Goal: Task Accomplishment & Management: Complete application form

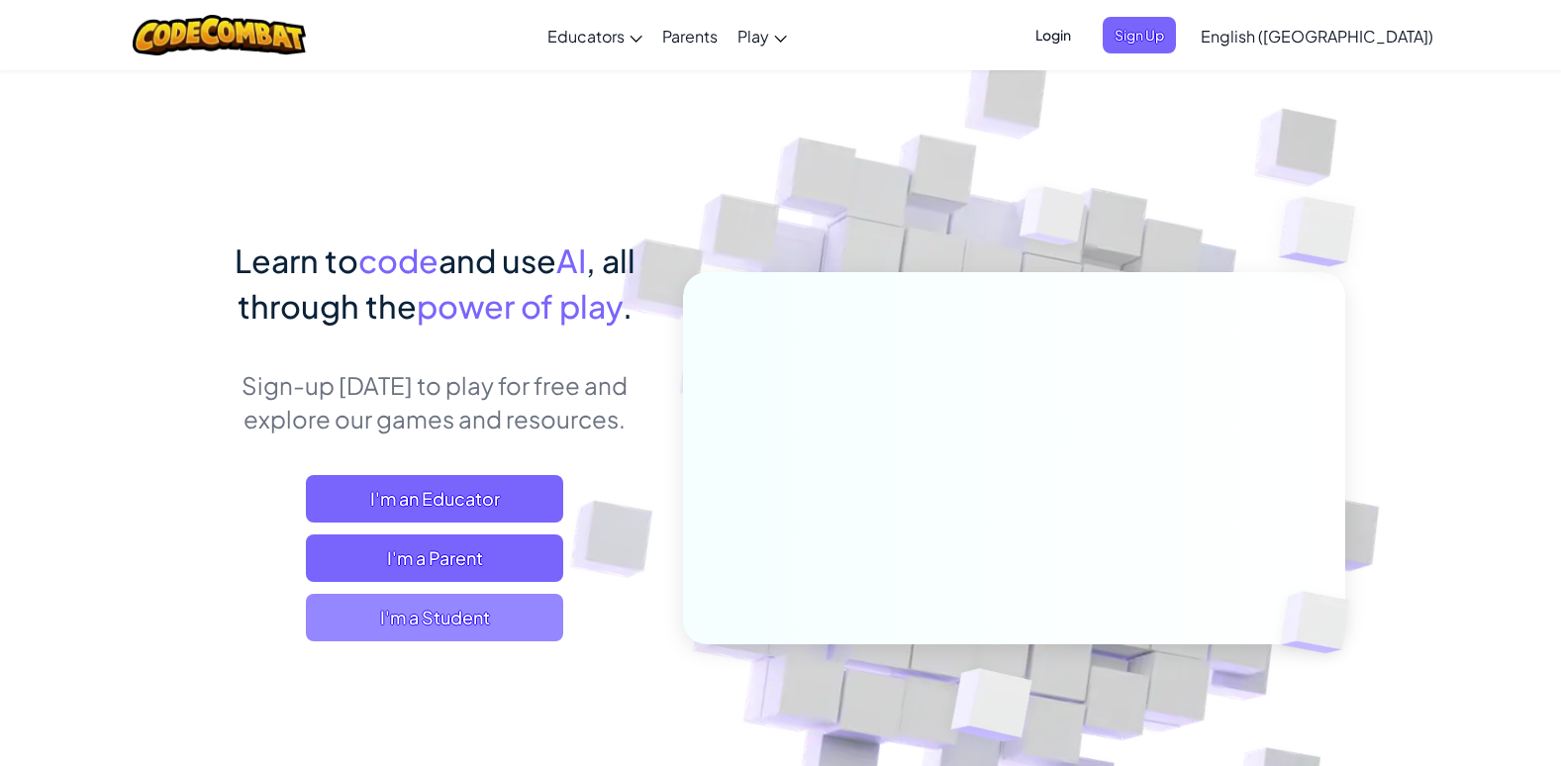
click at [461, 605] on span "I'm a Student" at bounding box center [434, 618] width 257 height 48
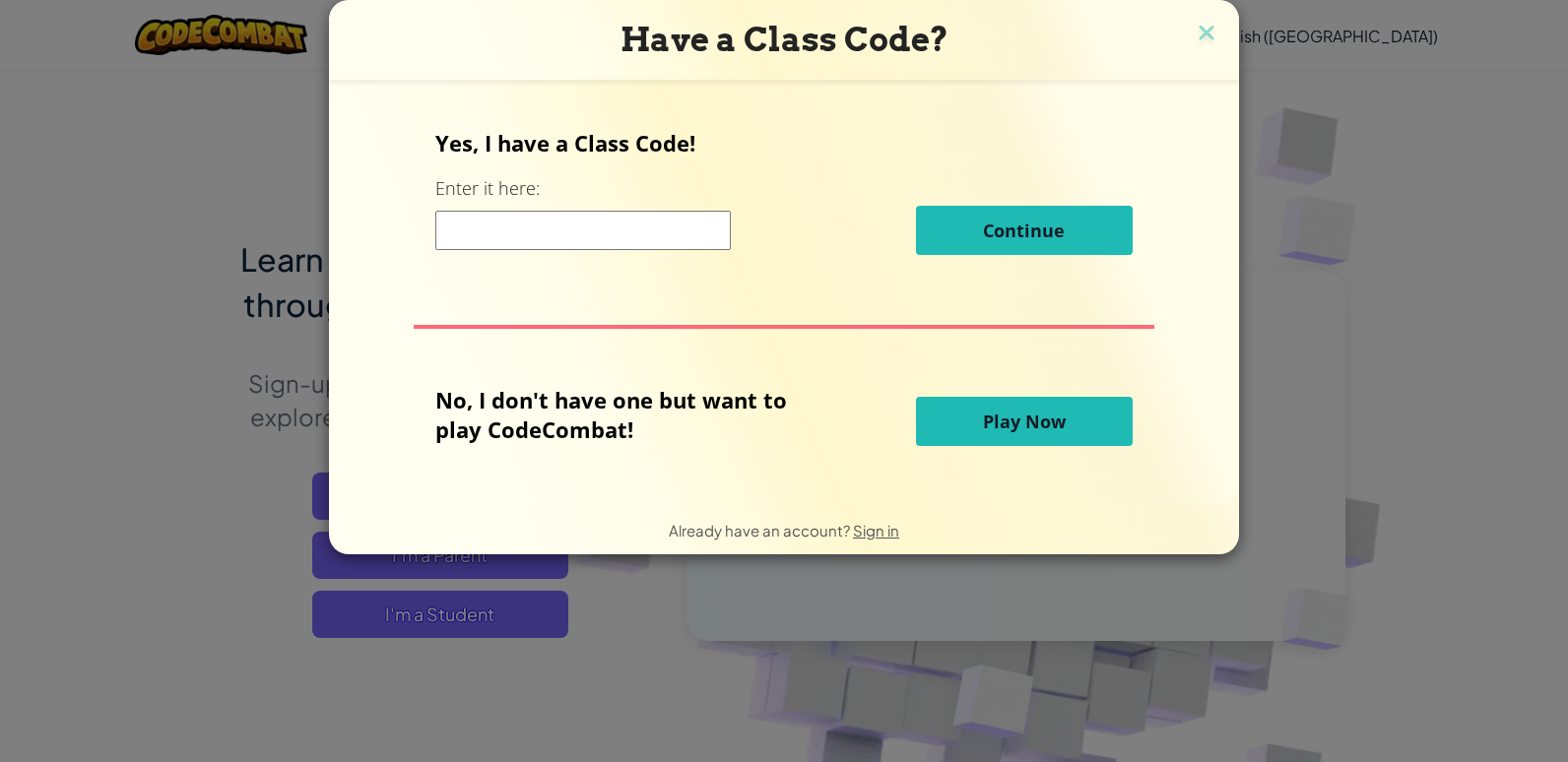
click at [600, 227] on input at bounding box center [582, 231] width 295 height 40
paste input "PlaneBearPaper"
type input "PlaneBearPaper"
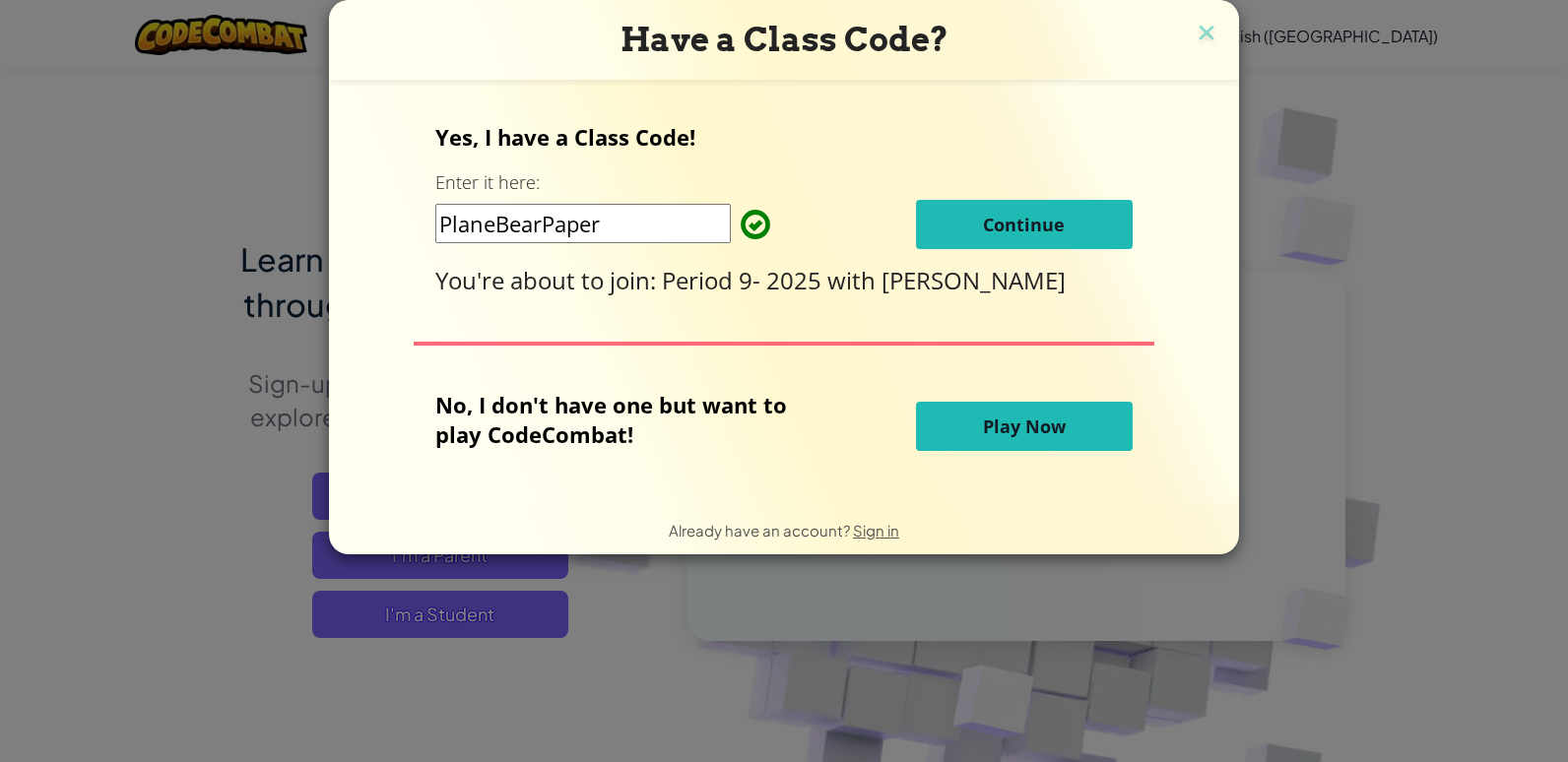
click at [990, 429] on span "Play Now" at bounding box center [1024, 427] width 83 height 24
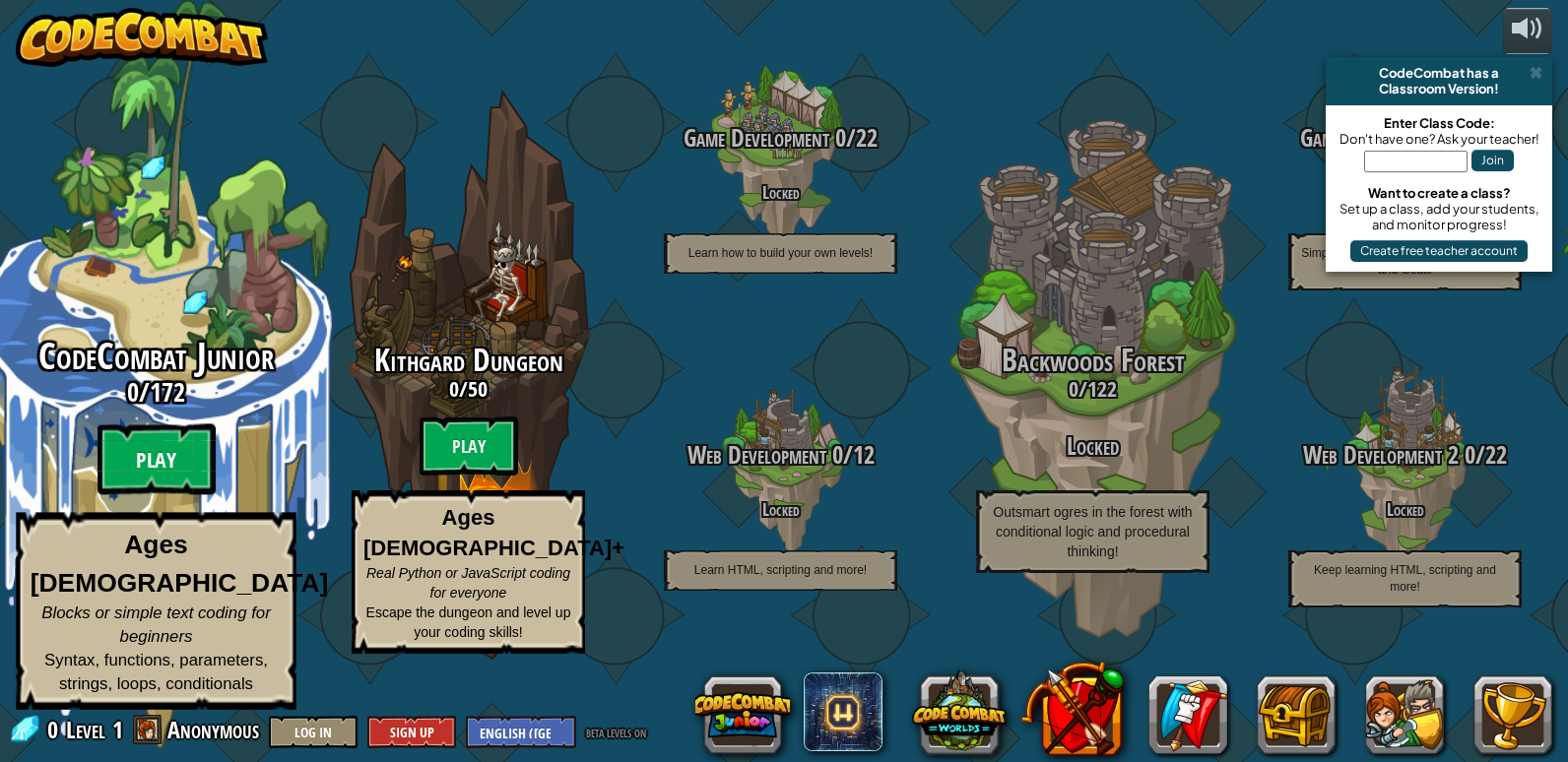
click at [144, 495] on btn "Play" at bounding box center [156, 460] width 118 height 71
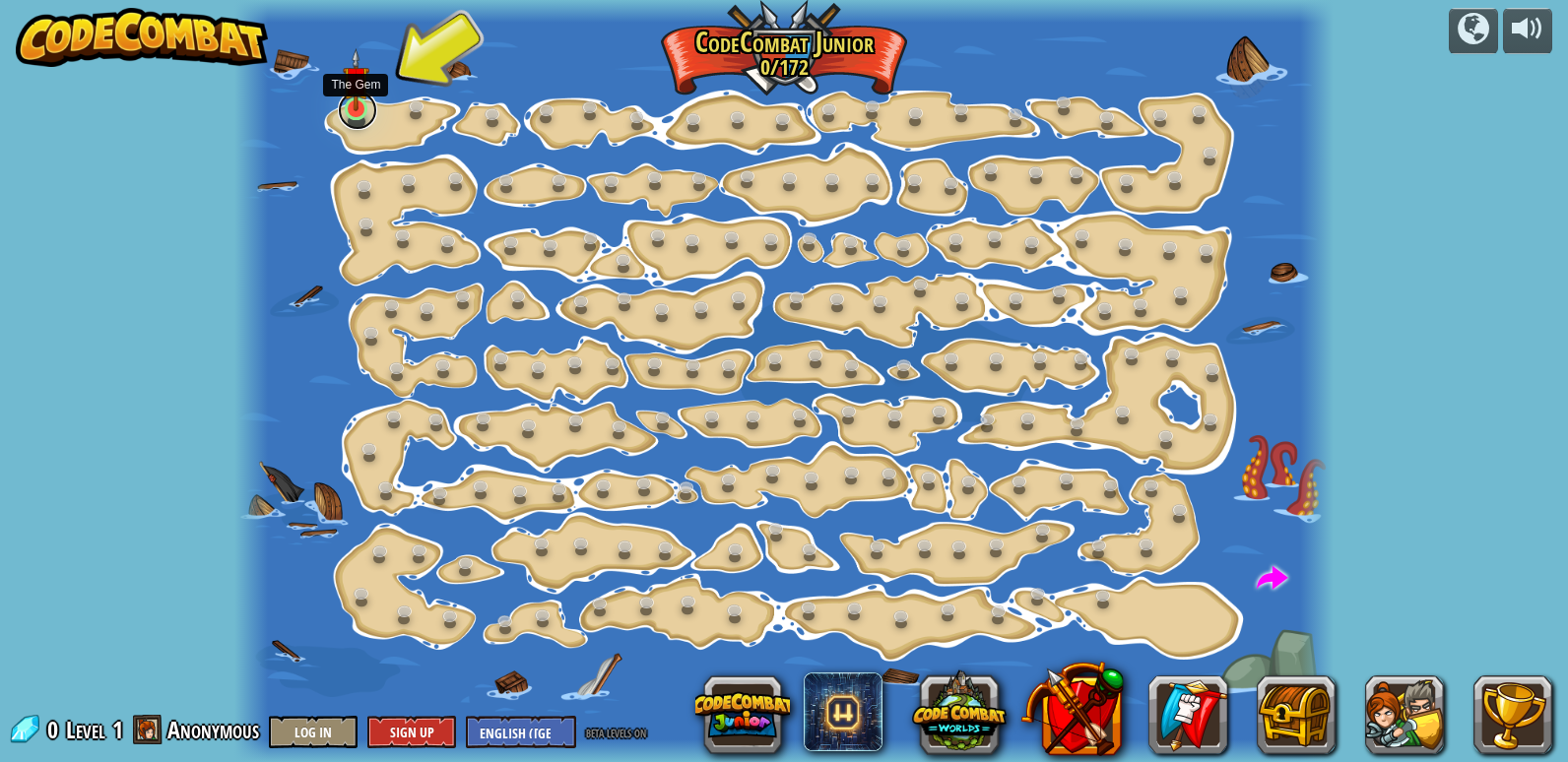
click at [345, 119] on link at bounding box center [357, 110] width 40 height 40
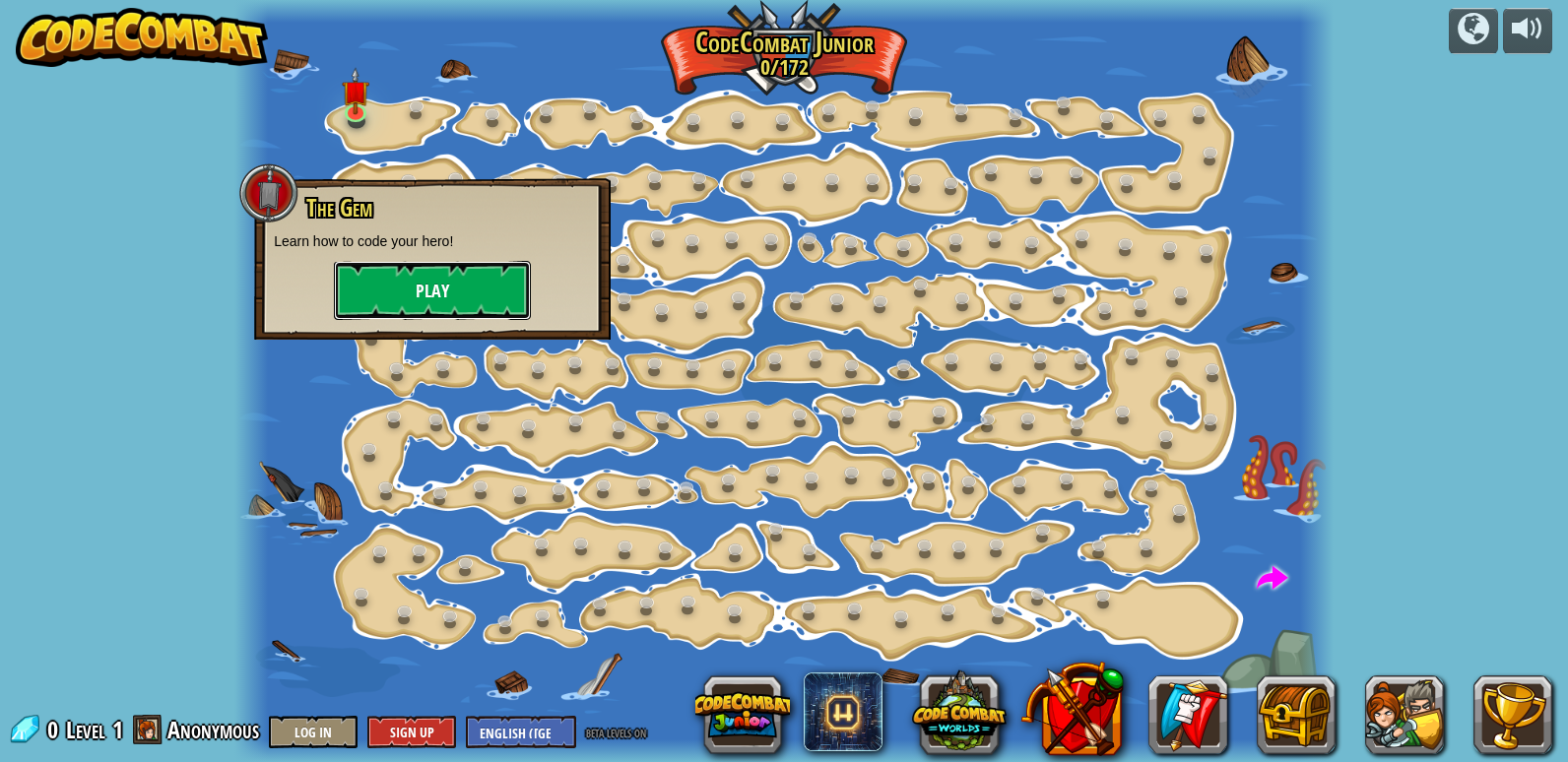
click at [470, 283] on button "Play" at bounding box center [433, 289] width 197 height 59
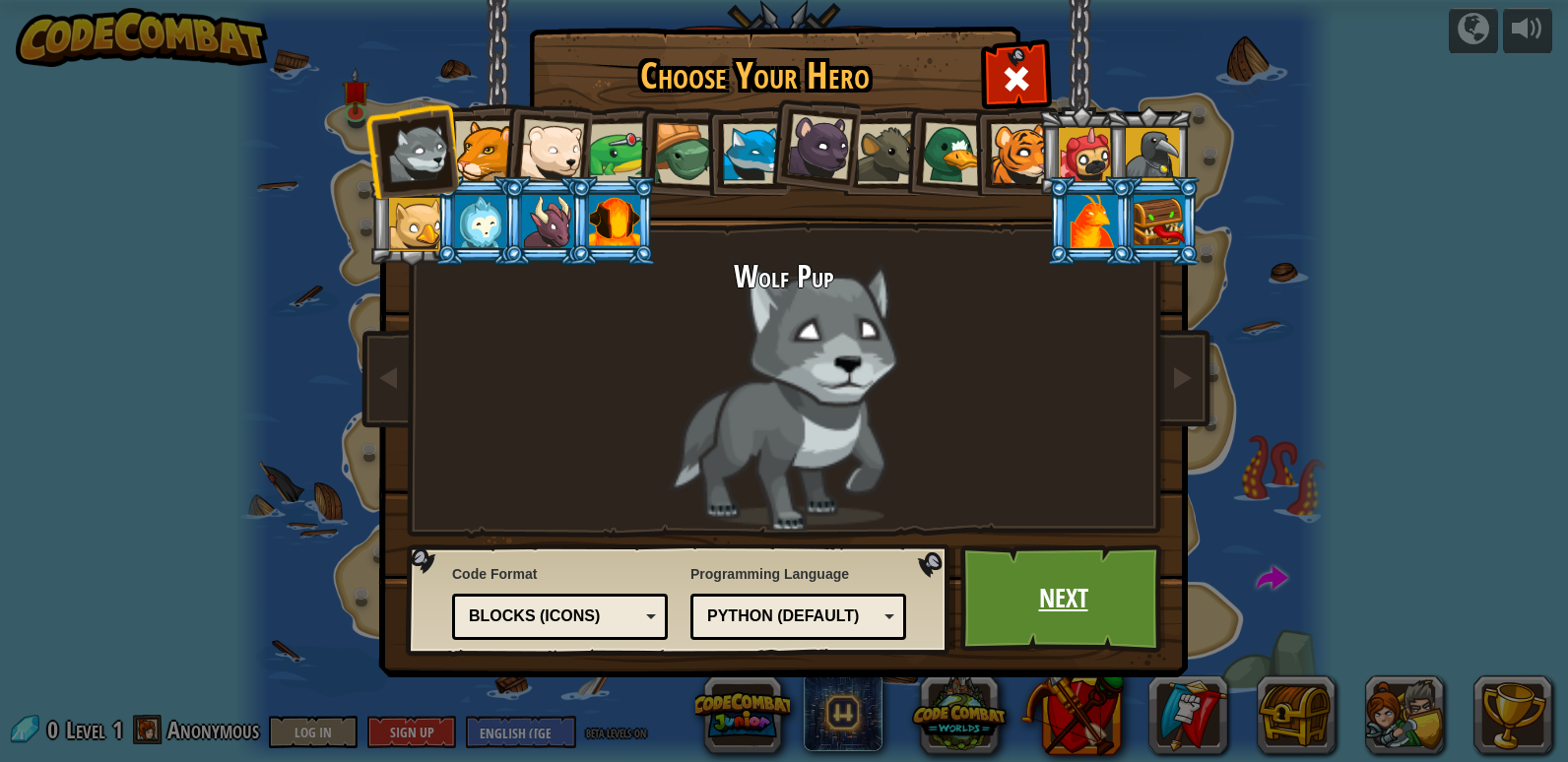
click at [1031, 580] on link "Next" at bounding box center [1063, 598] width 206 height 108
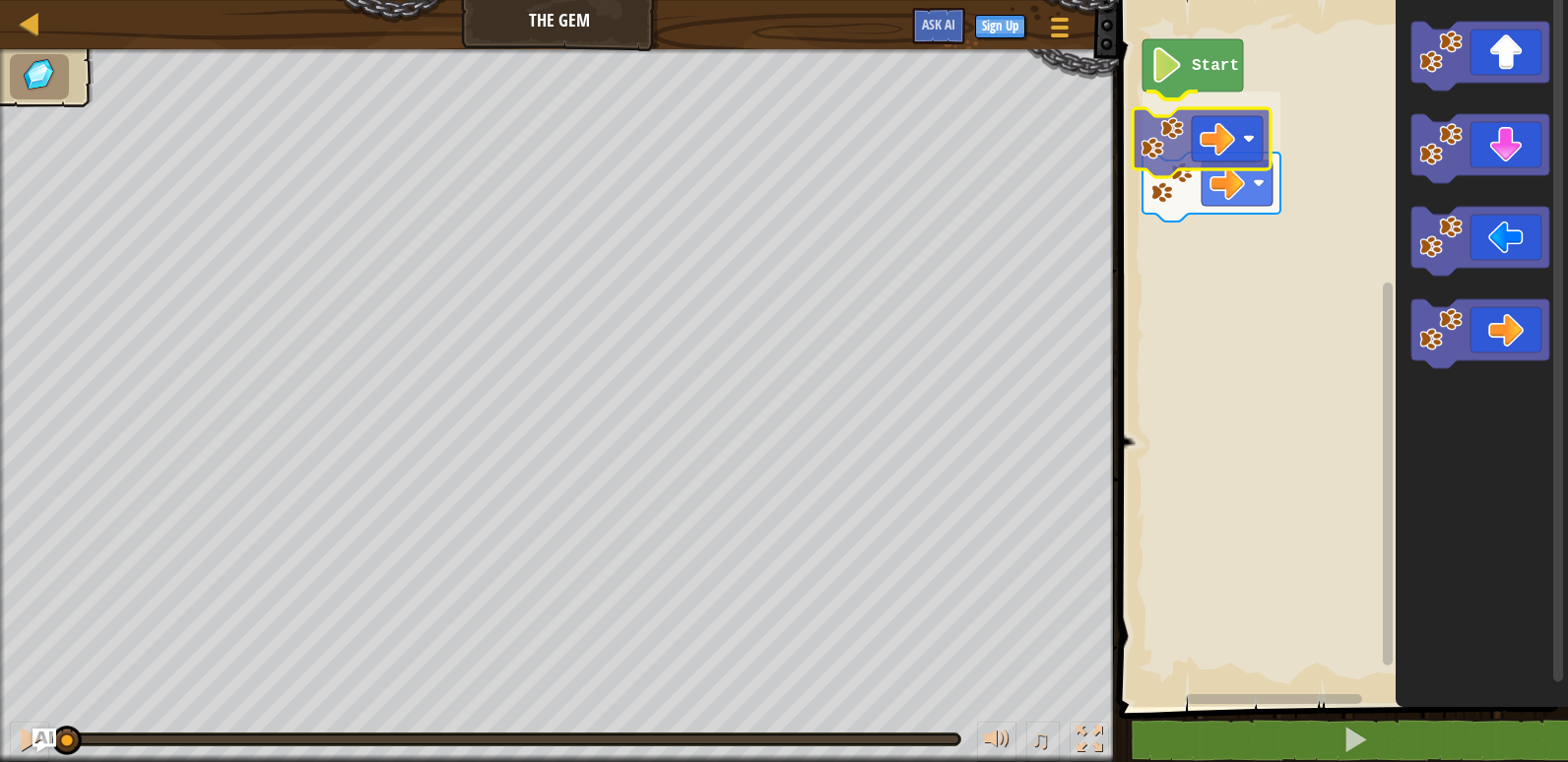
click at [1258, 164] on div "Start" at bounding box center [1339, 348] width 455 height 717
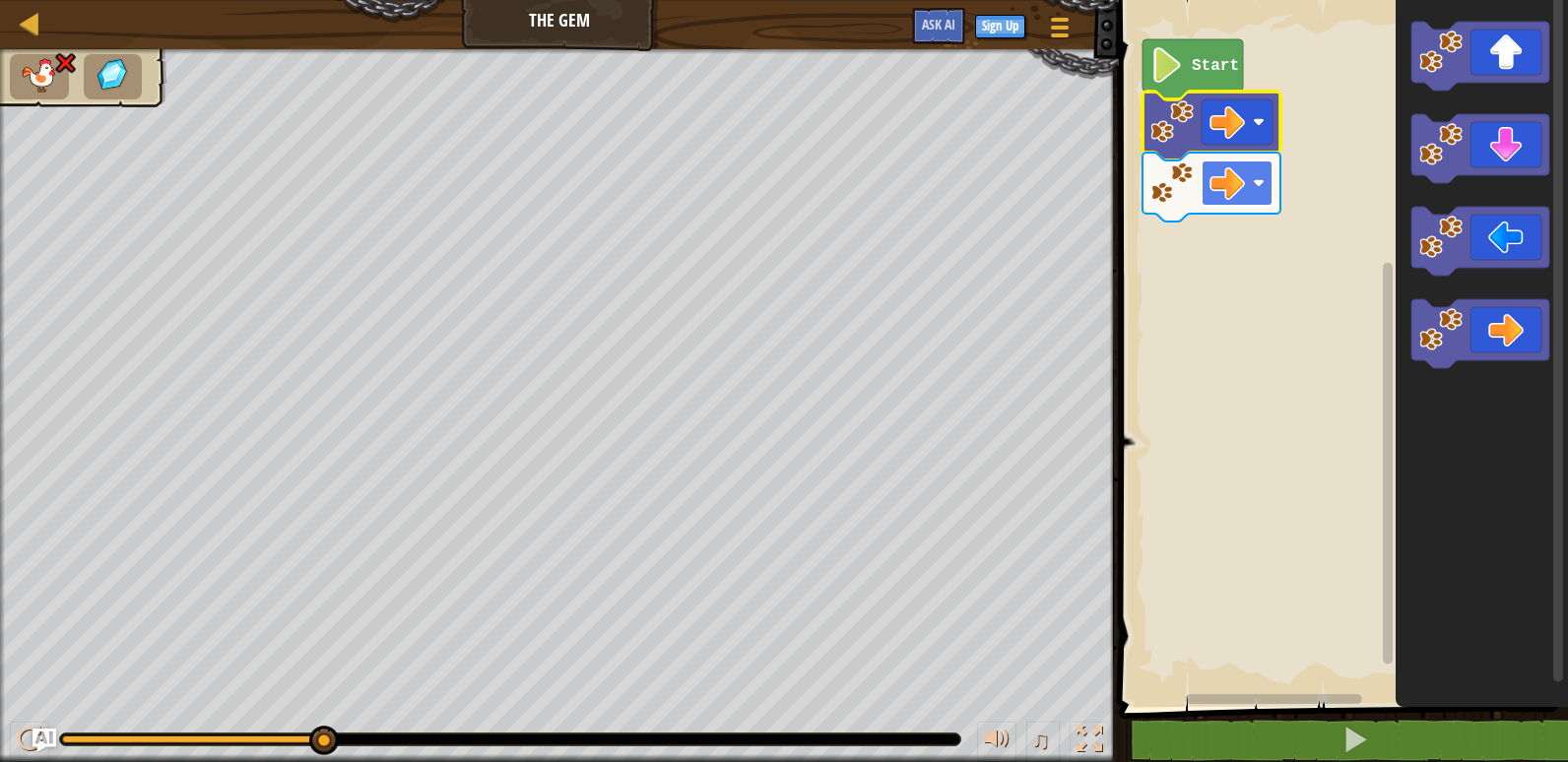
click at [1257, 185] on image "Blockly Workspace" at bounding box center [1259, 183] width 12 height 12
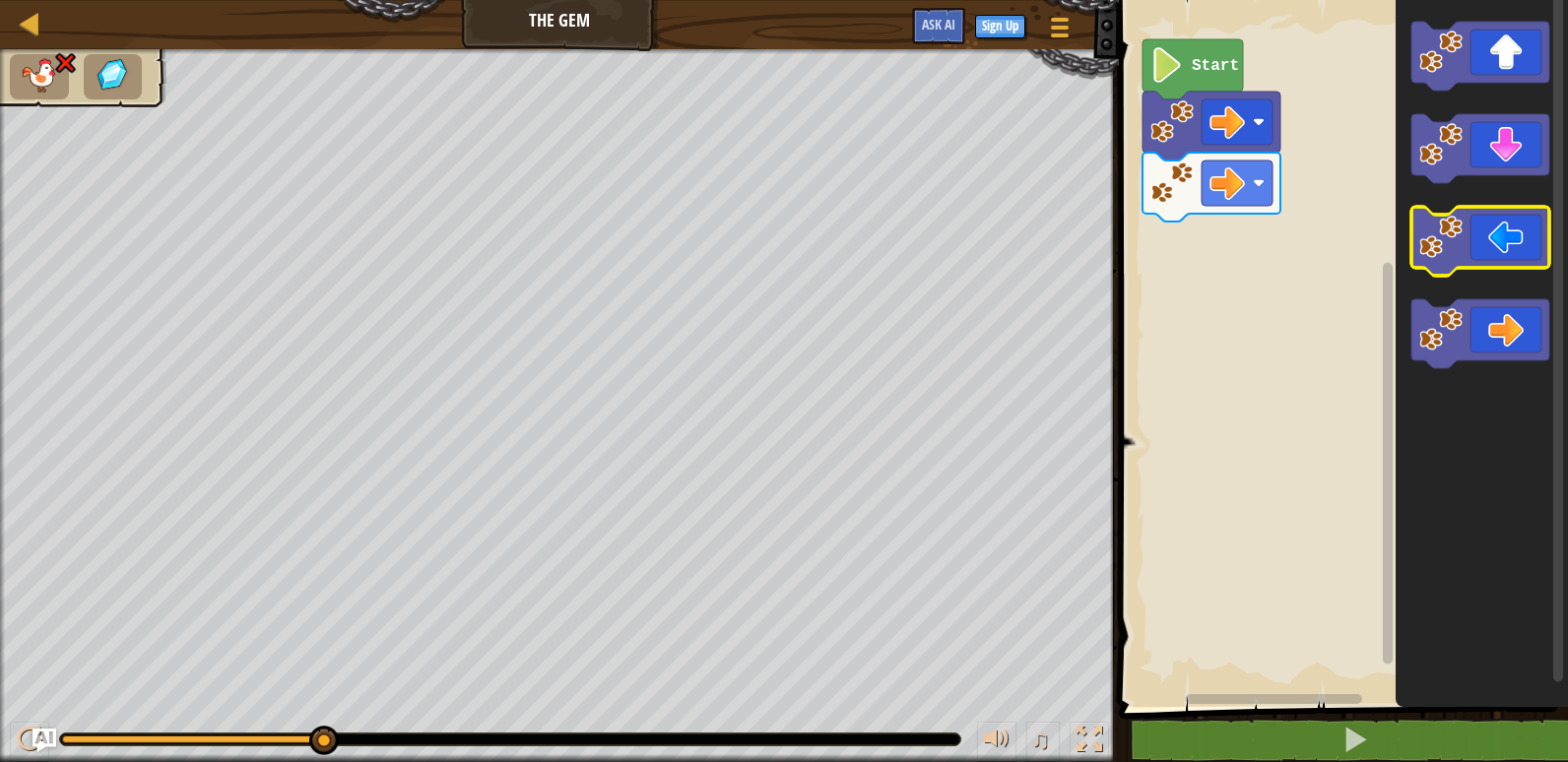
click at [1406, 236] on icon "Blockly Workspace" at bounding box center [1480, 348] width 172 height 717
click at [1345, 234] on rect "Blockly Workspace" at bounding box center [1339, 348] width 455 height 717
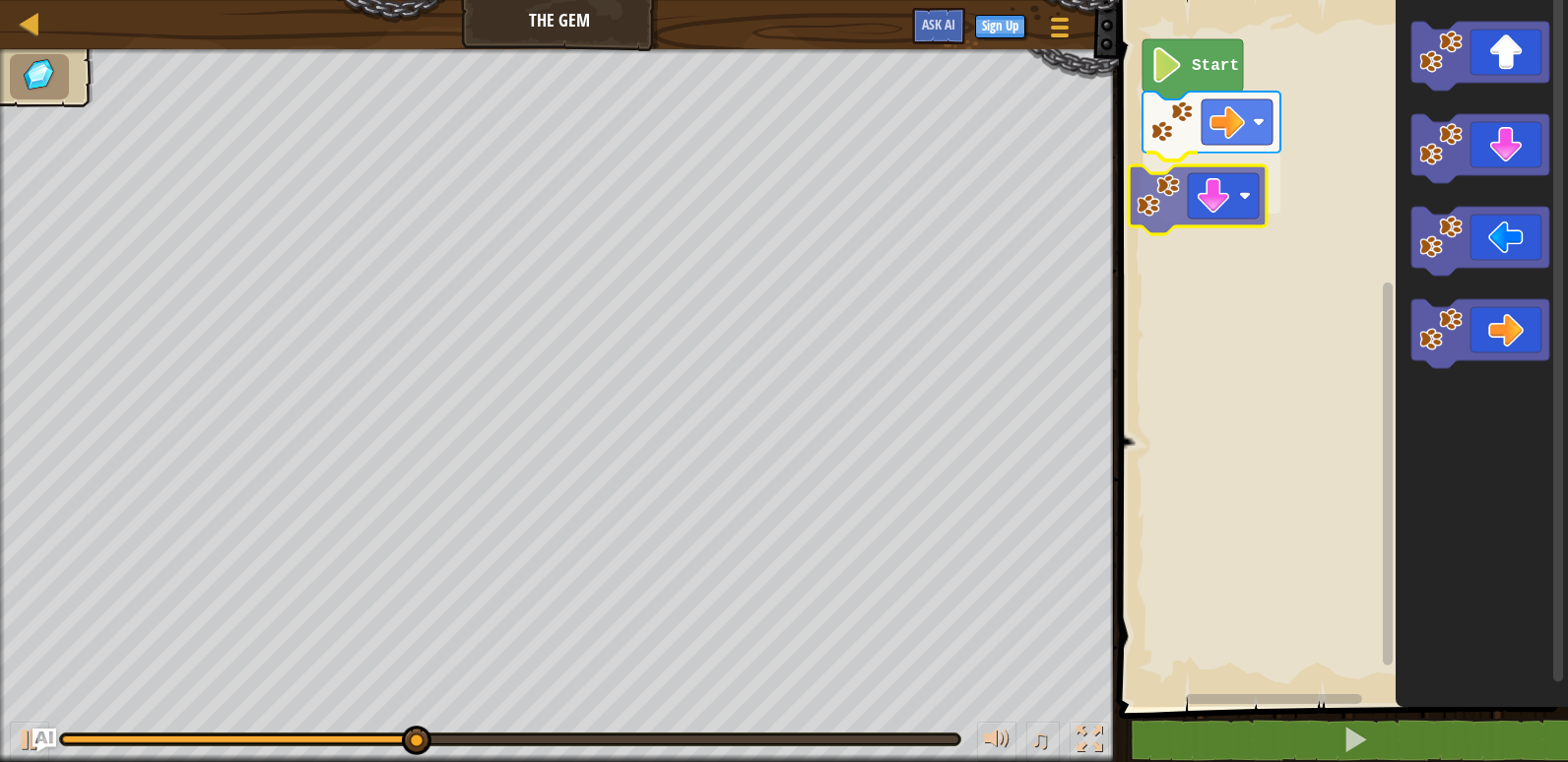
click at [1192, 220] on div "Start" at bounding box center [1339, 348] width 455 height 717
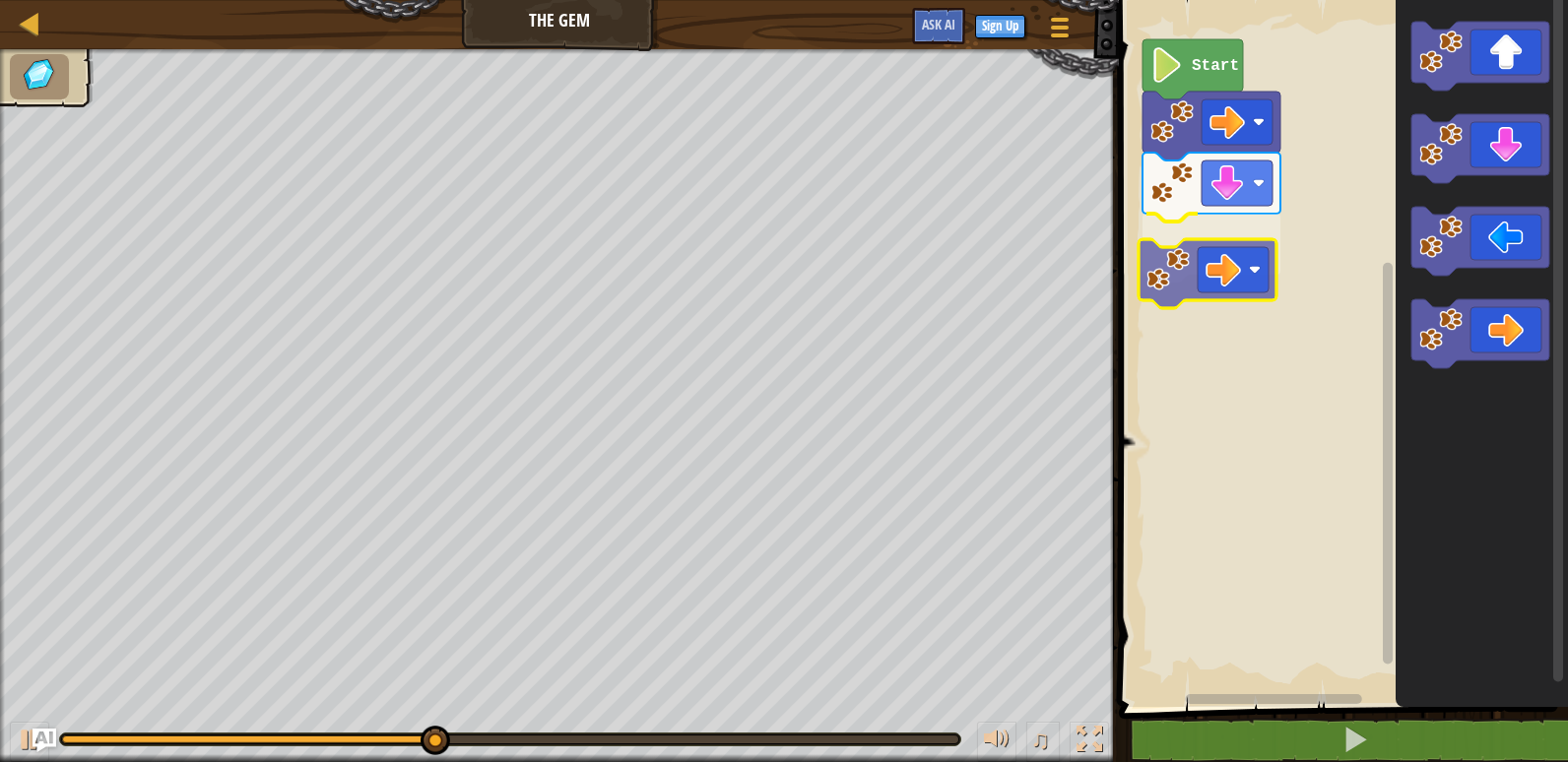
click at [1220, 288] on div "Start" at bounding box center [1339, 348] width 455 height 717
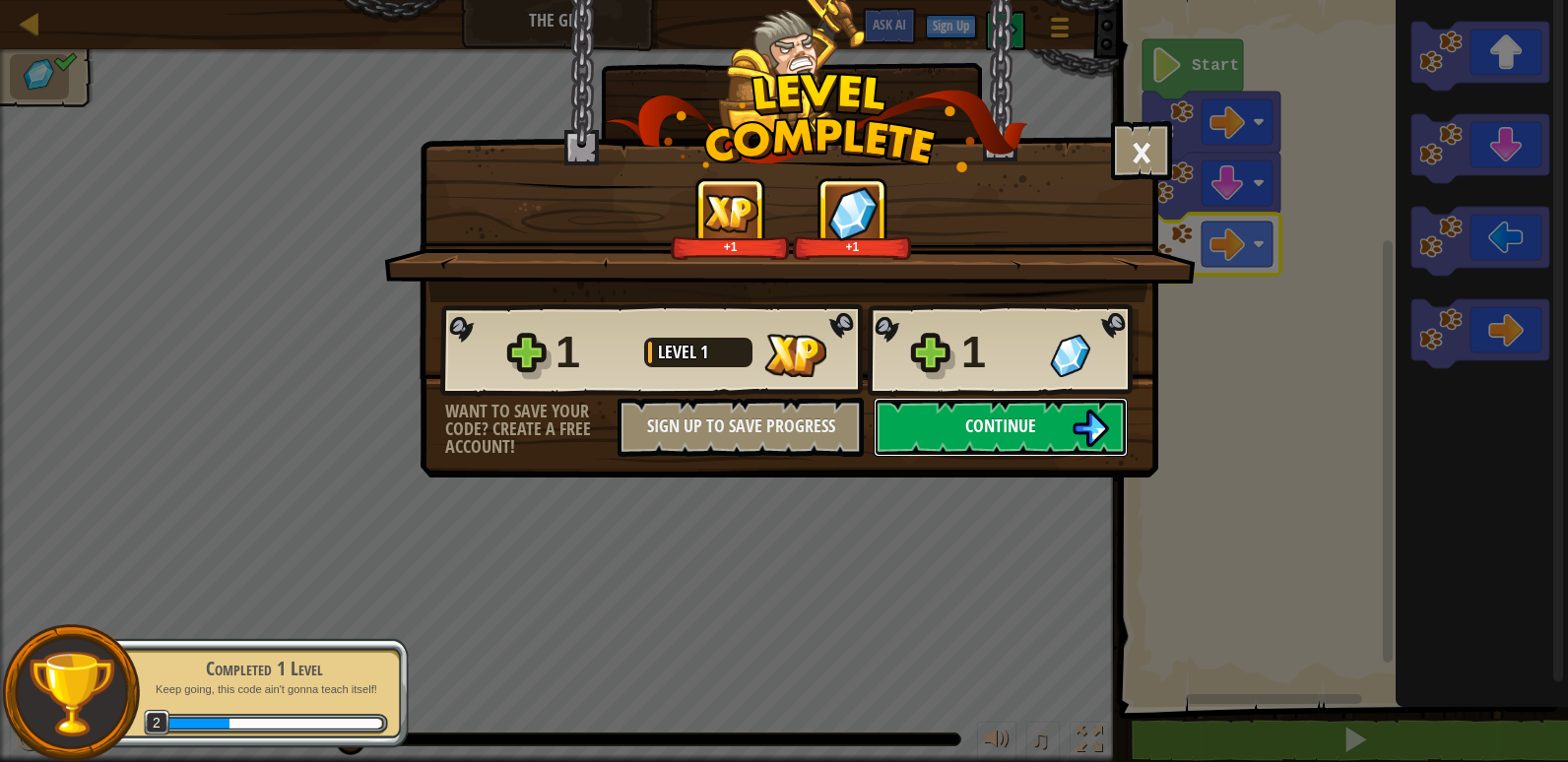
click at [1068, 425] on button "Continue" at bounding box center [1000, 427] width 254 height 59
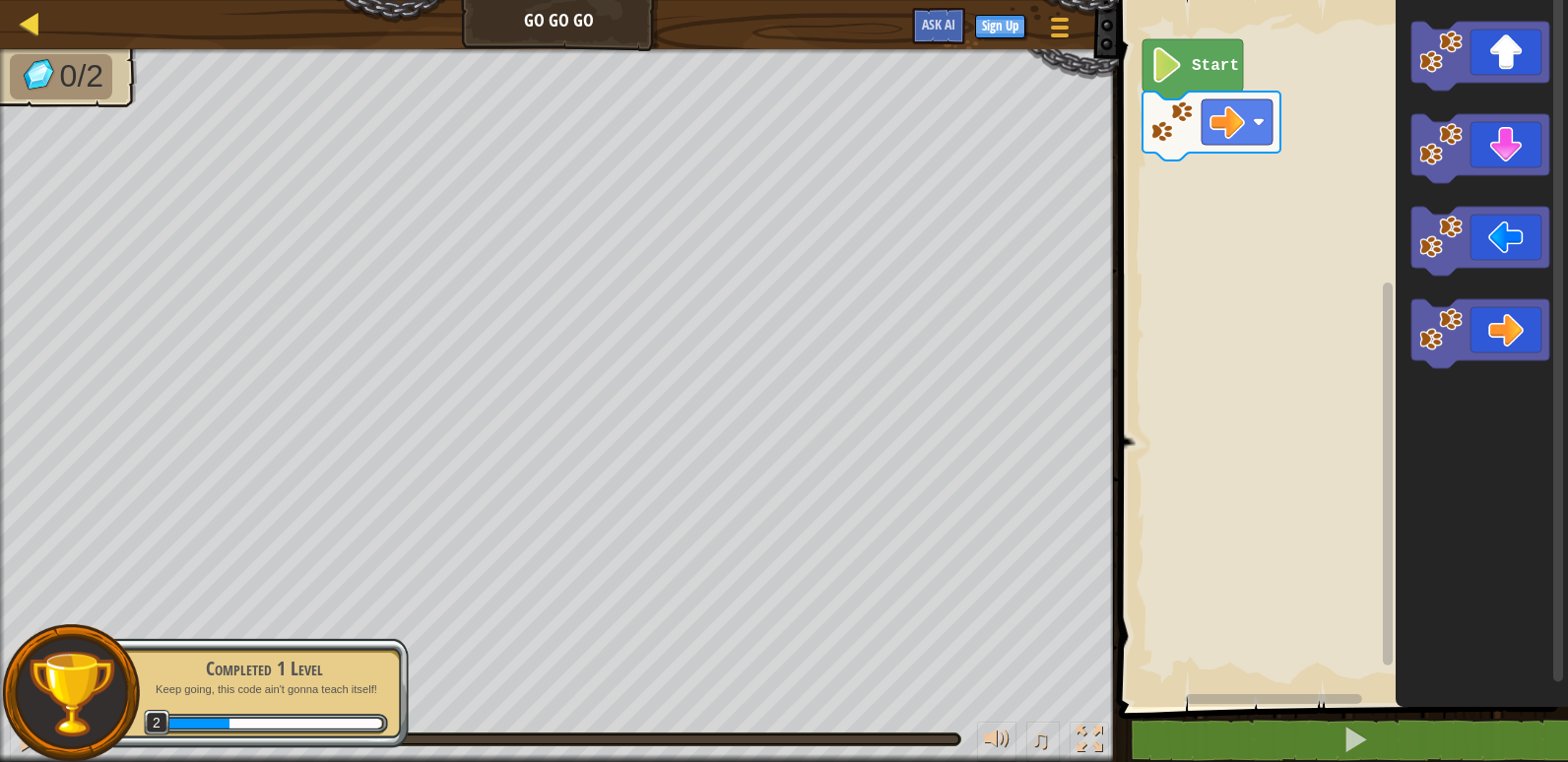
click at [45, 10] on div "Map" at bounding box center [45, 24] width 10 height 49
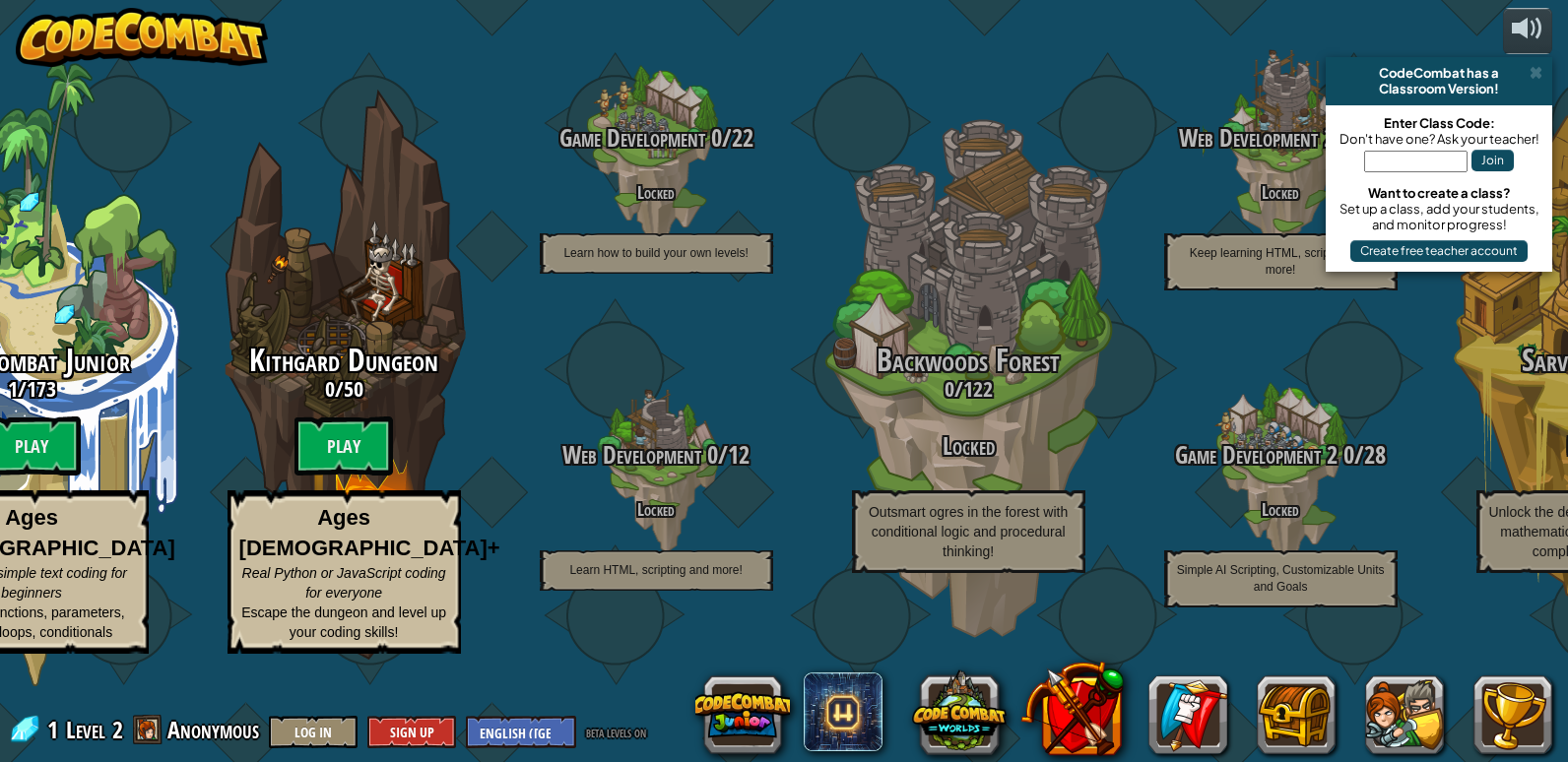
click at [1361, 168] on div "Join" at bounding box center [1439, 165] width 207 height 39
click at [1406, 166] on input "text" at bounding box center [1416, 161] width 103 height 22
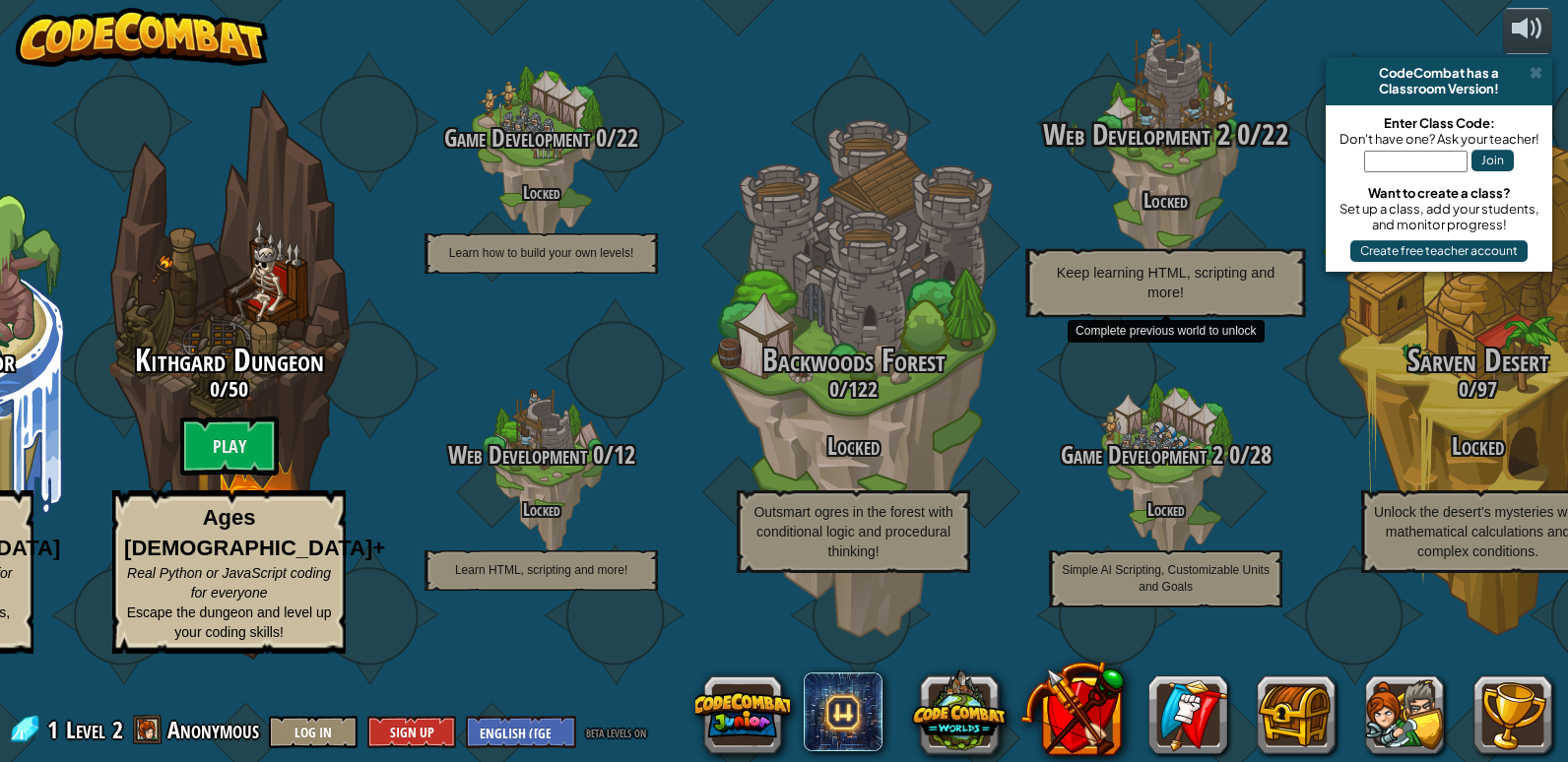
paste input "PlaneBearPaper"
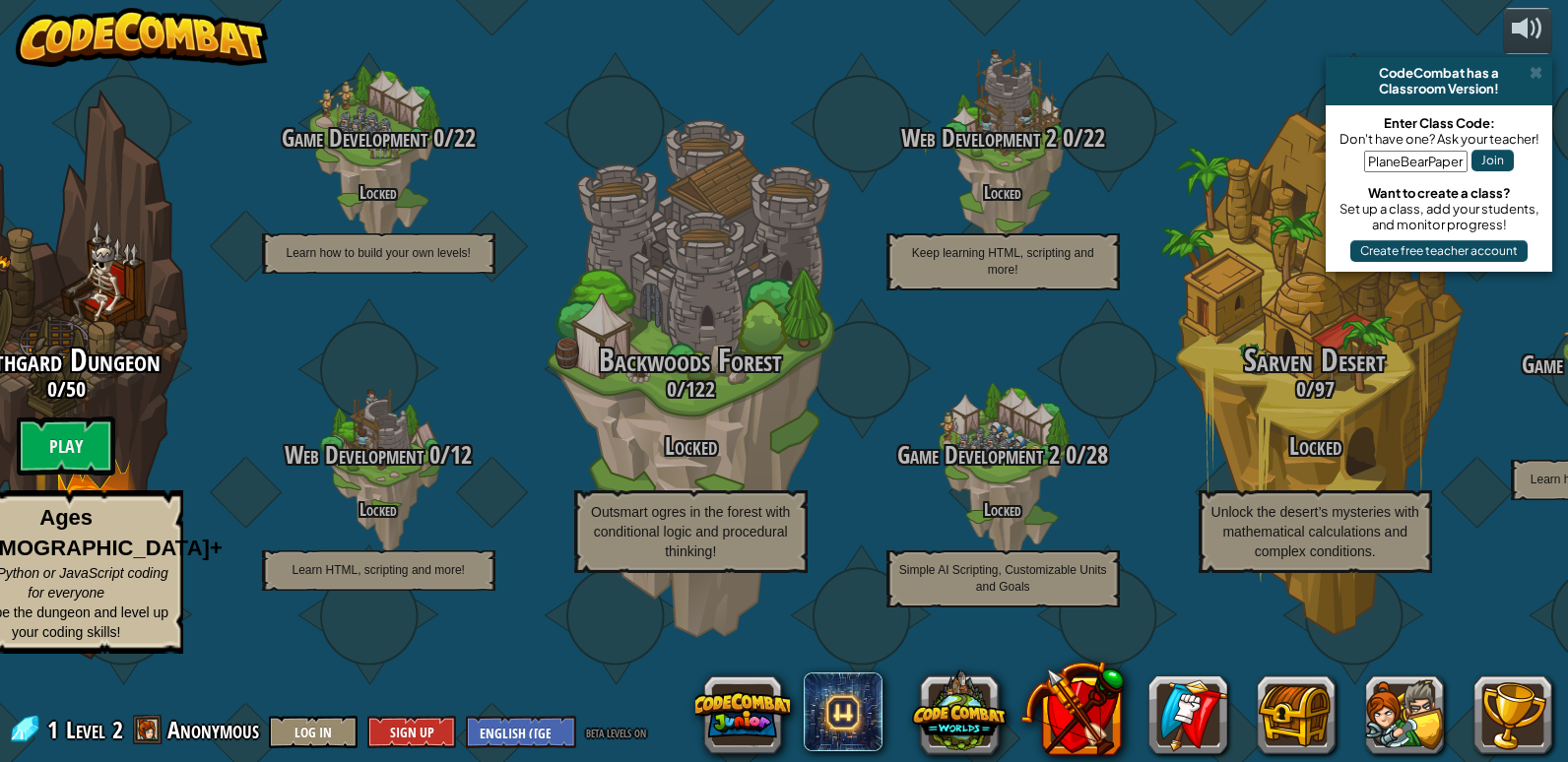
type input "PlaneBearPaper"
click at [1505, 155] on button "Join" at bounding box center [1492, 160] width 43 height 22
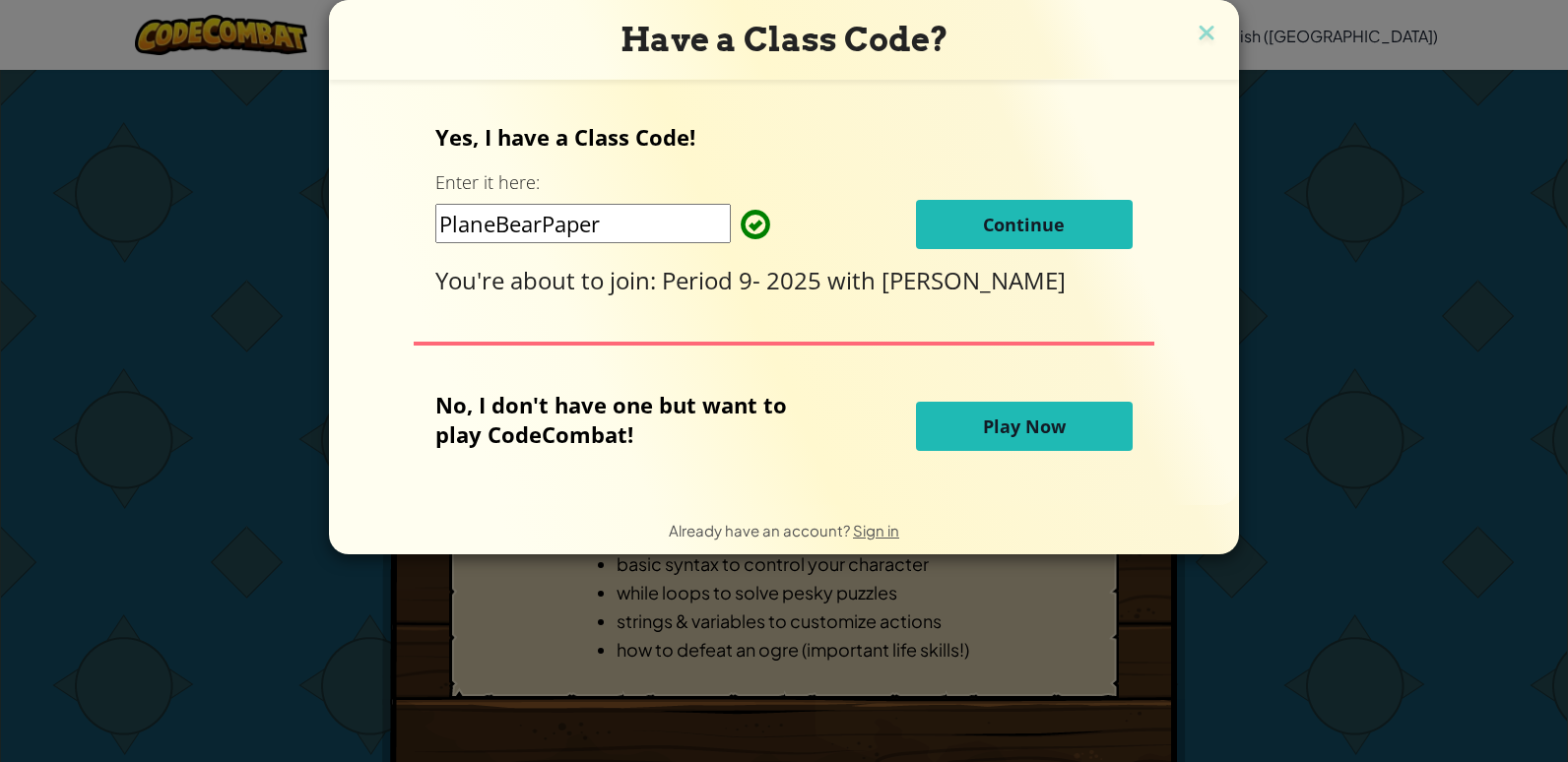
click at [957, 240] on button "Continue" at bounding box center [1024, 224] width 217 height 49
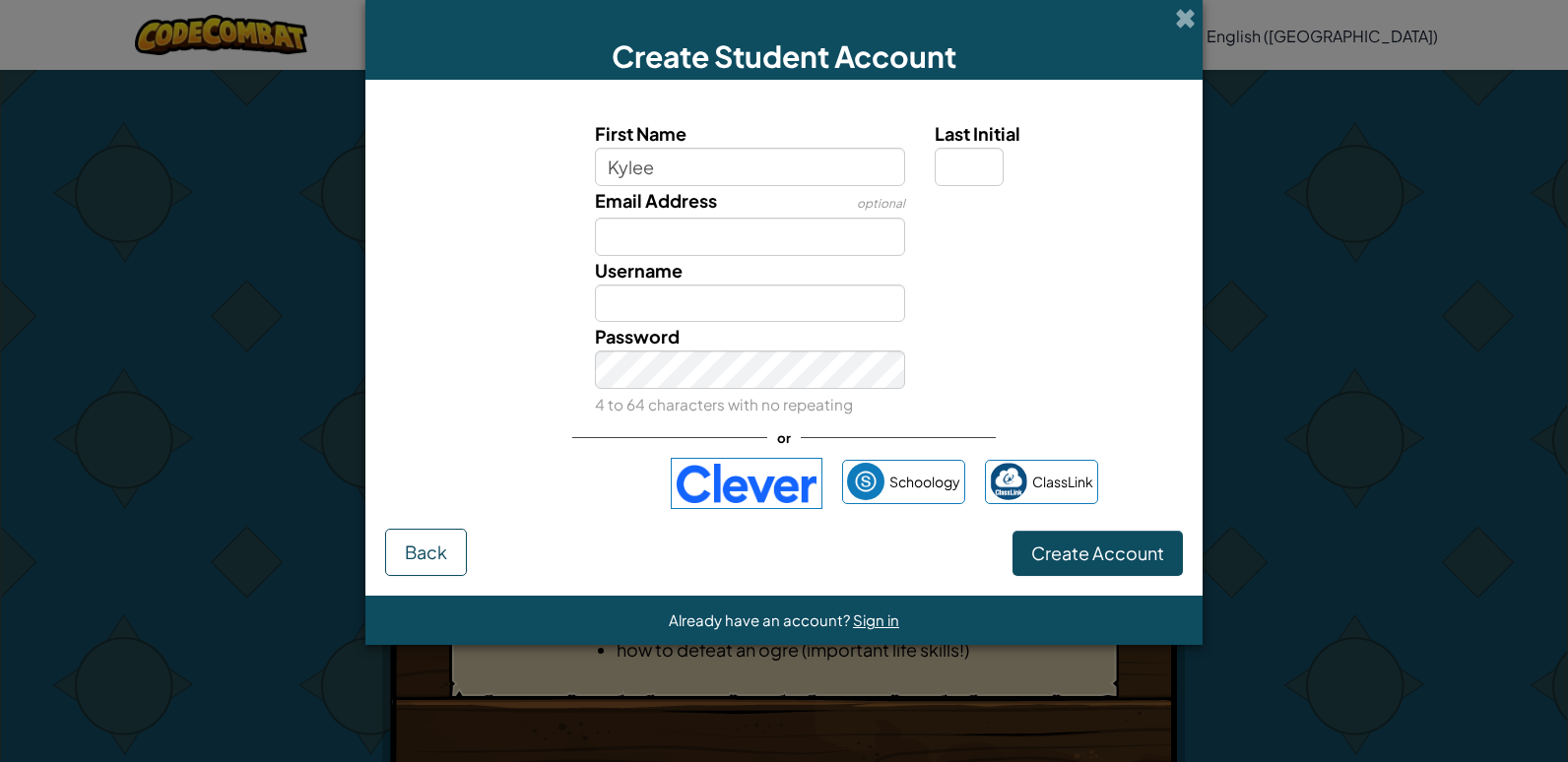
type input "Kylee"
click at [857, 242] on input "Email Address" at bounding box center [750, 237] width 311 height 39
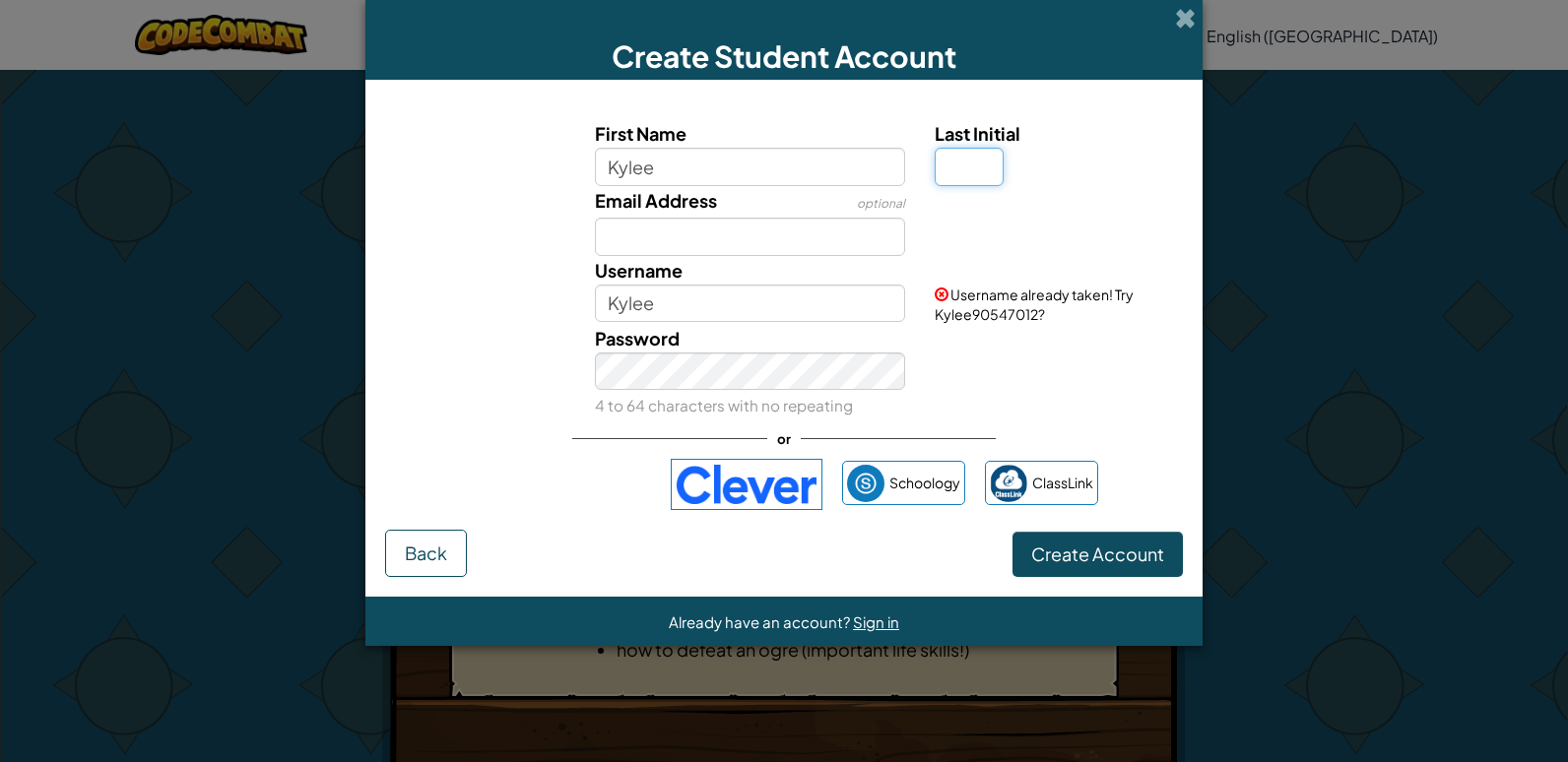
click at [965, 160] on input "Last Initial" at bounding box center [968, 166] width 69 height 39
type input "B"
type input "KyleeB"
click at [777, 246] on input "Email Address" at bounding box center [750, 237] width 311 height 39
type input "bro2938@gcisdstudents.net"
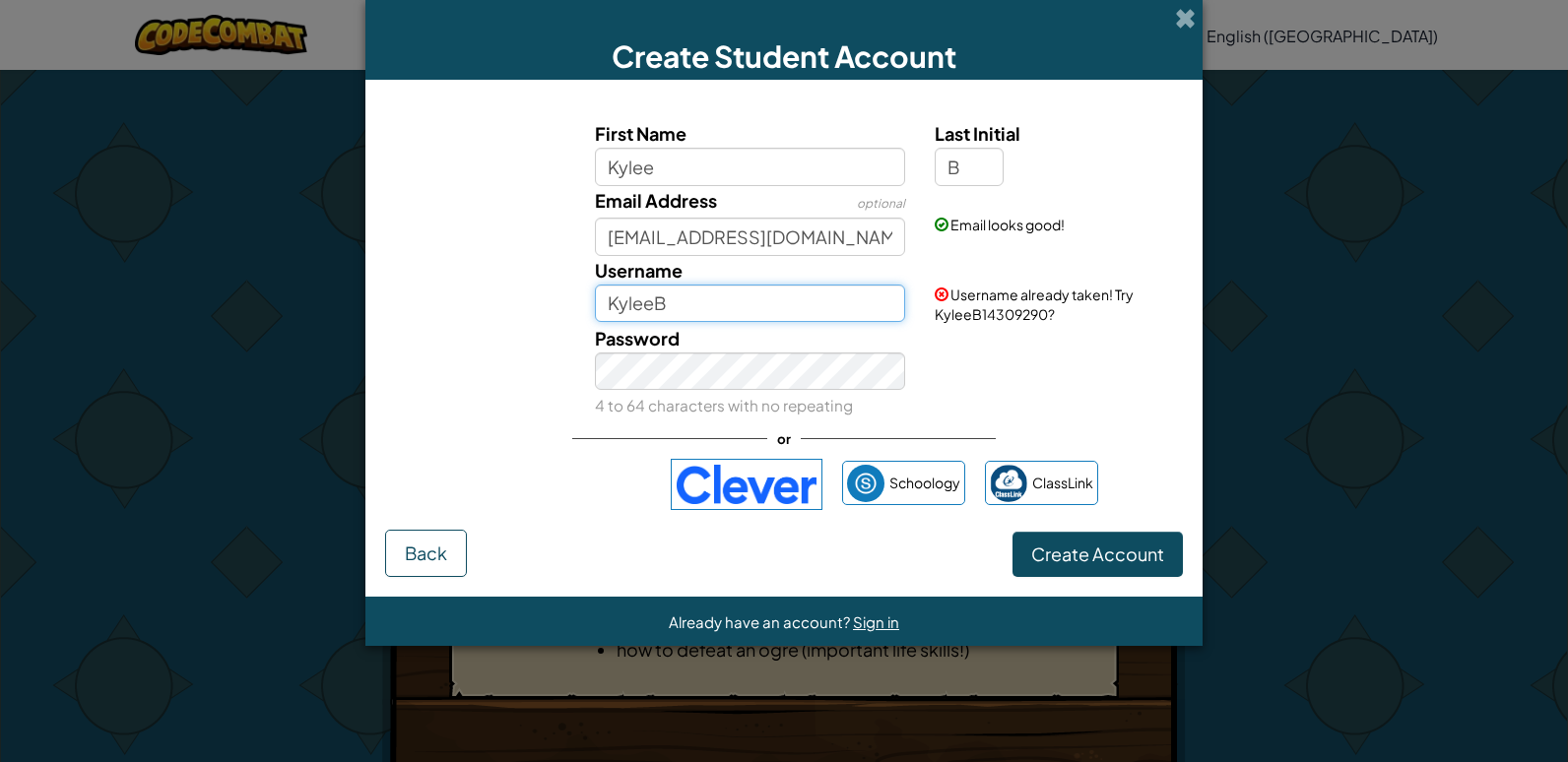
click at [769, 312] on input "KyleeB" at bounding box center [750, 303] width 311 height 39
type input "KyleeB1123"
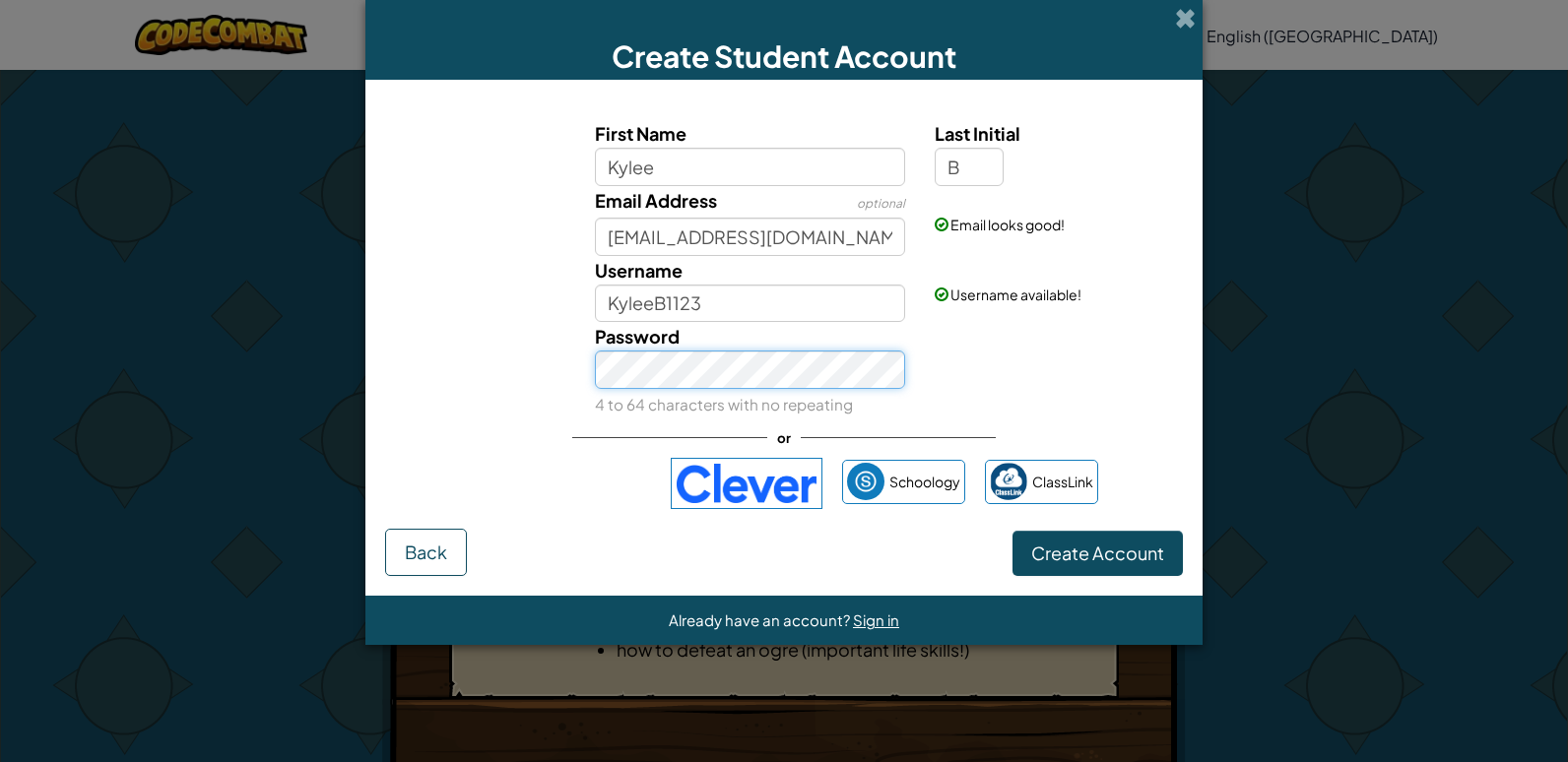
click at [1012, 530] on button "Create Account" at bounding box center [1096, 553] width 170 height 46
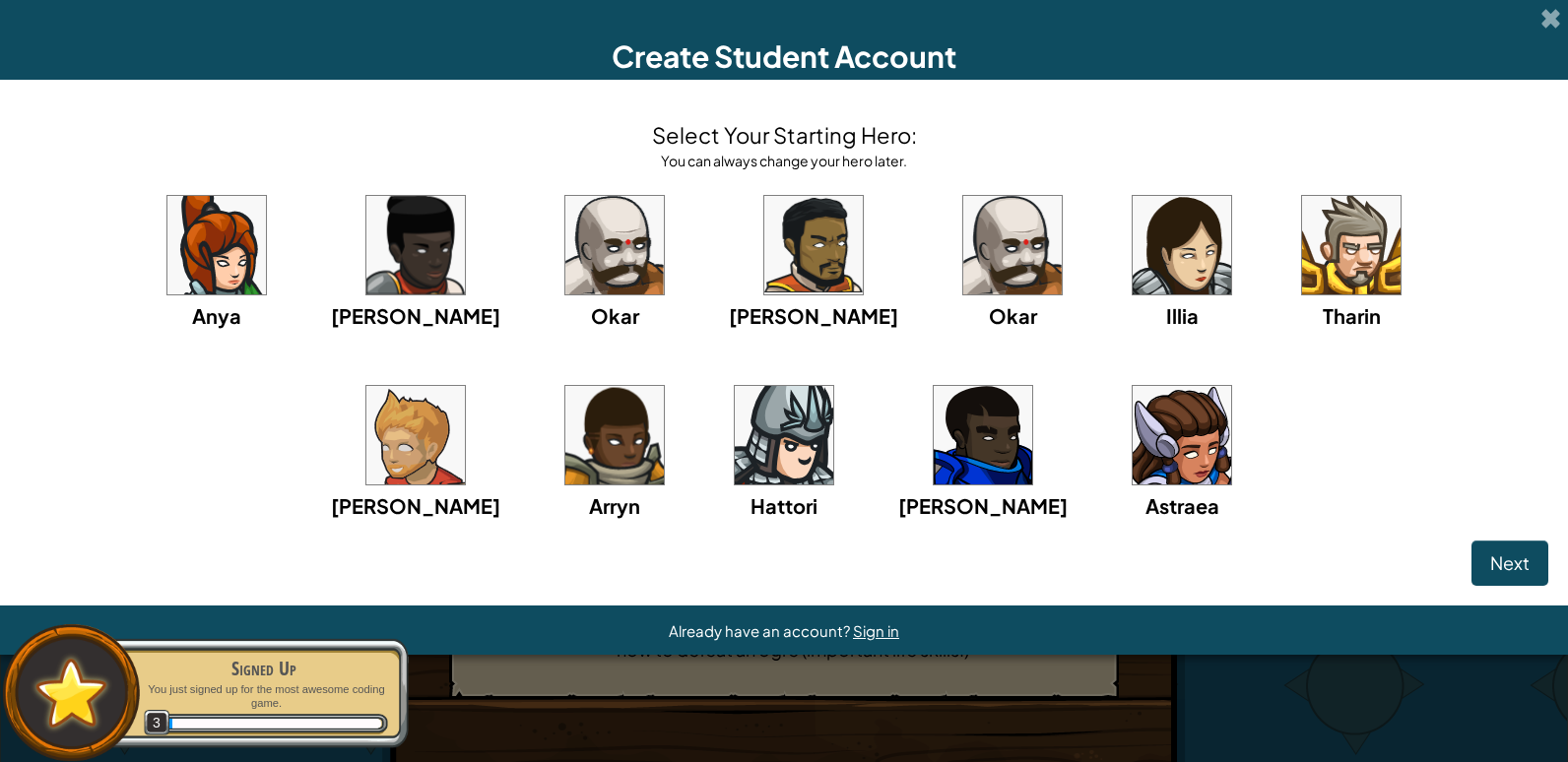
click at [167, 287] on img at bounding box center [216, 245] width 98 height 98
click at [1132, 453] on img at bounding box center [1181, 435] width 98 height 98
drag, startPoint x: 1500, startPoint y: 548, endPoint x: 1521, endPoint y: 583, distance: 40.8
click at [1503, 547] on button "Next" at bounding box center [1509, 563] width 77 height 46
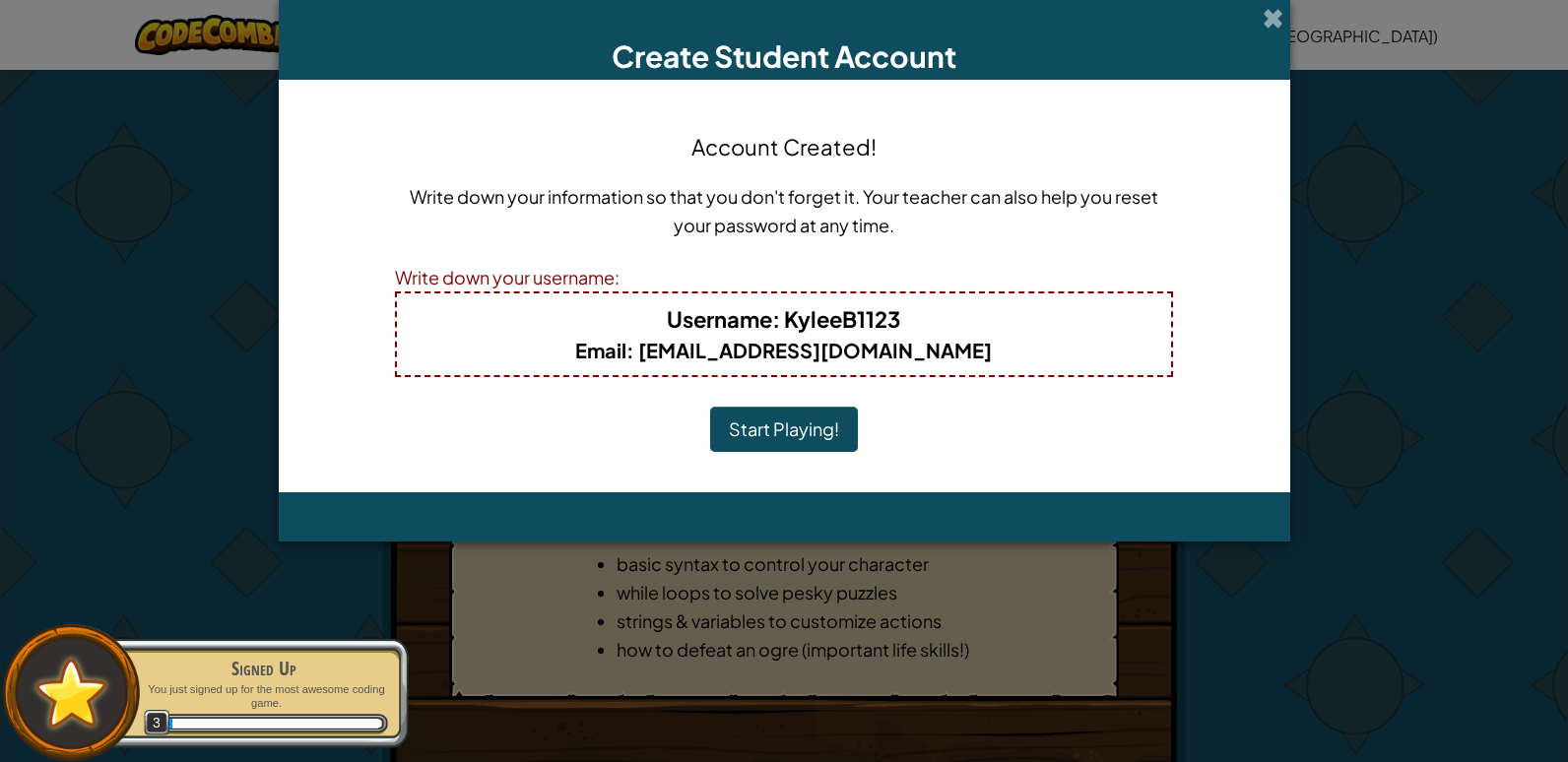
click at [753, 437] on button "Start Playing!" at bounding box center [784, 430] width 147 height 46
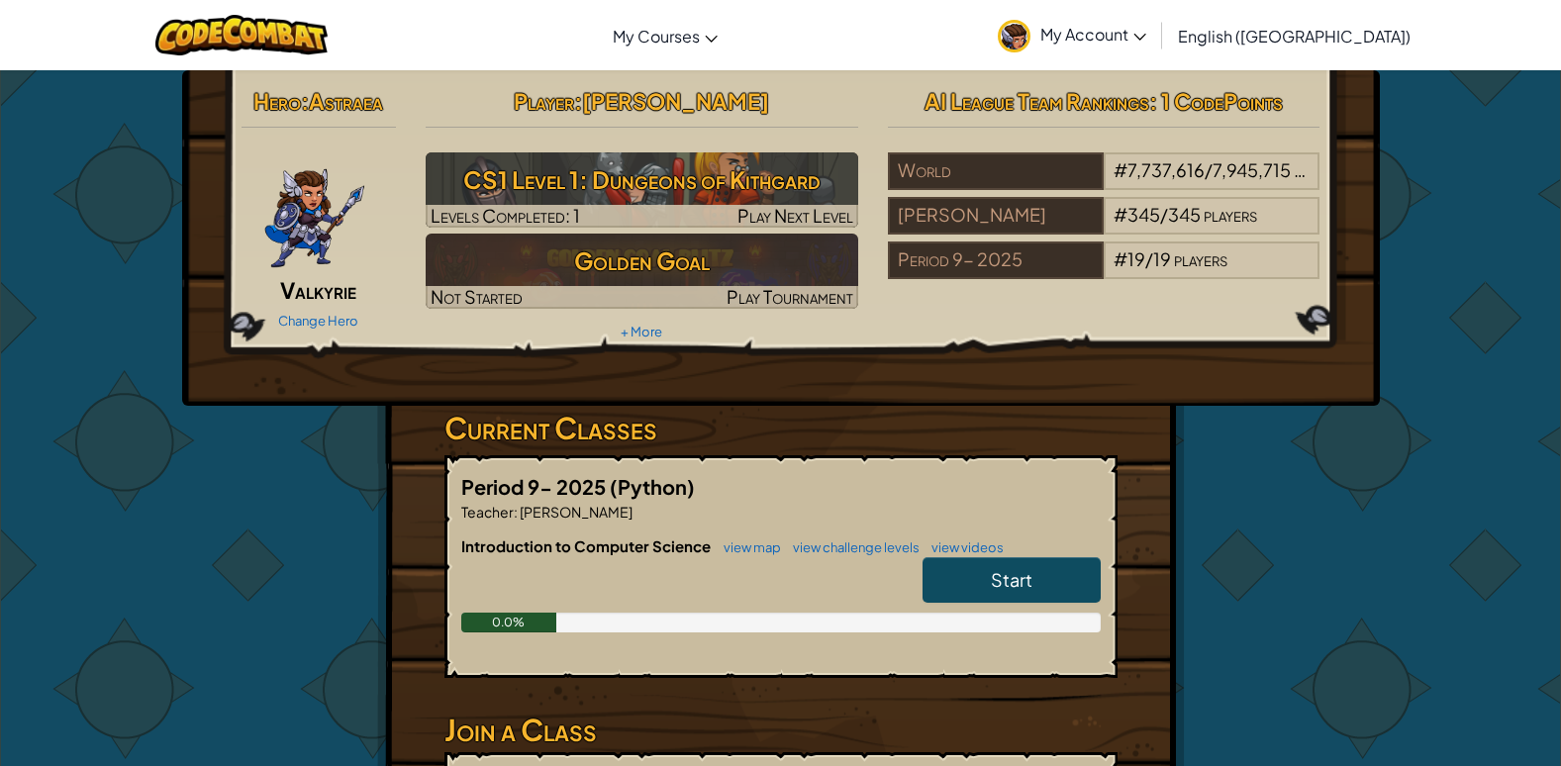
click at [1028, 559] on link "Start" at bounding box center [1011, 580] width 178 height 46
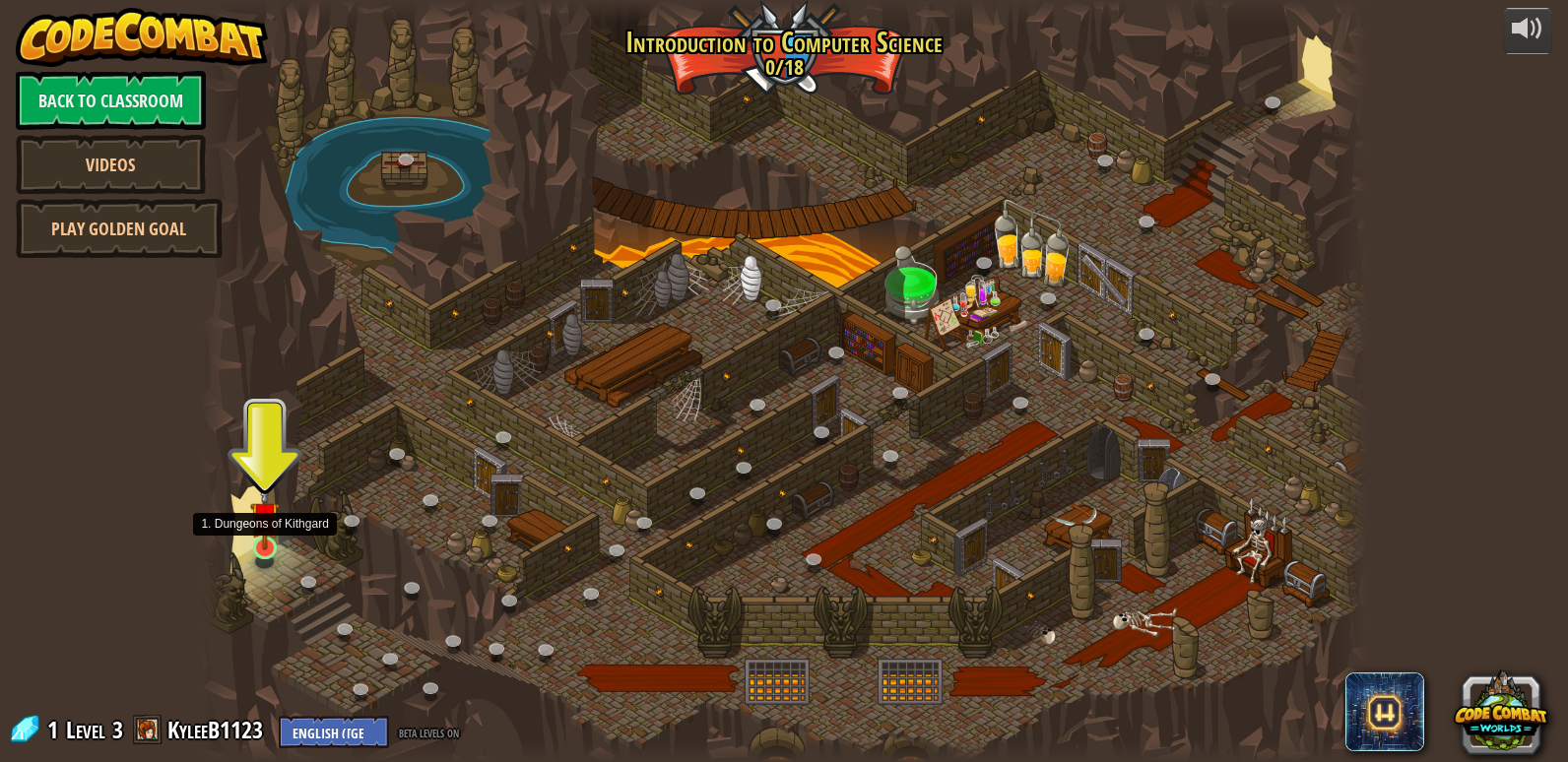
click at [275, 537] on img at bounding box center [265, 516] width 30 height 68
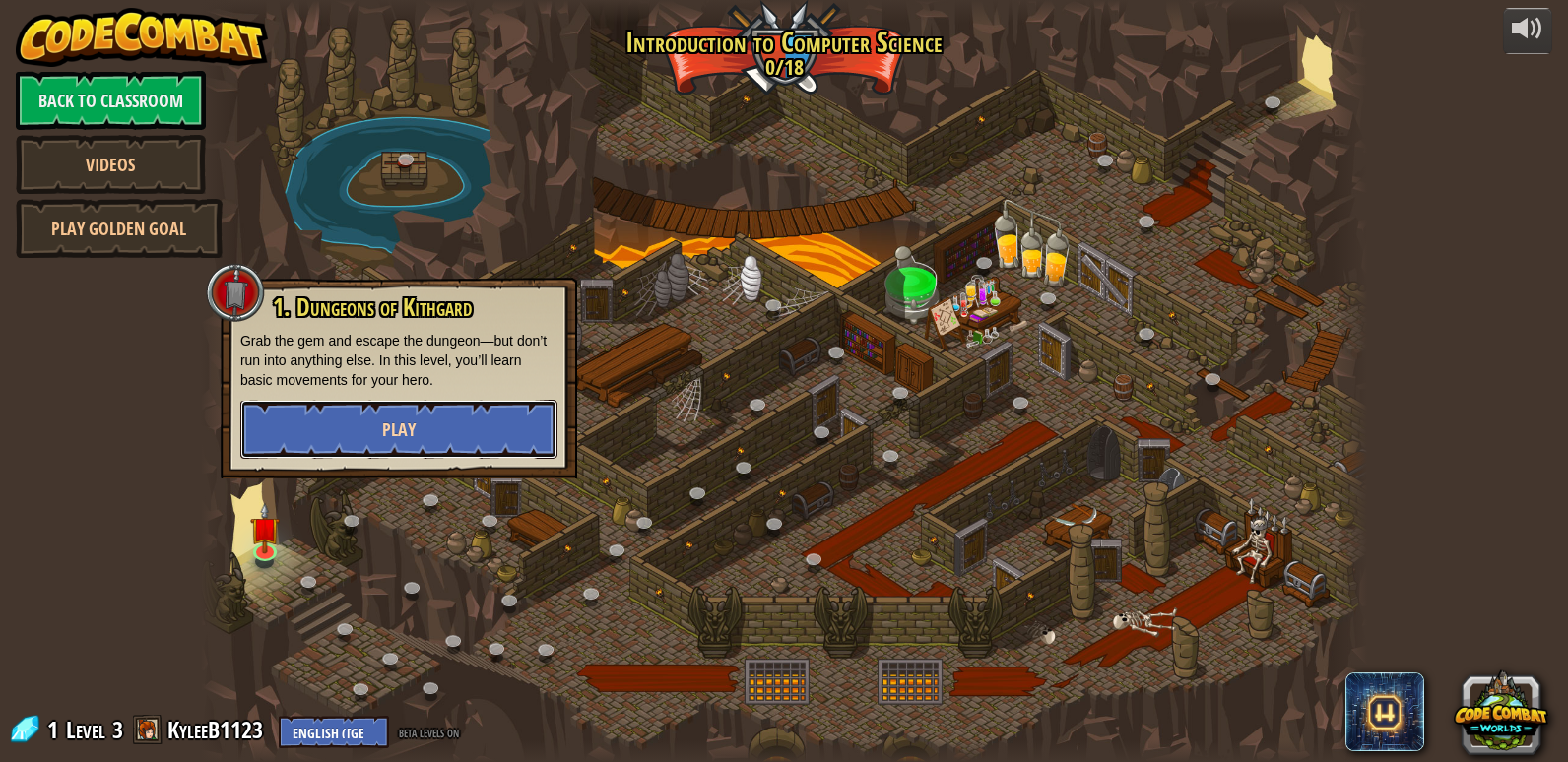
click at [326, 443] on button "Play" at bounding box center [398, 429] width 317 height 59
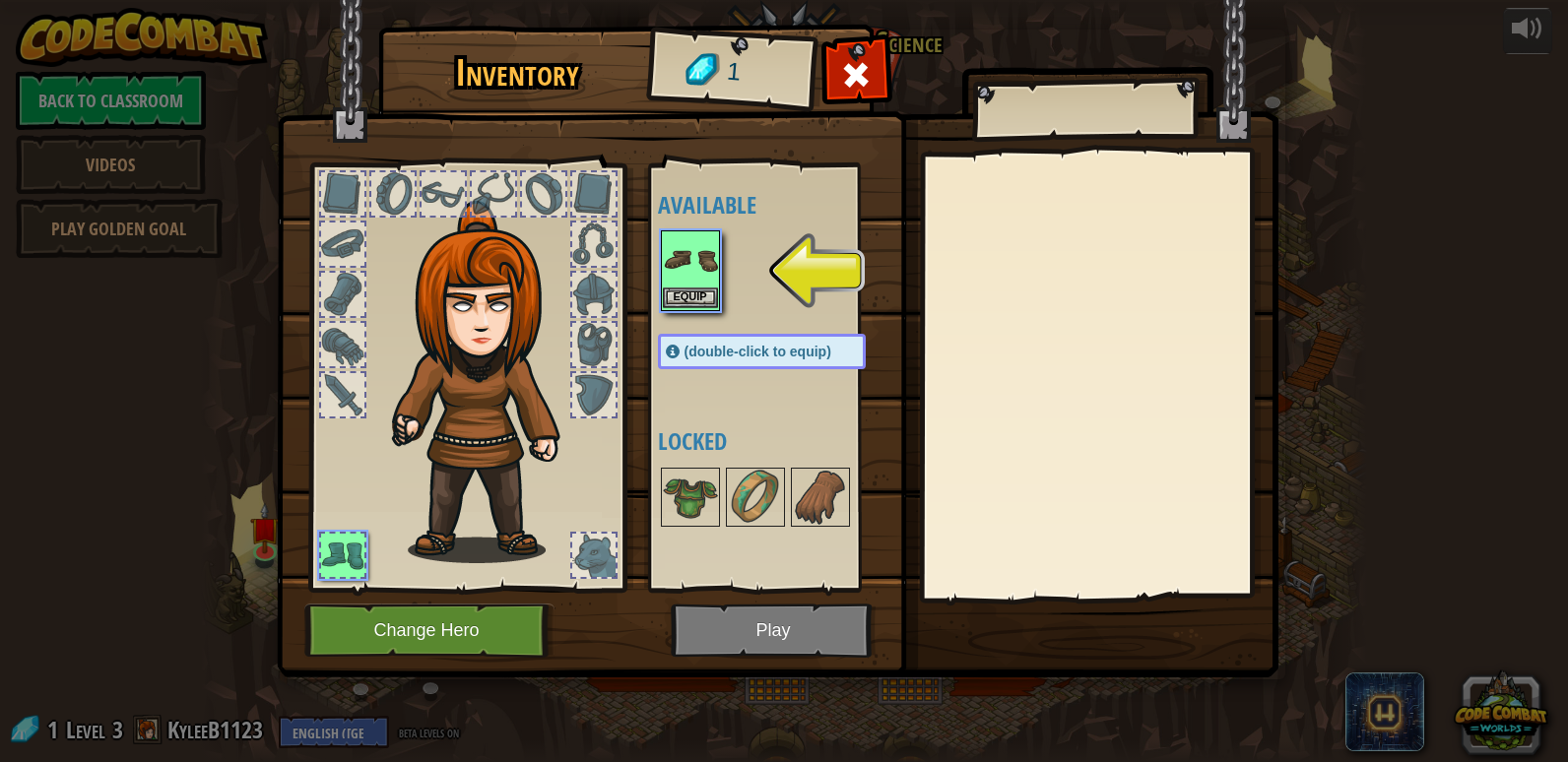
click at [690, 281] on img at bounding box center [689, 260] width 55 height 55
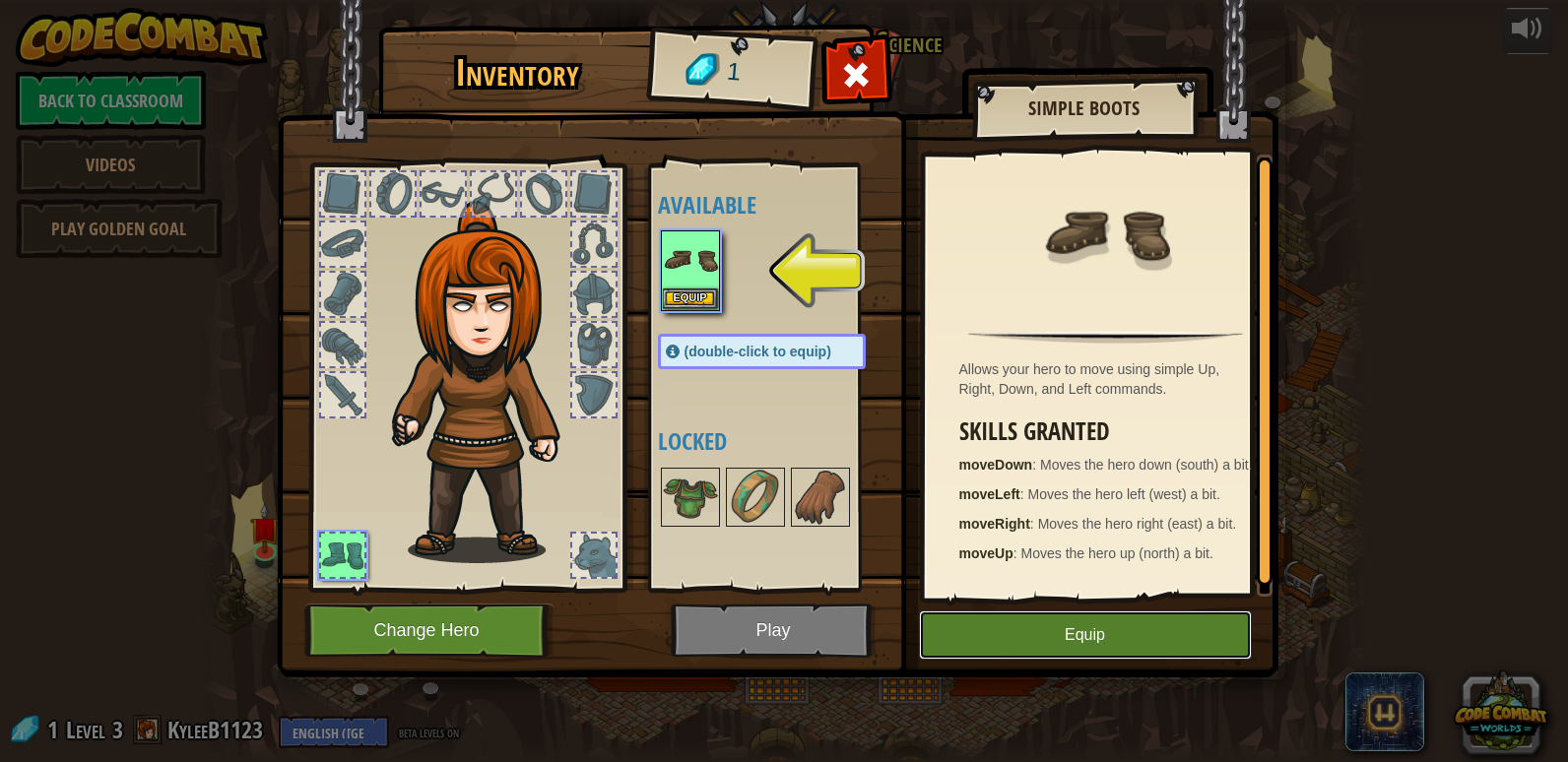
click at [1019, 651] on button "Equip" at bounding box center [1084, 635] width 333 height 49
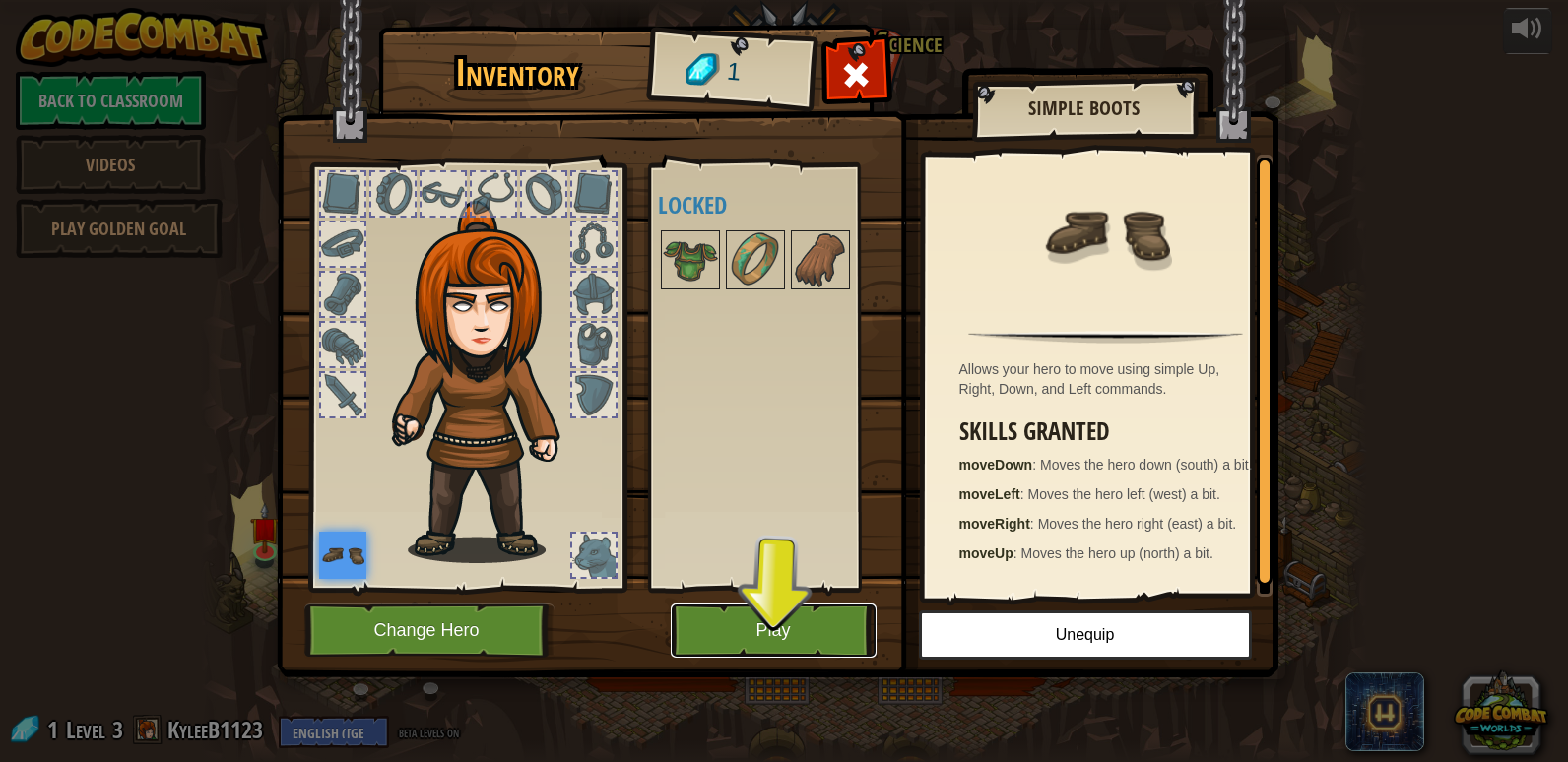
click at [765, 614] on button "Play" at bounding box center [773, 631] width 206 height 54
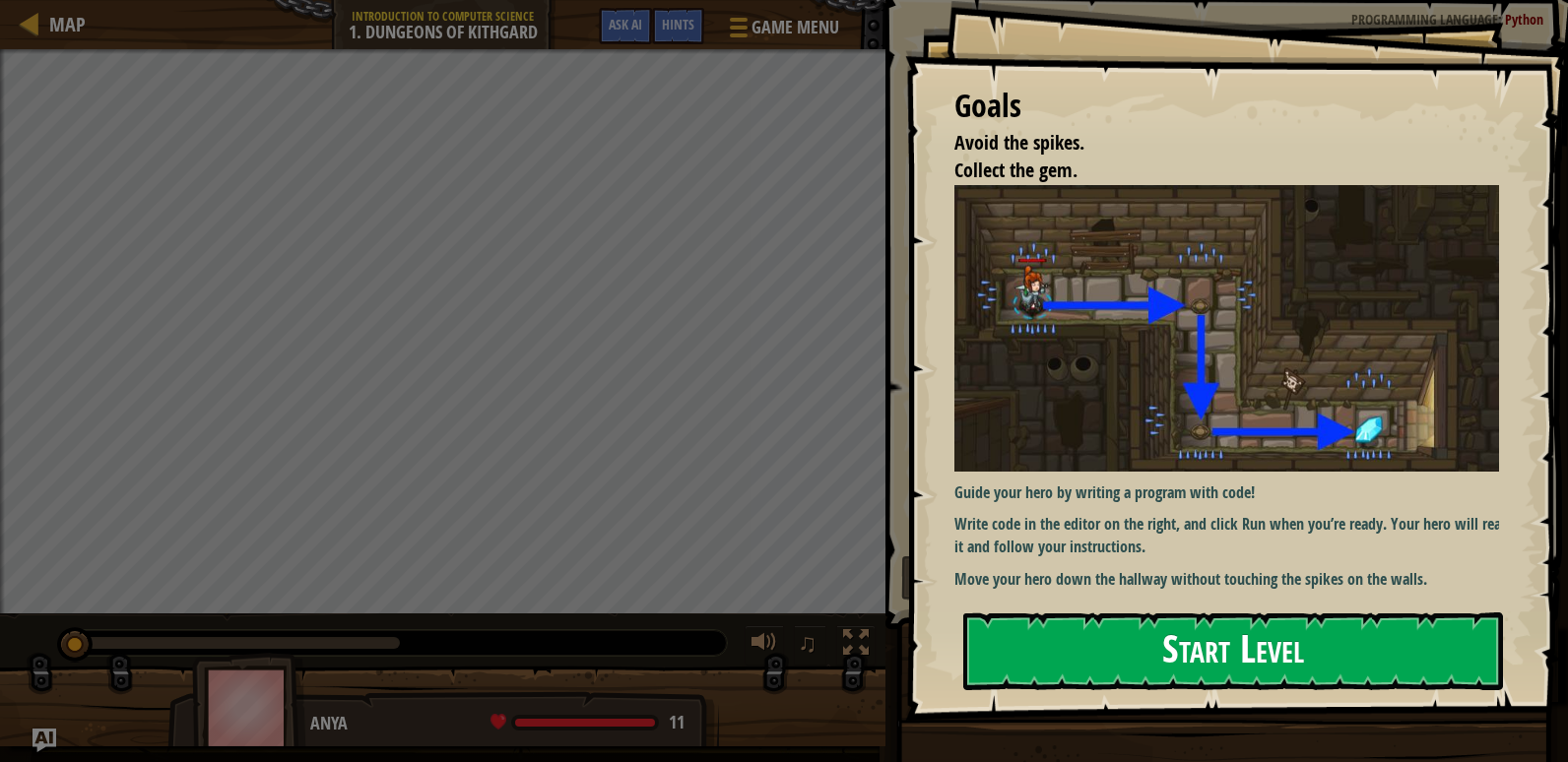
click at [1102, 630] on button "Start Level" at bounding box center [1233, 652] width 539 height 78
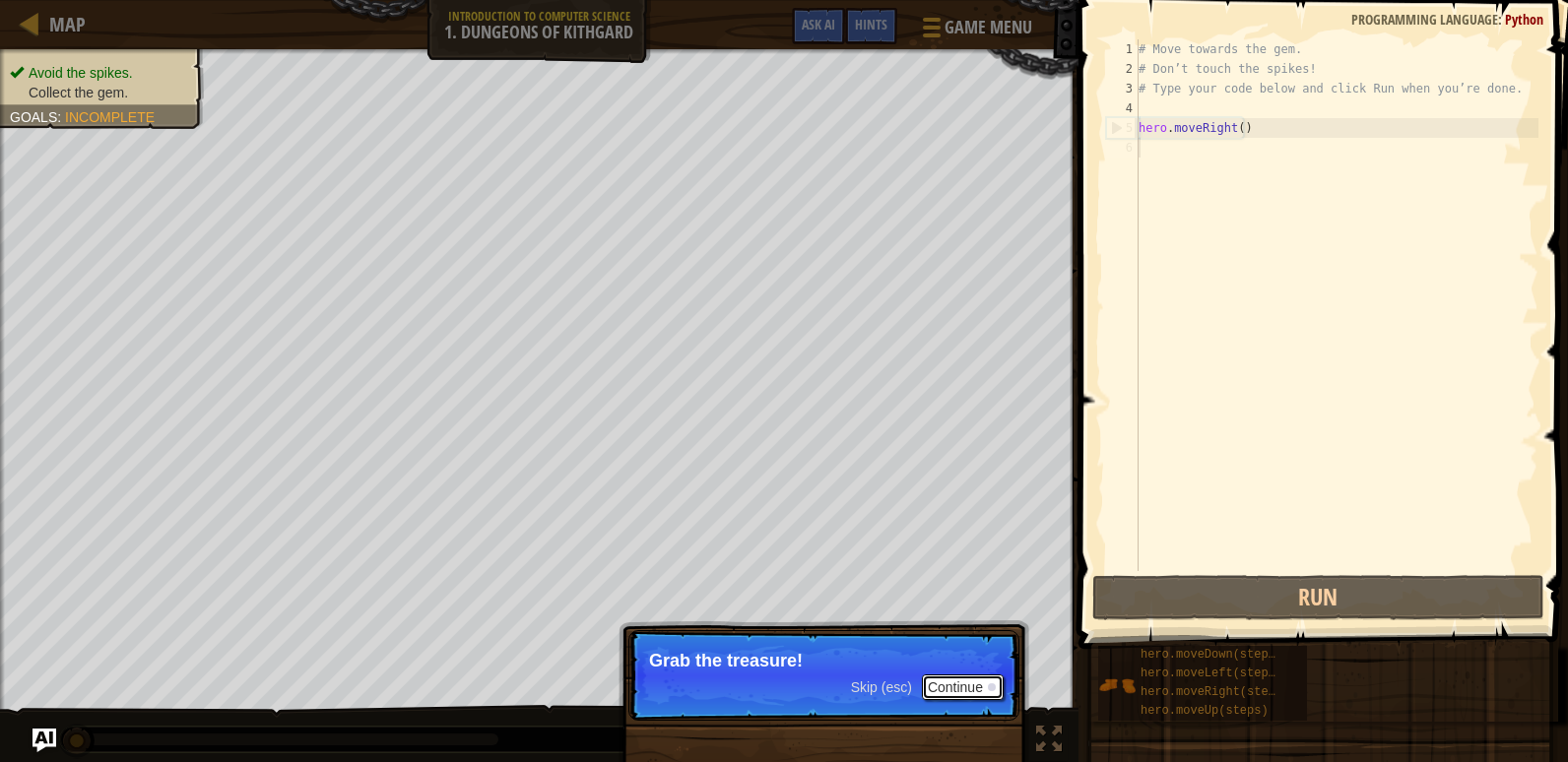
drag, startPoint x: 997, startPoint y: 684, endPoint x: 979, endPoint y: 682, distance: 18.1
click at [994, 684] on button "Continue" at bounding box center [962, 687] width 82 height 26
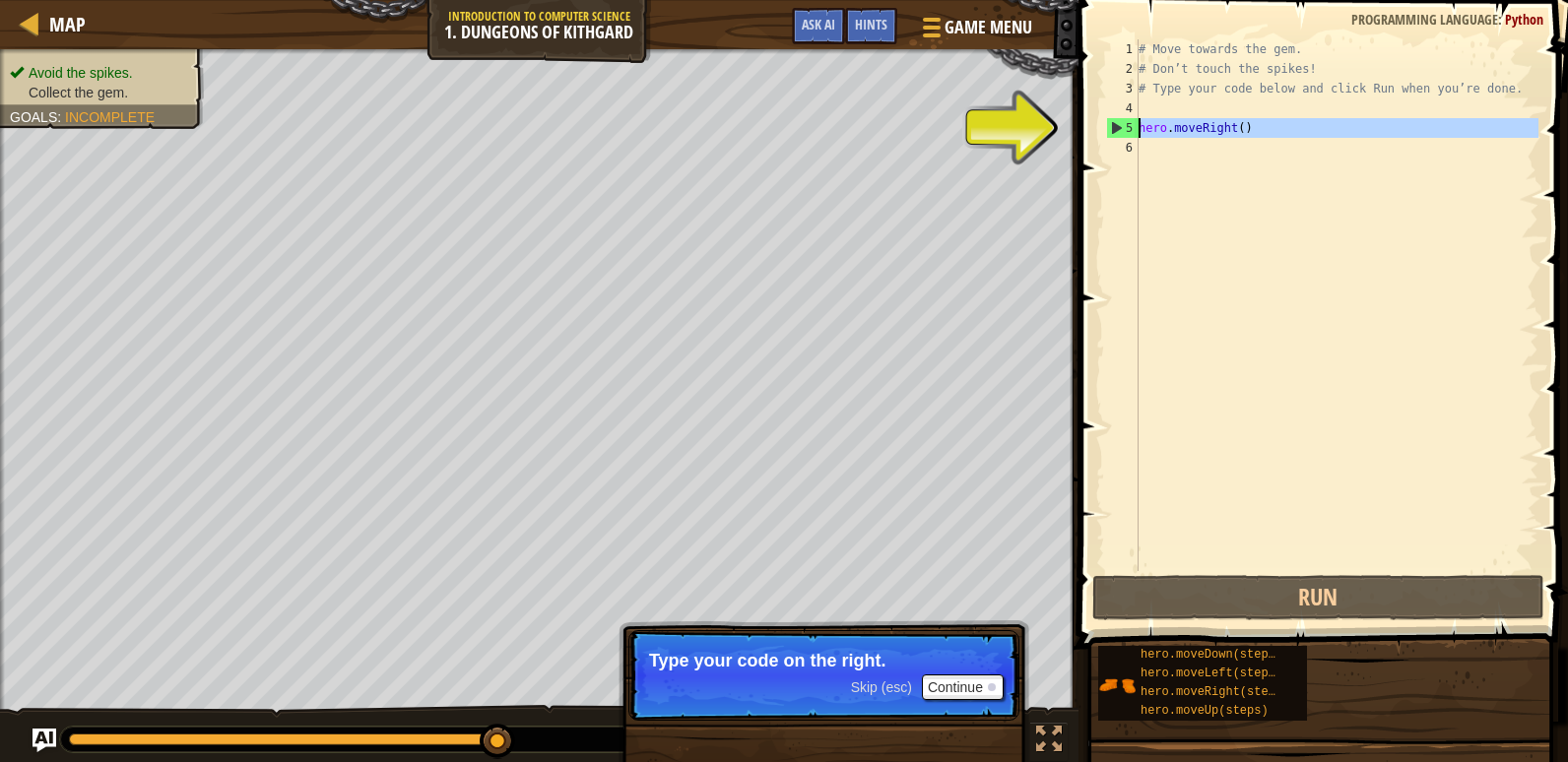
click at [1108, 132] on div "5" at bounding box center [1122, 128] width 32 height 20
click at [1121, 127] on div "5" at bounding box center [1122, 128] width 32 height 20
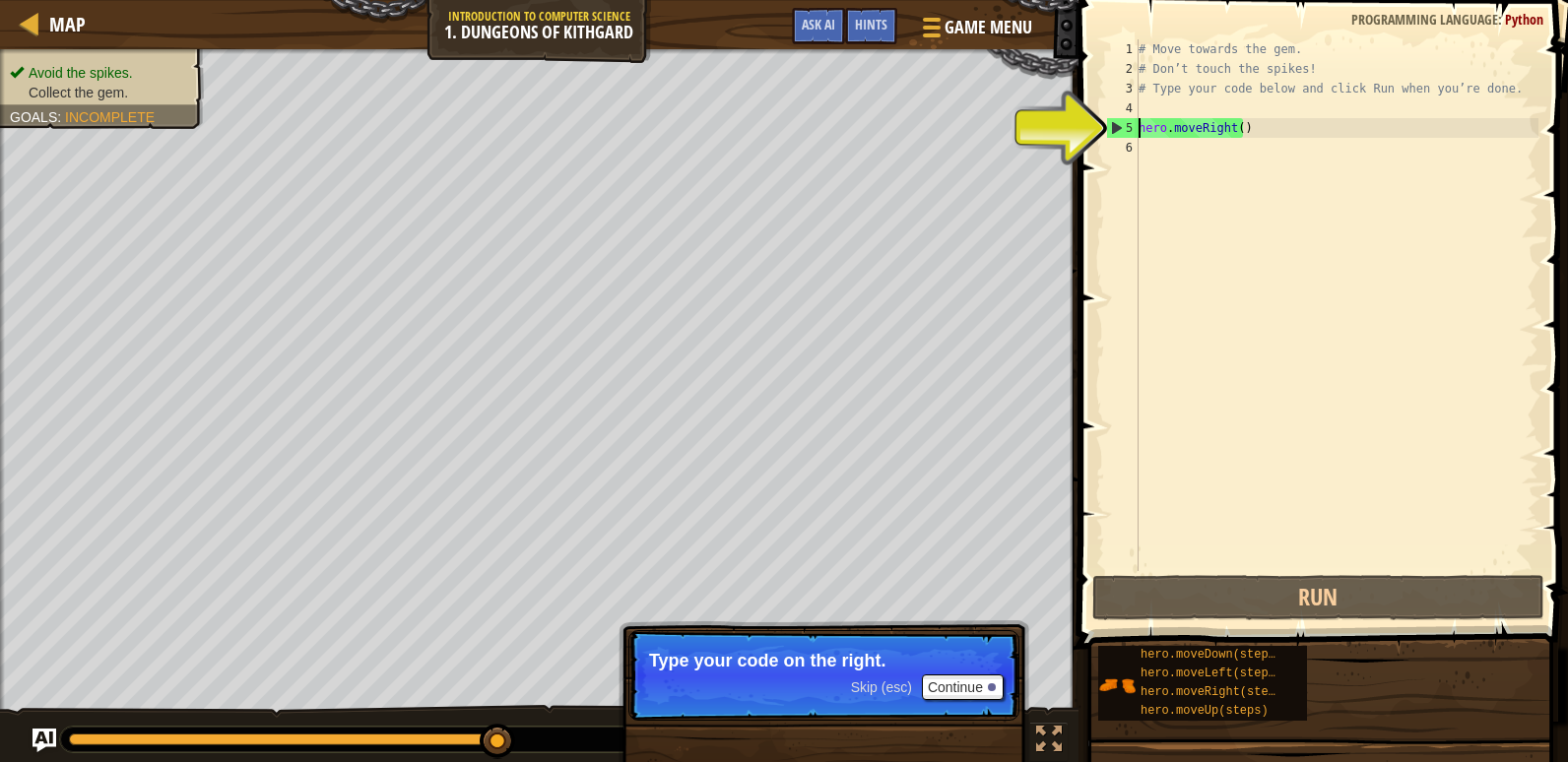
click at [1116, 127] on div "5" at bounding box center [1122, 128] width 32 height 20
type textarea "hero.moveRight()"
click at [1116, 127] on div "5" at bounding box center [1122, 128] width 32 height 20
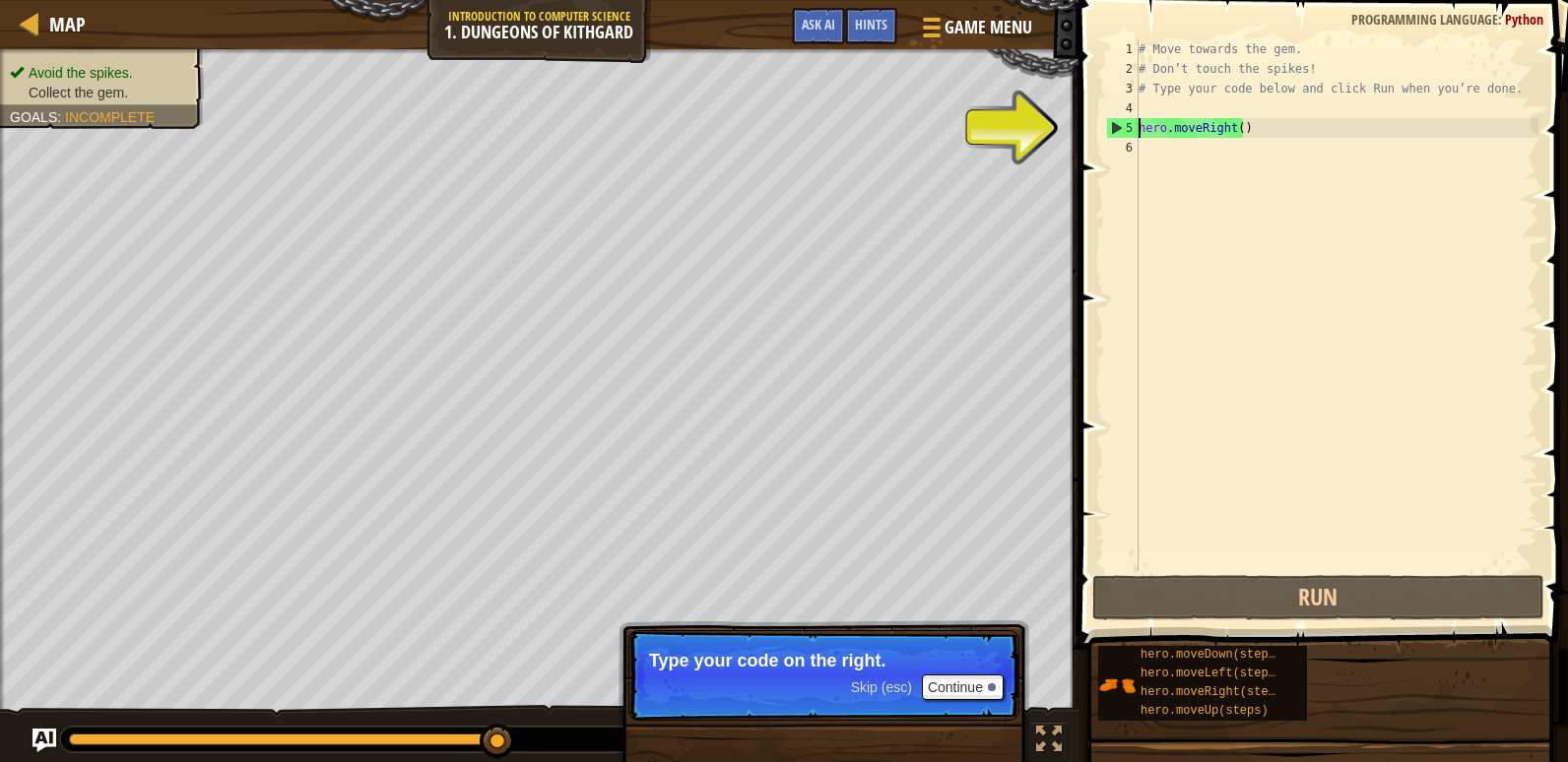
type textarea "hero.moveRight()"
click at [1256, 137] on div "# Move towards the gem. # Don’t touch the spikes! # Type your code below and cl…" at bounding box center [1336, 325] width 404 height 571
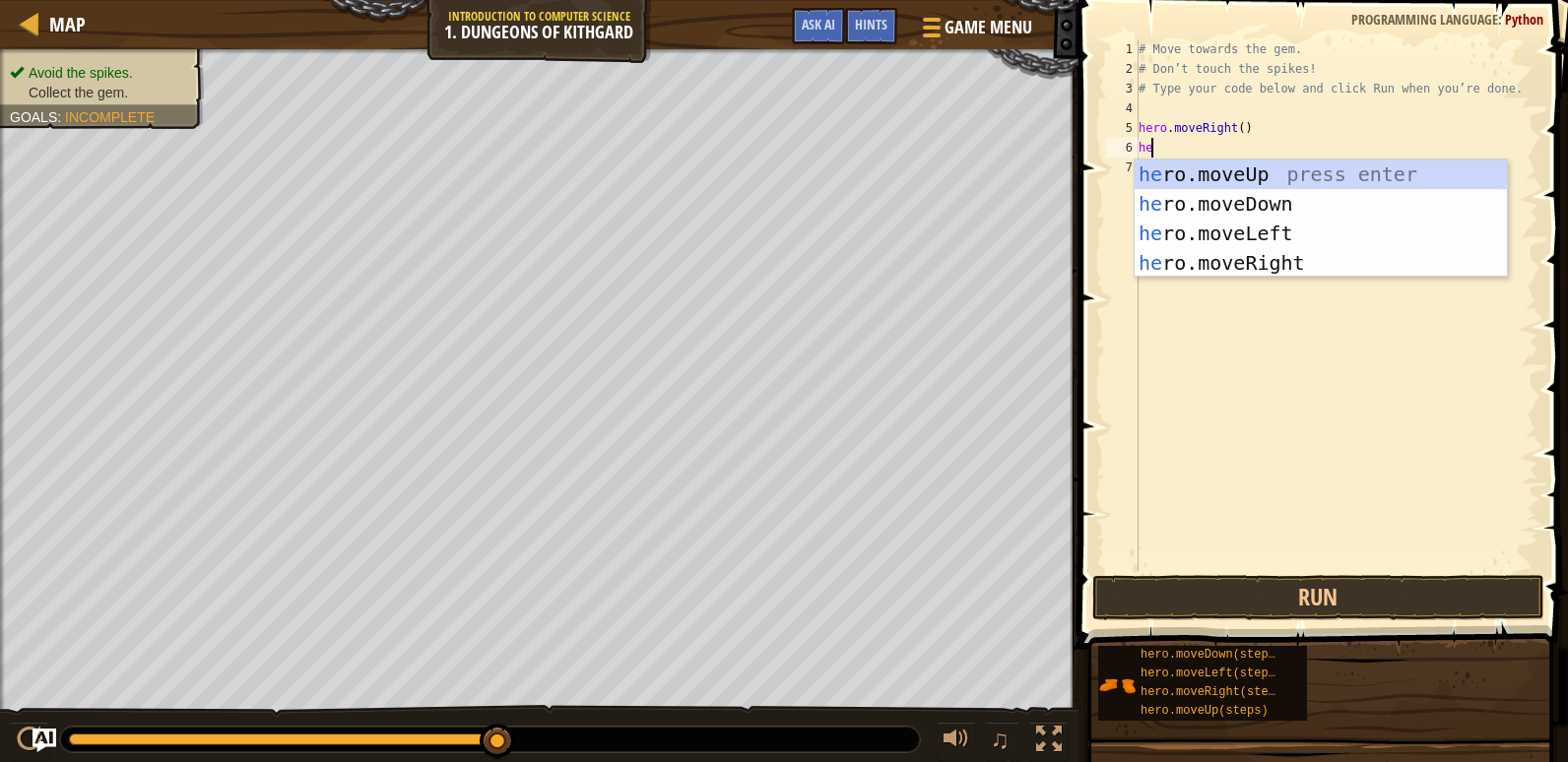
type textarea "her"
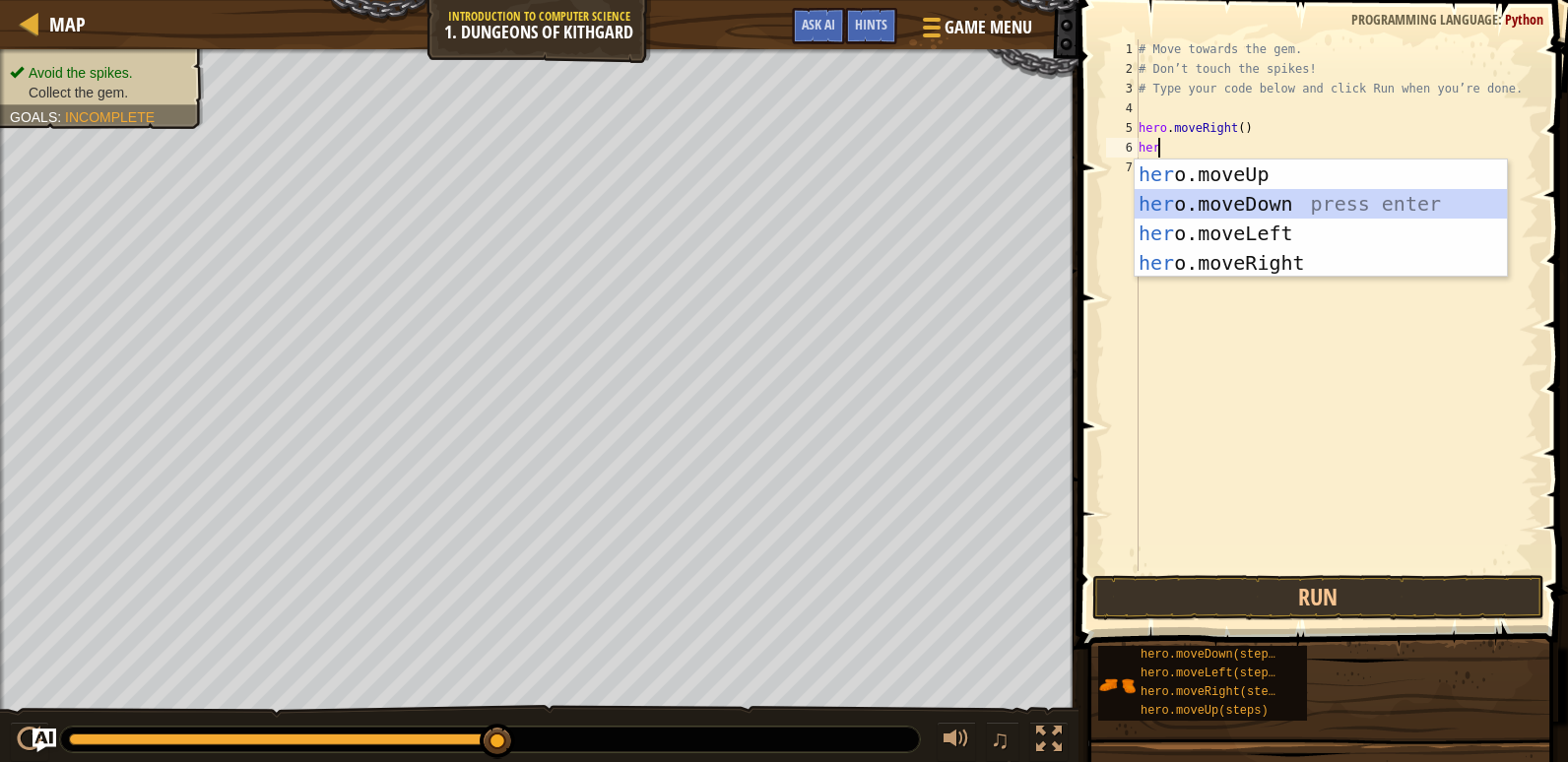
click at [1169, 215] on div "her o.moveUp press enter her o.moveDown press enter her o.moveLeft press enter …" at bounding box center [1320, 248] width 372 height 177
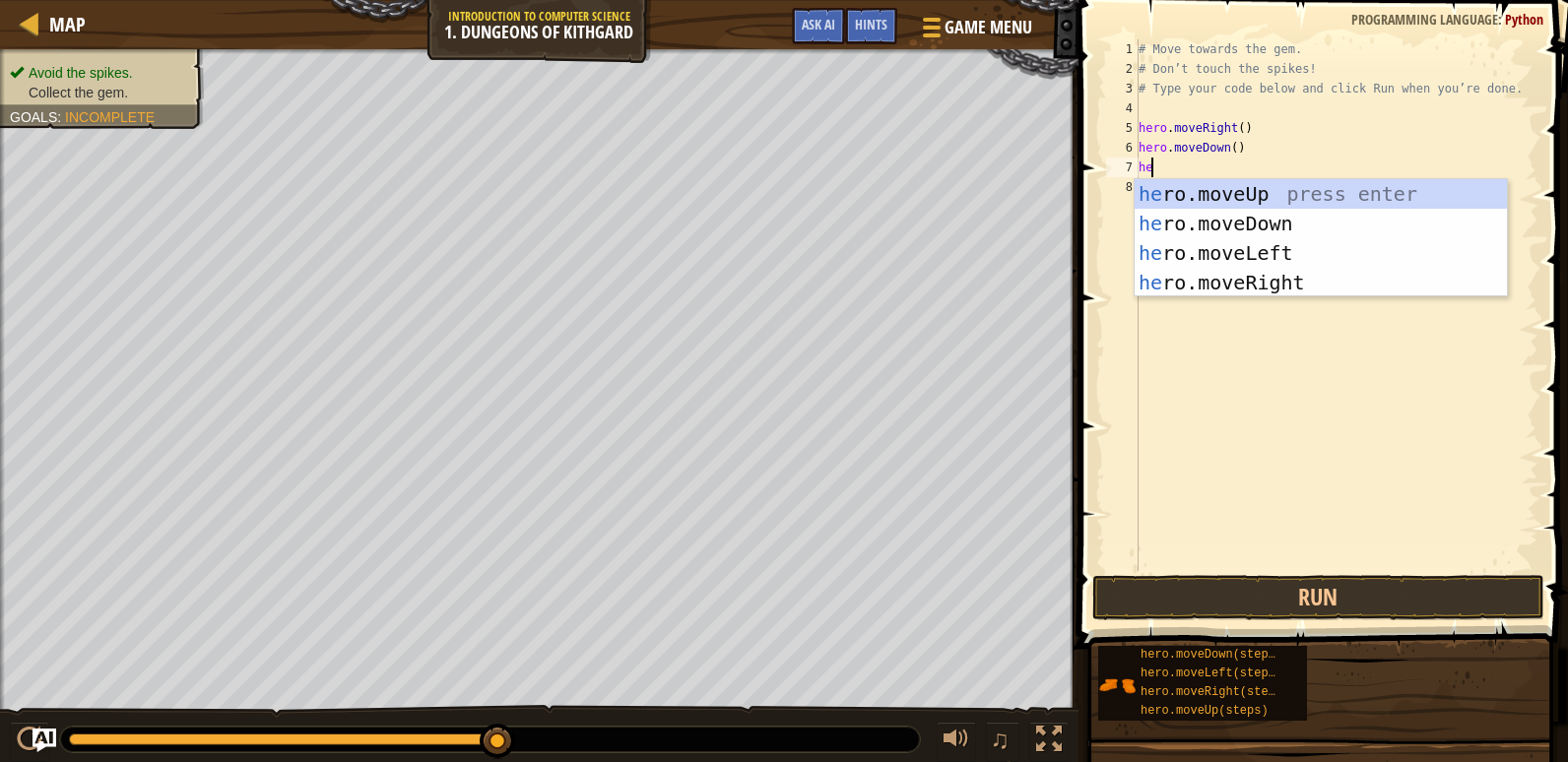
type textarea "her"
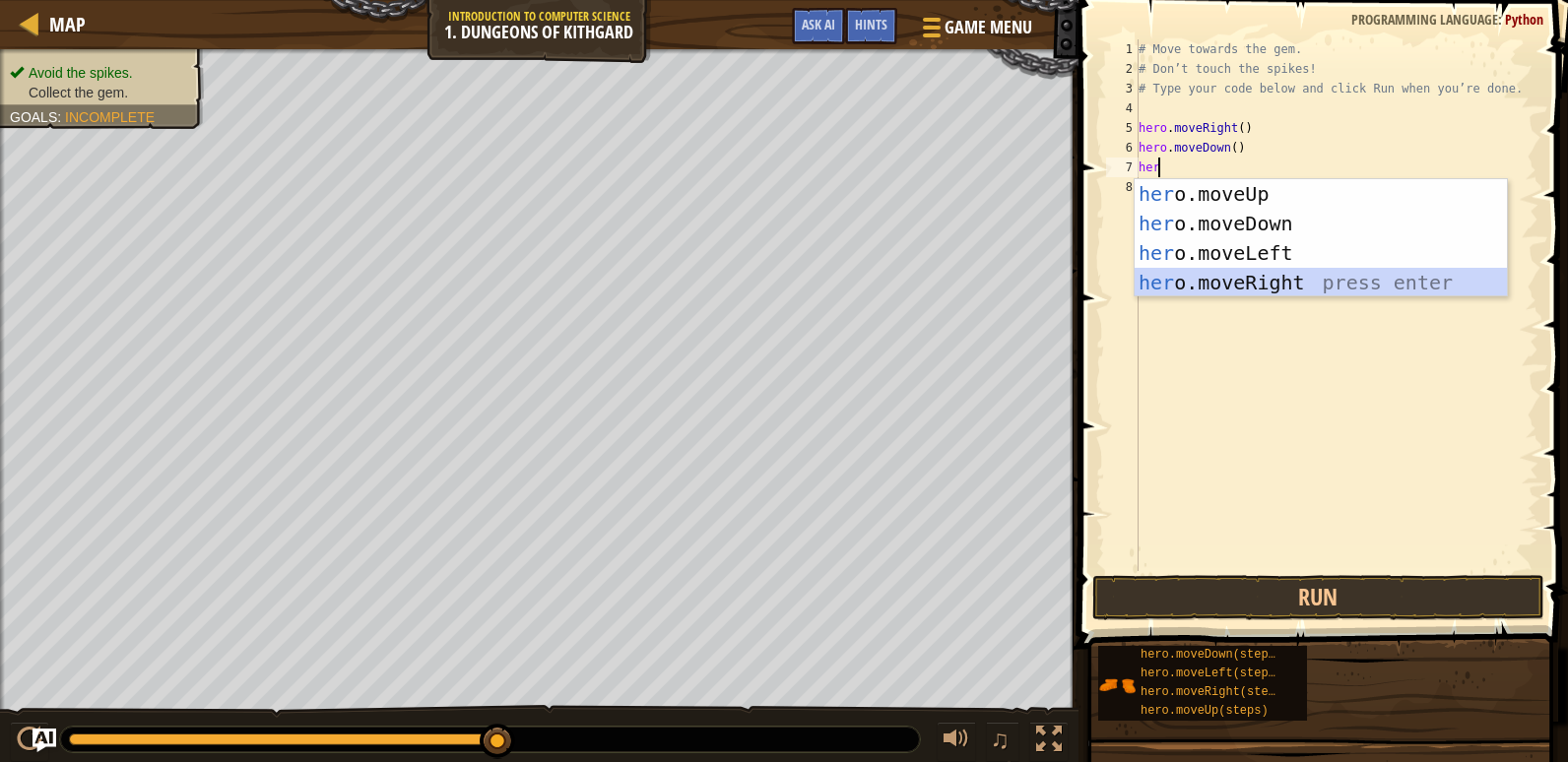
click at [1219, 286] on div "her o.moveUp press enter her o.moveDown press enter her o.moveLeft press enter …" at bounding box center [1320, 268] width 372 height 177
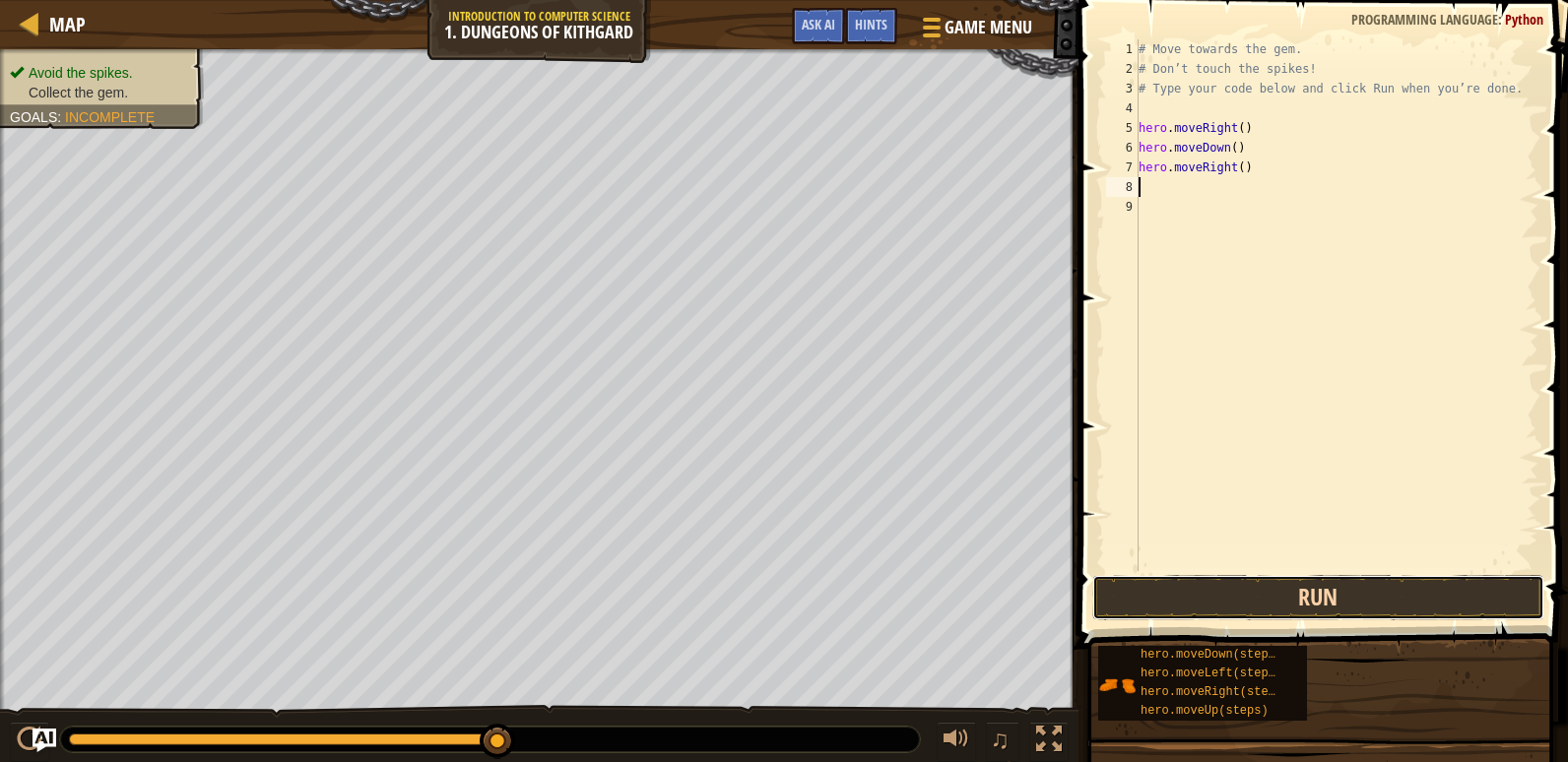
click at [1328, 605] on button "Run" at bounding box center [1318, 598] width 452 height 46
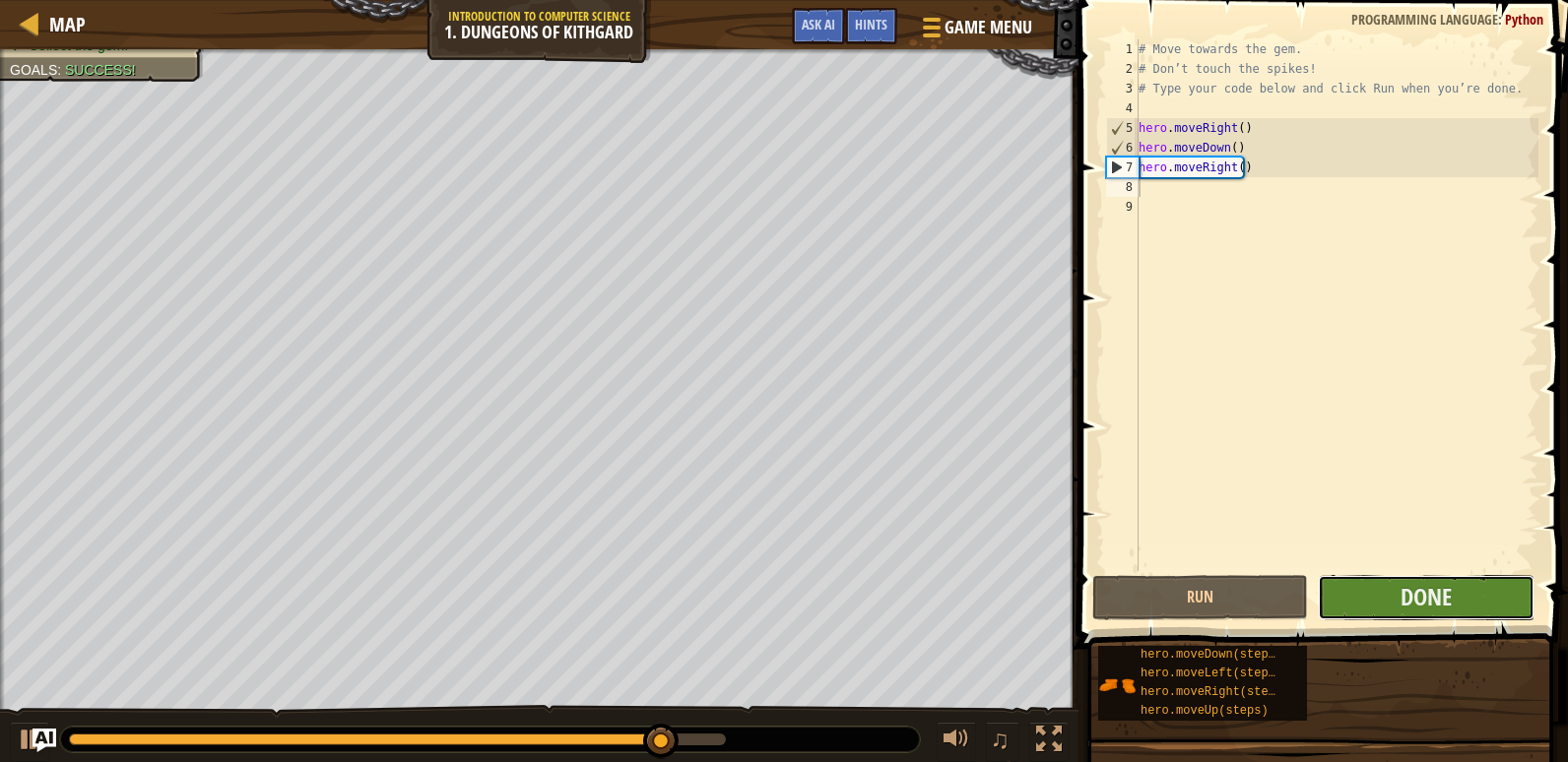
click at [1376, 588] on button "Done" at bounding box center [1425, 598] width 216 height 46
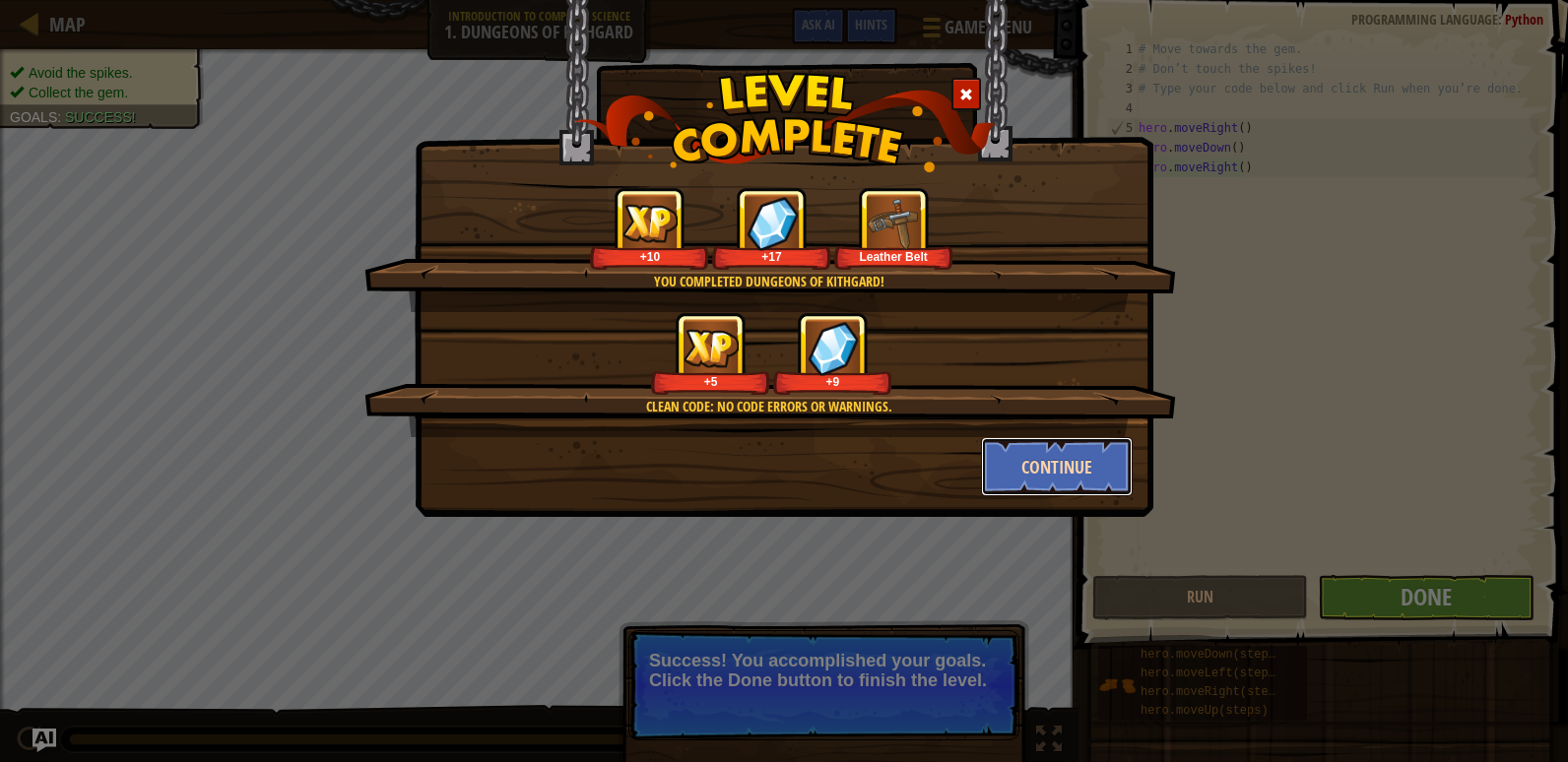
click at [1083, 495] on button "Continue" at bounding box center [1057, 466] width 152 height 59
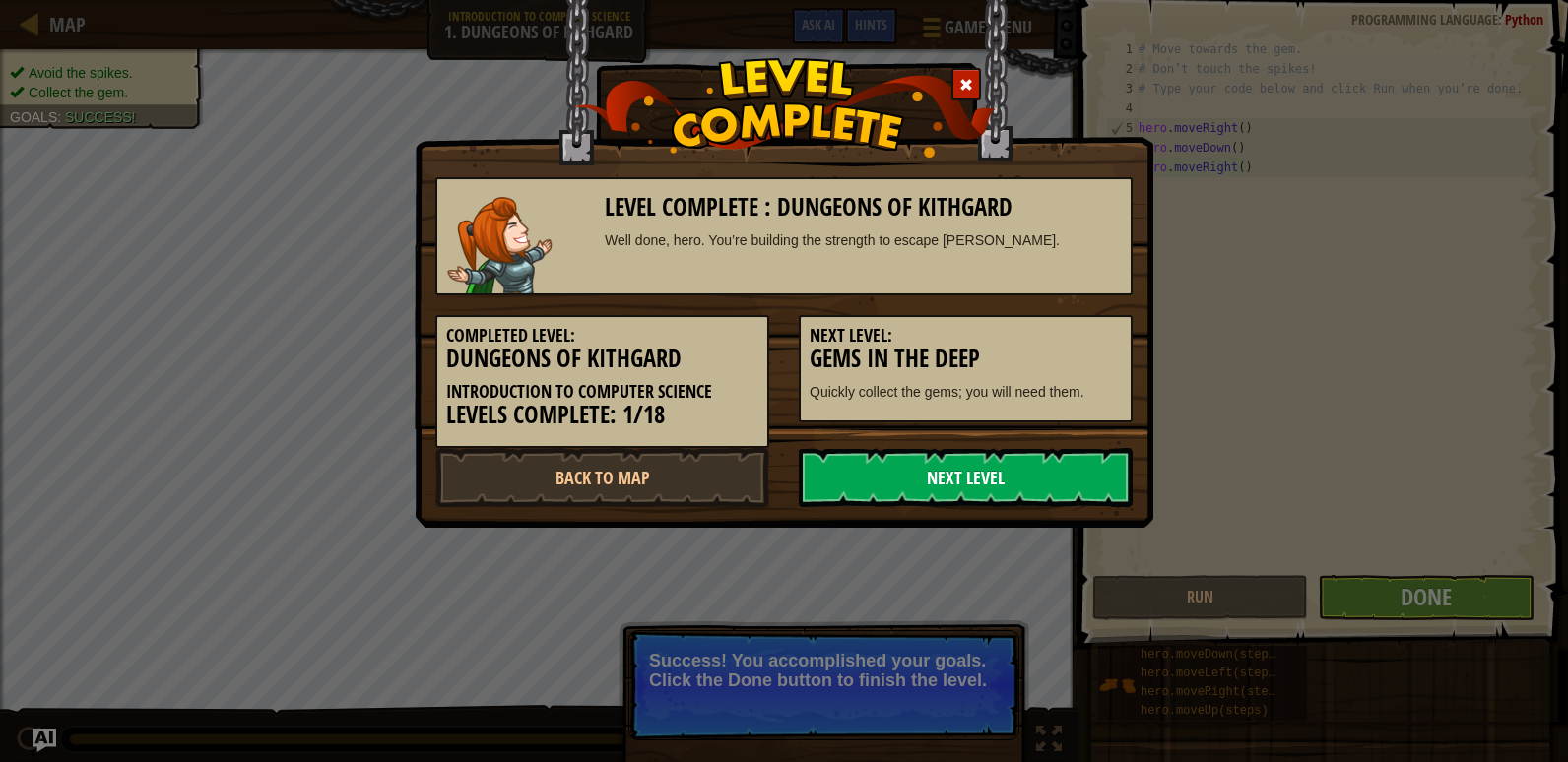
click at [1018, 478] on link "Next Level" at bounding box center [966, 476] width 334 height 59
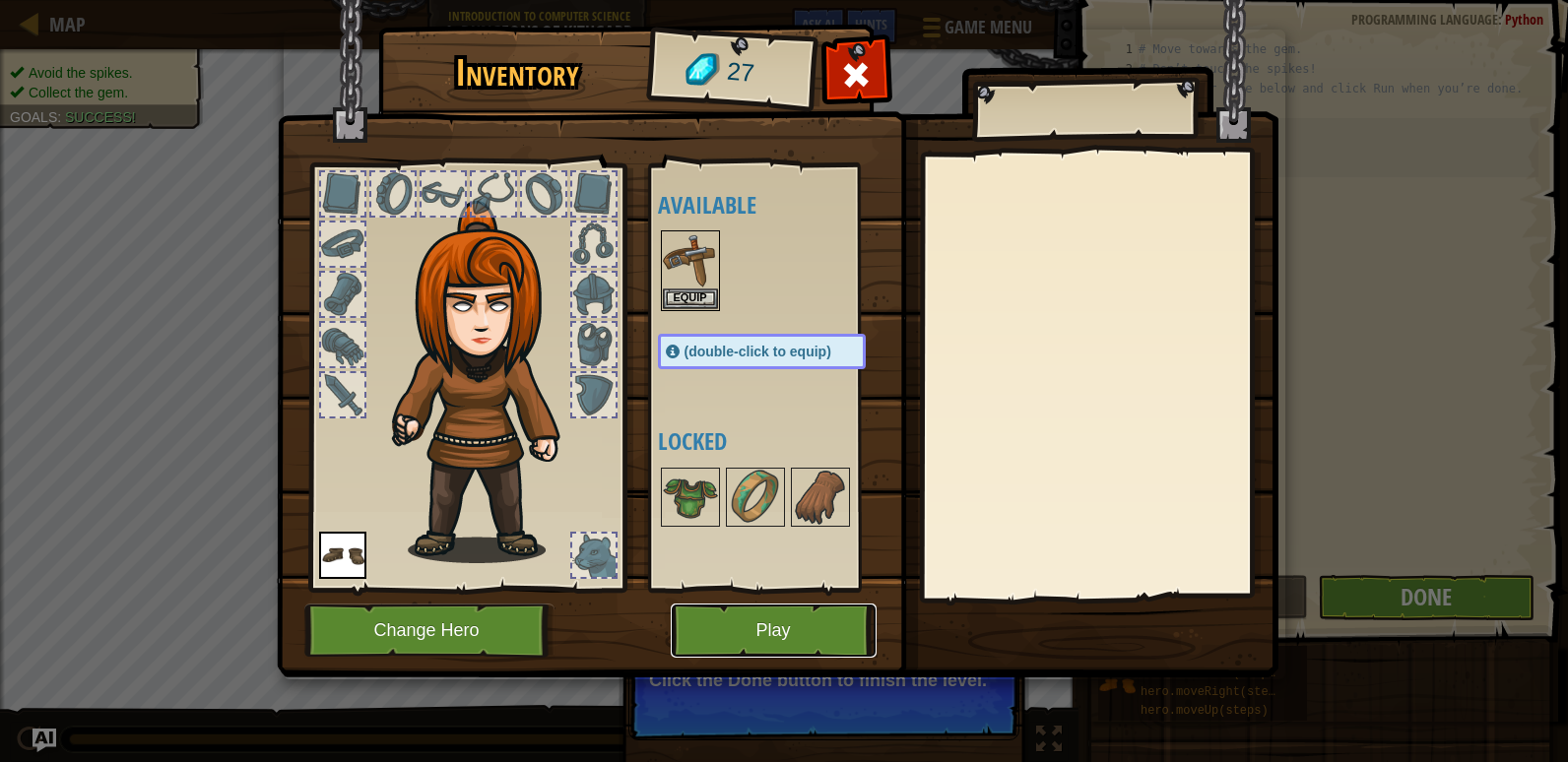
click at [758, 628] on button "Play" at bounding box center [773, 631] width 206 height 54
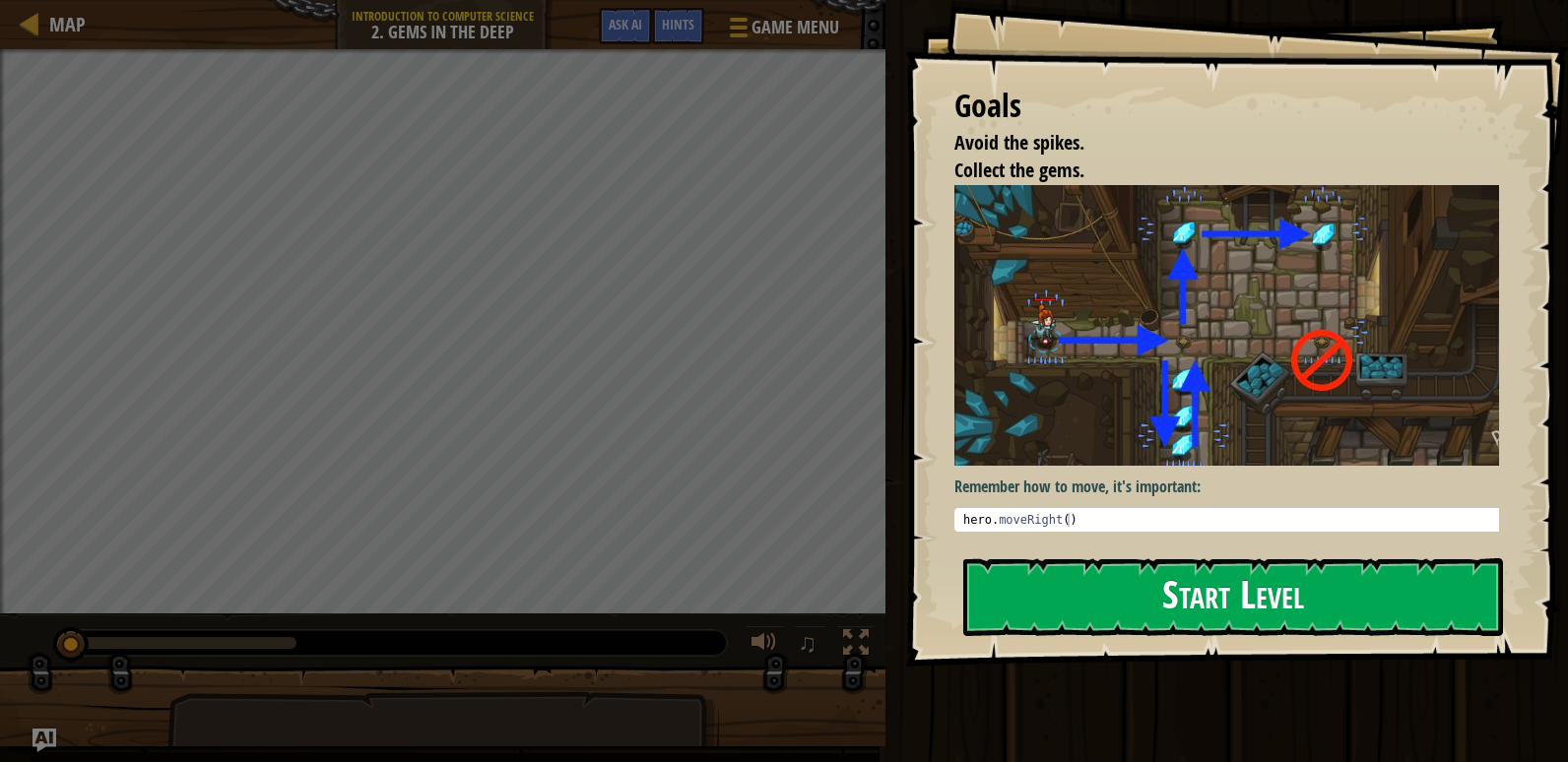
click at [1151, 575] on button "Start Level" at bounding box center [1233, 597] width 539 height 78
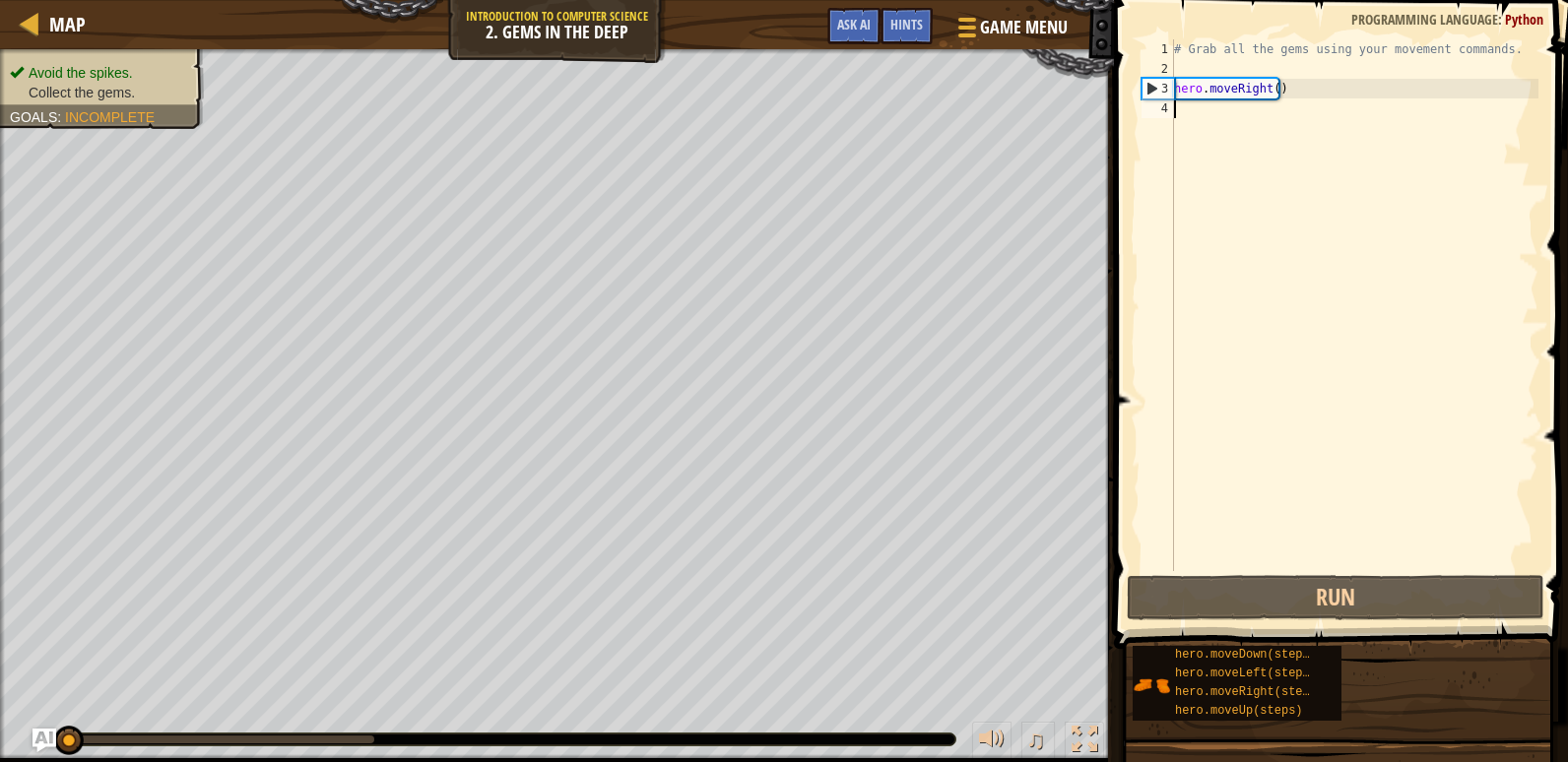
click at [1214, 123] on div "# Grab all the gems using your movement commands. hero . moveRight ( )" at bounding box center [1354, 325] width 368 height 571
click at [1215, 113] on div "# Grab all the gems using your movement commands. hero . moveRight ( )" at bounding box center [1354, 325] width 368 height 571
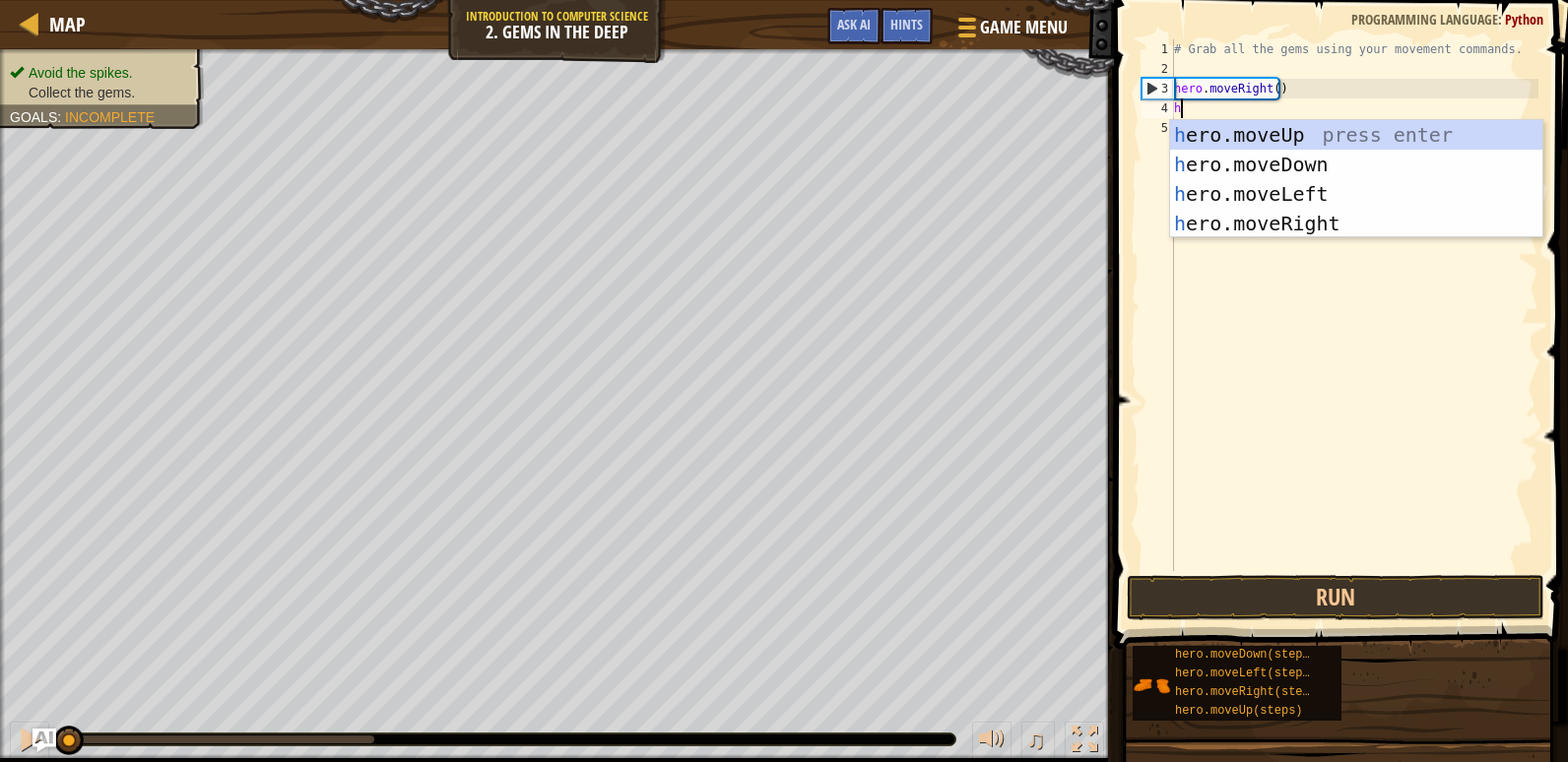
type textarea "her"
click at [1267, 161] on div "her o.moveUp press enter her o.moveDown press enter her o.moveLeft press enter …" at bounding box center [1356, 209] width 372 height 177
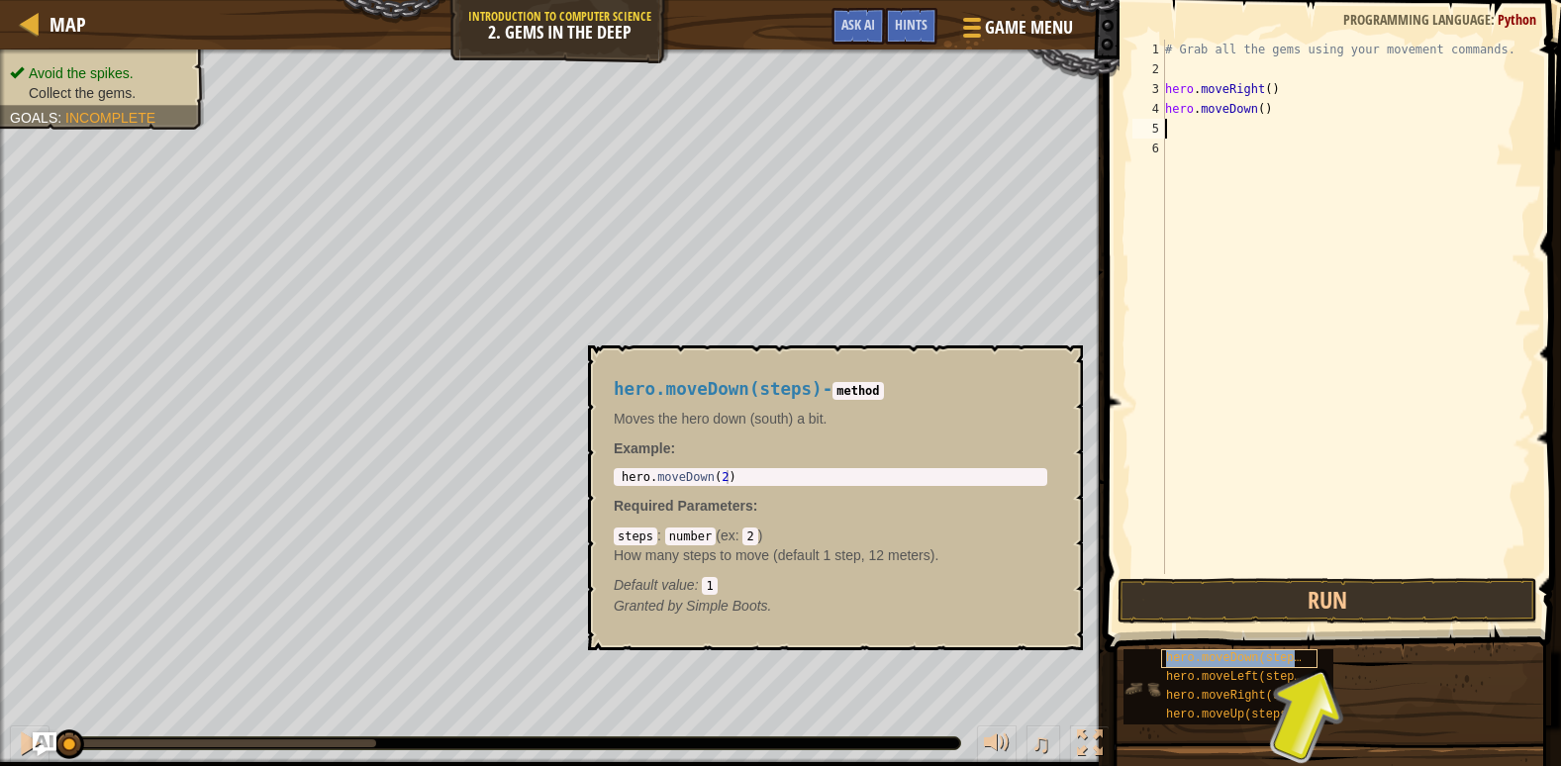
click at [1254, 655] on span "hero.moveDown(steps)" at bounding box center [1237, 658] width 143 height 14
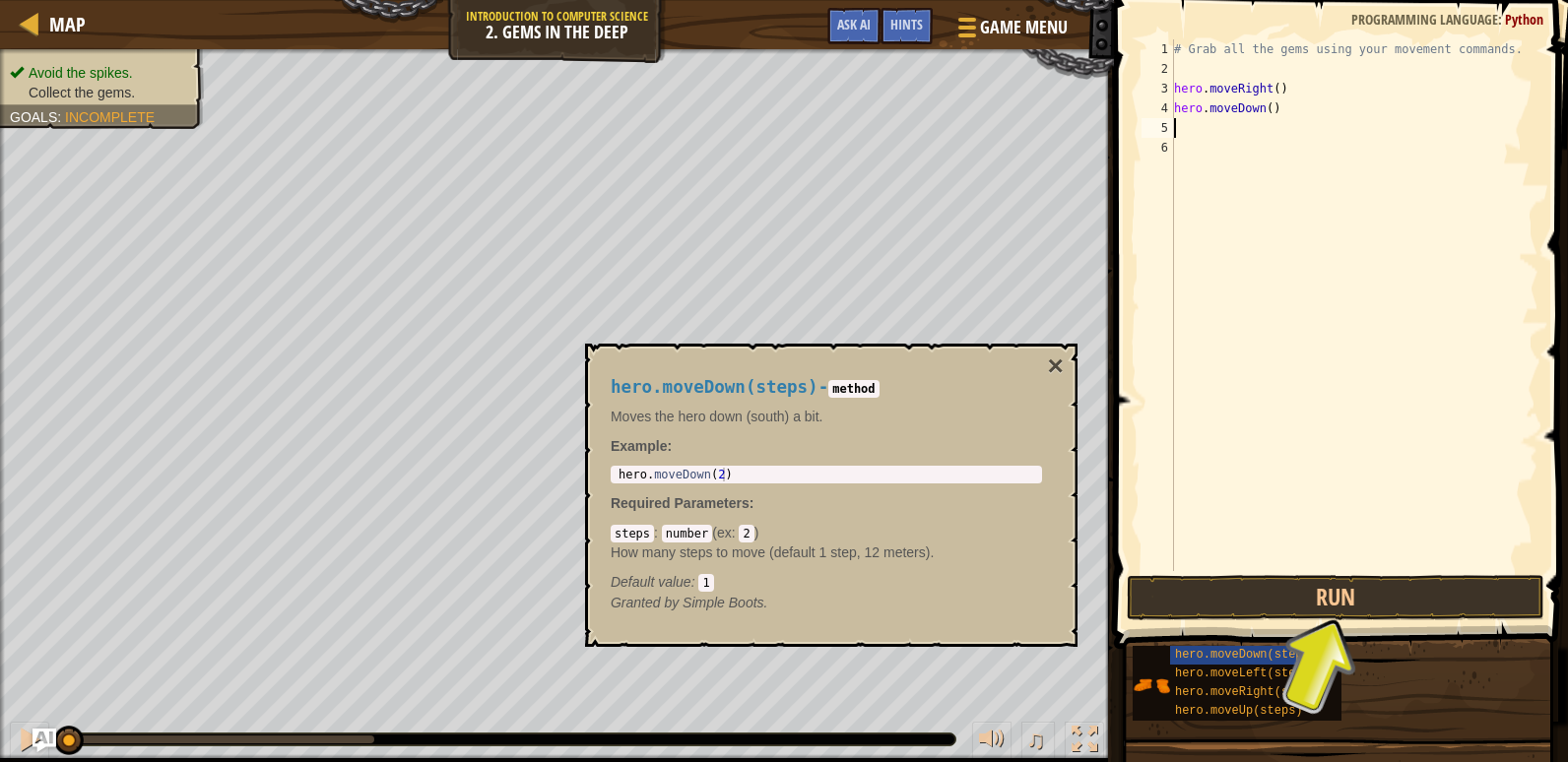
drag, startPoint x: 1239, startPoint y: 507, endPoint x: 1248, endPoint y: 413, distance: 94.4
click at [1241, 492] on div "# Grab all the gems using your movement commands. hero . moveRight ( ) hero . m…" at bounding box center [1354, 325] width 368 height 571
click at [1222, 140] on div "# Grab all the gems using your movement commands. hero . moveRight ( ) hero . m…" at bounding box center [1354, 325] width 368 height 571
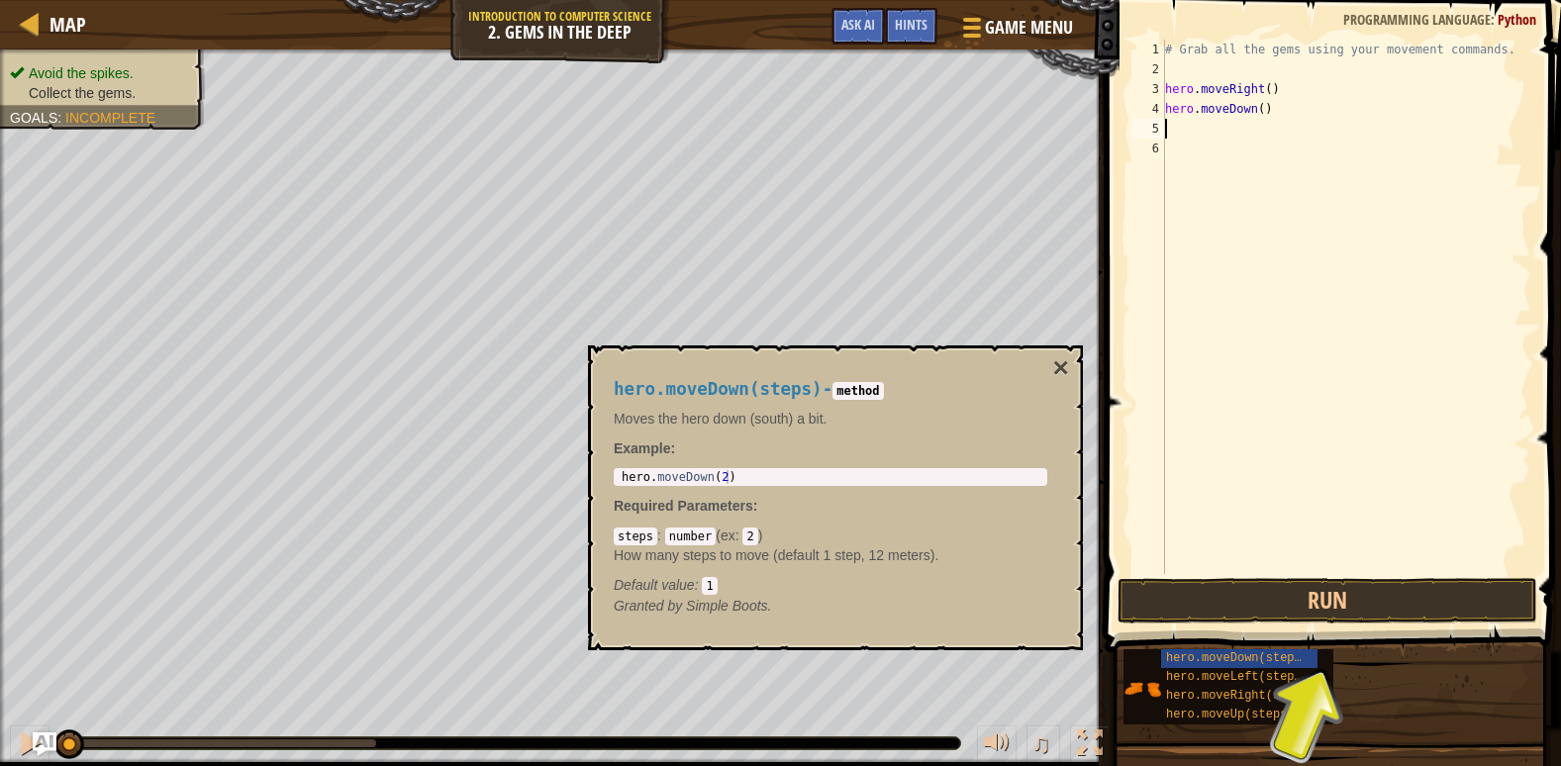
click at [1224, 136] on div "# Grab all the gems using your movement commands. hero . moveRight ( ) hero . m…" at bounding box center [1346, 327] width 370 height 574
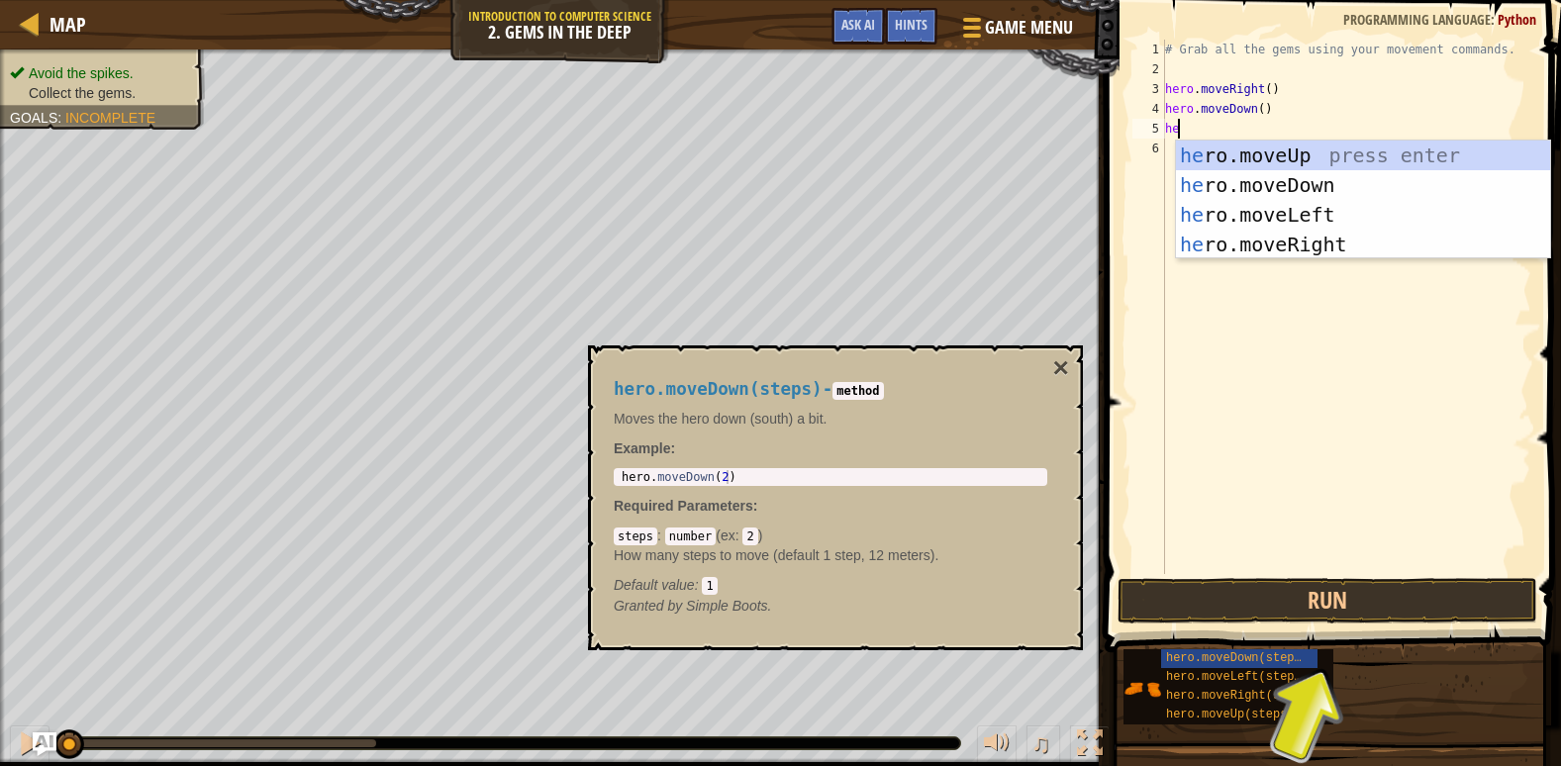
type textarea "her"
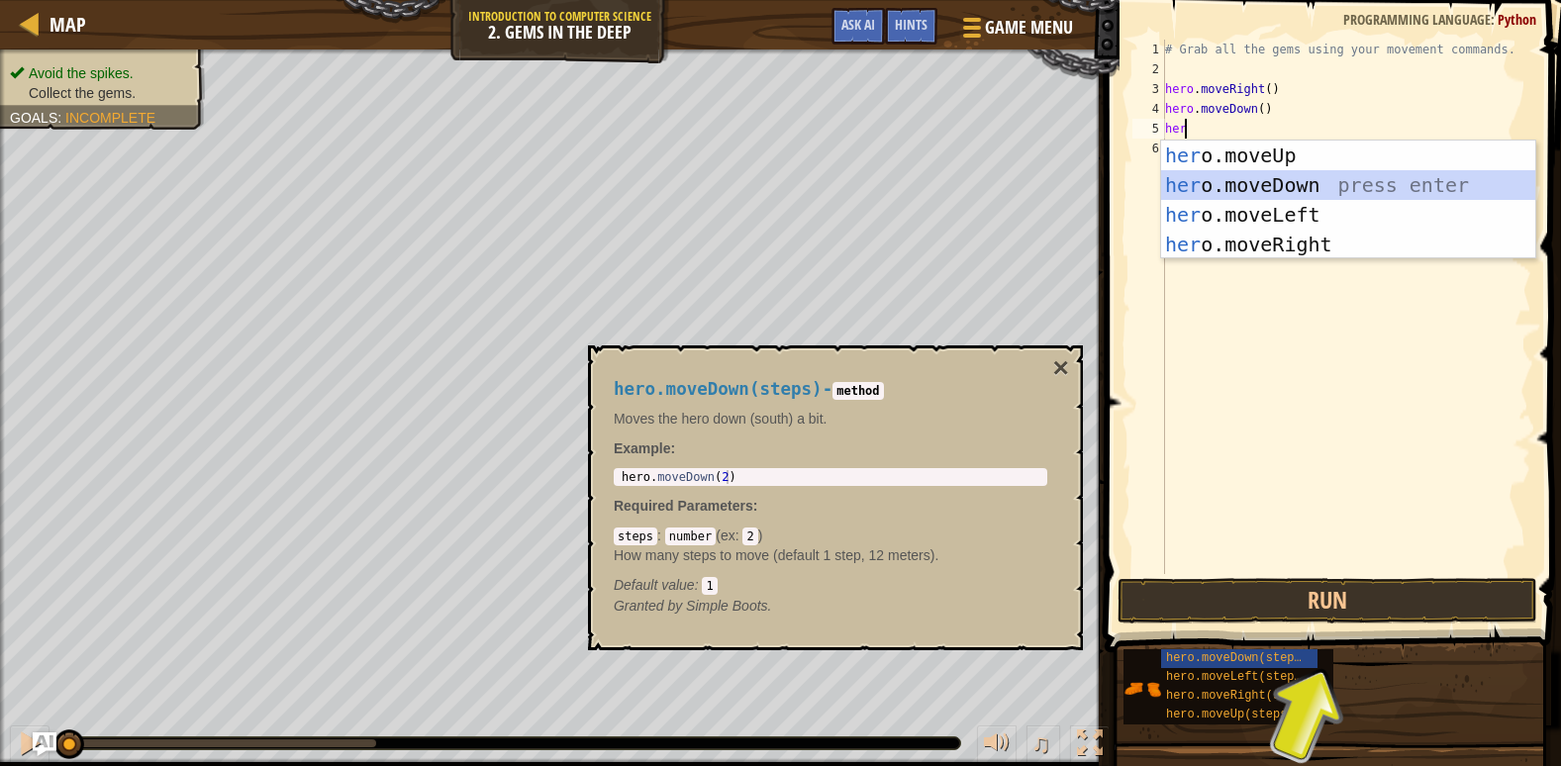
click at [1212, 180] on div "her o.moveUp press enter her o.moveDown press enter her o.moveLeft press enter …" at bounding box center [1348, 230] width 374 height 178
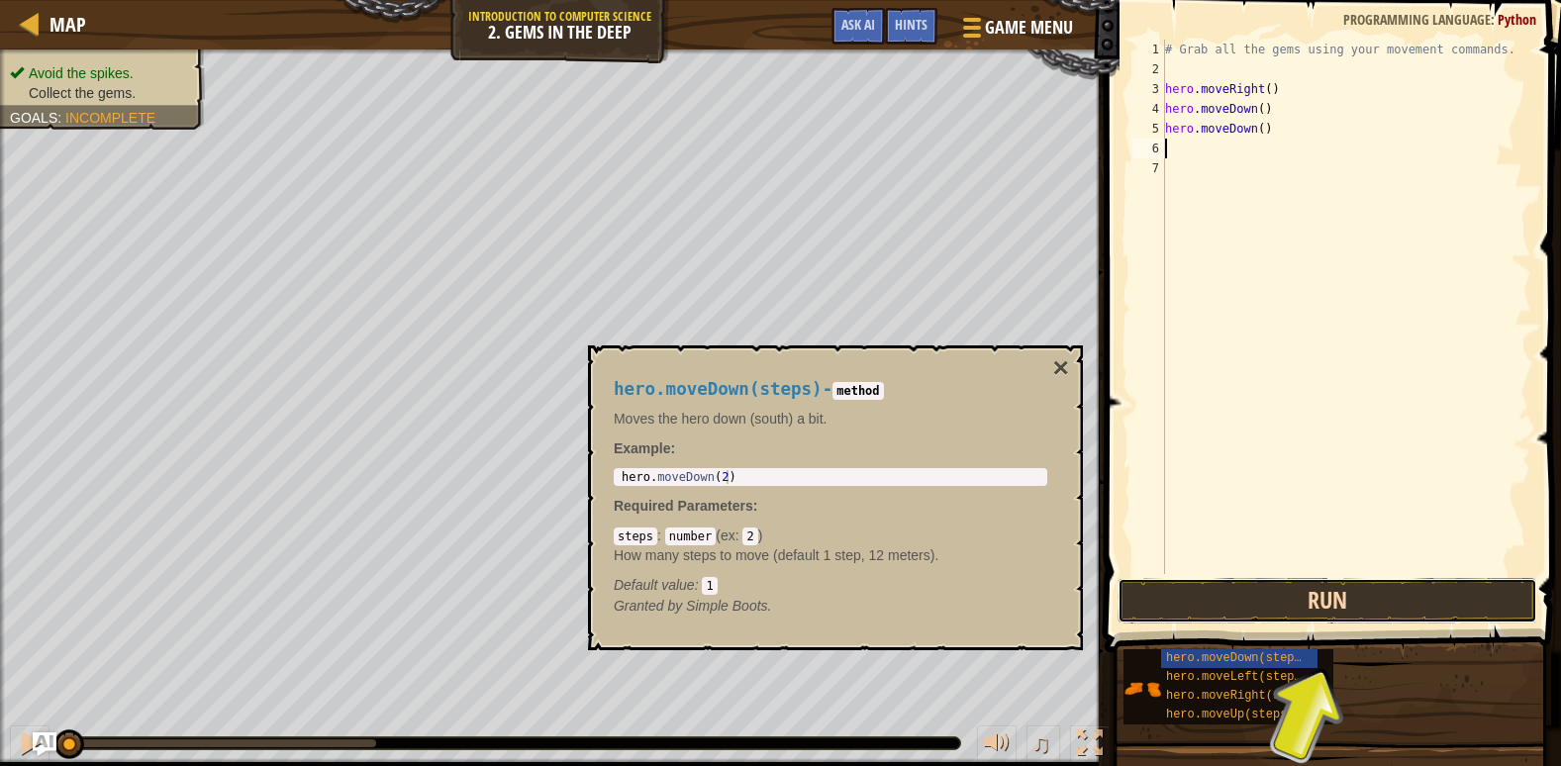
click at [1357, 599] on button "Run" at bounding box center [1327, 601] width 420 height 46
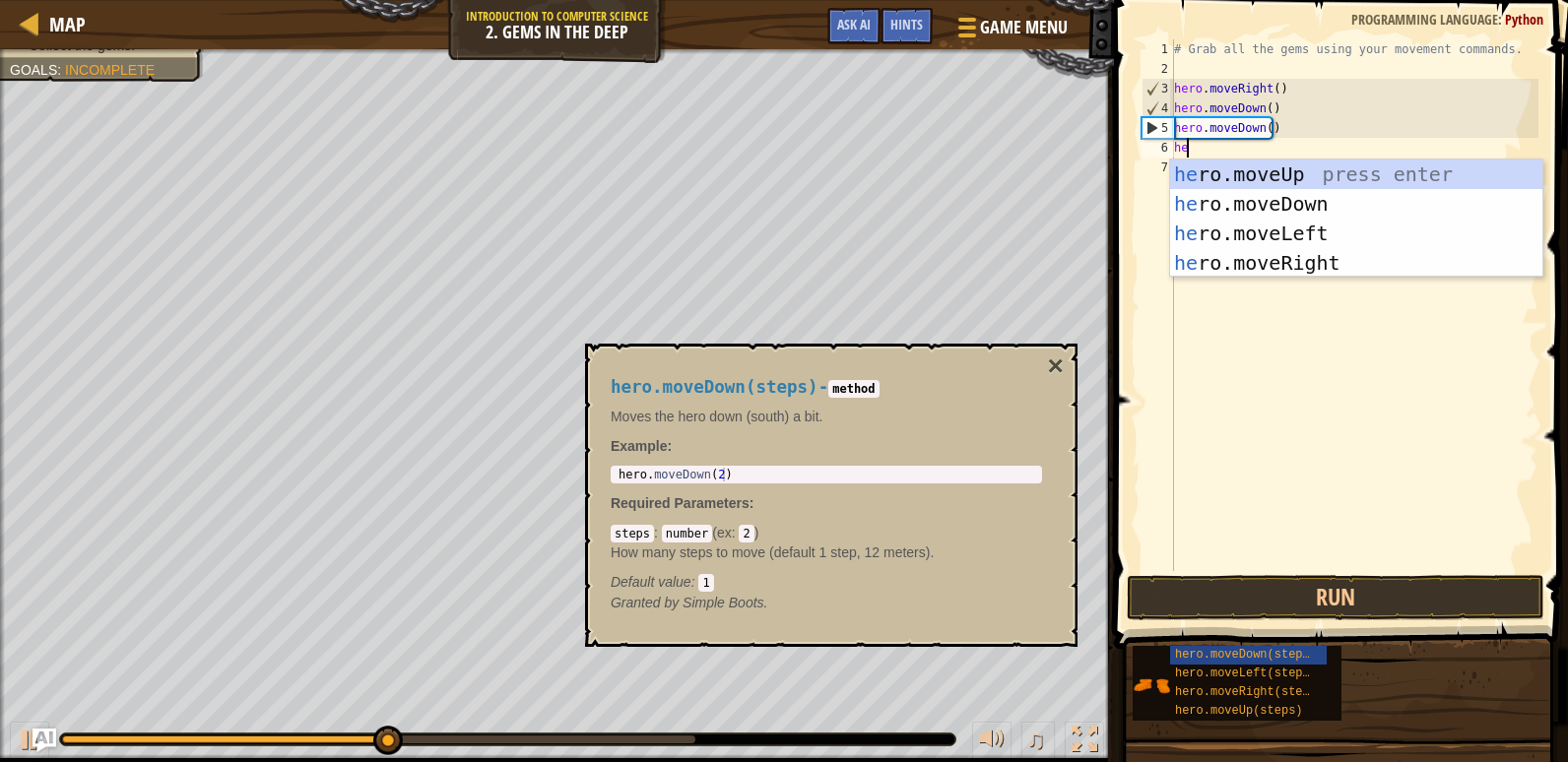
type textarea "her"
click at [1225, 175] on div "her o.moveUp press enter her o.moveDown press enter her o.moveLeft press enter …" at bounding box center [1356, 248] width 372 height 177
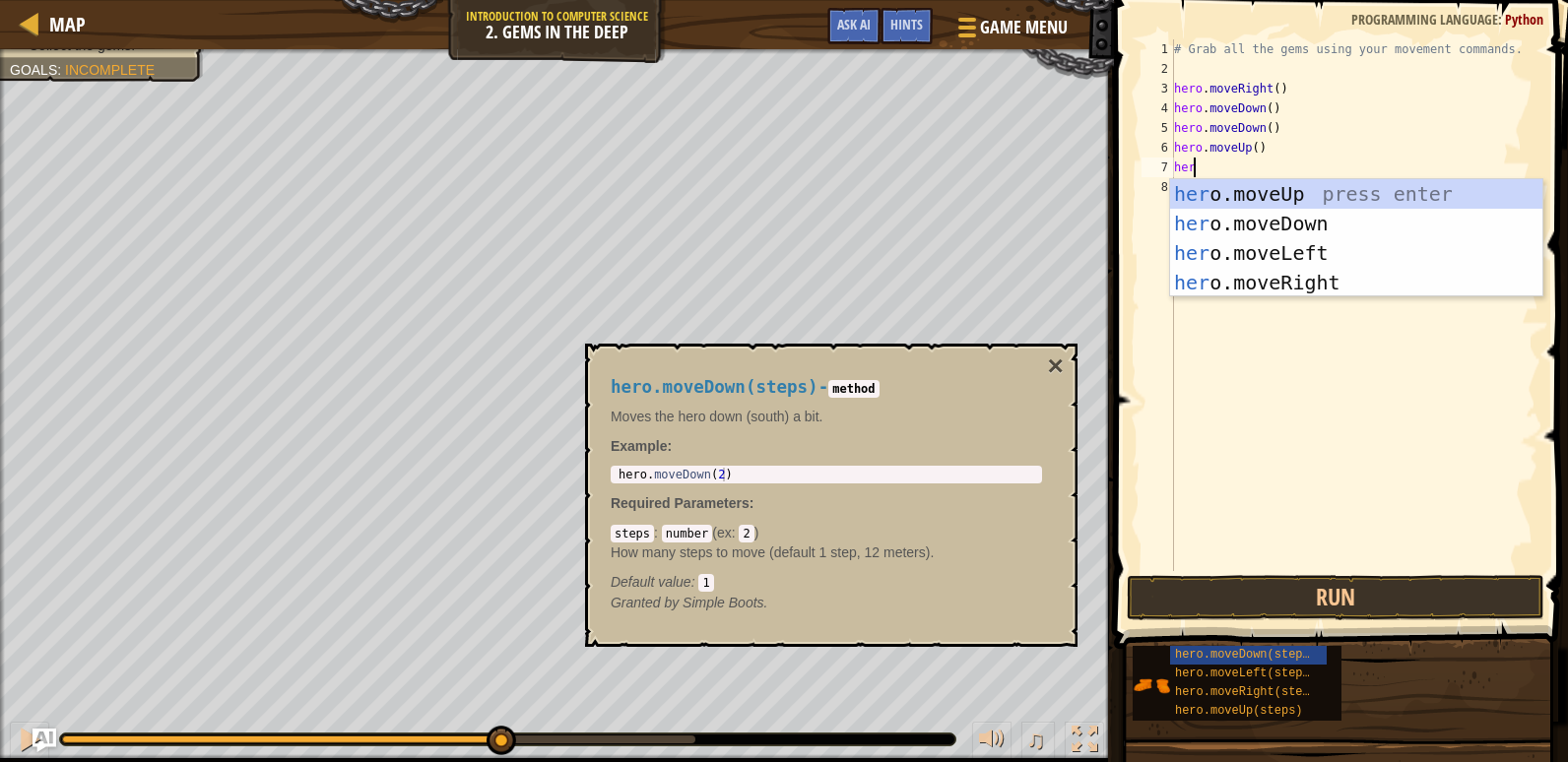
type textarea "hero"
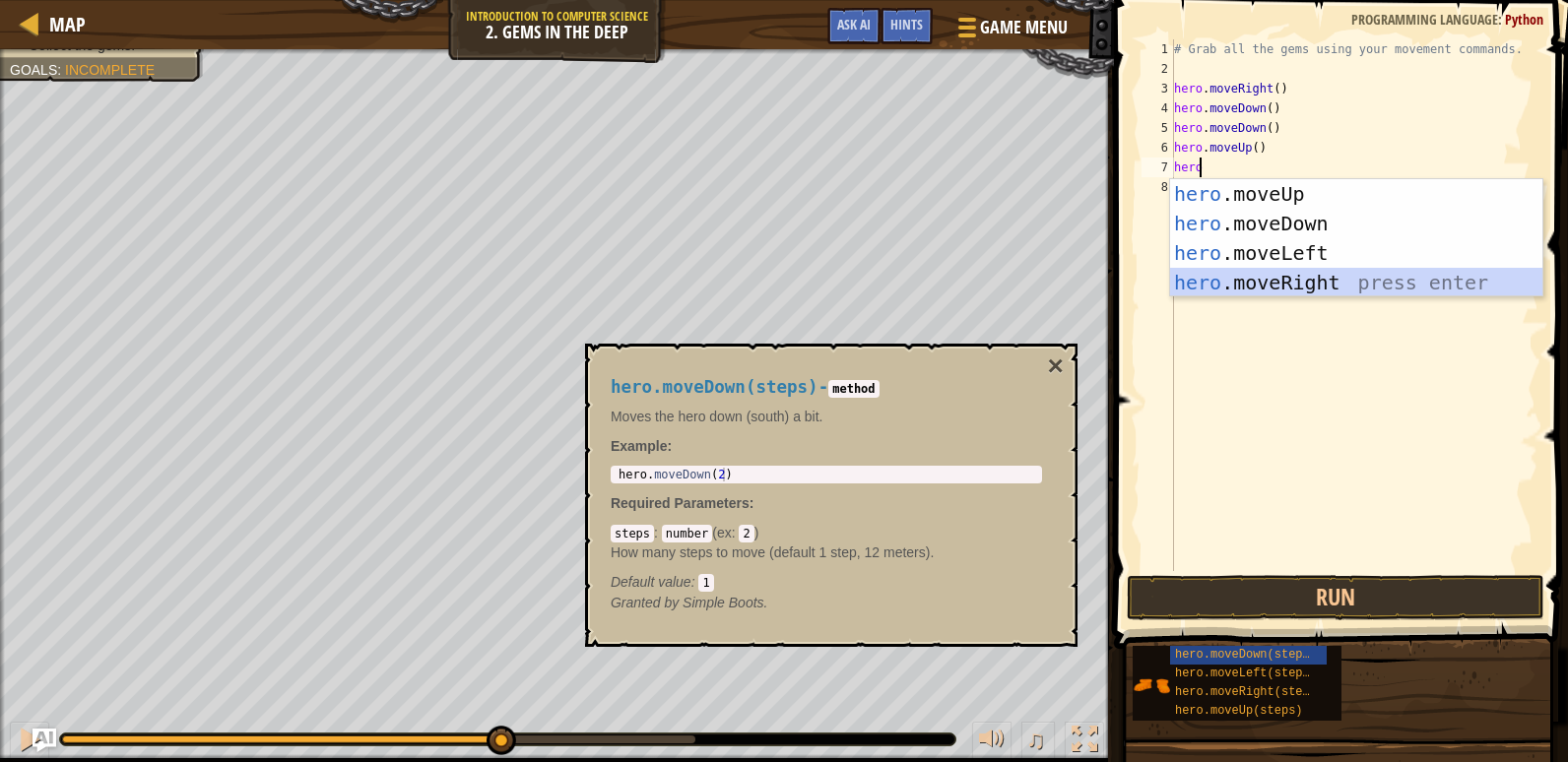
click at [1245, 286] on div "hero .moveUp press enter hero .moveDown press enter hero .moveLeft press enter …" at bounding box center [1356, 268] width 372 height 177
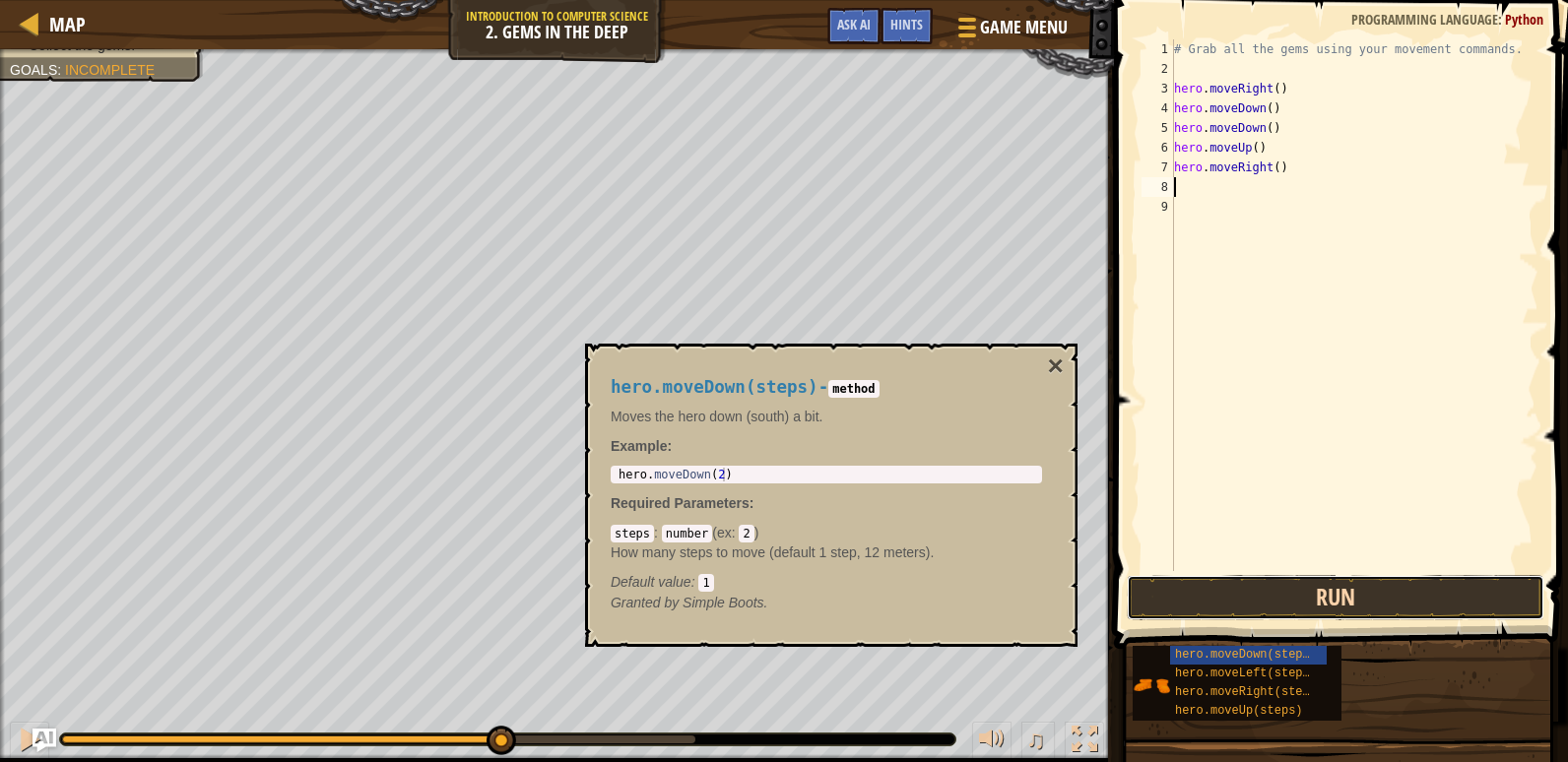
click at [1328, 592] on button "Run" at bounding box center [1335, 598] width 418 height 46
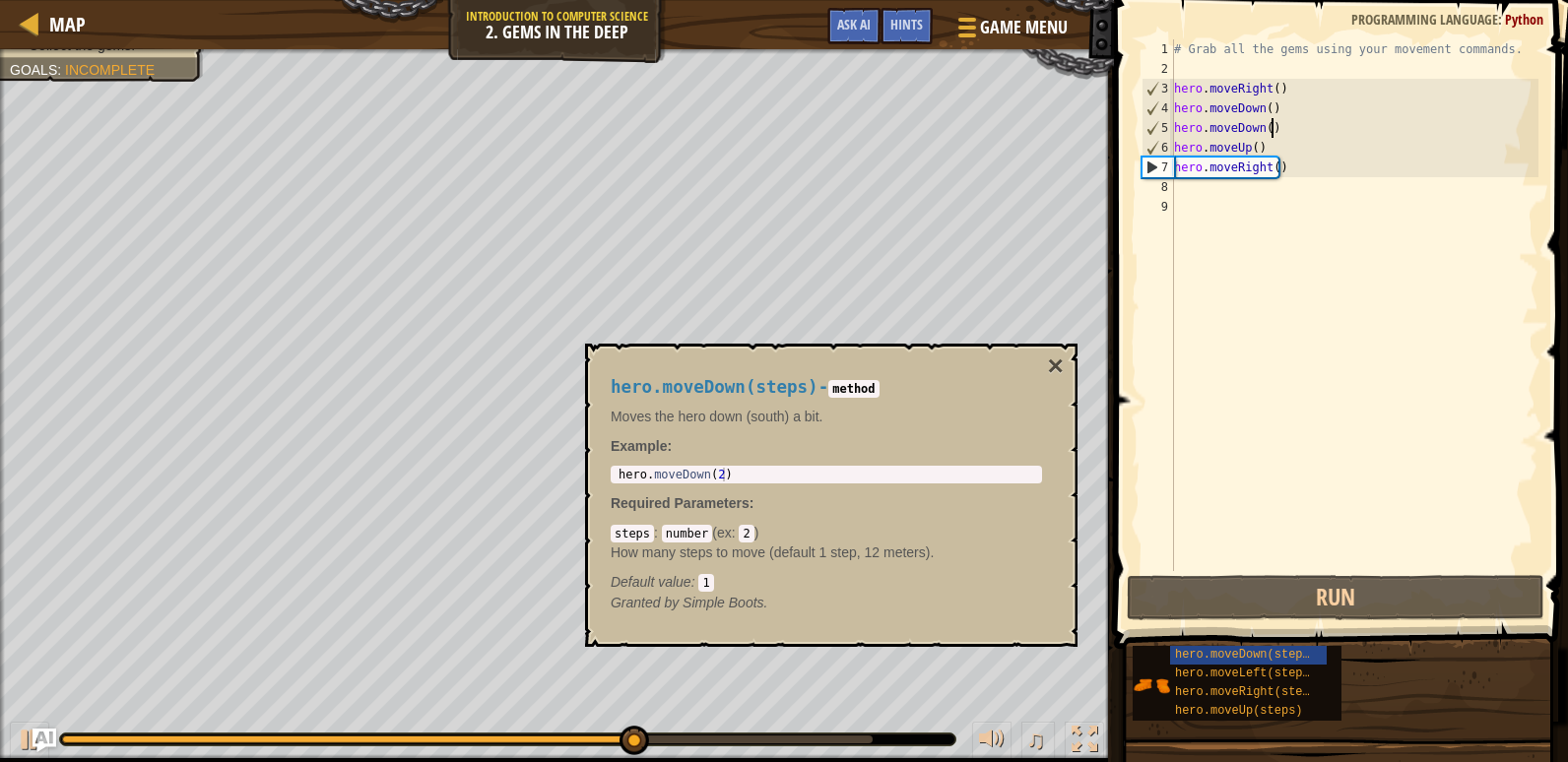
click at [1270, 131] on div "# Grab all the gems using your movement commands. hero . moveRight ( ) hero . m…" at bounding box center [1354, 325] width 368 height 571
type textarea "hero.moveDown()"
drag, startPoint x: 1270, startPoint y: 131, endPoint x: 1171, endPoint y: 133, distance: 99.0
click at [1171, 133] on div "hero.moveDown() 1 2 3 4 5 6 7 8 9 # Grab all the gems using your movement comma…" at bounding box center [1337, 305] width 401 height 531
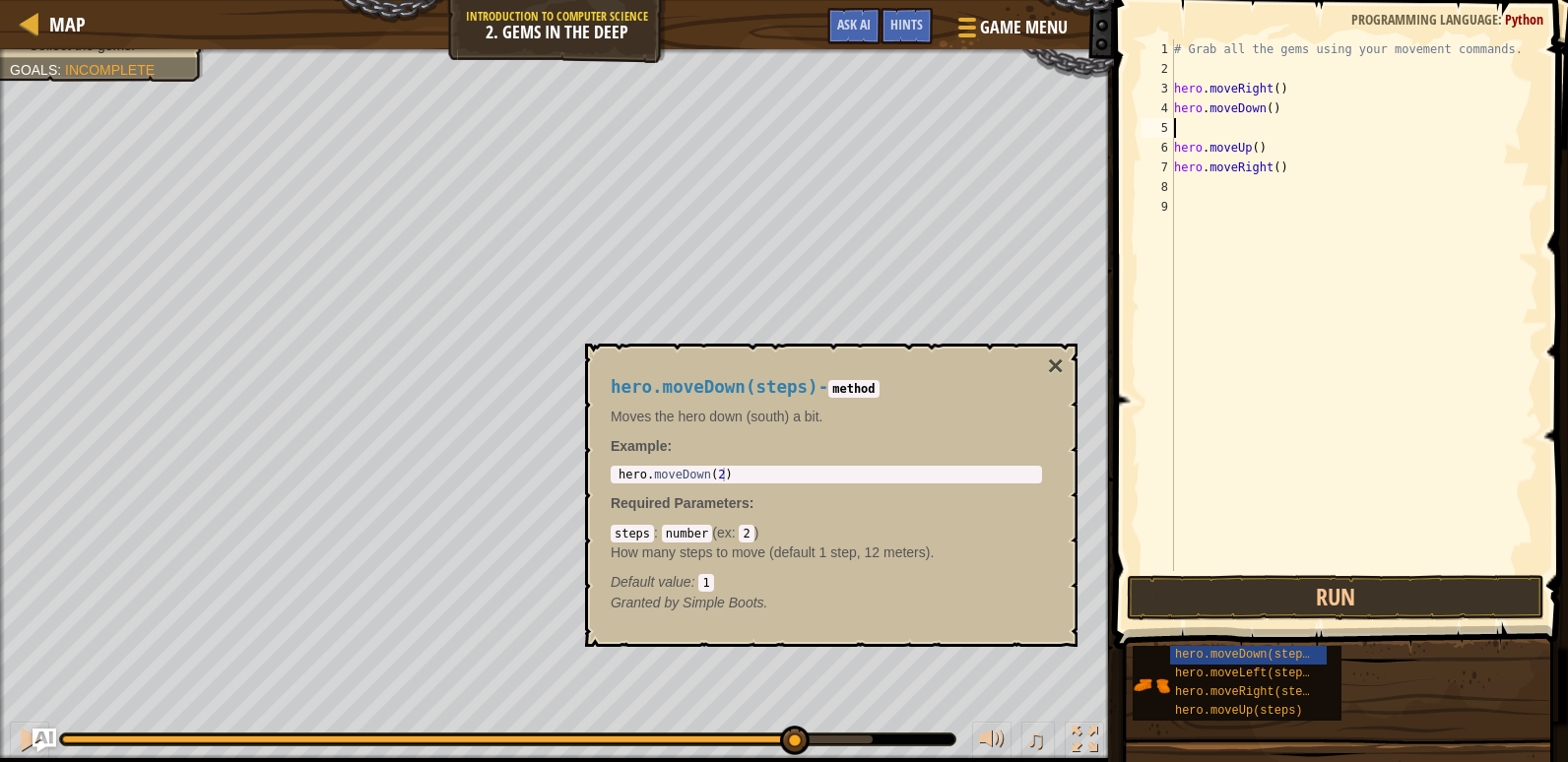
click at [1163, 118] on div "5" at bounding box center [1157, 128] width 33 height 20
type textarea "hero.moveUp()"
drag, startPoint x: 1162, startPoint y: 118, endPoint x: 1154, endPoint y: 127, distance: 12.0
click at [1159, 121] on div "5" at bounding box center [1157, 128] width 33 height 20
type textarea "hero.moveUp()"
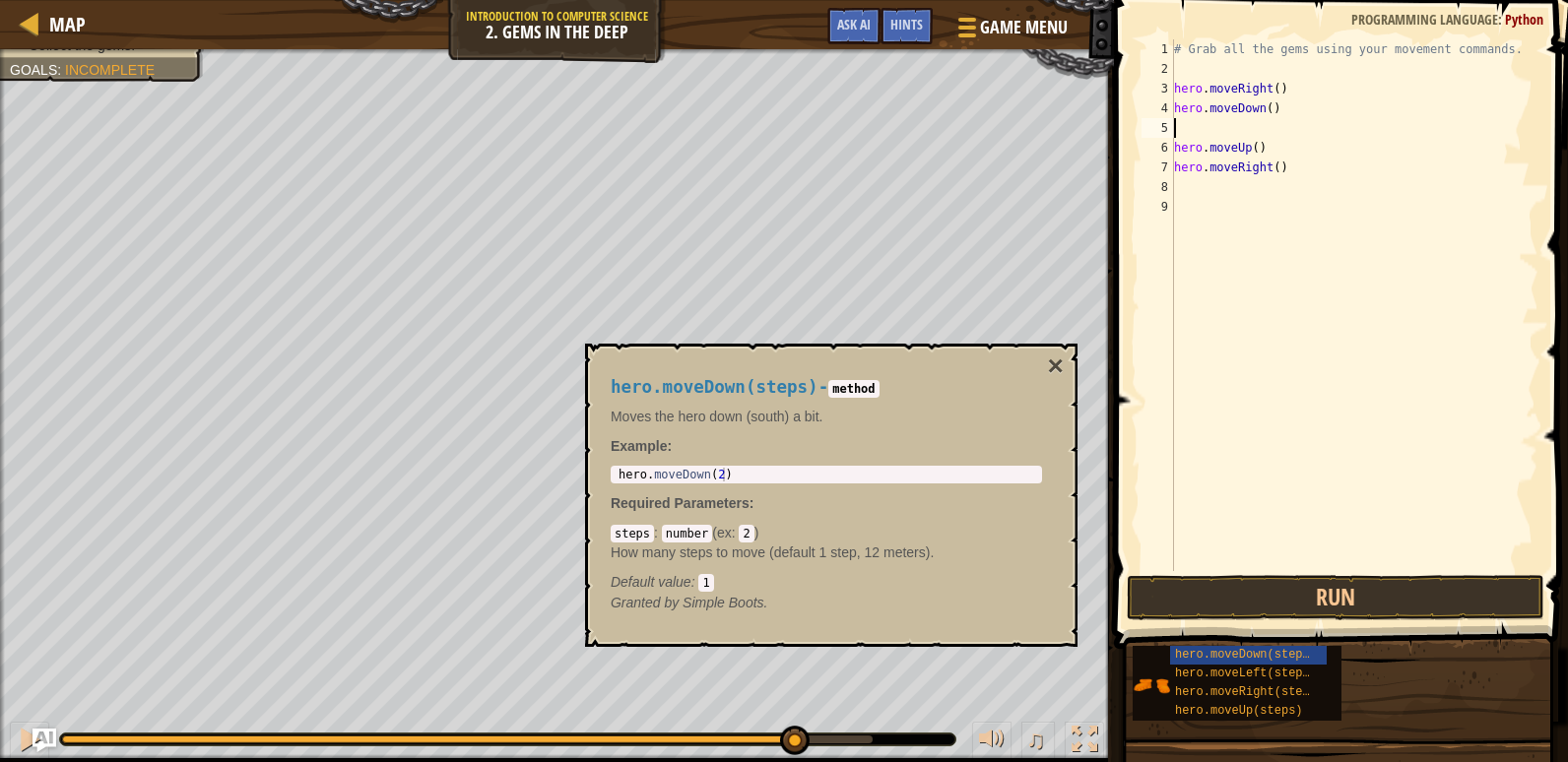
click at [1161, 157] on div "7" at bounding box center [1157, 167] width 33 height 20
type textarea "hero.moveRight()"
click at [1192, 125] on div "# Grab all the gems using your movement commands. hero . moveRight ( ) hero . m…" at bounding box center [1354, 325] width 368 height 571
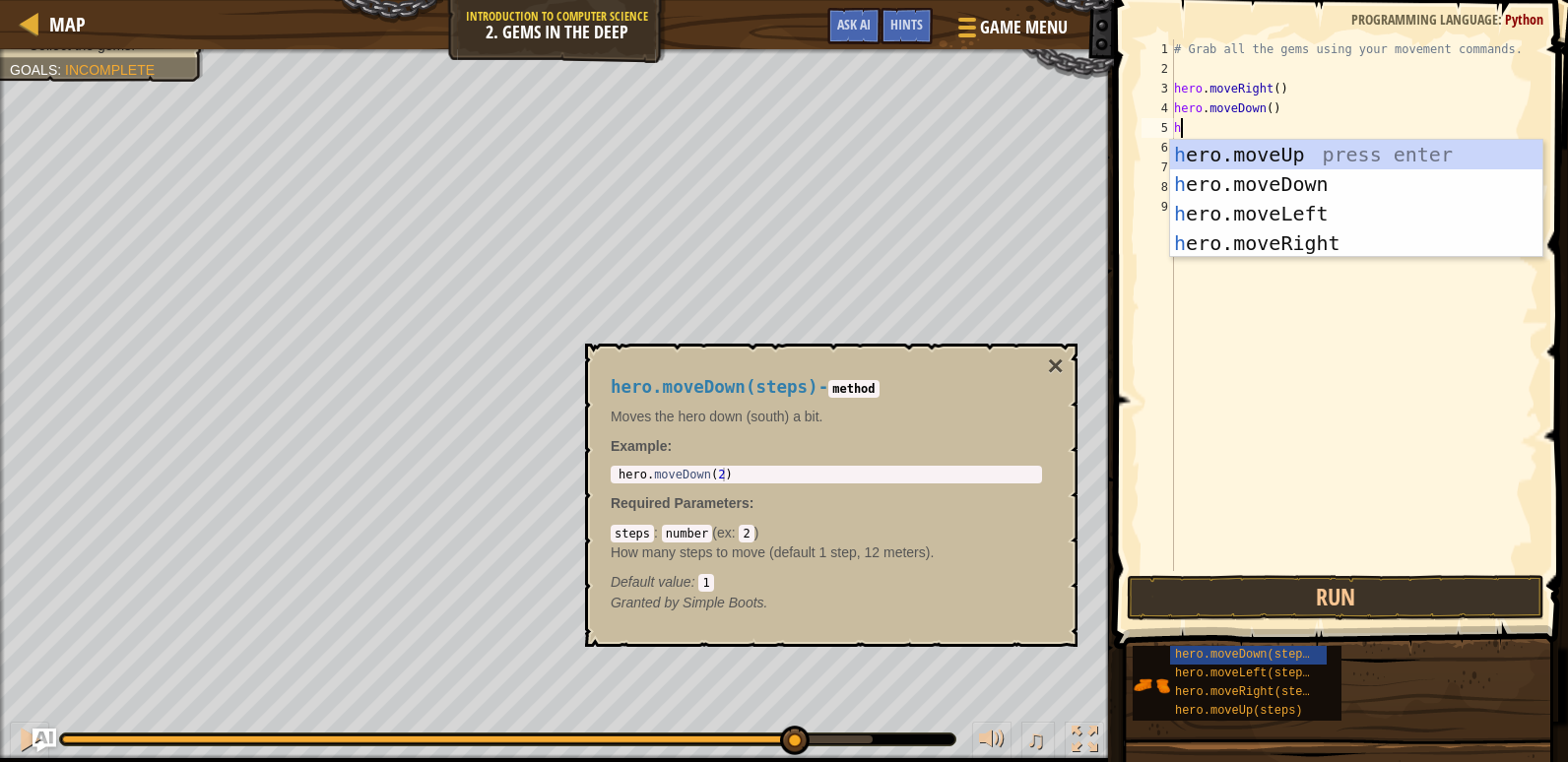
type textarea "her"
drag, startPoint x: 1246, startPoint y: 146, endPoint x: 1257, endPoint y: 151, distance: 12.1
click at [1249, 146] on div "her o.moveUp press enter her o.moveDown press enter her o.moveLeft press enter …" at bounding box center [1356, 229] width 372 height 177
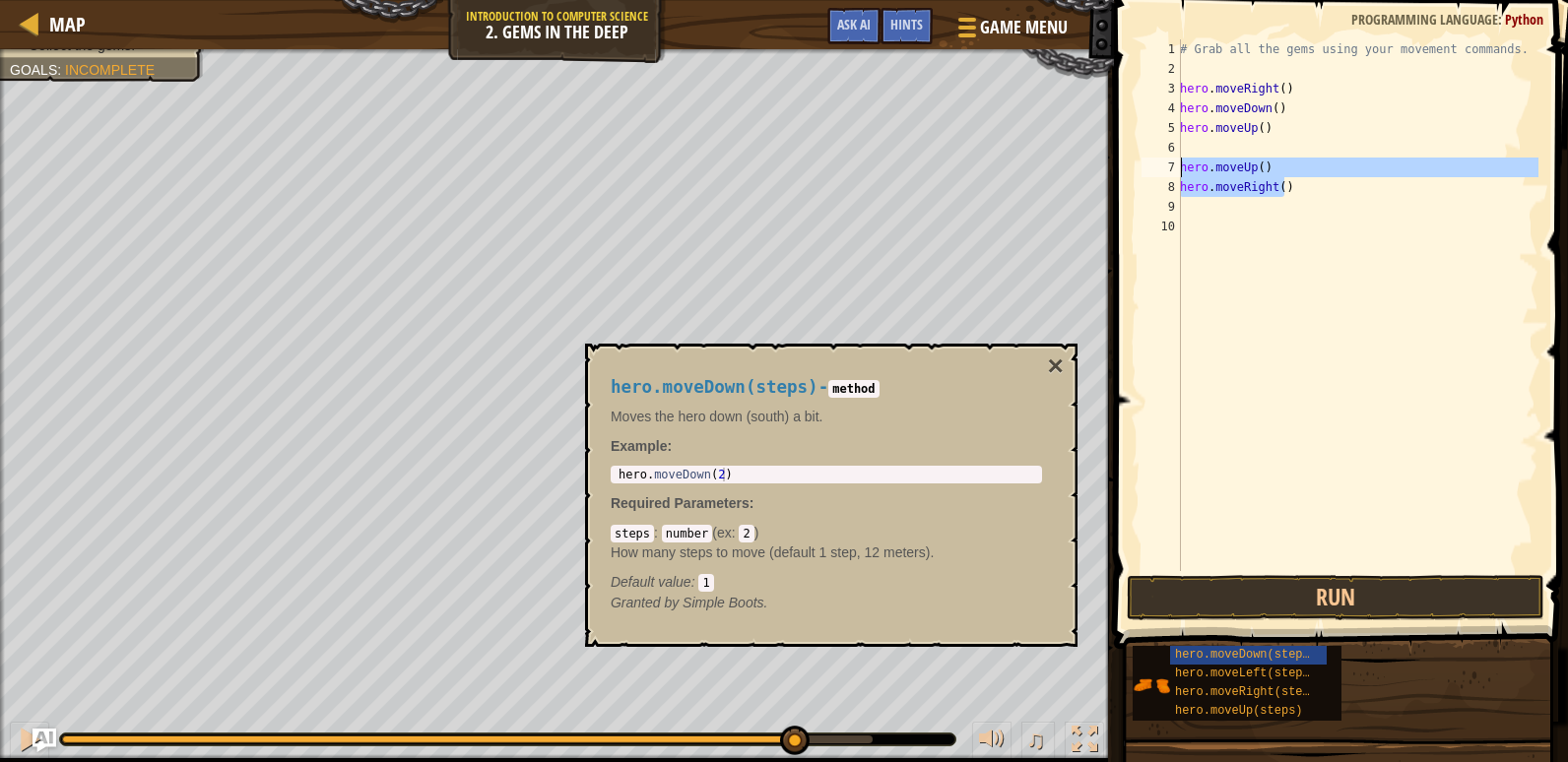
drag, startPoint x: 1287, startPoint y: 190, endPoint x: 1188, endPoint y: 168, distance: 101.4
click at [1188, 168] on div "# Grab all the gems using your movement commands. hero . moveRight ( ) hero . m…" at bounding box center [1357, 325] width 362 height 571
type textarea "h"
click at [1056, 368] on button "×" at bounding box center [1056, 366] width 16 height 28
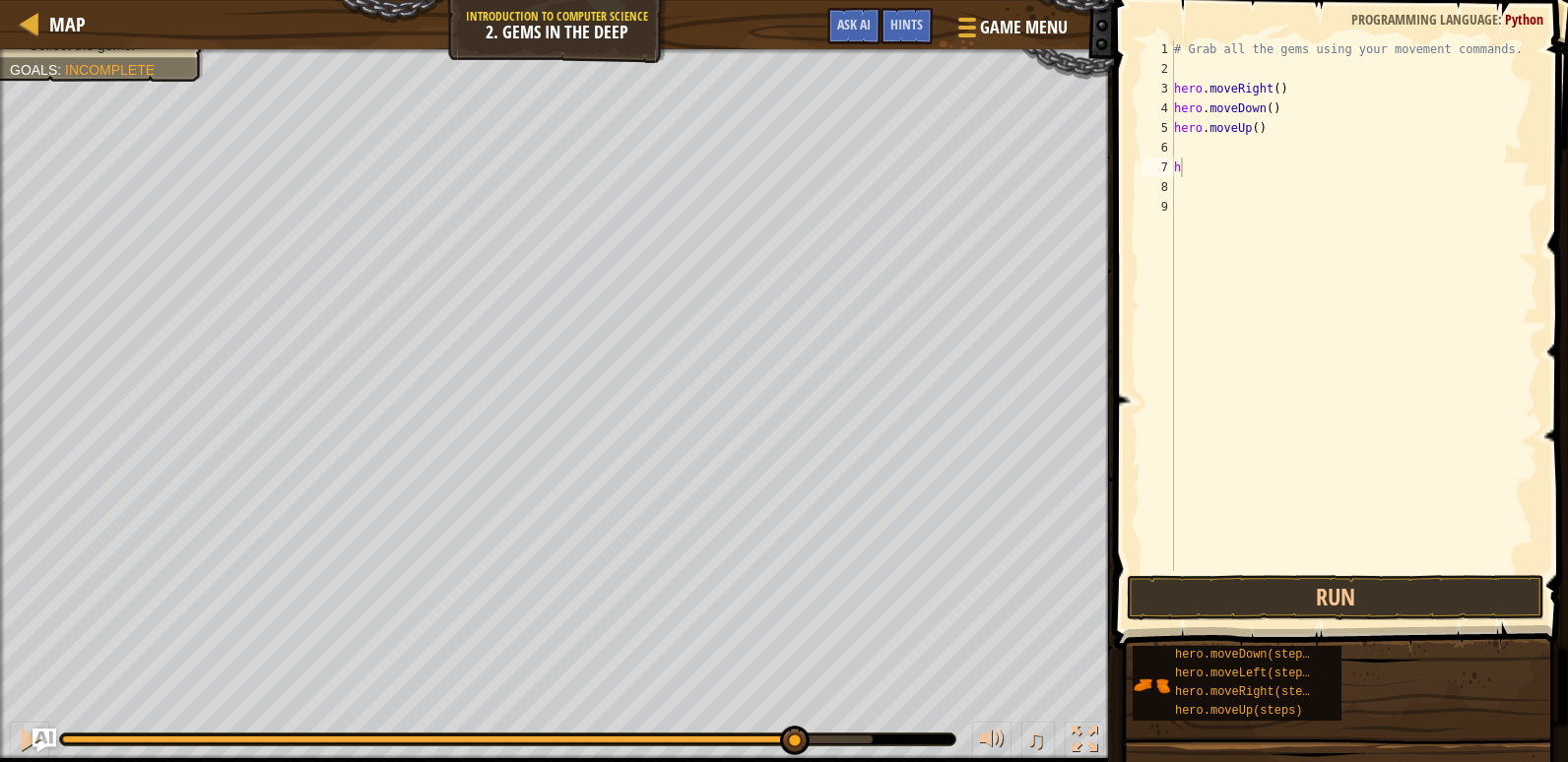
click at [1188, 170] on div "# Grab all the gems using your movement commands. hero . moveRight ( ) hero . m…" at bounding box center [1354, 325] width 368 height 571
click at [1188, 148] on div "# Grab all the gems using your movement commands. hero . moveRight ( ) hero . m…" at bounding box center [1354, 325] width 368 height 571
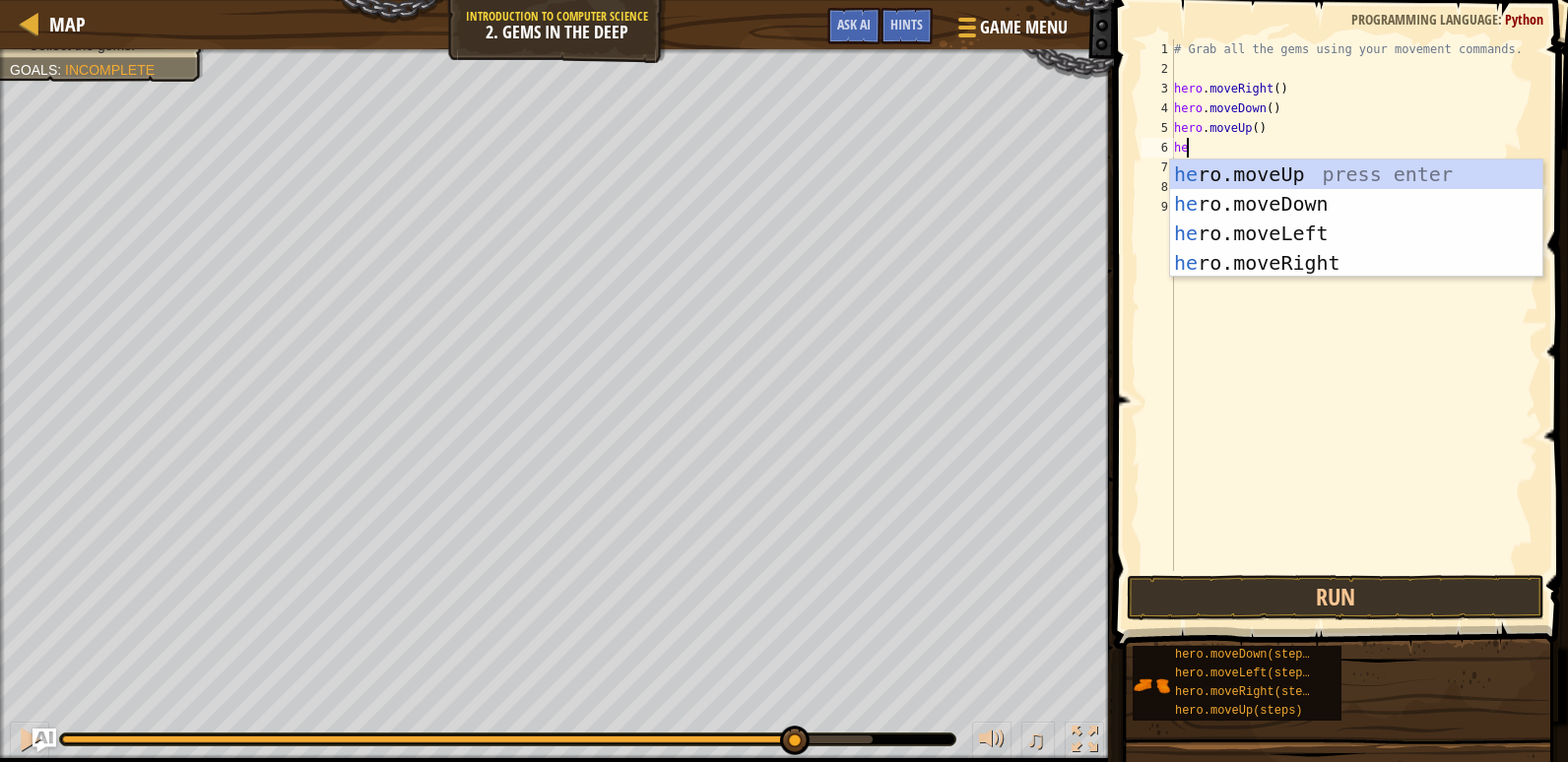
type textarea "her"
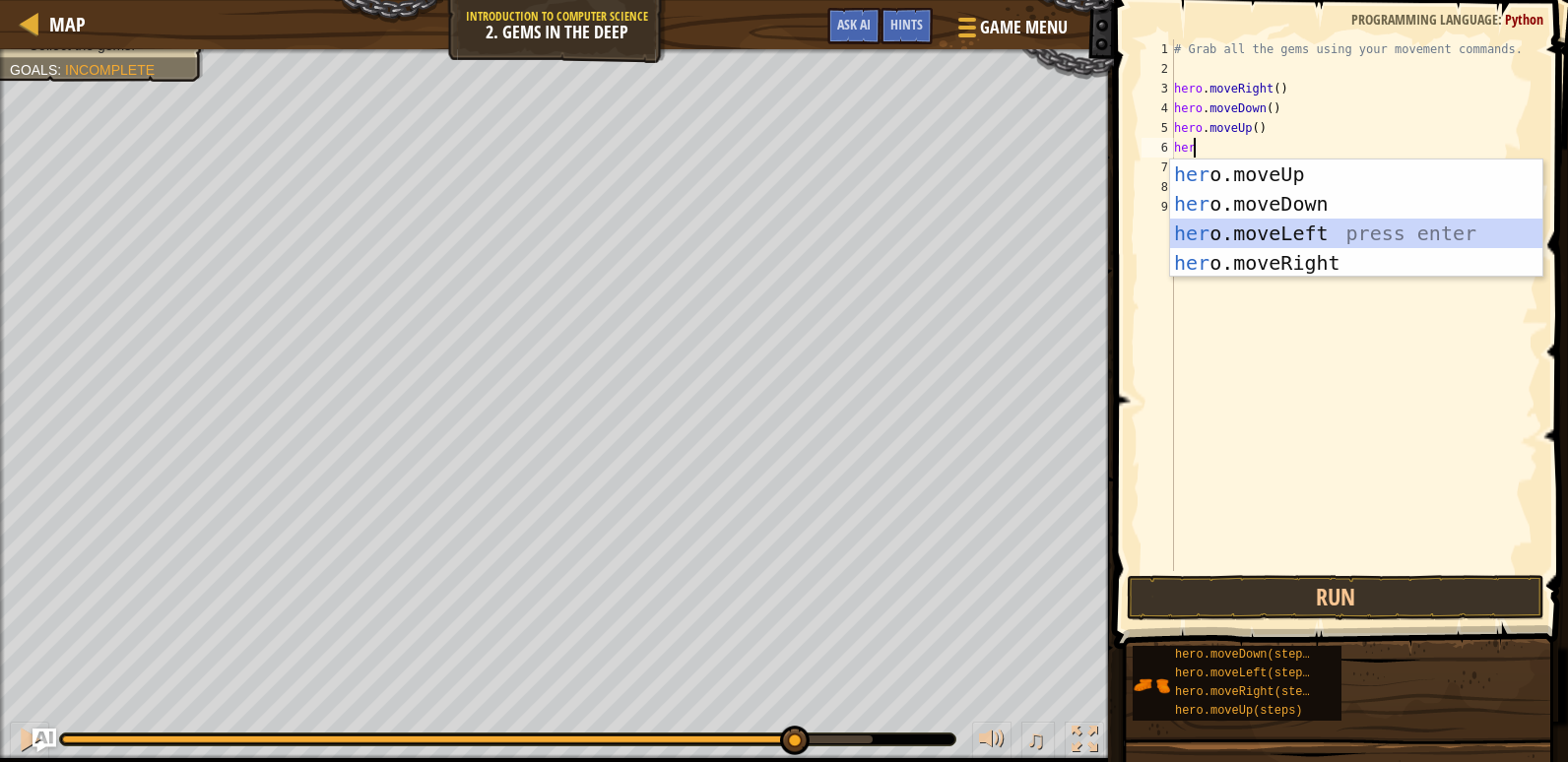
click at [1267, 221] on div "her o.moveUp press enter her o.moveDown press enter her o.moveLeft press enter …" at bounding box center [1356, 248] width 372 height 177
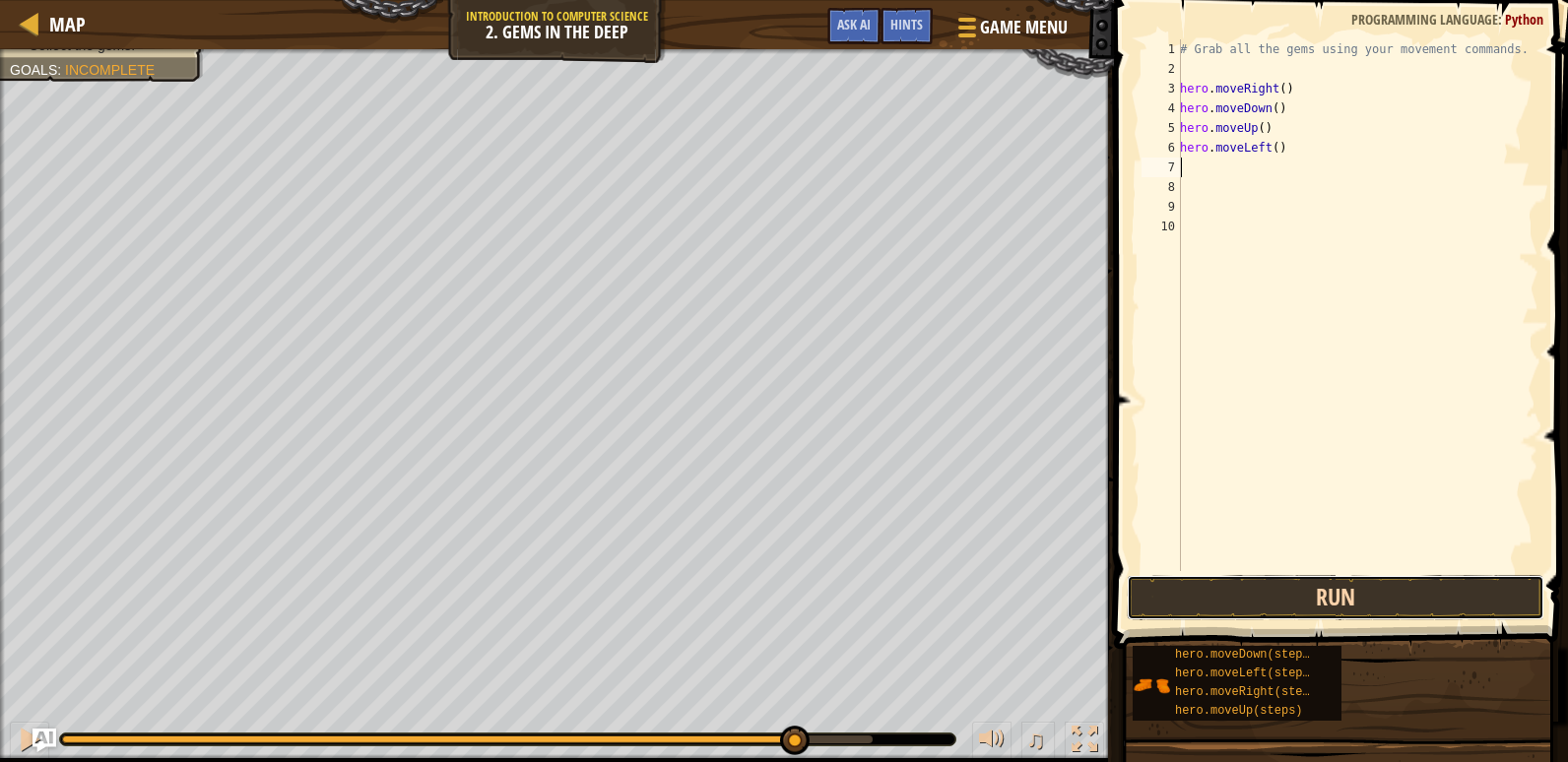
click at [1329, 590] on button "Run" at bounding box center [1335, 598] width 418 height 46
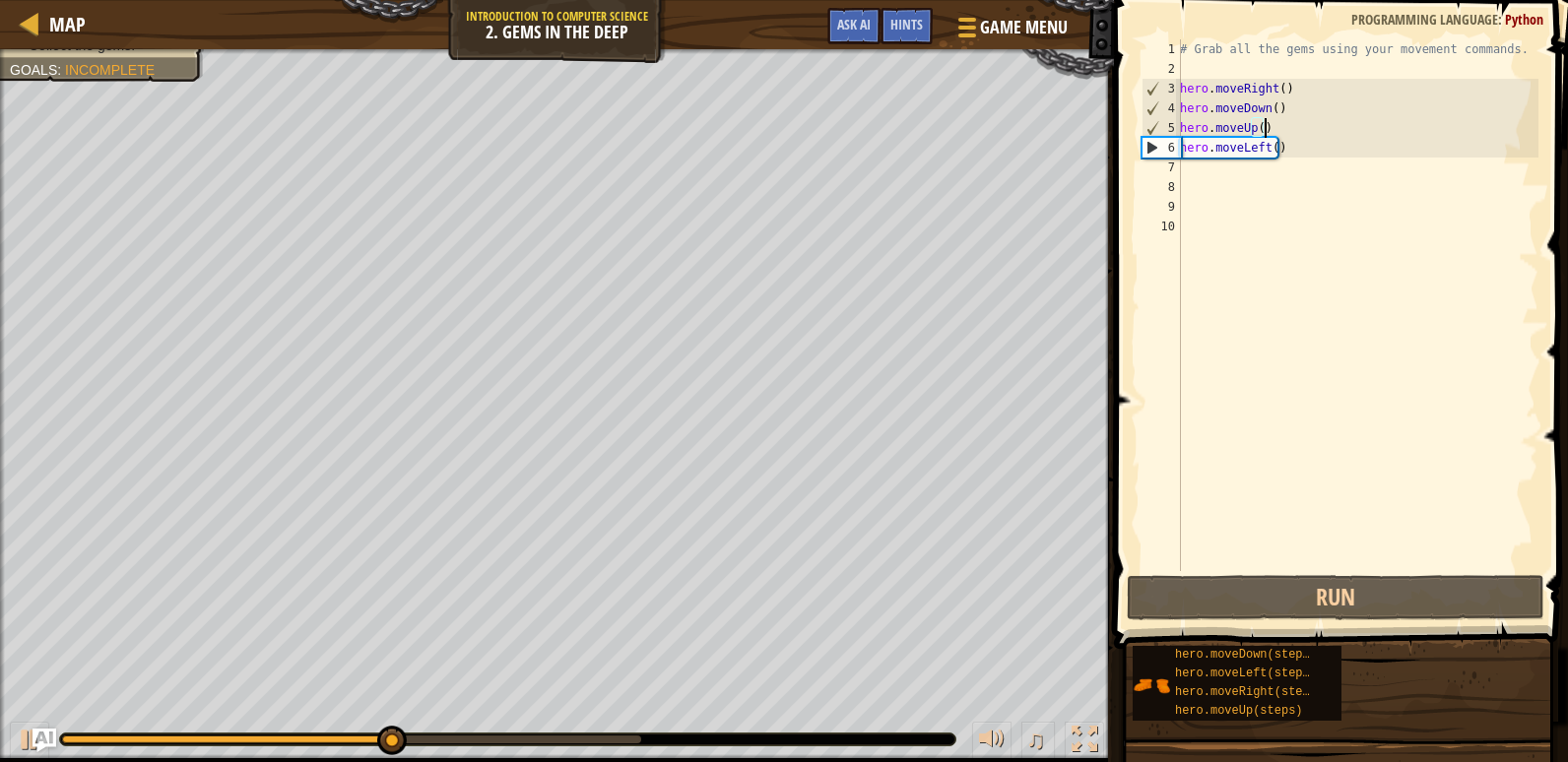
click at [1273, 122] on div "# Grab all the gems using your movement commands. hero . moveRight ( ) hero . m…" at bounding box center [1357, 325] width 362 height 571
type textarea "hero.moveUp()"
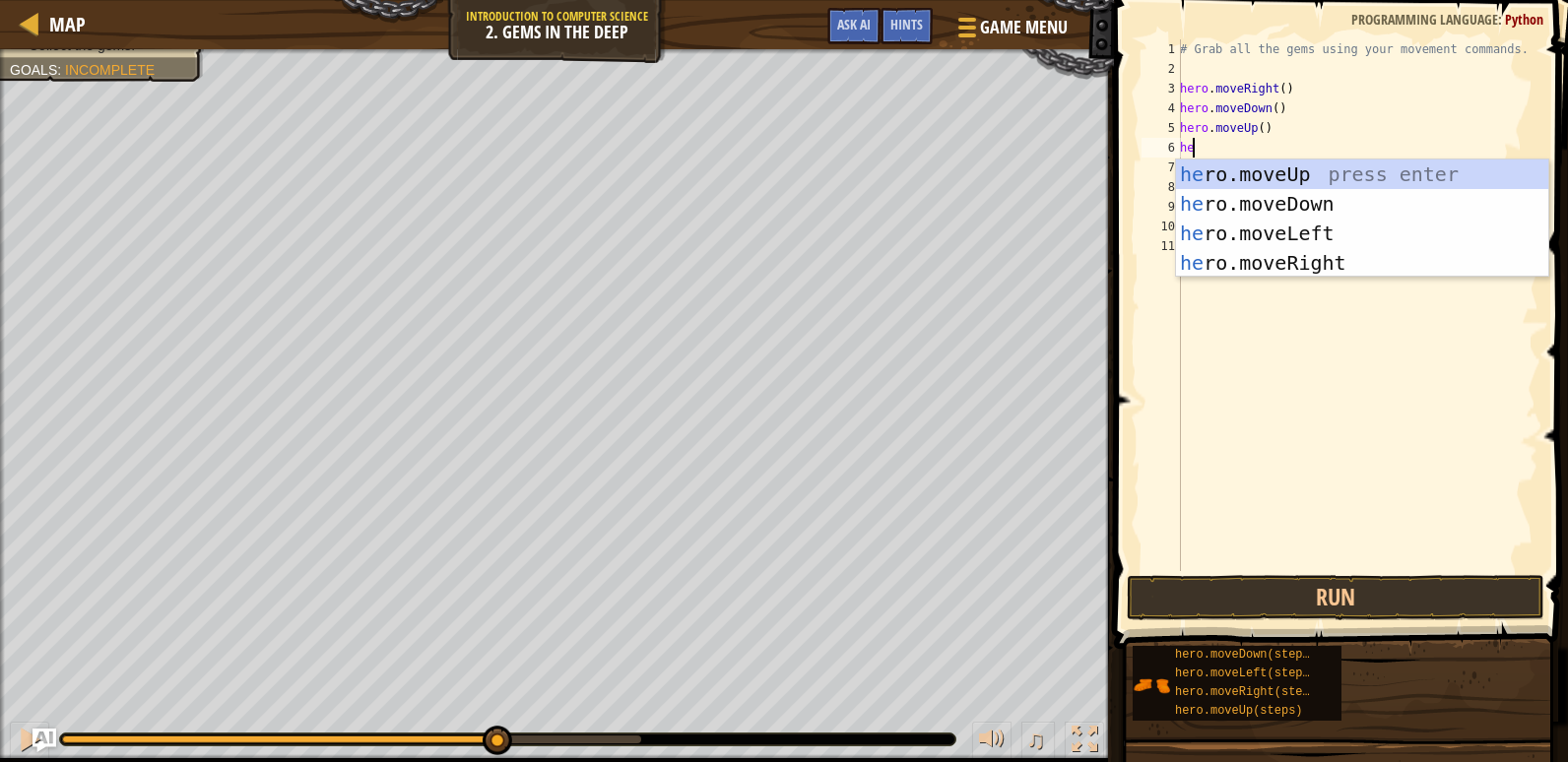
type textarea "her"
click at [1276, 175] on div "her o.moveUp press enter her o.moveDown press enter her o.moveLeft press enter …" at bounding box center [1362, 248] width 372 height 177
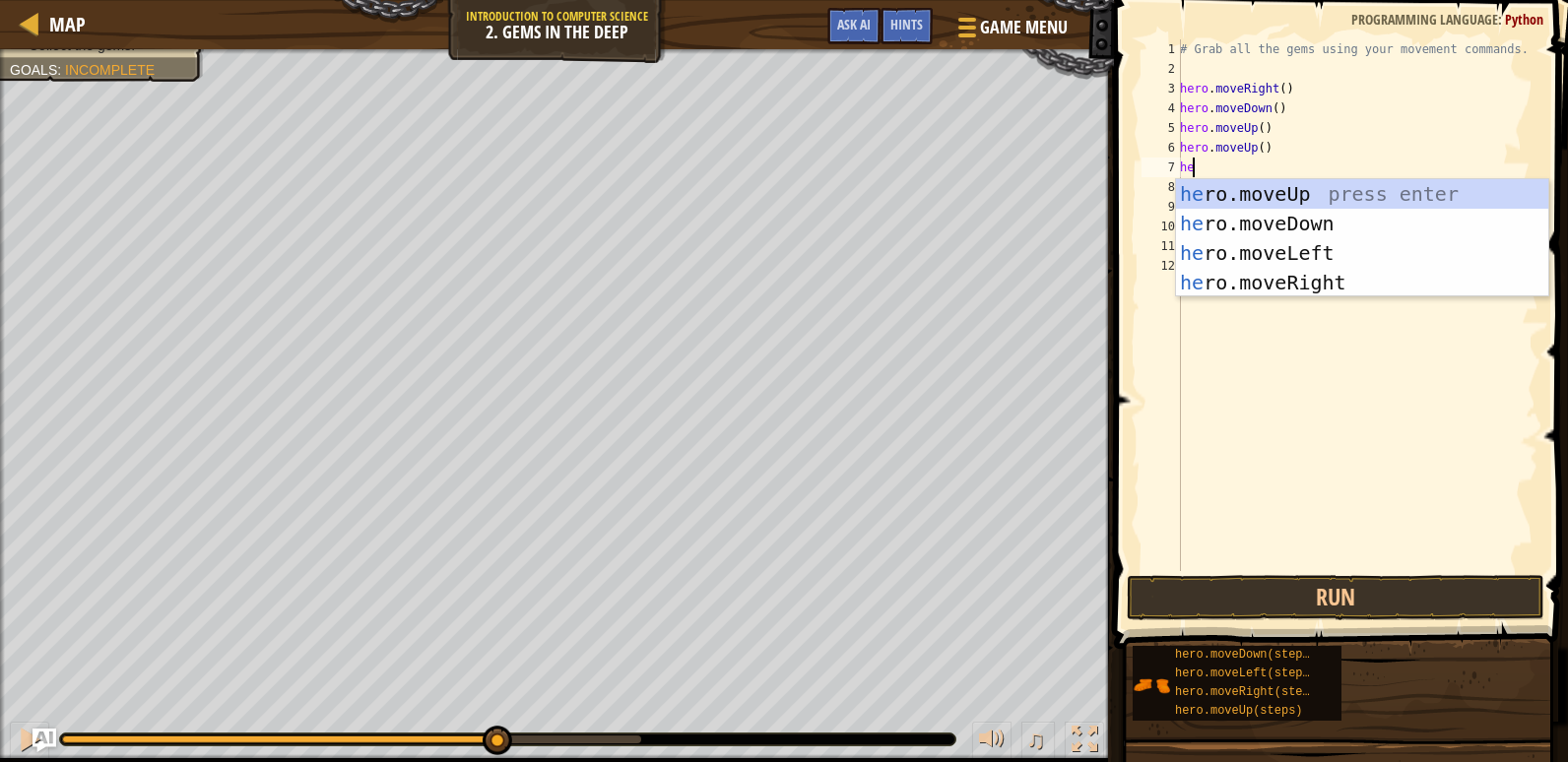
type textarea "hero"
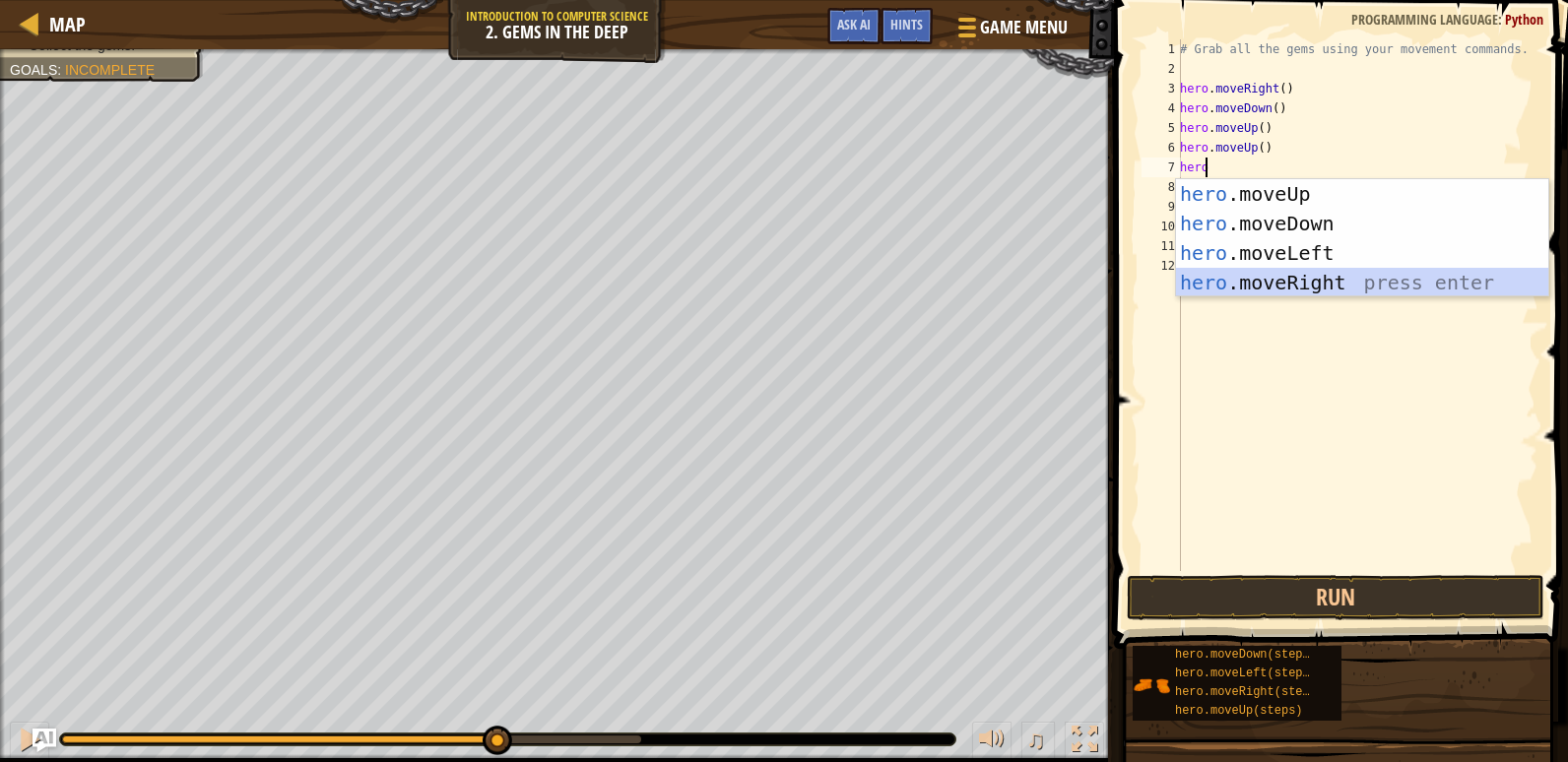
click at [1241, 285] on div "hero .moveUp press enter hero .moveDown press enter hero .moveLeft press enter …" at bounding box center [1362, 268] width 372 height 177
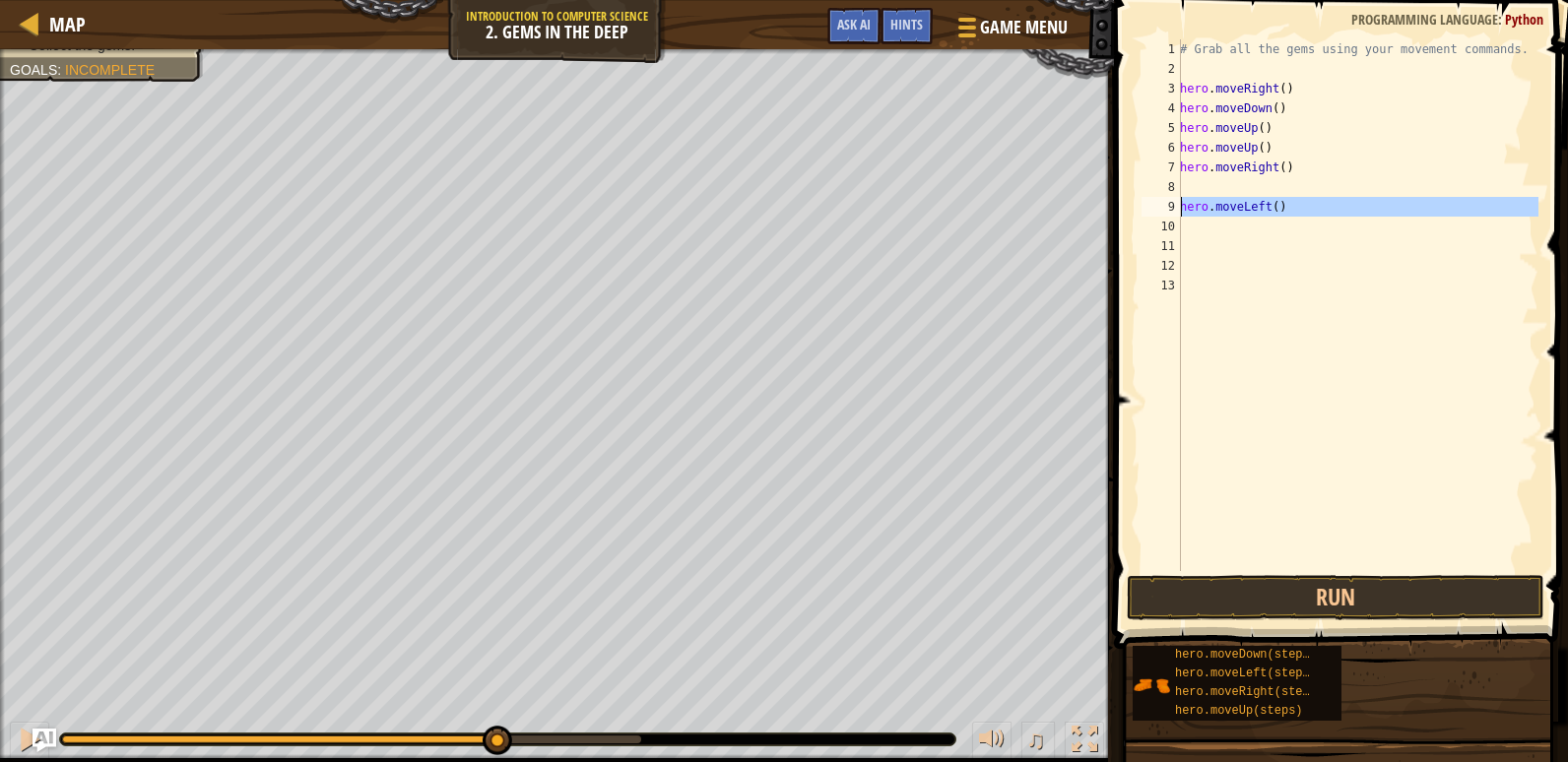
drag, startPoint x: 1320, startPoint y: 217, endPoint x: 1174, endPoint y: 208, distance: 146.3
click at [1174, 208] on div "1 2 3 4 5 6 7 8 9 10 11 12 13 # Grab all the gems using your movement commands.…" at bounding box center [1337, 305] width 401 height 531
type textarea "hero.moveLeft()"
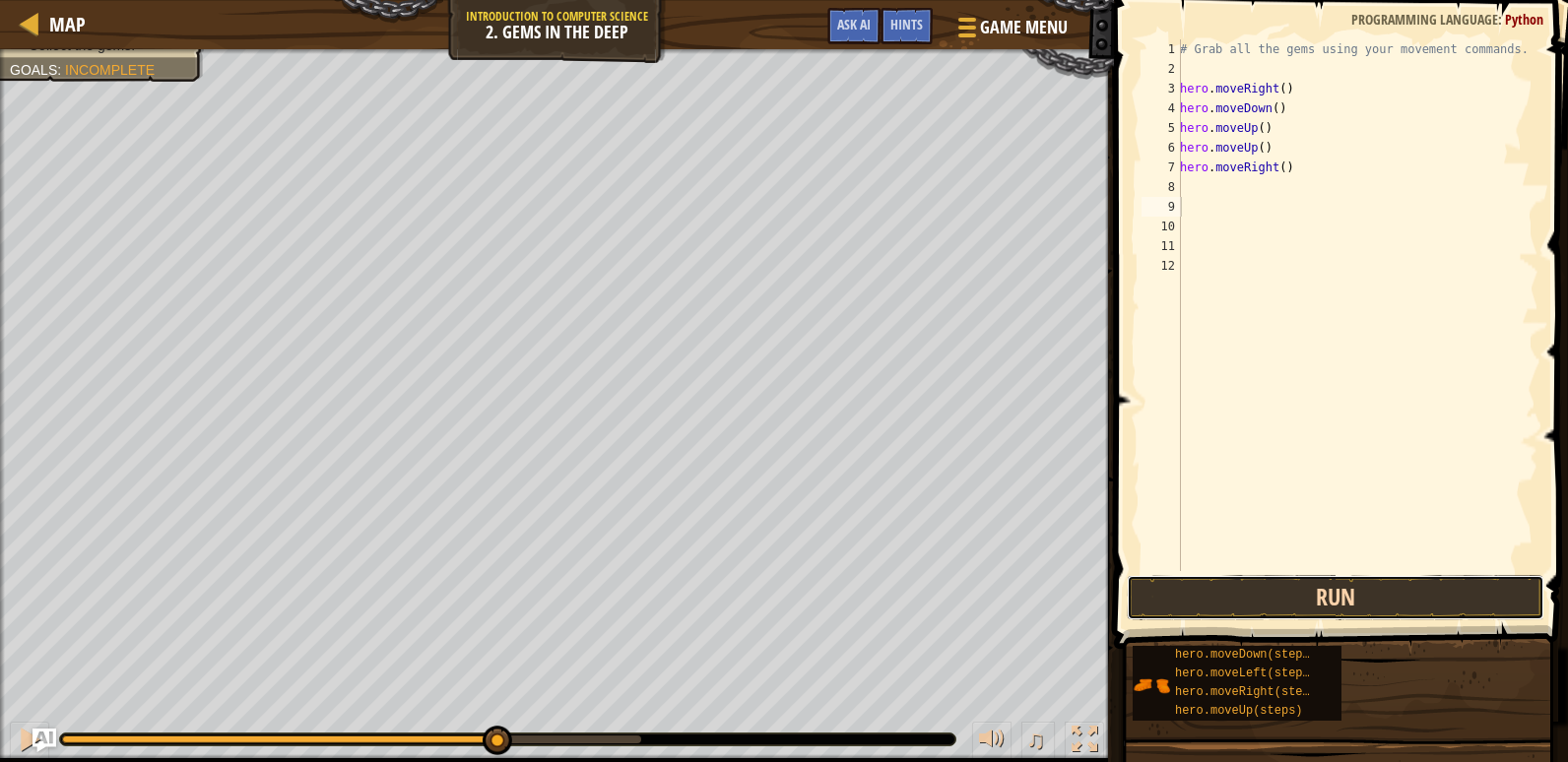
click at [1368, 591] on button "Run" at bounding box center [1335, 598] width 418 height 46
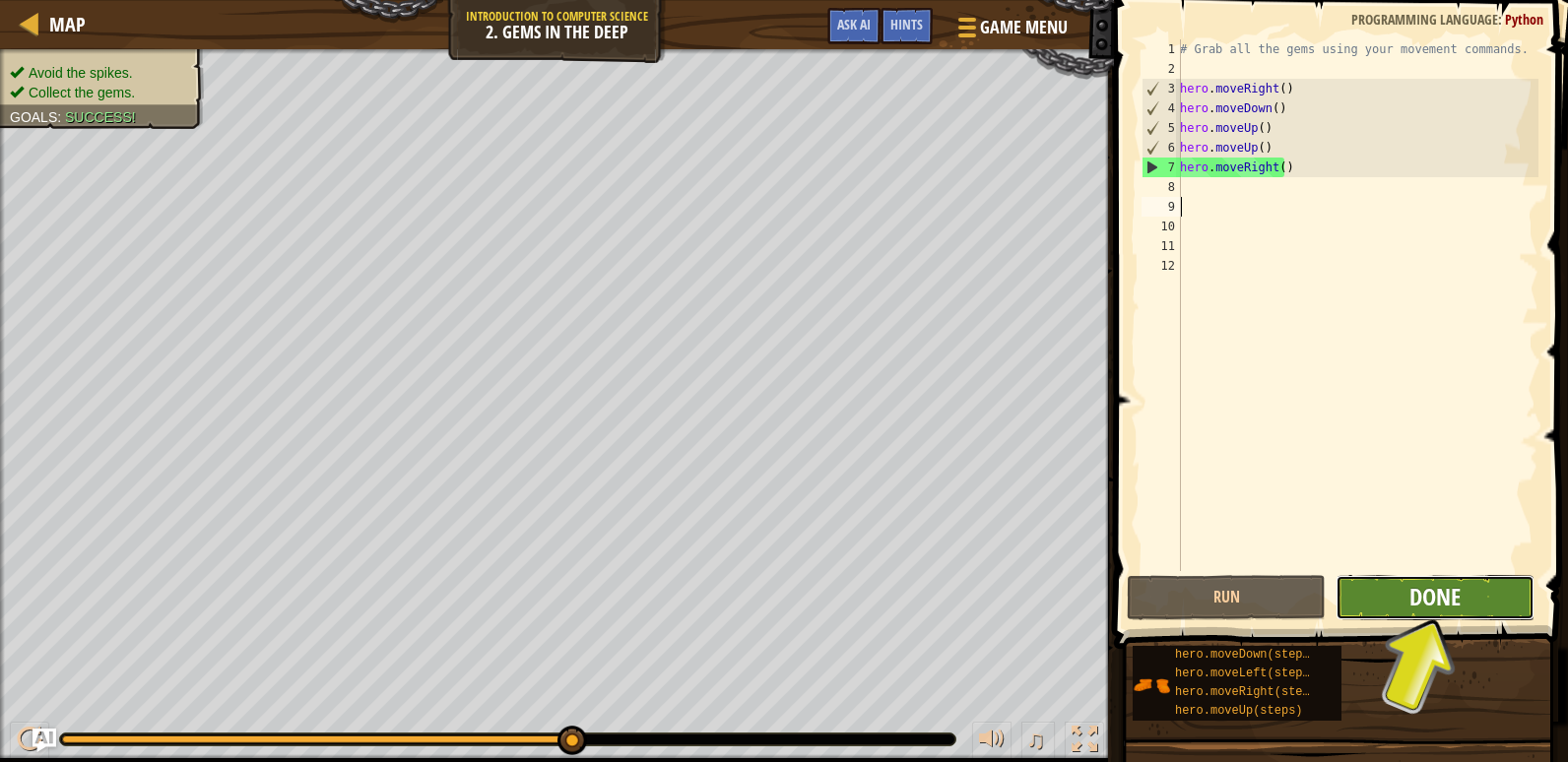
click at [1412, 601] on span "Done" at bounding box center [1434, 597] width 51 height 32
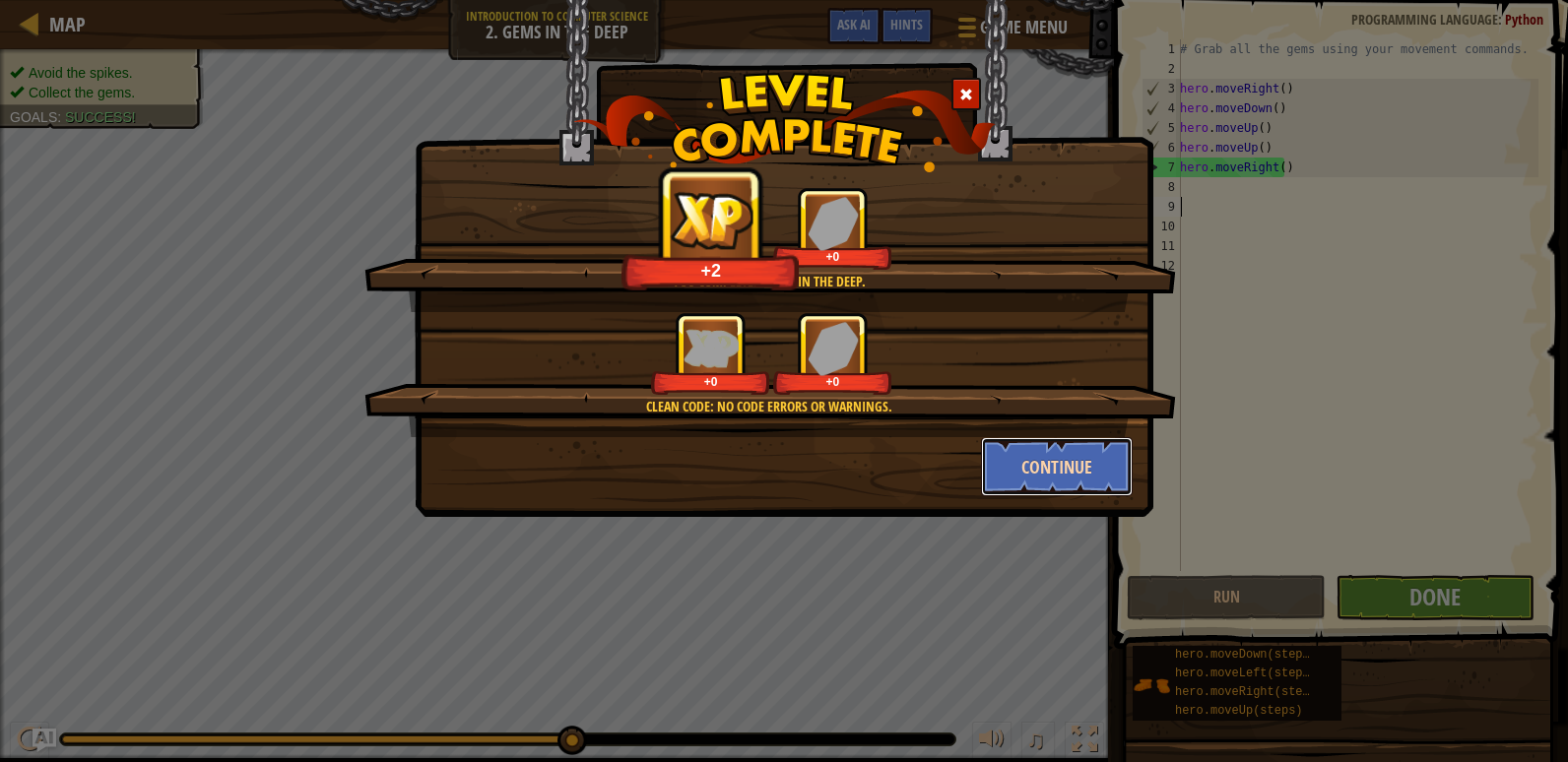
click at [1062, 469] on button "Continue" at bounding box center [1057, 466] width 152 height 59
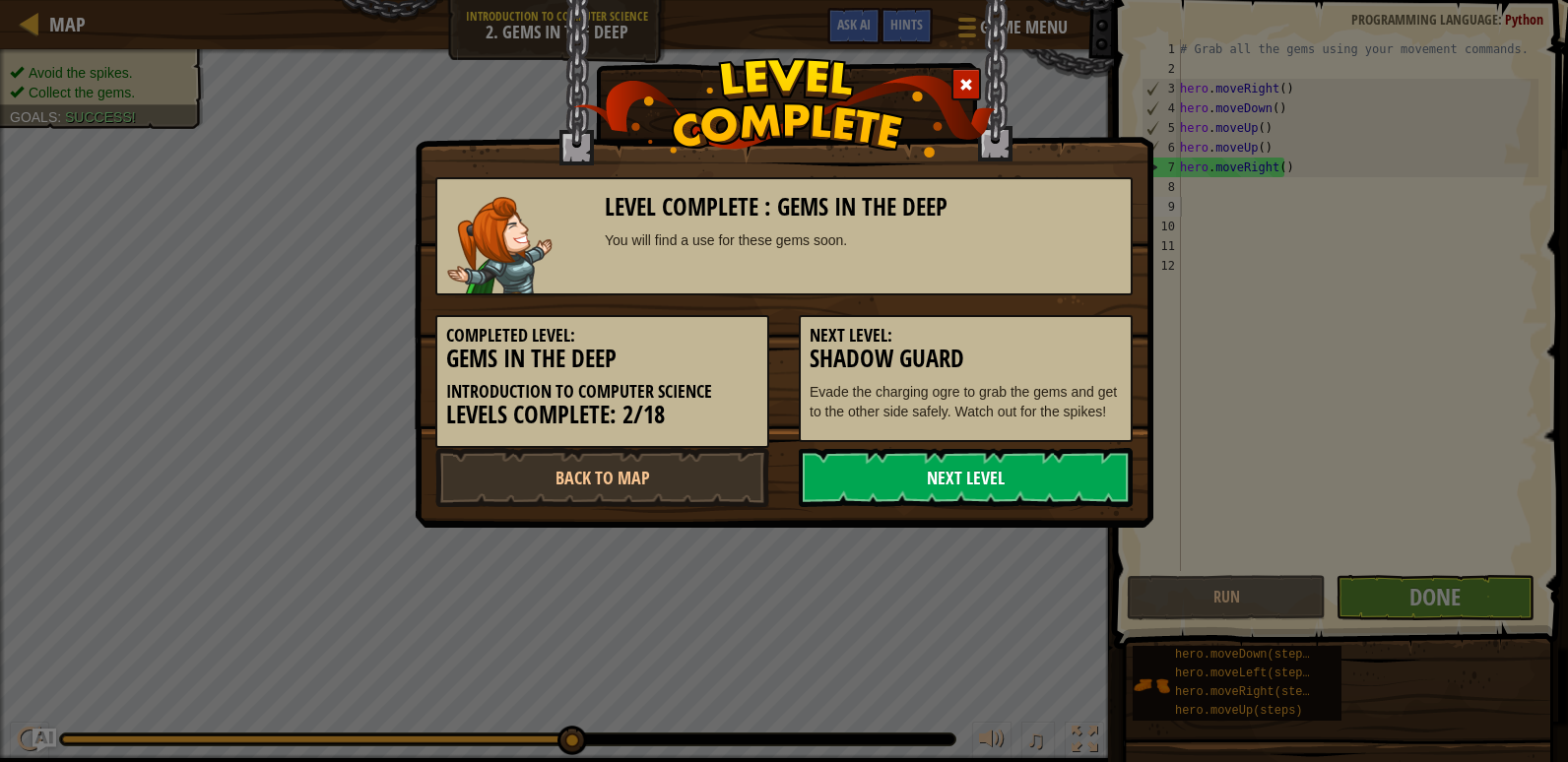
click at [1019, 480] on link "Next Level" at bounding box center [966, 476] width 334 height 59
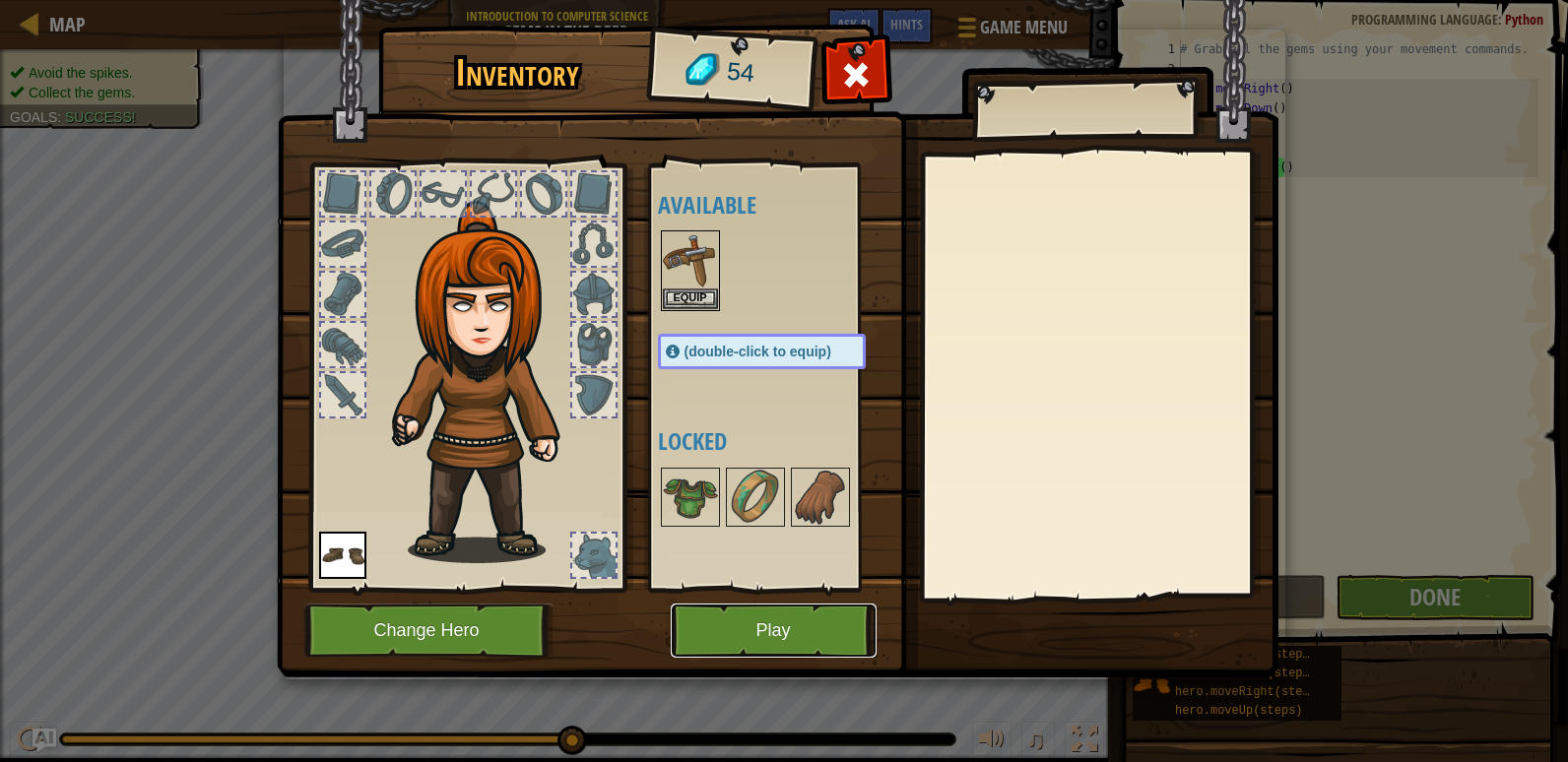
click at [811, 635] on button "Play" at bounding box center [773, 631] width 206 height 54
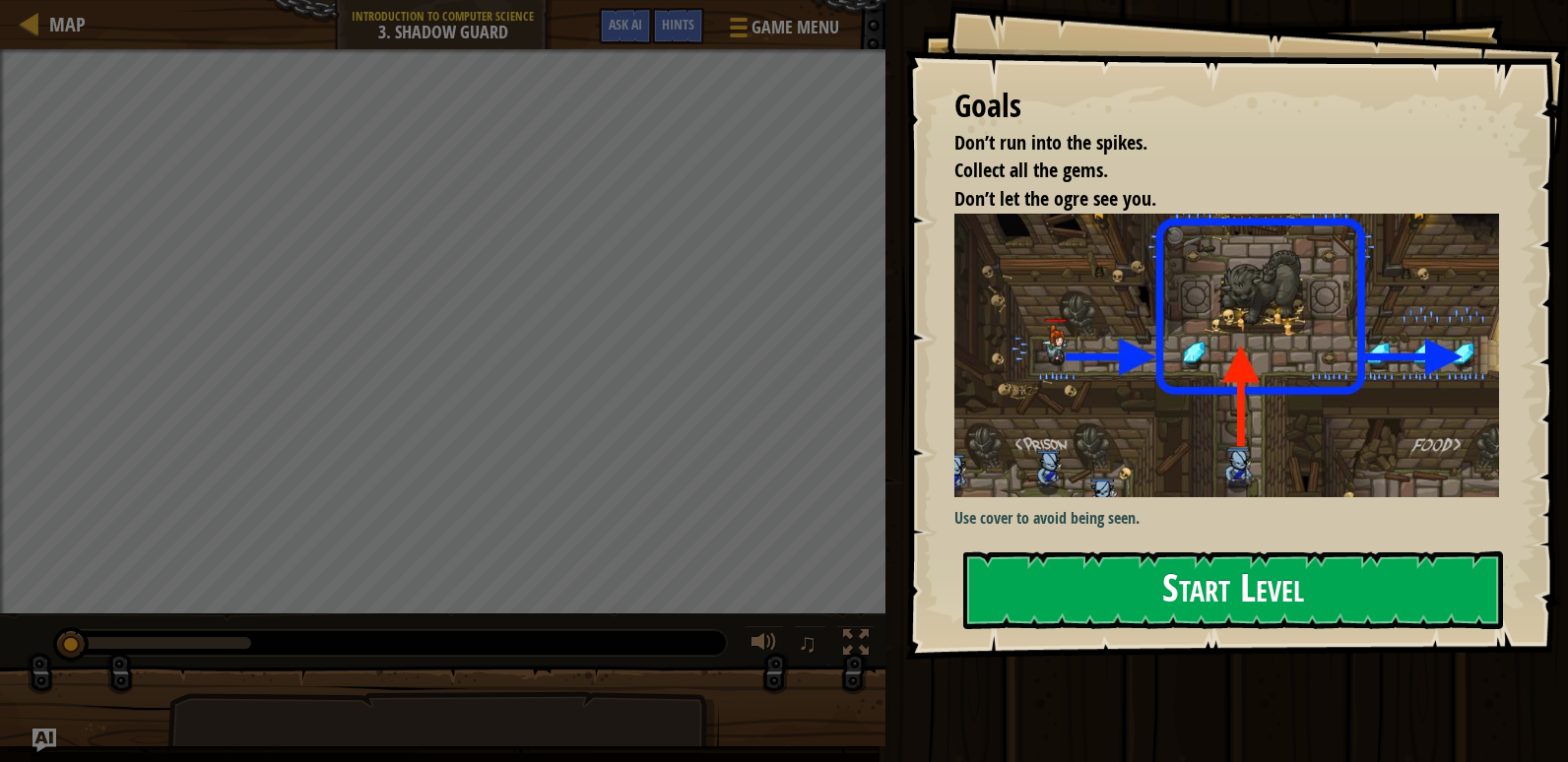
click at [1141, 606] on button "Start Level" at bounding box center [1233, 590] width 539 height 78
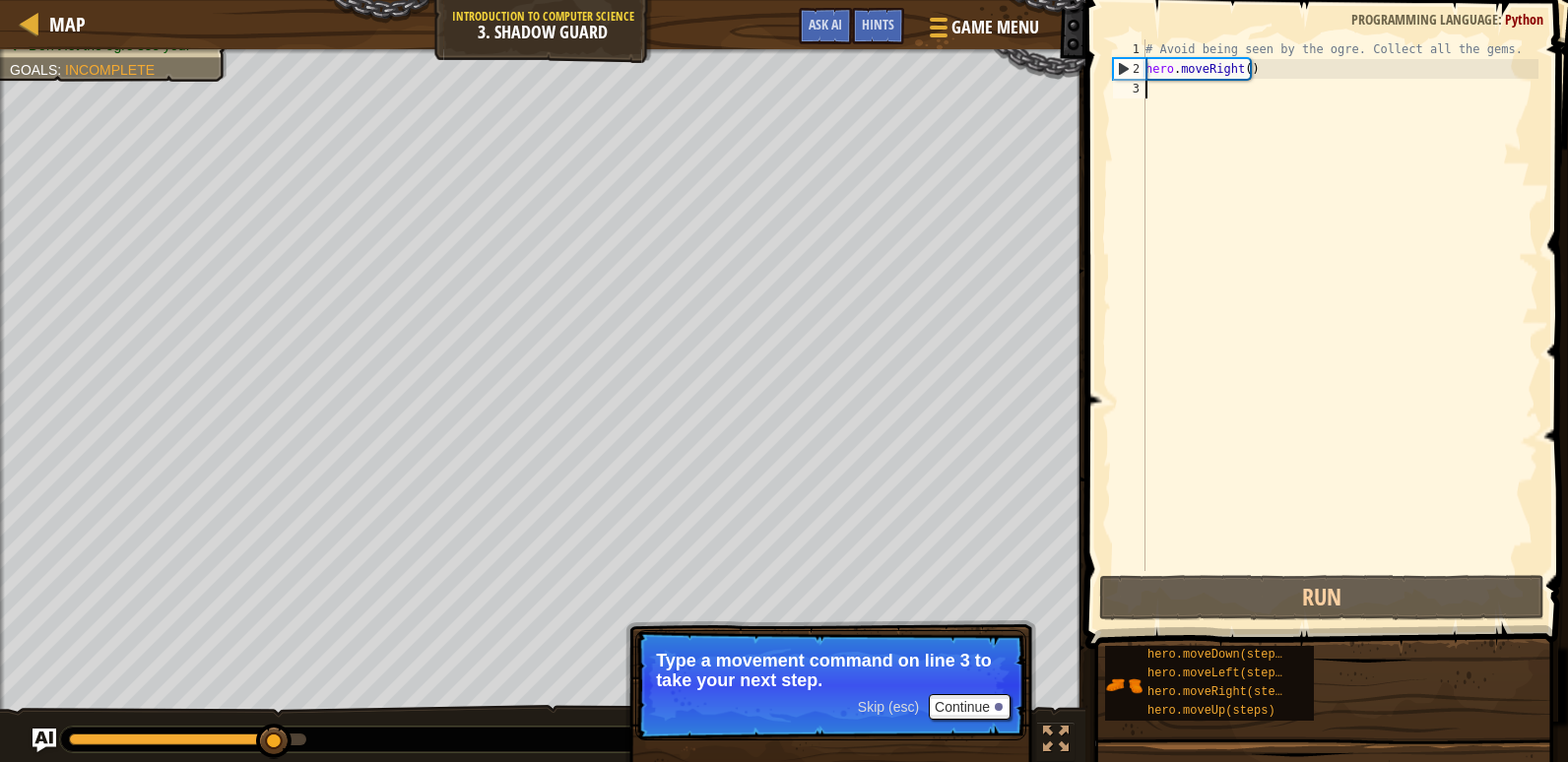
scroll to position [9, 0]
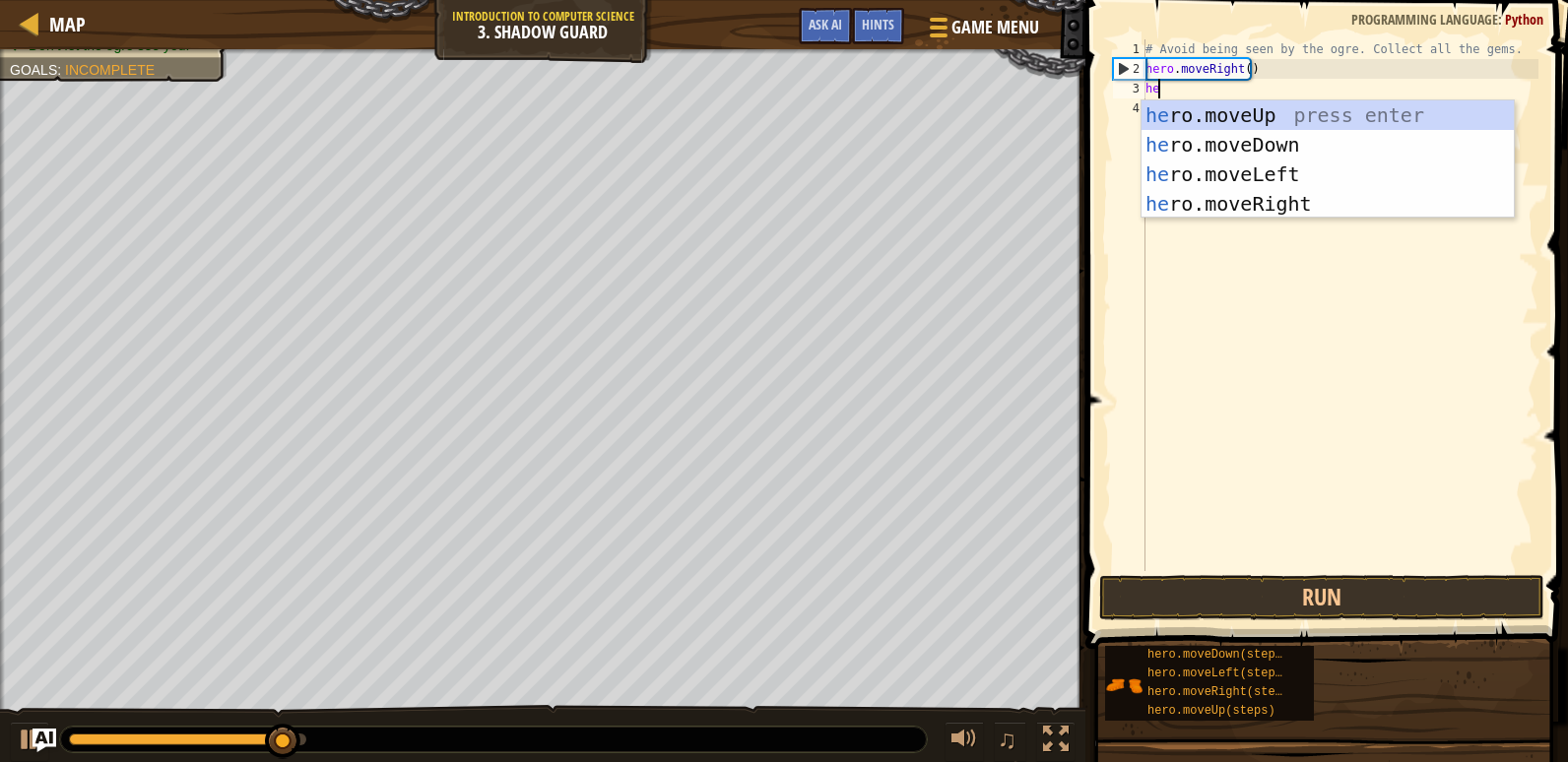
type textarea "hero"
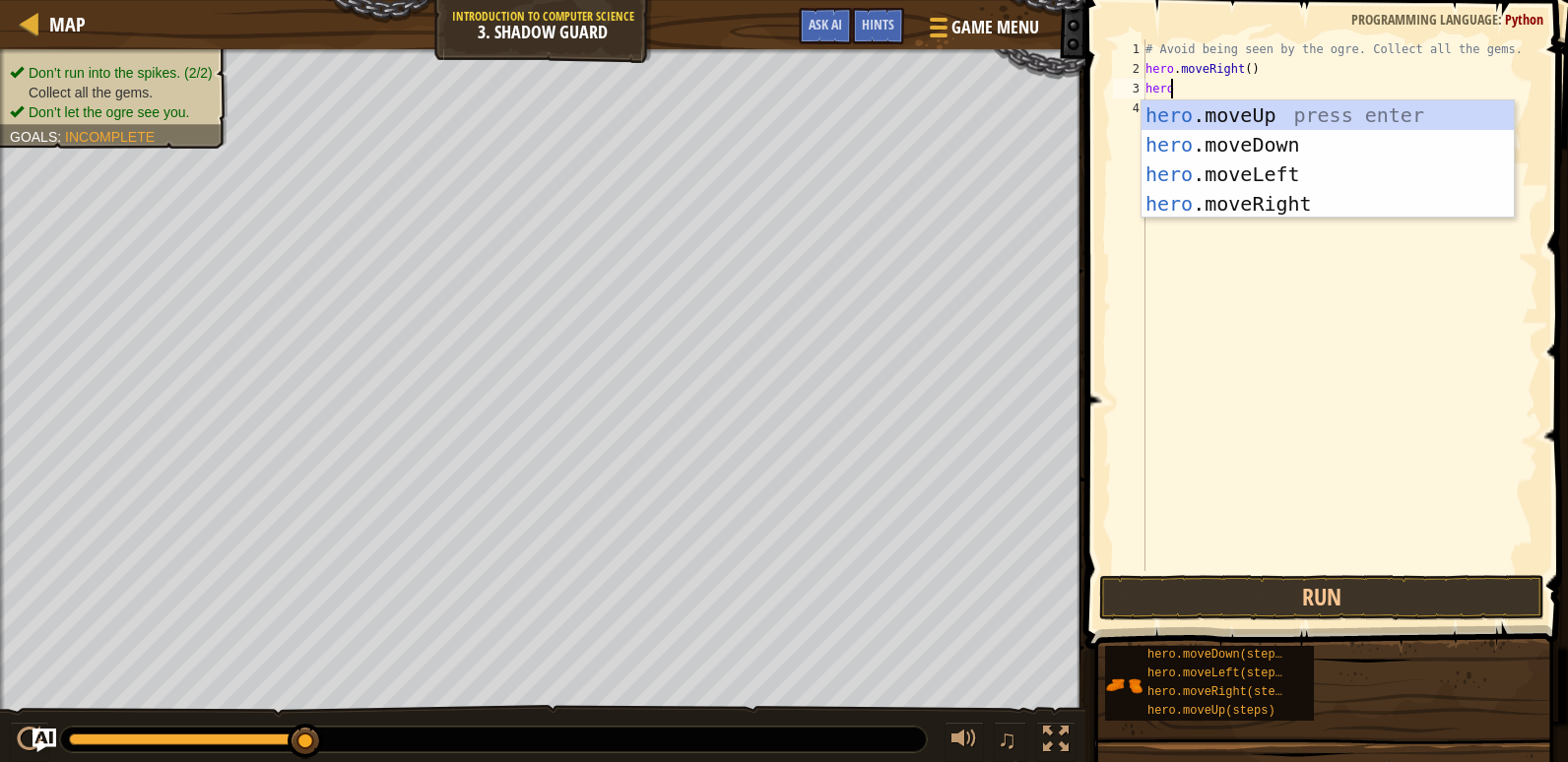
click at [1294, 211] on div "hero .moveUp press enter hero .moveDown press enter hero .moveLeft press enter …" at bounding box center [1327, 189] width 372 height 177
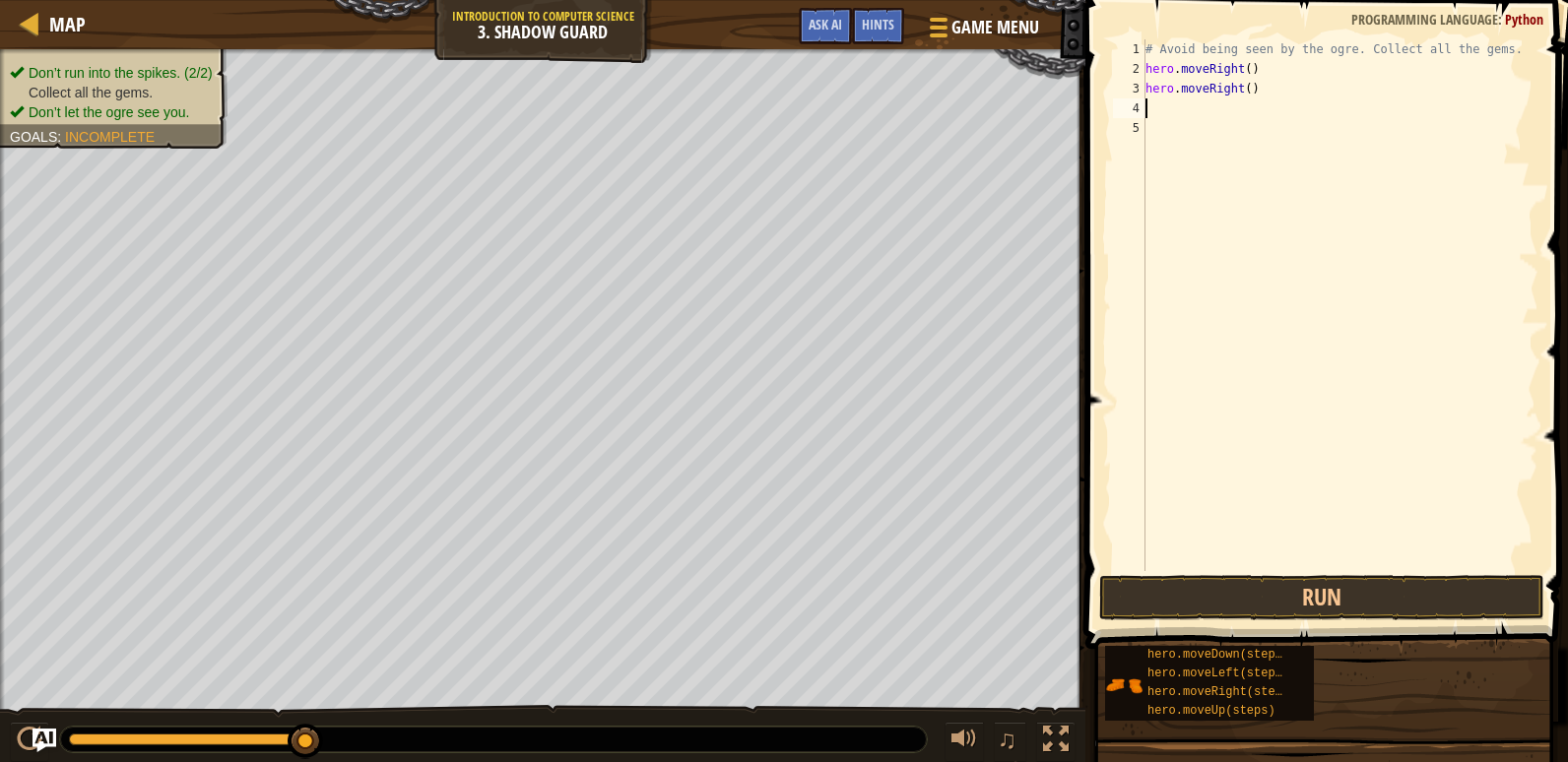
scroll to position [9, 0]
click at [1358, 592] on button "Run" at bounding box center [1321, 598] width 445 height 46
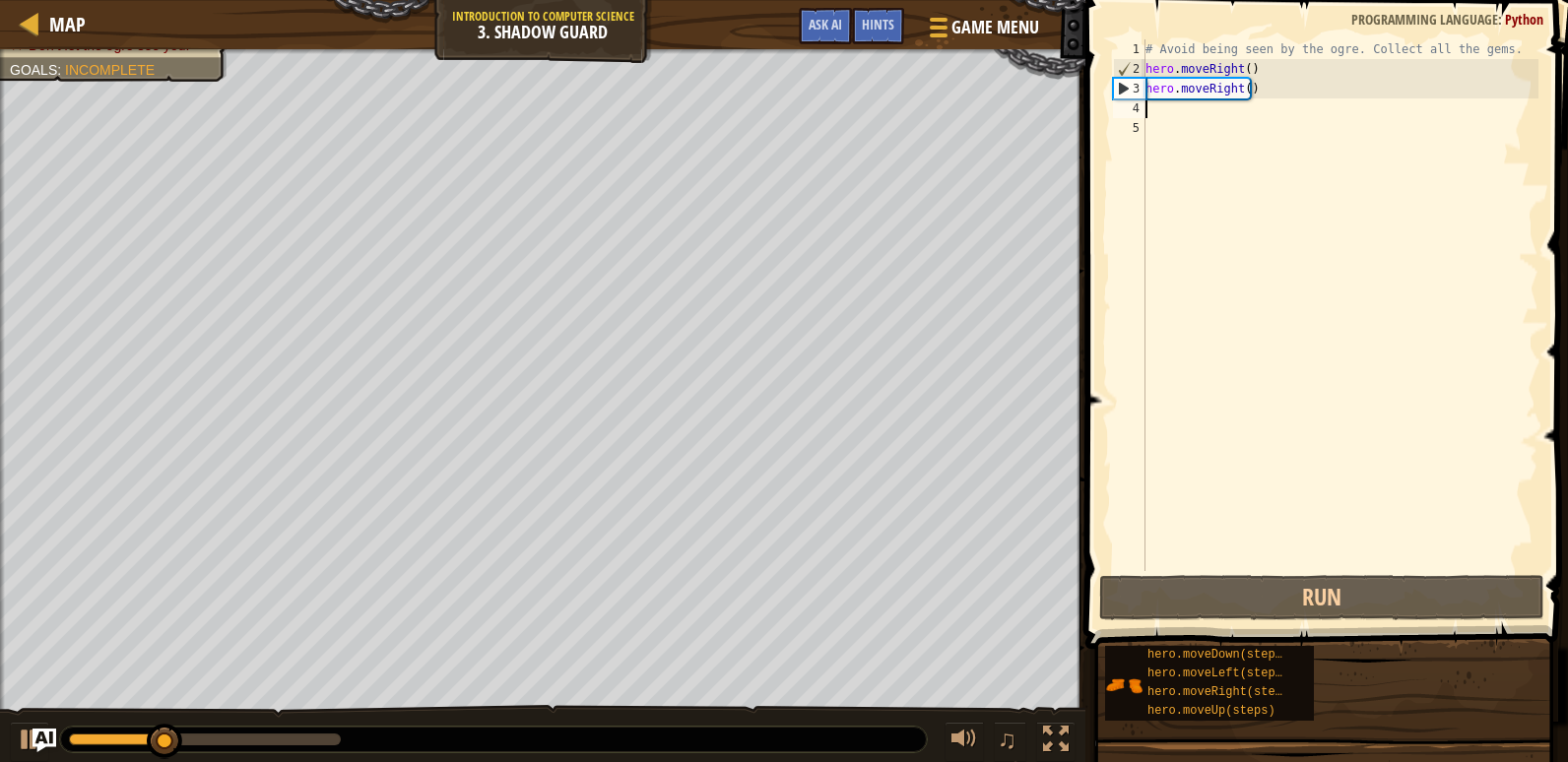
click at [1191, 112] on div "# Avoid being seen by the ogre. Collect all the gems. hero . moveRight ( ) hero…" at bounding box center [1339, 325] width 397 height 571
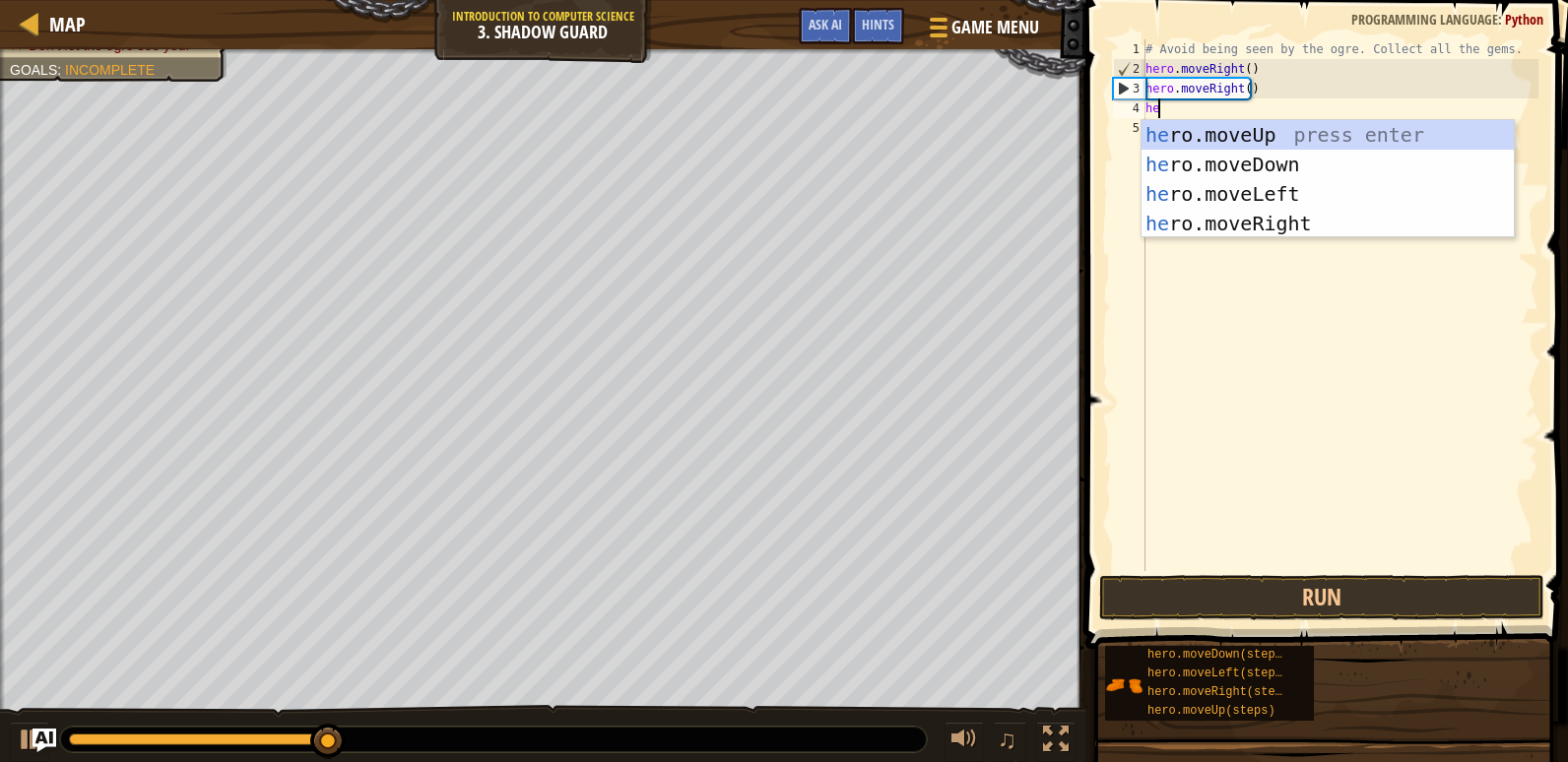
type textarea "her"
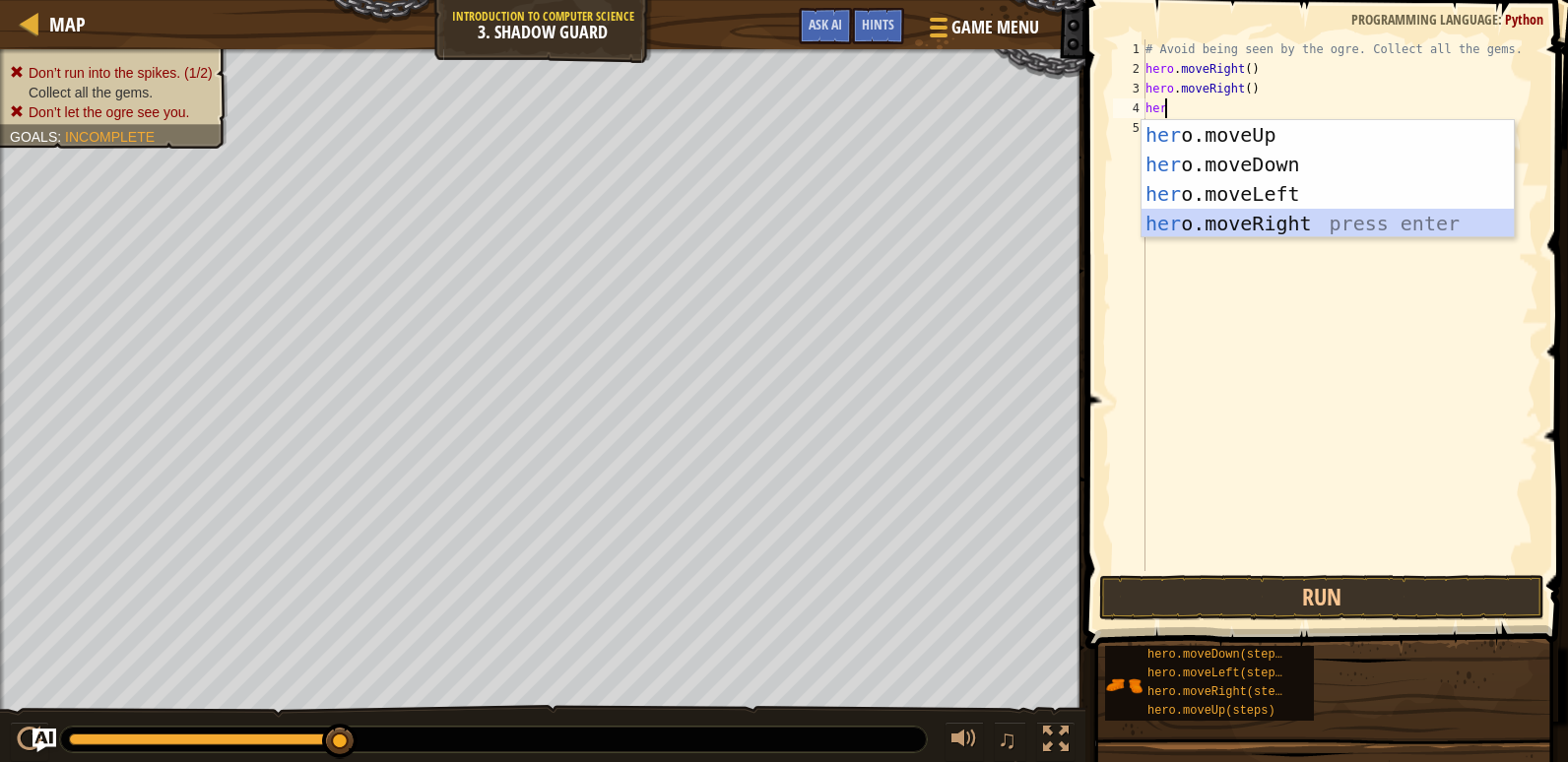
click at [1284, 214] on div "her o.moveUp press enter her o.moveDown press enter her o.moveLeft press enter …" at bounding box center [1327, 209] width 372 height 177
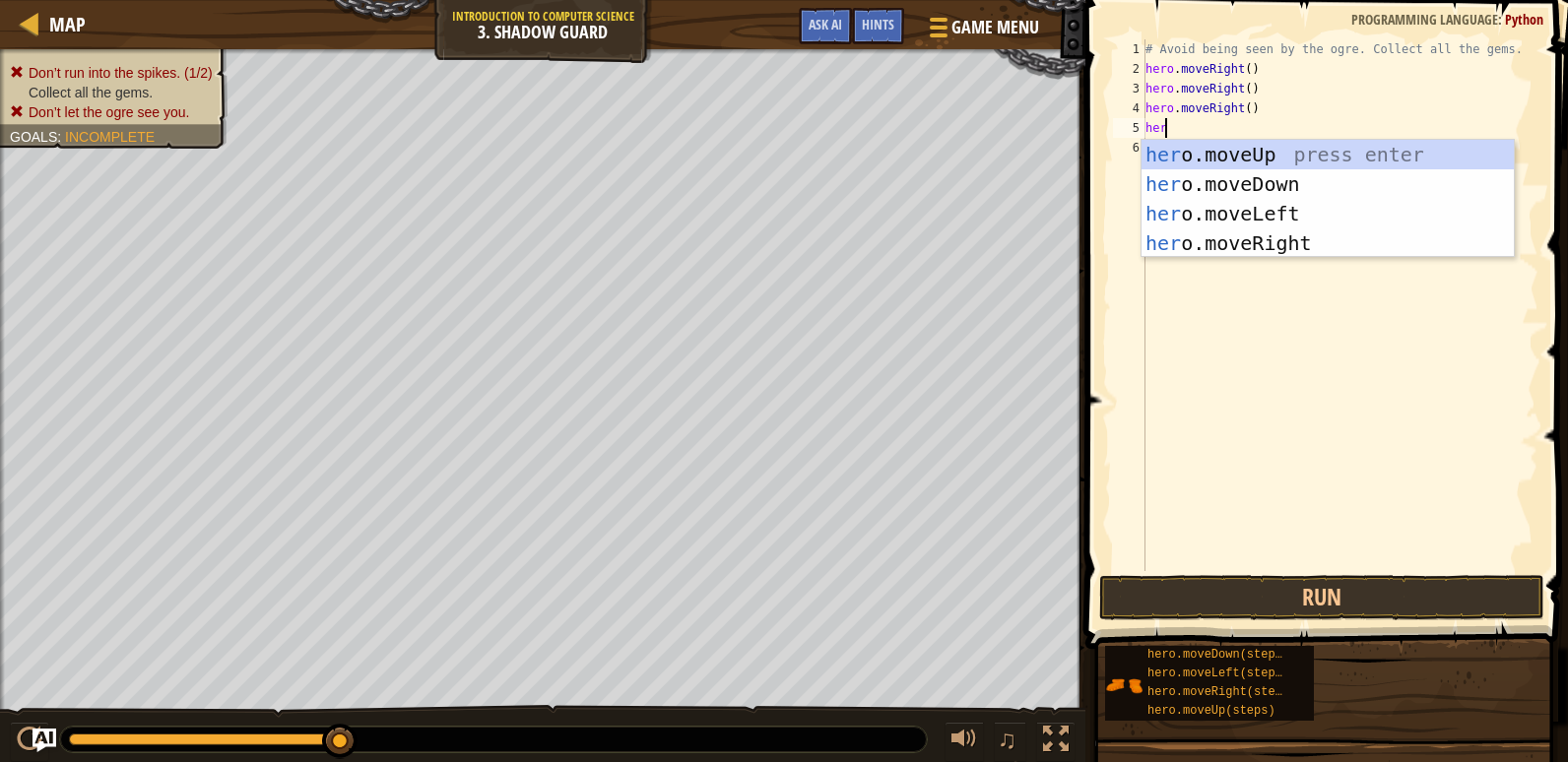
type textarea "hero"
click at [1275, 246] on div "hero .moveUp press enter hero .moveDown press enter hero .moveLeft press enter …" at bounding box center [1327, 229] width 372 height 177
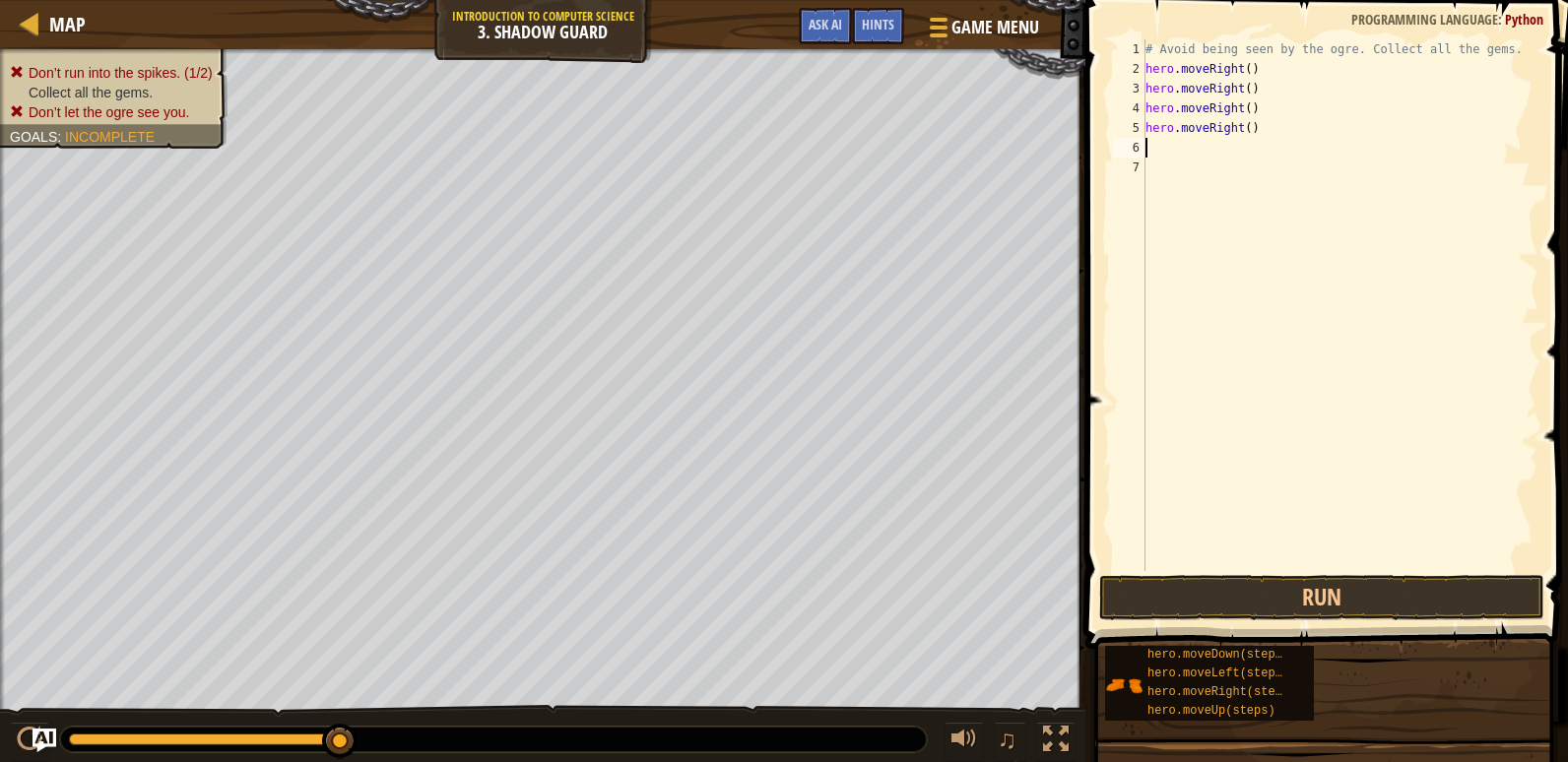
scroll to position [9, 0]
drag, startPoint x: 1400, startPoint y: 618, endPoint x: 1405, endPoint y: 607, distance: 12.1
click at [1403, 609] on button "Run" at bounding box center [1321, 598] width 445 height 46
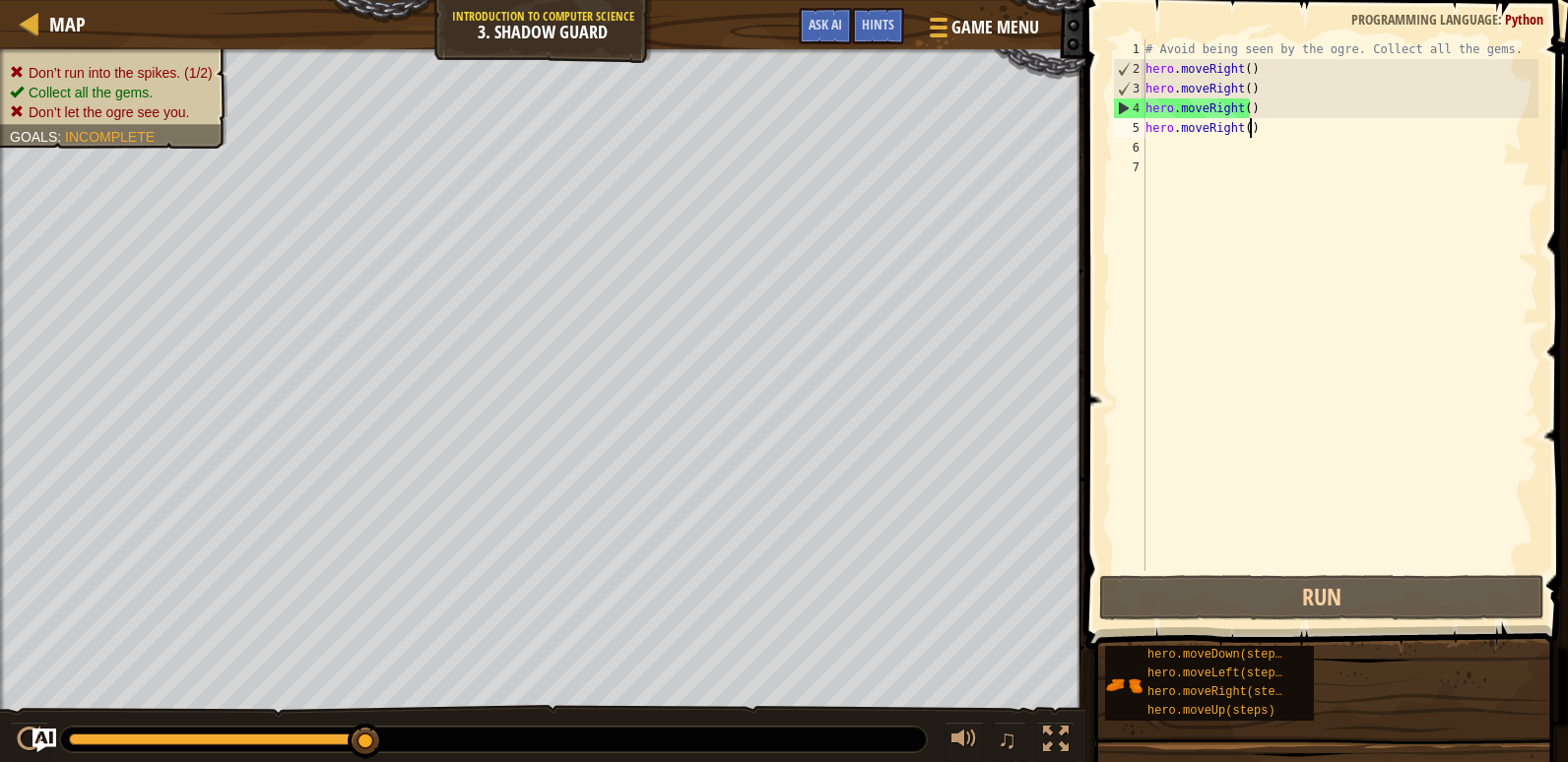
click at [1278, 127] on div "# Avoid being seen by the ogre. Collect all the gems. hero . moveRight ( ) hero…" at bounding box center [1339, 325] width 397 height 571
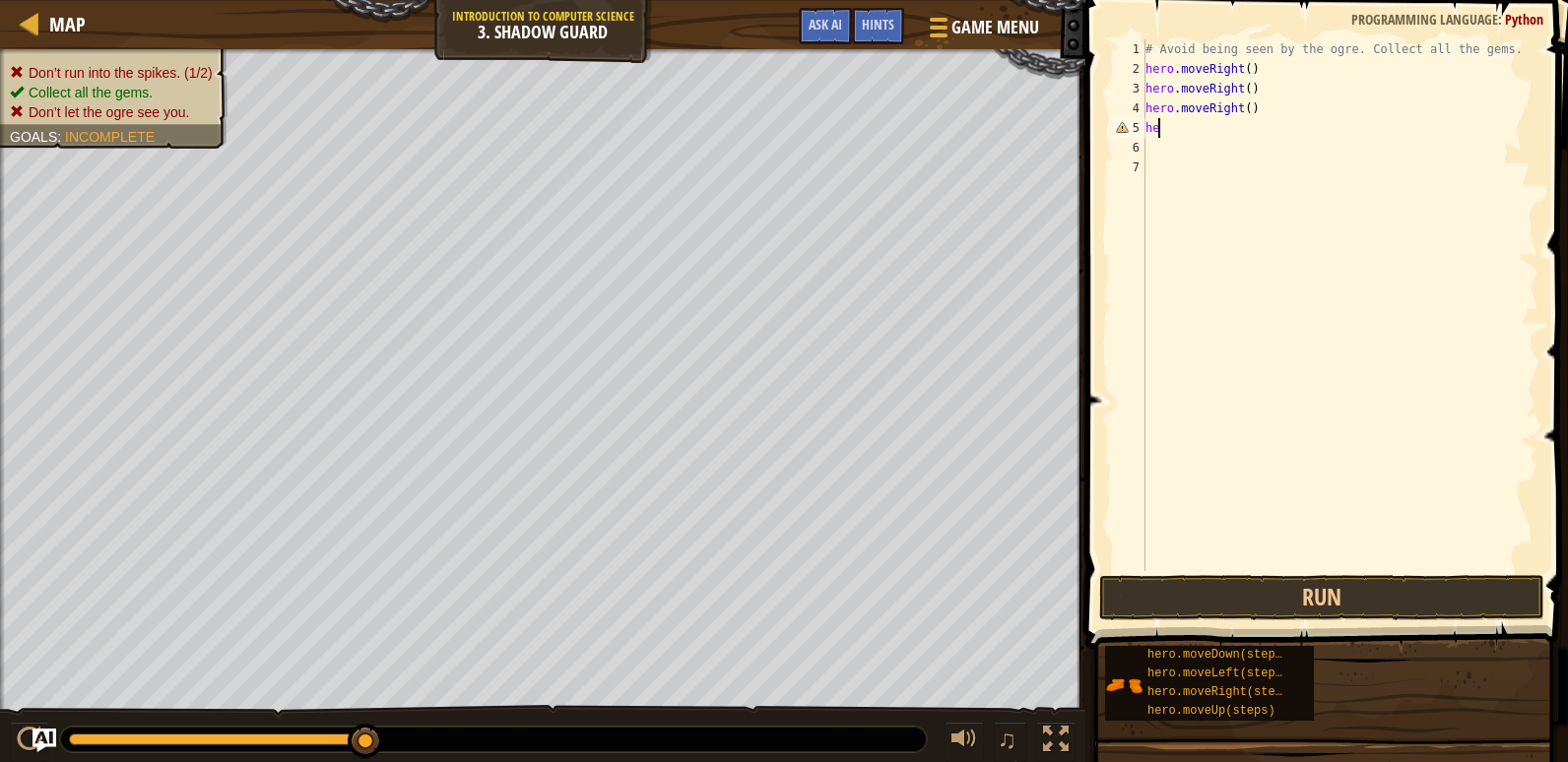
type textarea "h"
click at [1292, 91] on div "# Avoid being seen by the ogre. Collect all the gems. hero . moveRight ( ) hero…" at bounding box center [1339, 325] width 397 height 571
type textarea "h"
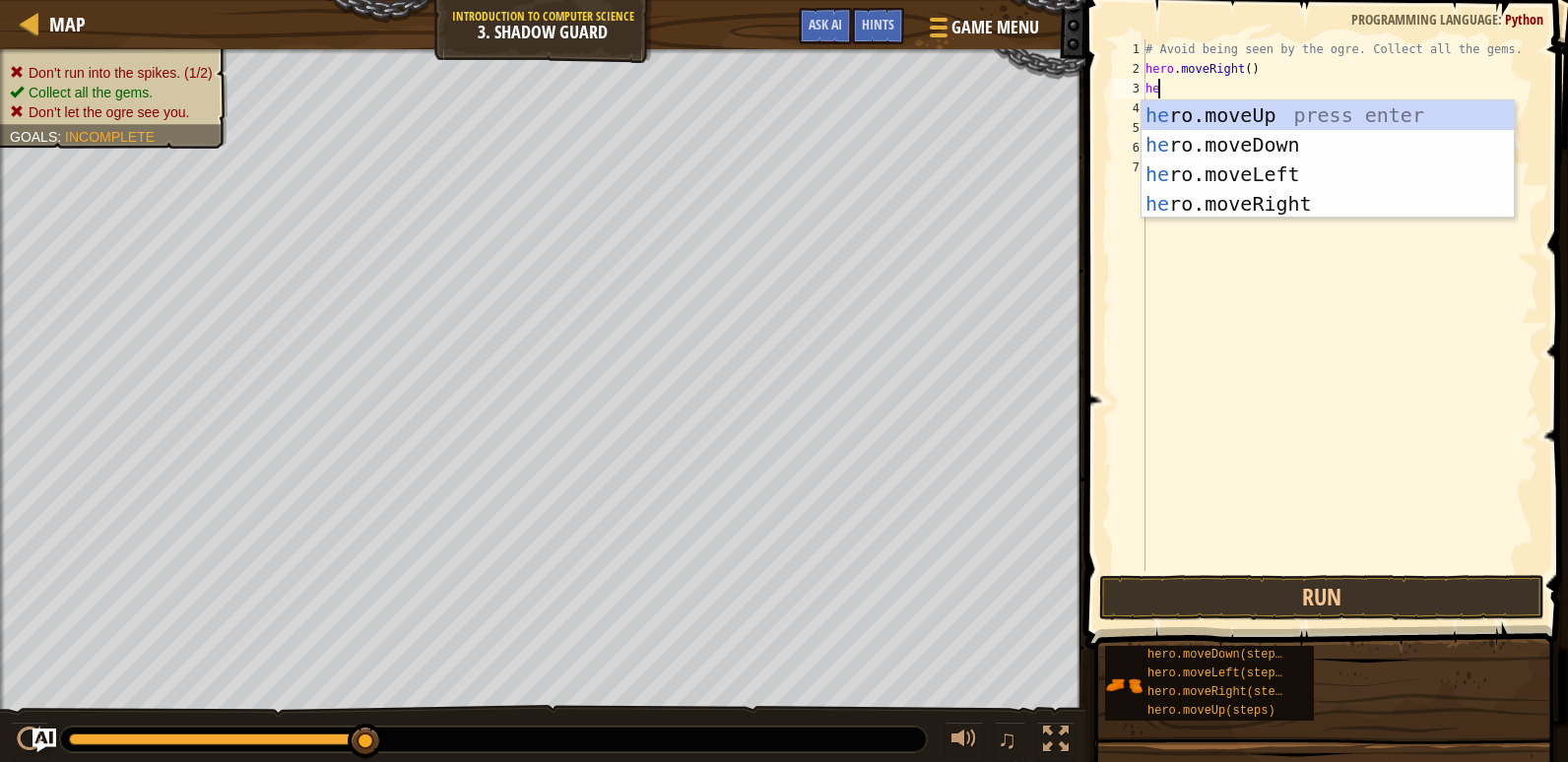
type textarea "her"
click at [1198, 116] on div "her o.moveUp press enter her o.moveDown press enter her o.moveLeft press enter …" at bounding box center [1327, 189] width 372 height 177
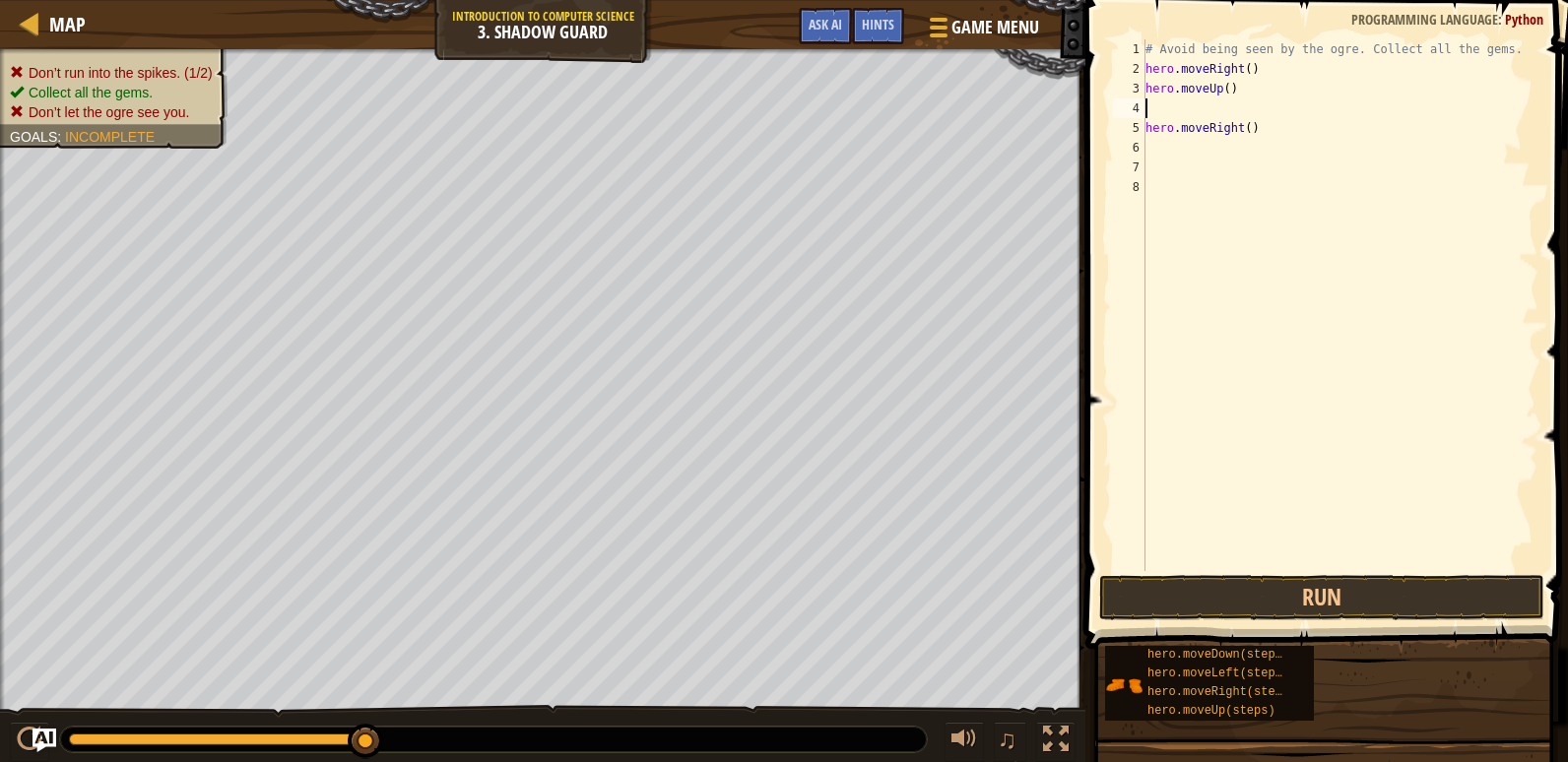
scroll to position [9, 0]
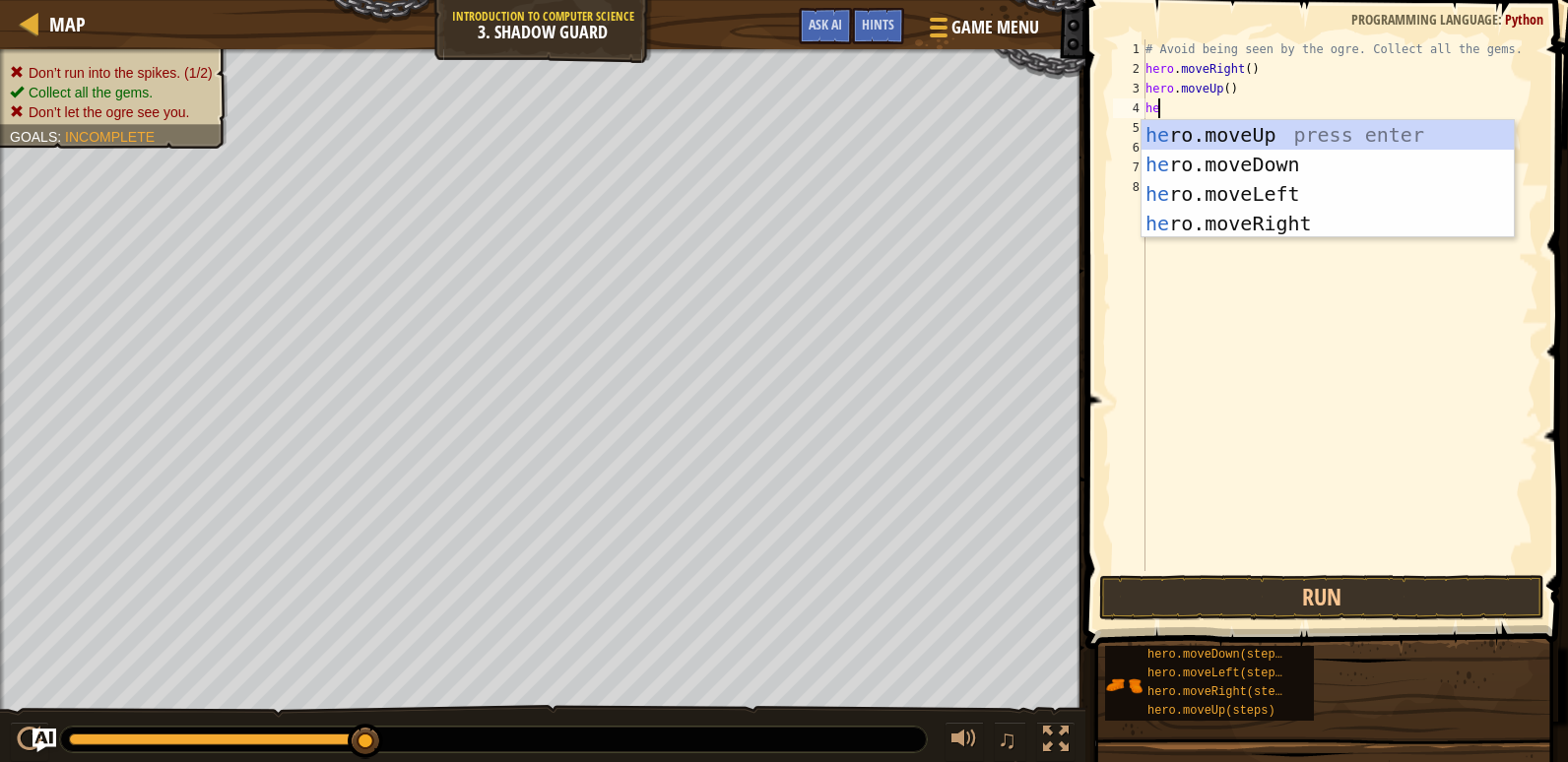
type textarea "hero"
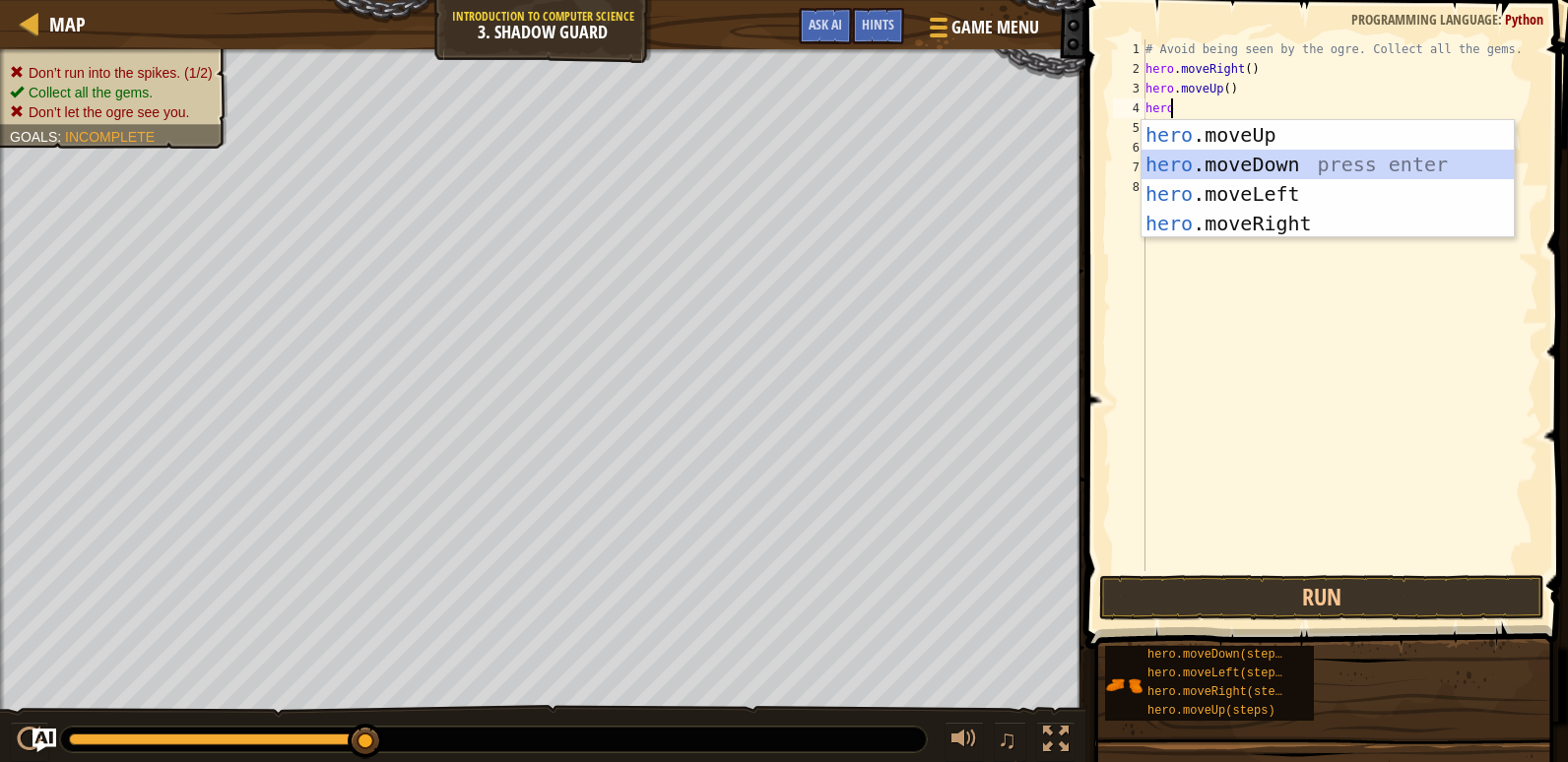
click at [1255, 157] on div "hero .moveUp press enter hero .moveDown press enter hero .moveLeft press enter …" at bounding box center [1327, 209] width 372 height 177
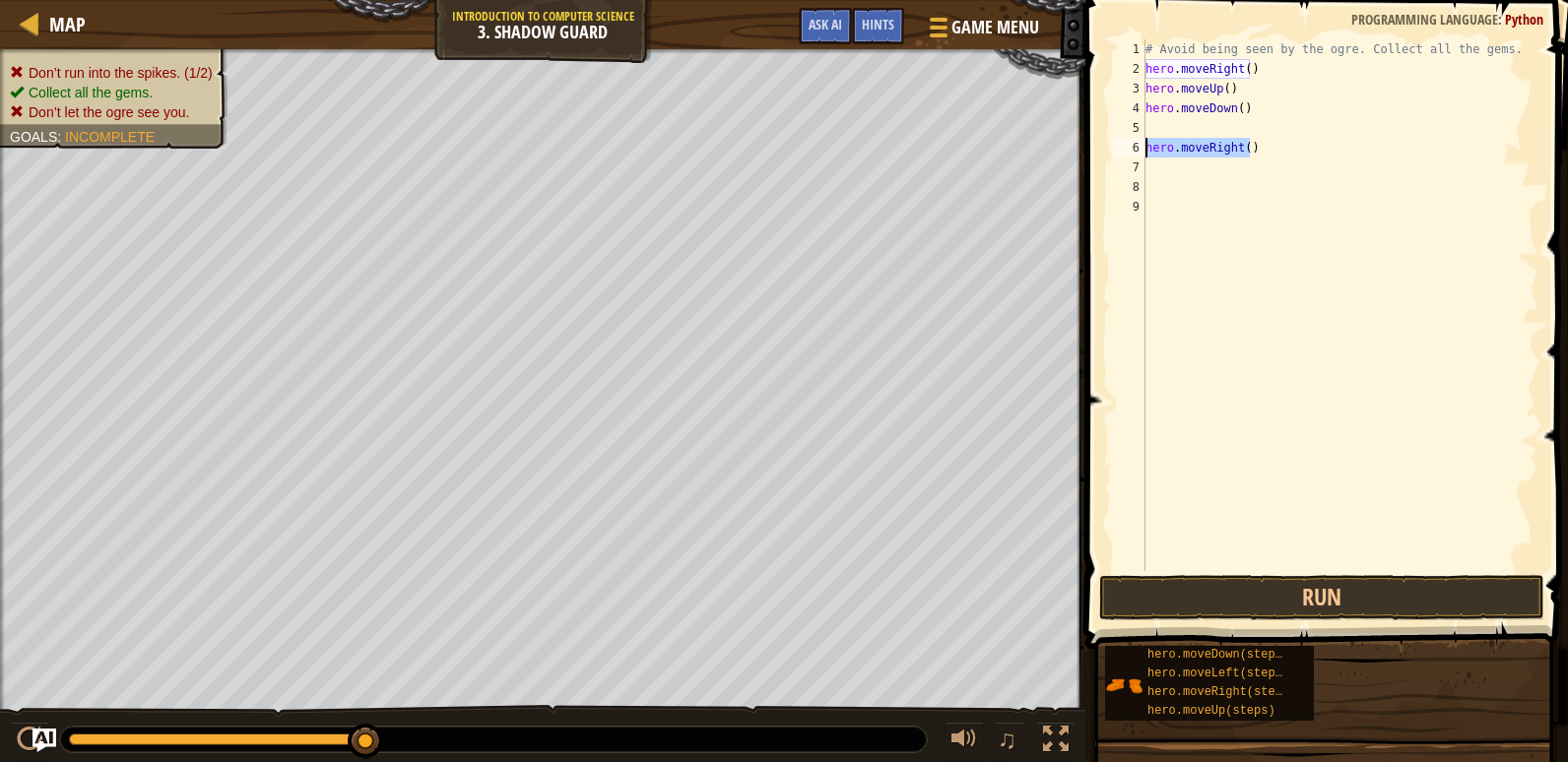
drag, startPoint x: 1271, startPoint y: 151, endPoint x: 1137, endPoint y: 140, distance: 134.5
click at [1137, 140] on div "1 2 3 4 5 6 7 8 9 # Avoid being seen by the ogre. Collect all the gems. hero . …" at bounding box center [1323, 305] width 430 height 531
type textarea "hero.moveRight()"
click at [1151, 127] on div "# Avoid being seen by the ogre. Collect all the gems. hero . moveRight ( ) hero…" at bounding box center [1339, 325] width 397 height 571
click at [1238, 83] on div "# Avoid being seen by the ogre. Collect all the gems. hero . moveRight ( ) hero…" at bounding box center [1339, 325] width 397 height 571
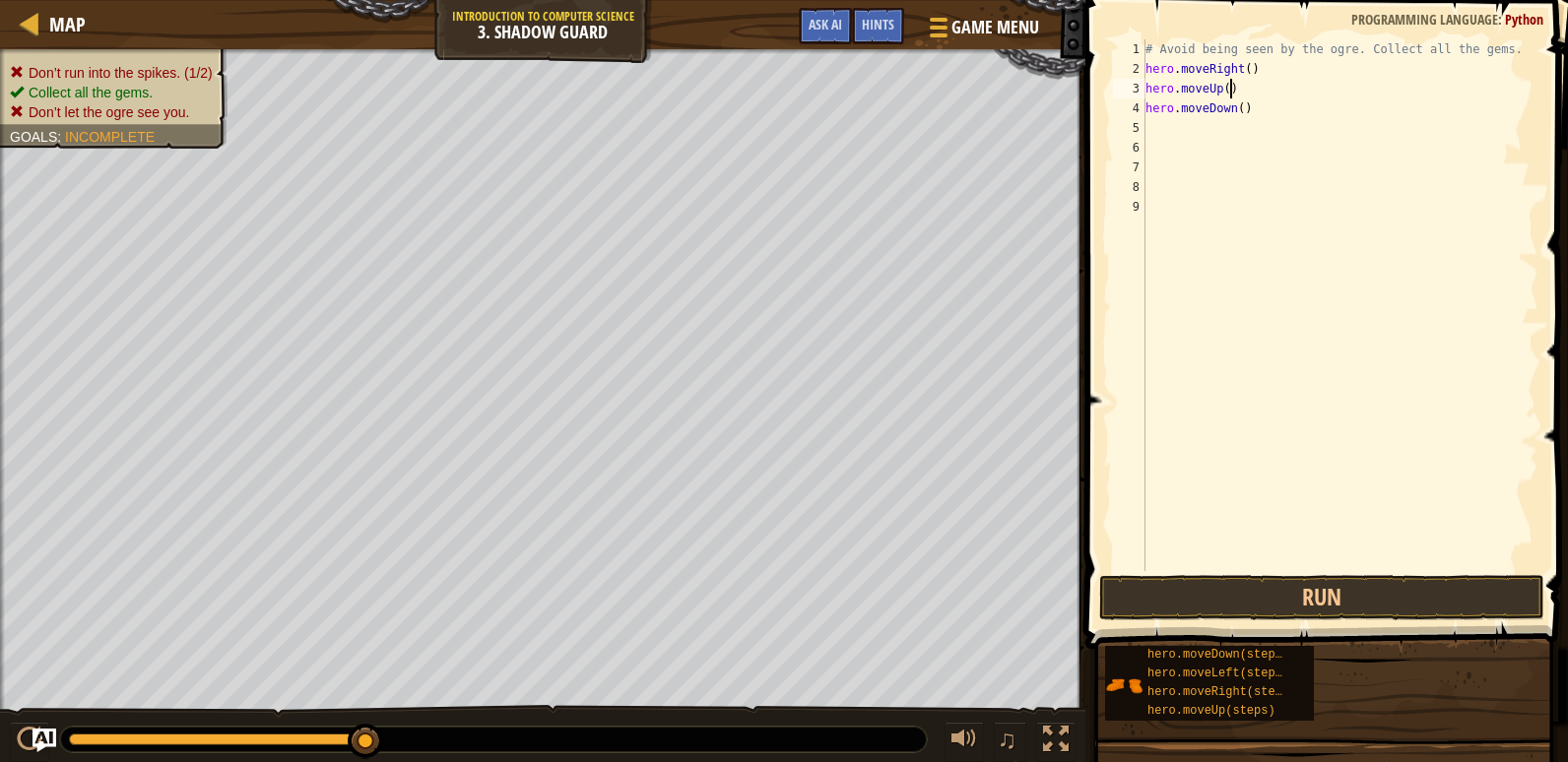
type textarea "hero.moveUp()"
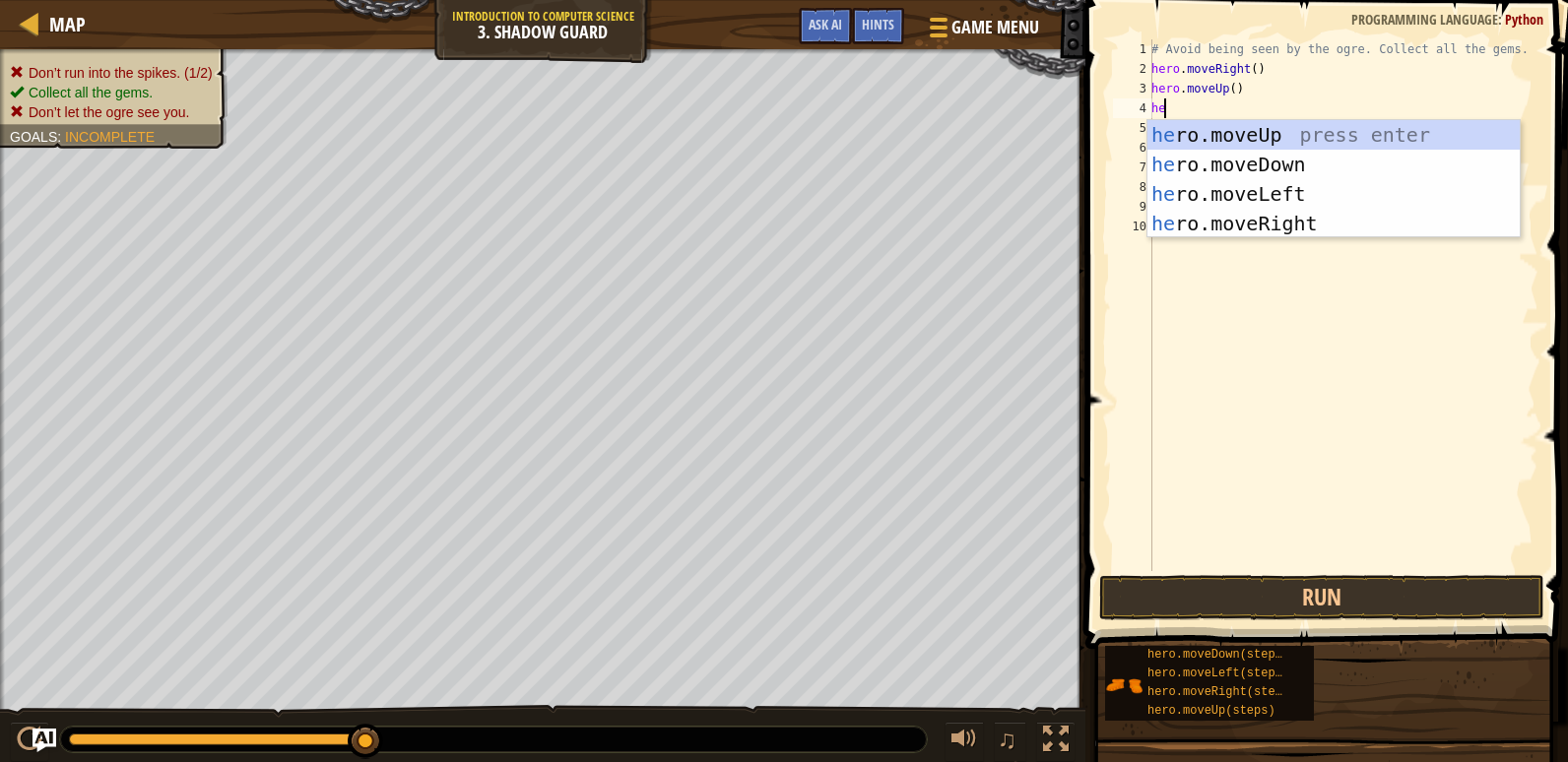
type textarea "hero"
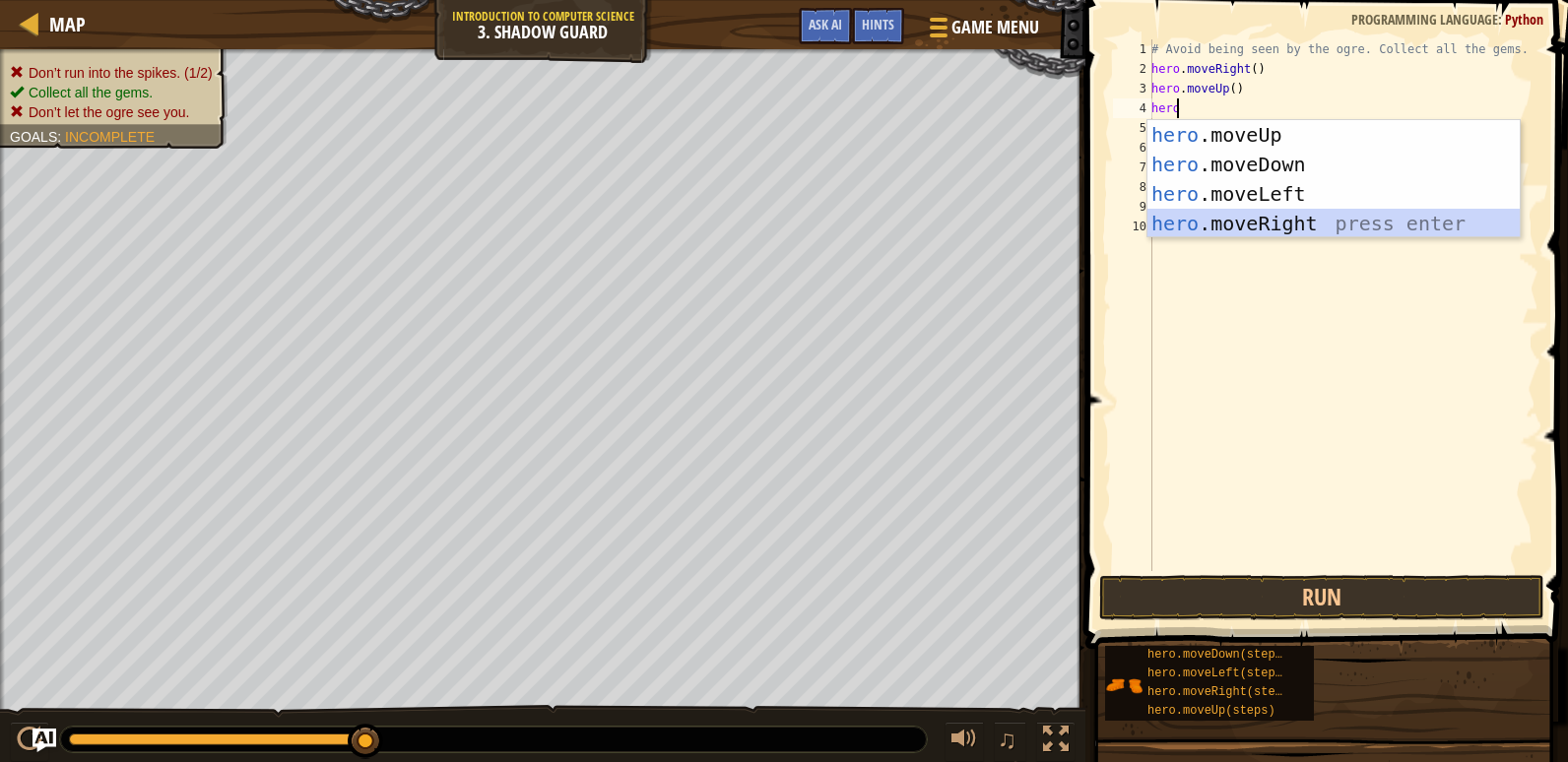
click at [1340, 226] on div "hero .moveUp press enter hero .moveDown press enter hero .moveLeft press enter …" at bounding box center [1333, 209] width 372 height 177
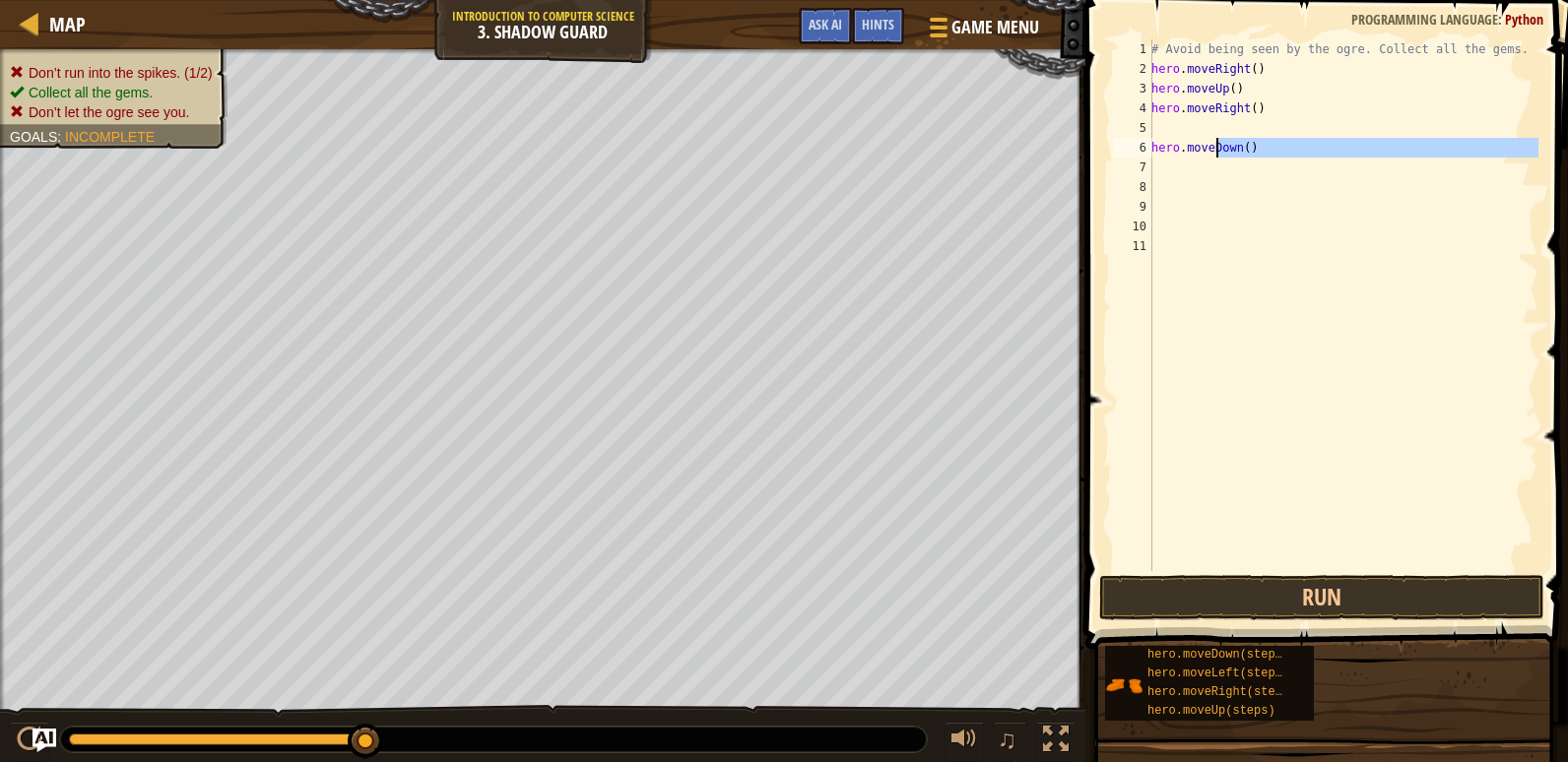
drag, startPoint x: 1268, startPoint y: 161, endPoint x: 1230, endPoint y: 144, distance: 41.6
click at [1216, 149] on div "# Avoid being seen by the ogre. Collect all the gems. hero . moveRight ( ) hero…" at bounding box center [1342, 325] width 391 height 571
type textarea "hero.mown() oveD"
drag, startPoint x: 1193, startPoint y: 183, endPoint x: 1181, endPoint y: 178, distance: 13.0
click at [1182, 181] on div "# Avoid being seen by the ogre. Collect all the gems. hero . moveRight ( ) hero…" at bounding box center [1342, 325] width 391 height 571
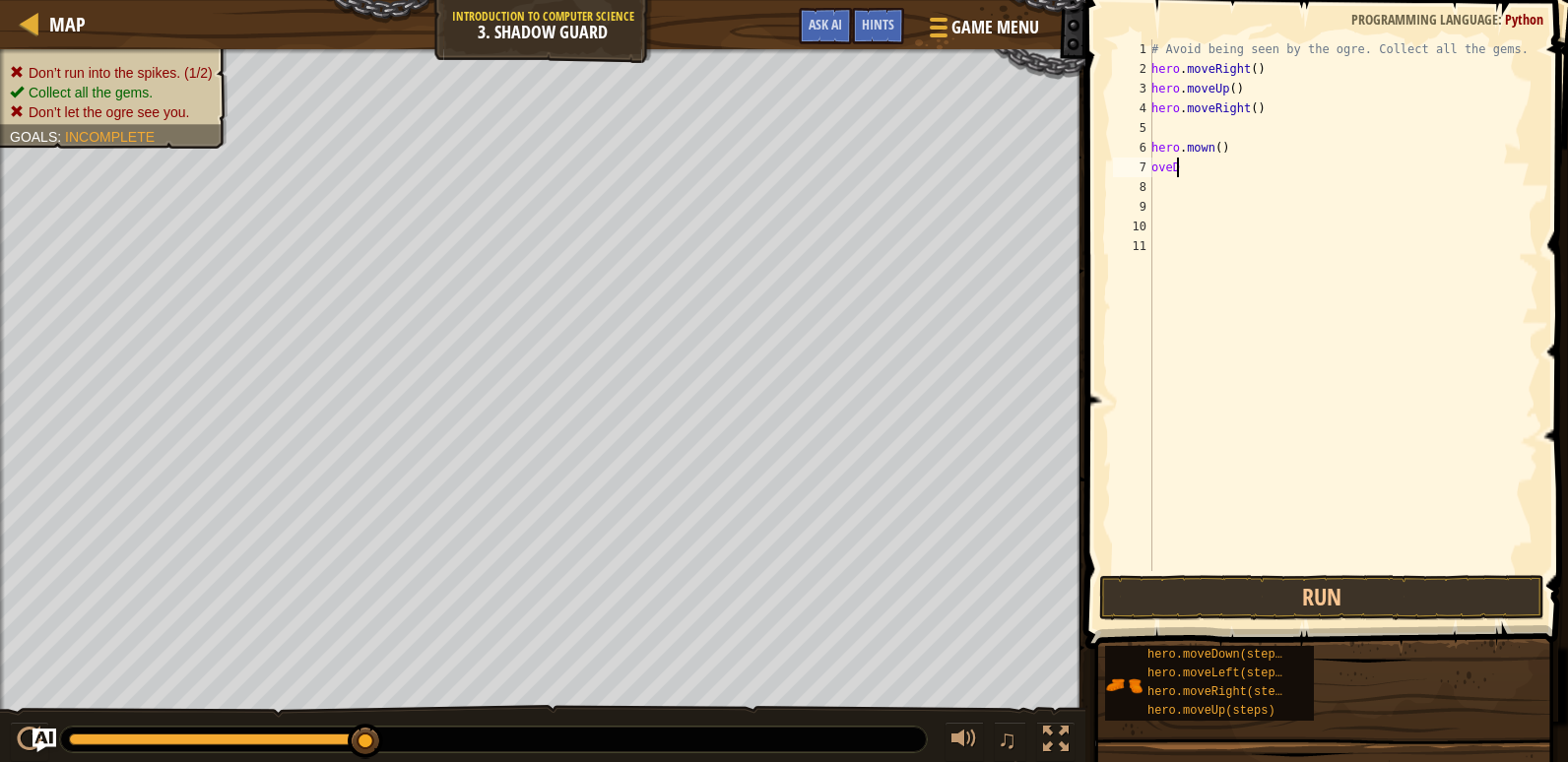
click at [1184, 172] on div "# Avoid being seen by the ogre. Collect all the gems. hero . moveRight ( ) hero…" at bounding box center [1342, 325] width 391 height 571
drag, startPoint x: 1181, startPoint y: 168, endPoint x: 1153, endPoint y: 155, distance: 30.9
click at [1153, 155] on div "# Avoid being seen by the ogre. Collect all the gems. hero . moveRight ( ) hero…" at bounding box center [1342, 325] width 391 height 571
type textarea "hero.mown() oveD"
click at [1175, 133] on div "# Avoid being seen by the ogre. Collect all the gems. hero . moveRight ( ) hero…" at bounding box center [1342, 325] width 391 height 571
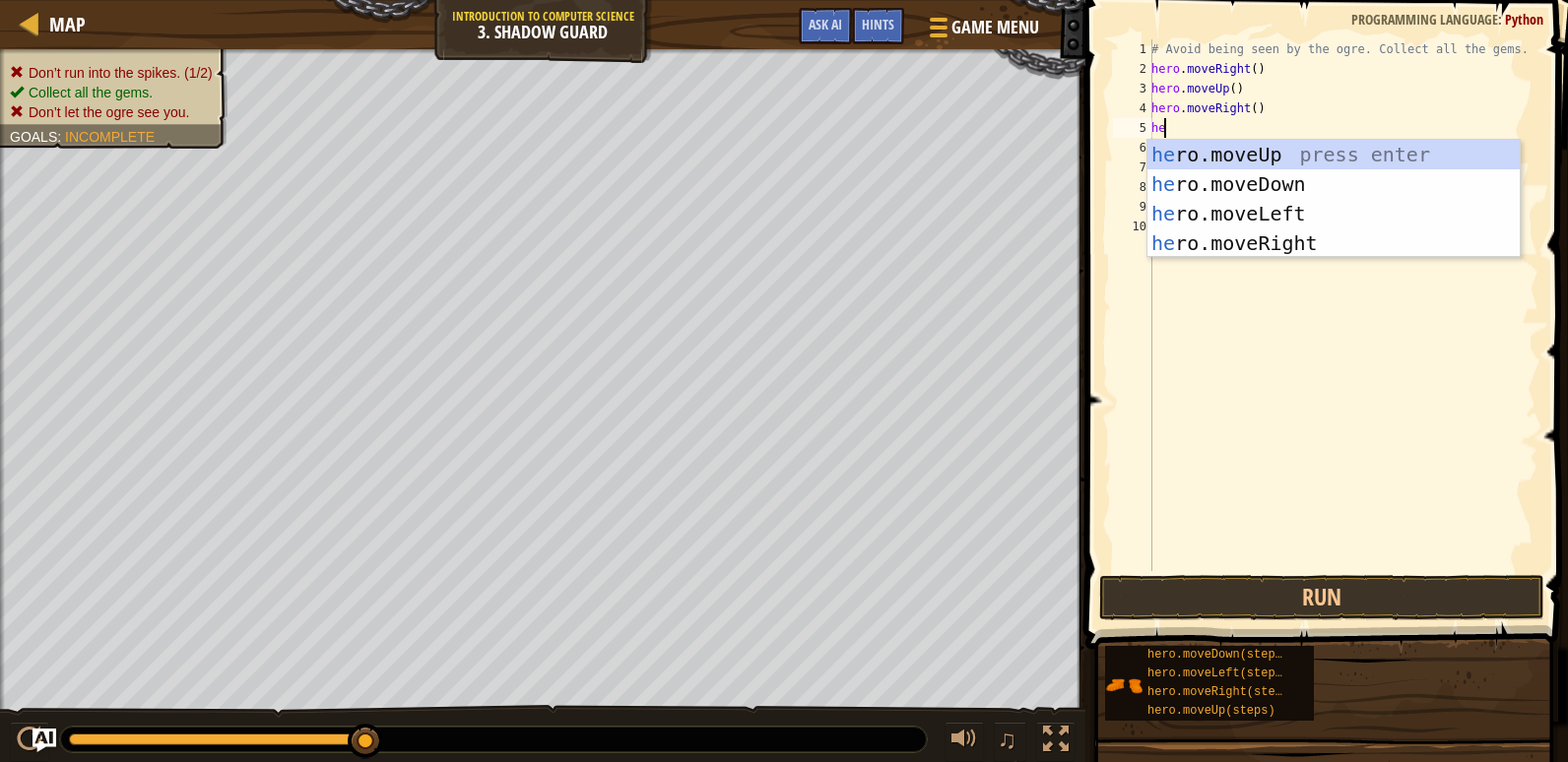
type textarea "her"
click at [1231, 191] on div "her o.moveUp press enter her o.moveDown press enter her o.moveLeft press enter …" at bounding box center [1333, 229] width 372 height 177
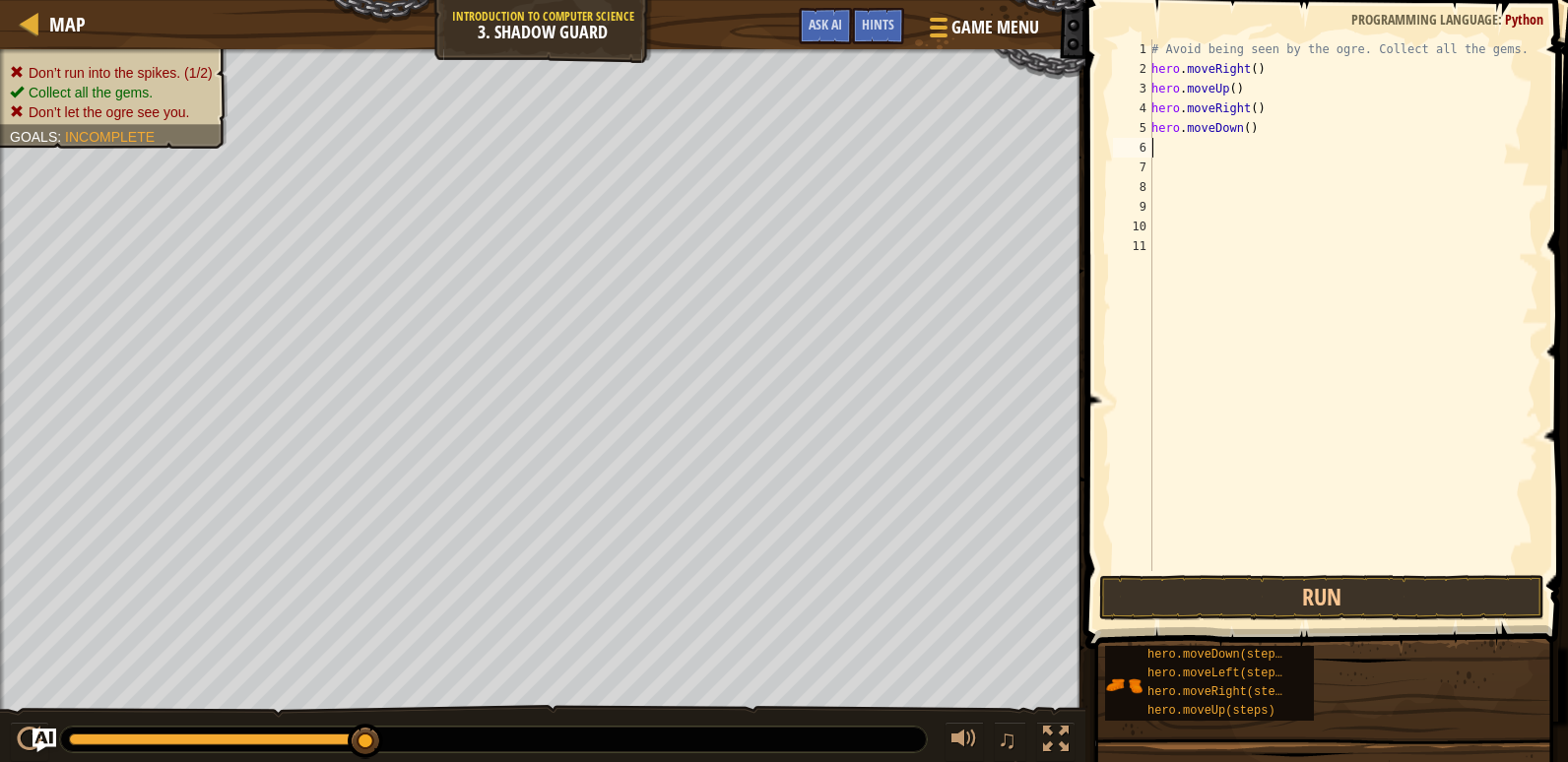
scroll to position [9, 0]
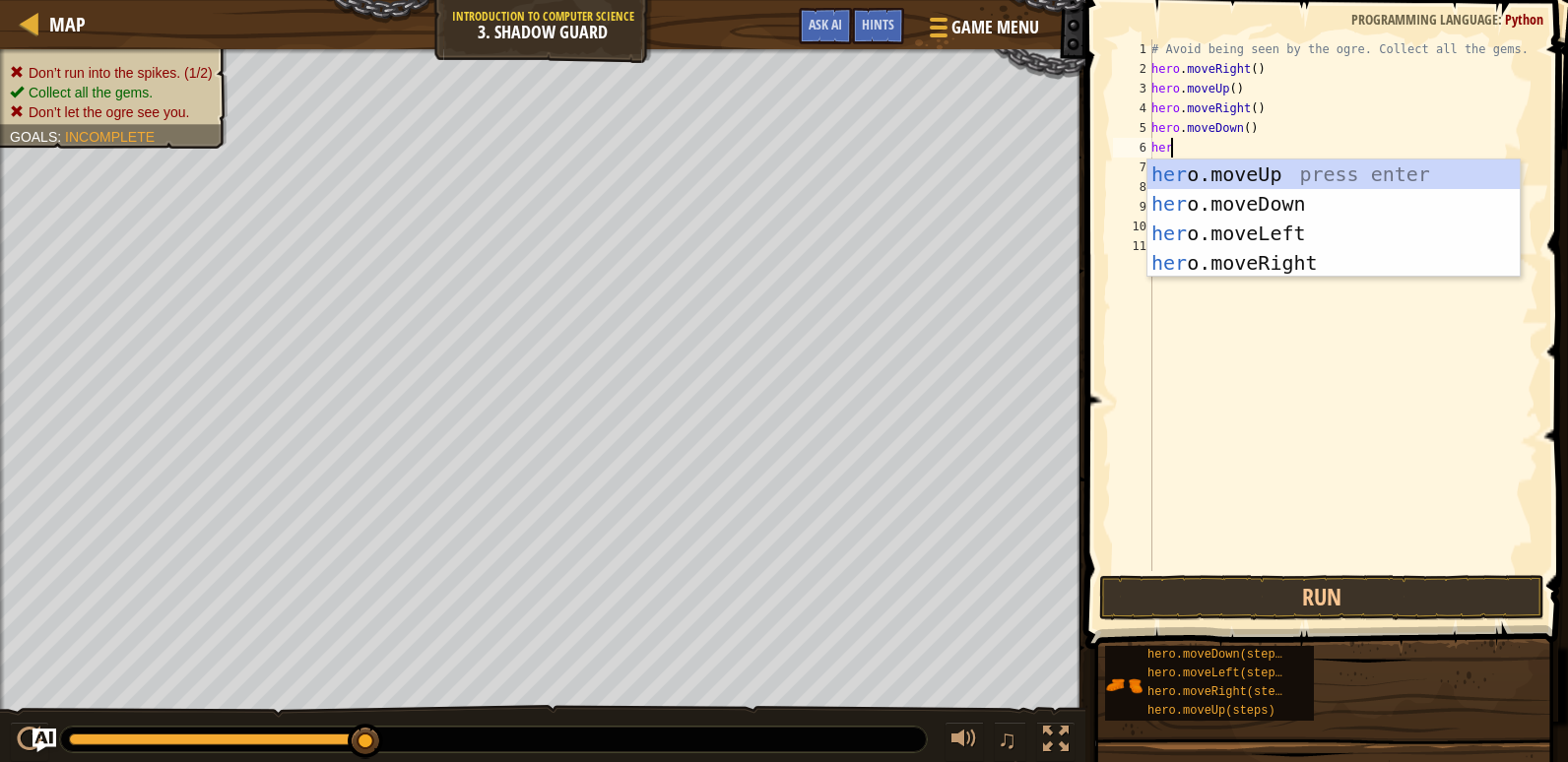
type textarea "hero"
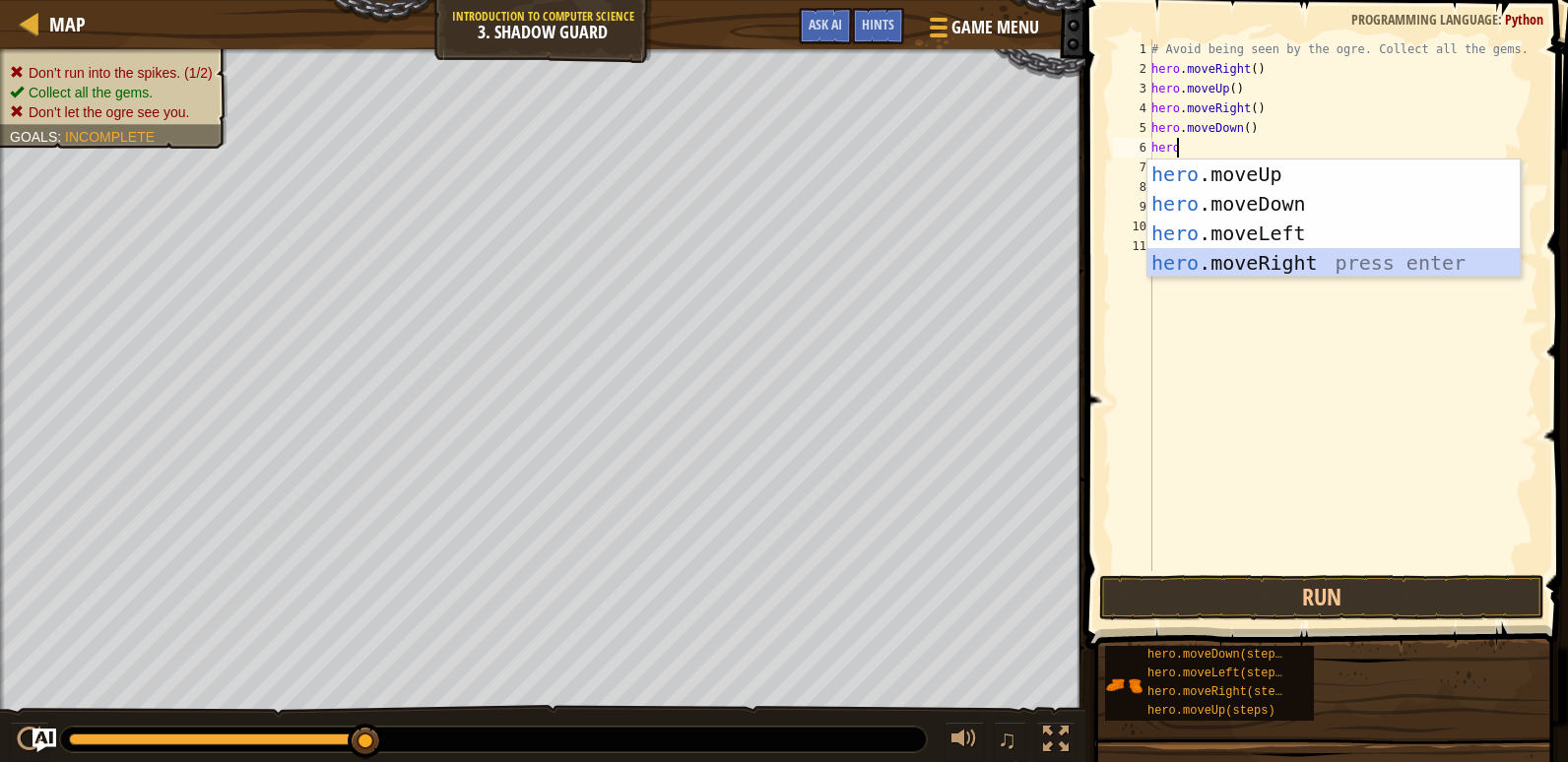
click at [1297, 249] on div "hero .moveUp press enter hero .moveDown press enter hero .moveLeft press enter …" at bounding box center [1333, 248] width 372 height 177
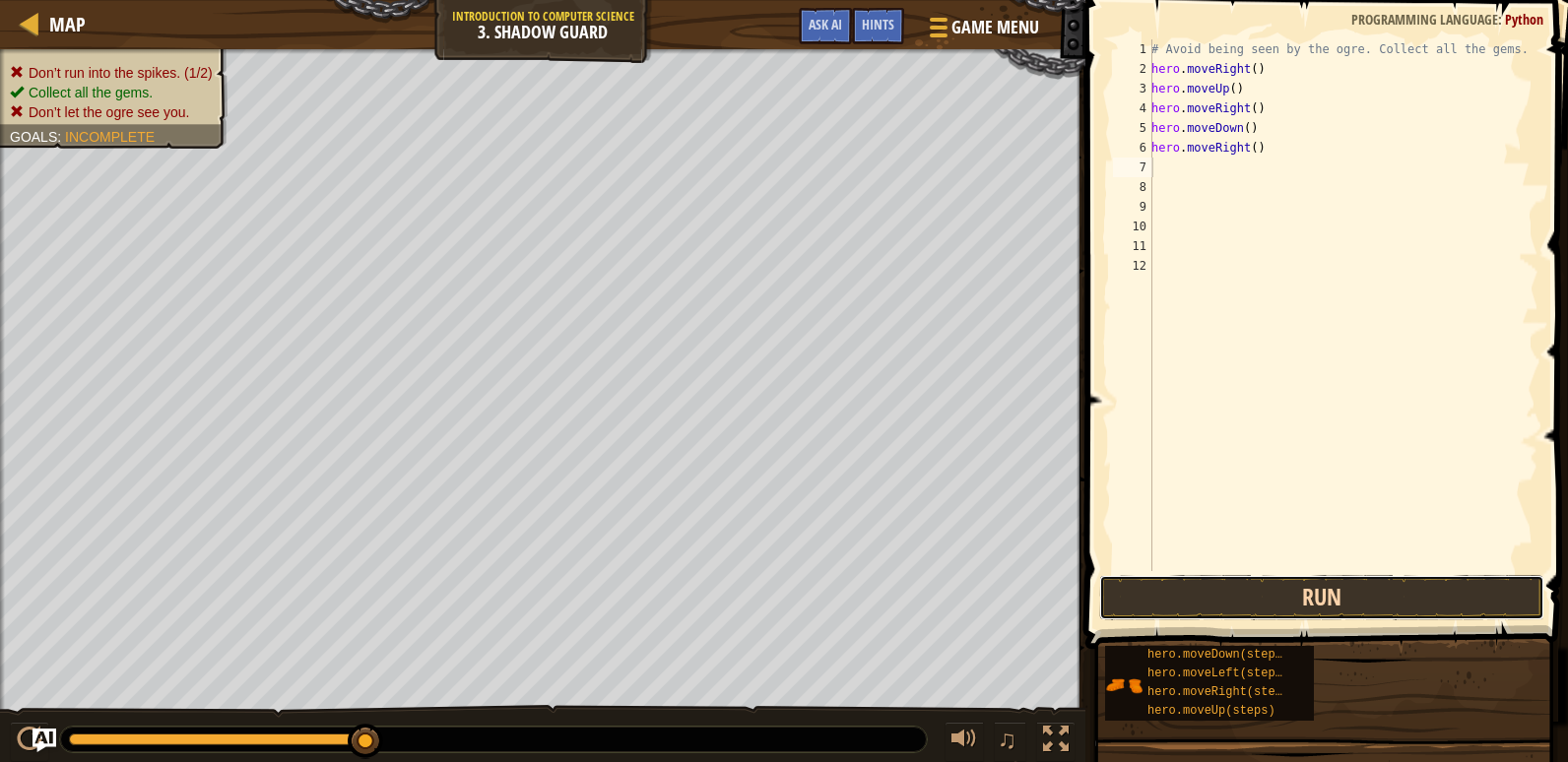
click at [1302, 605] on button "Run" at bounding box center [1321, 598] width 445 height 46
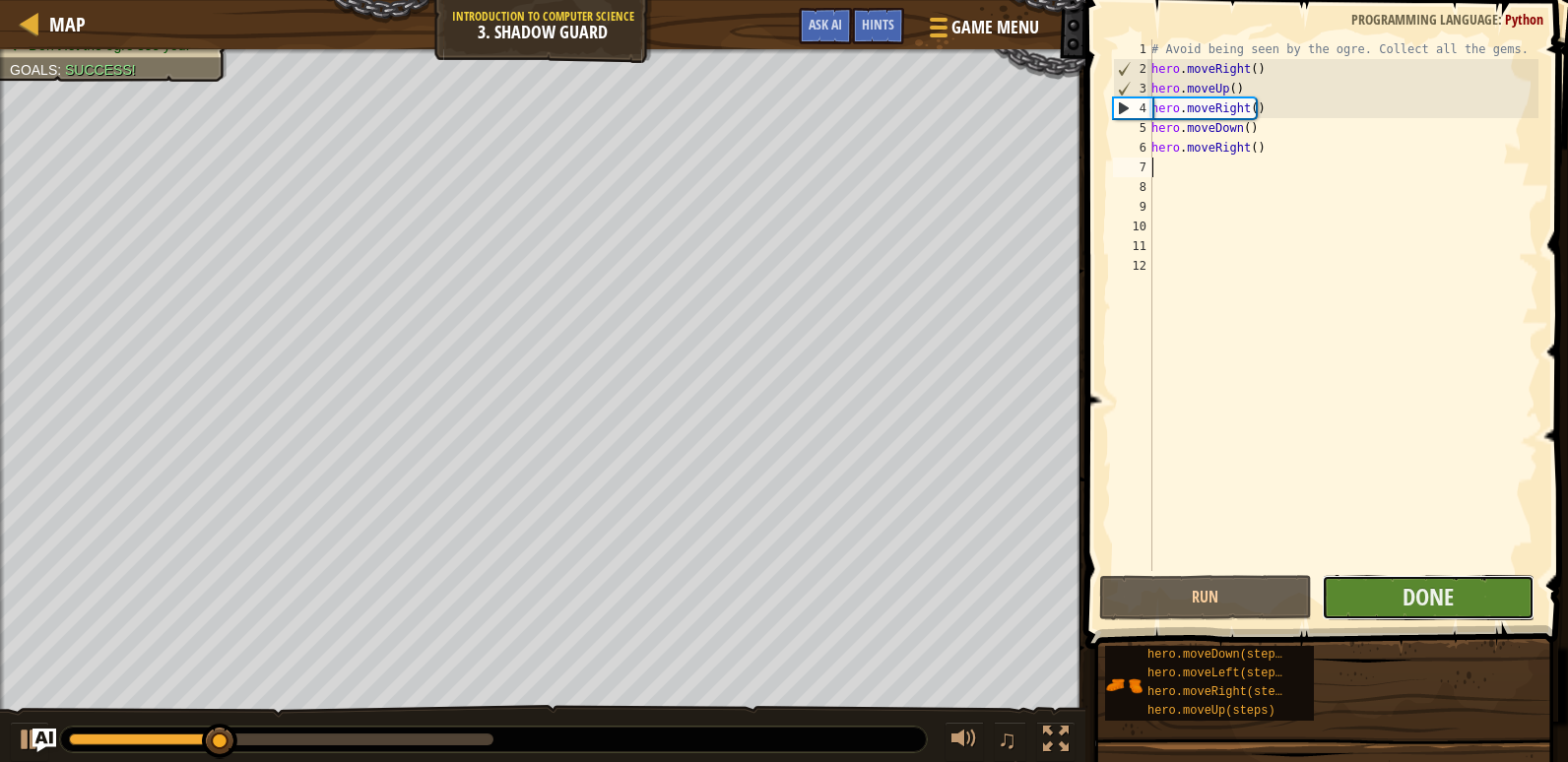
click at [1391, 612] on button "Done" at bounding box center [1428, 598] width 213 height 46
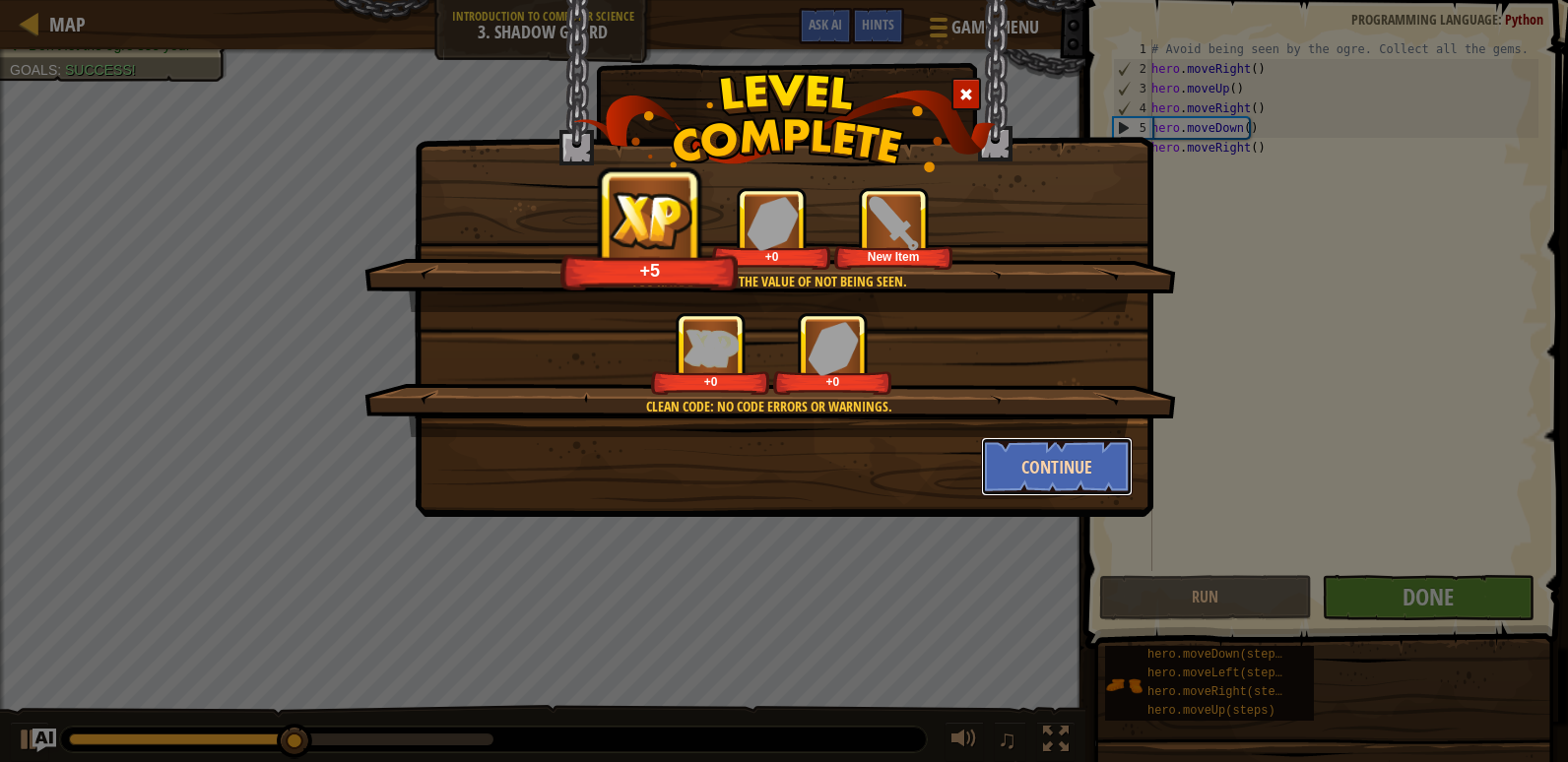
click at [1104, 484] on button "Continue" at bounding box center [1057, 466] width 152 height 59
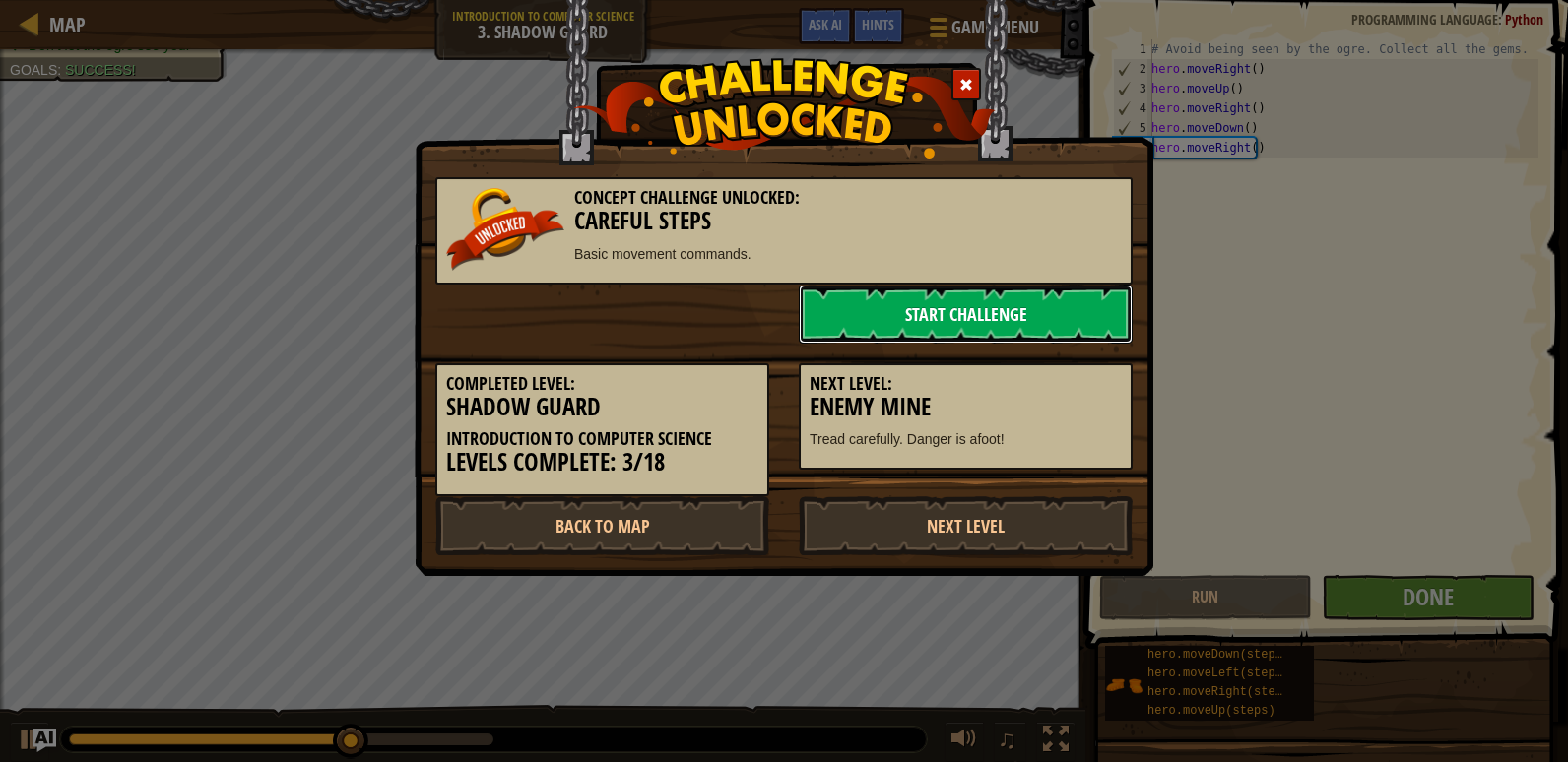
click at [976, 323] on link "Start Challenge" at bounding box center [966, 313] width 334 height 59
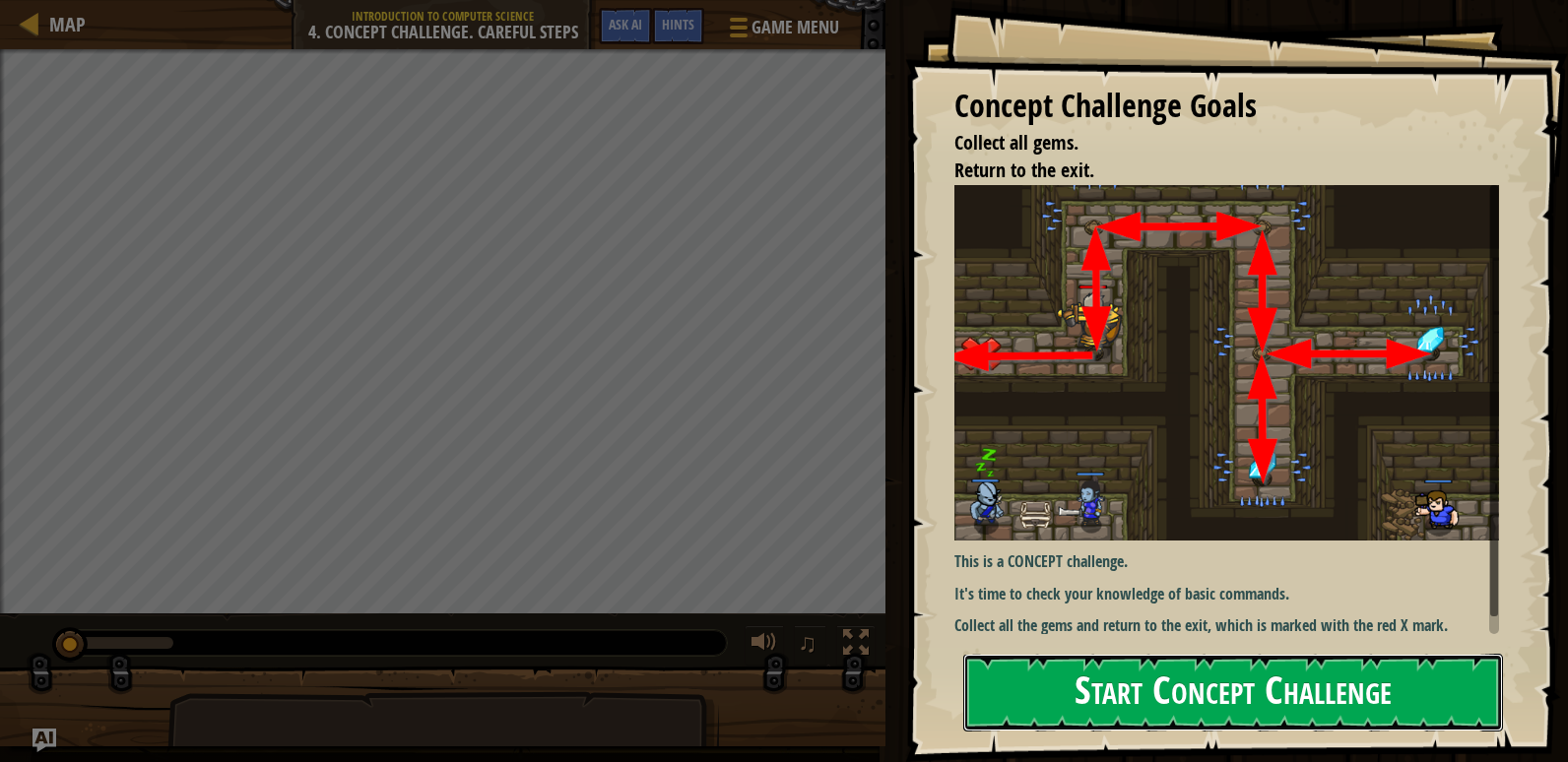
click at [1078, 654] on button "Start Concept Challenge" at bounding box center [1233, 692] width 539 height 78
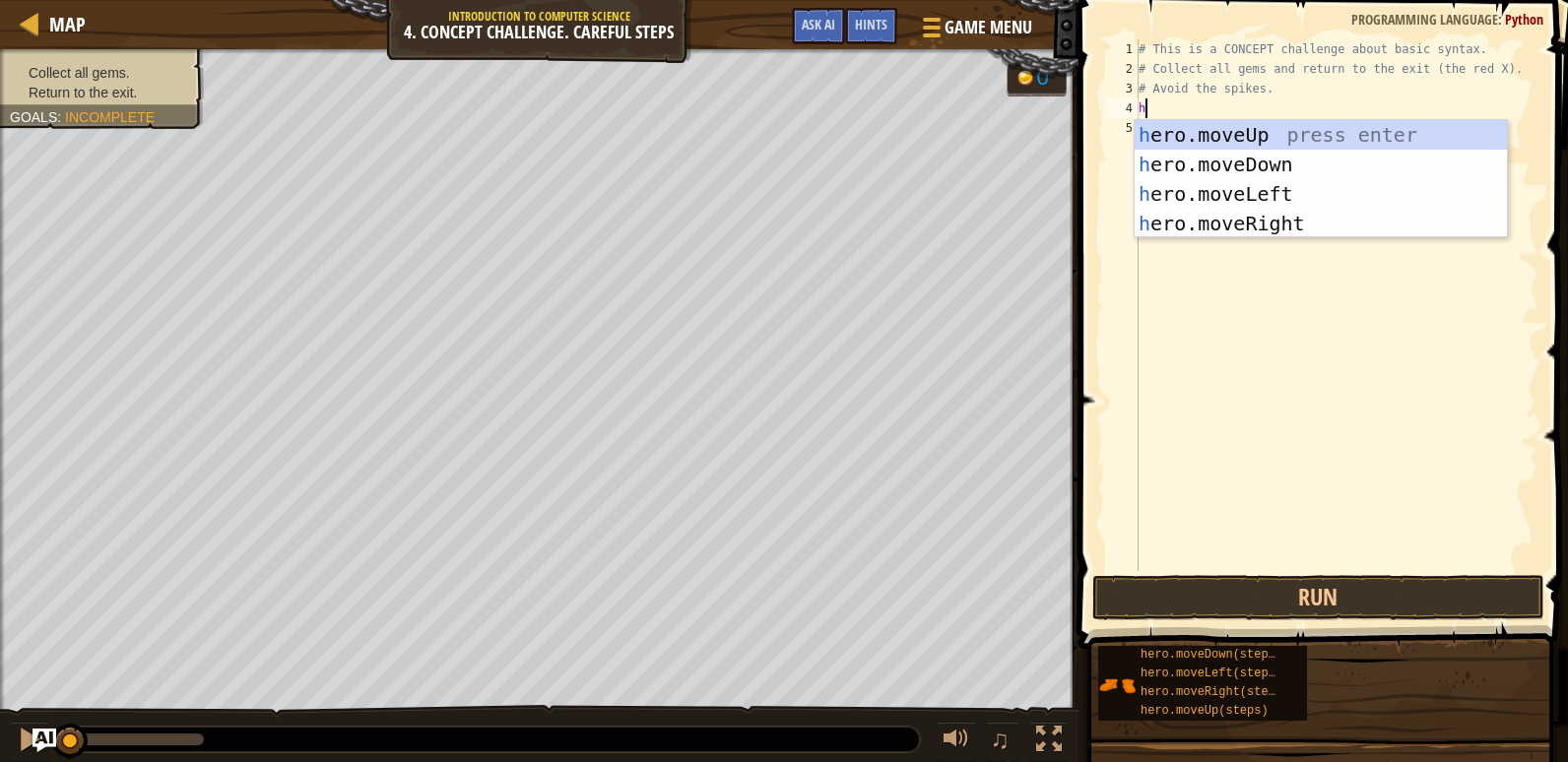
scroll to position [9, 0]
type textarea "her"
click at [1181, 125] on div "her o.moveUp press enter her o.moveDown press enter her o.moveLeft press enter …" at bounding box center [1320, 209] width 372 height 177
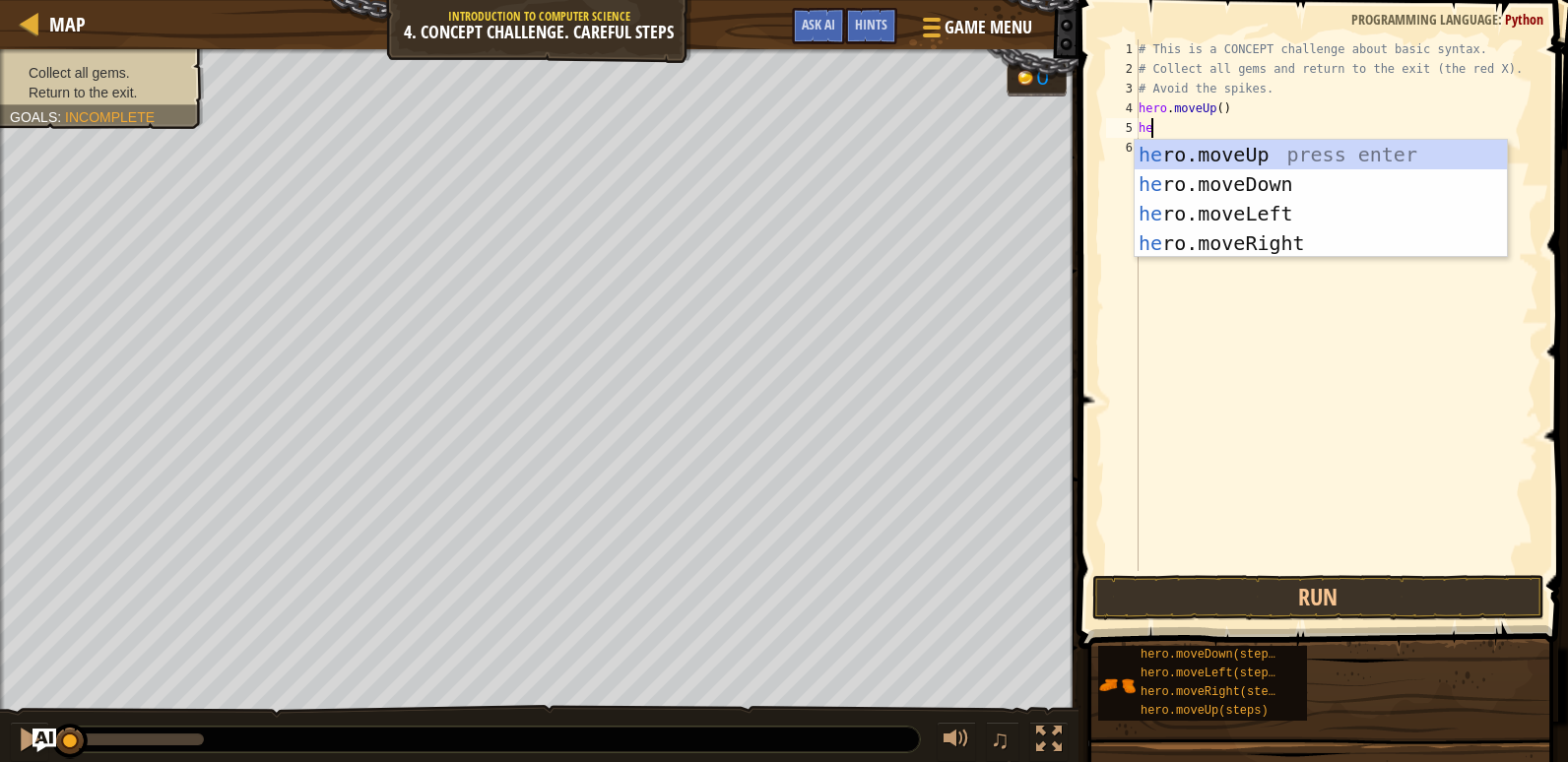
type textarea "hero"
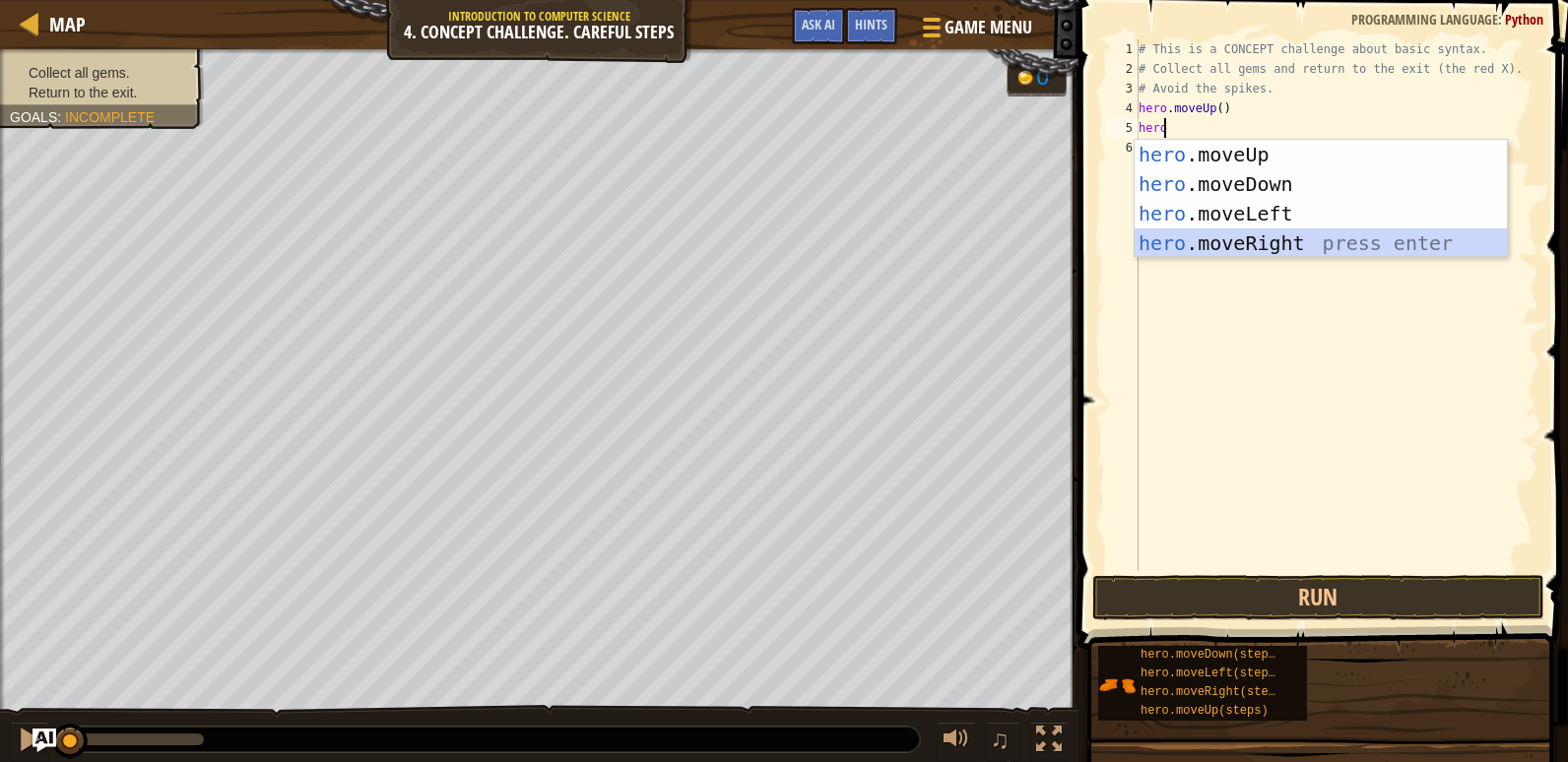
click at [1201, 248] on div "hero .moveUp press enter hero .moveDown press enter hero .moveLeft press enter …" at bounding box center [1320, 229] width 372 height 177
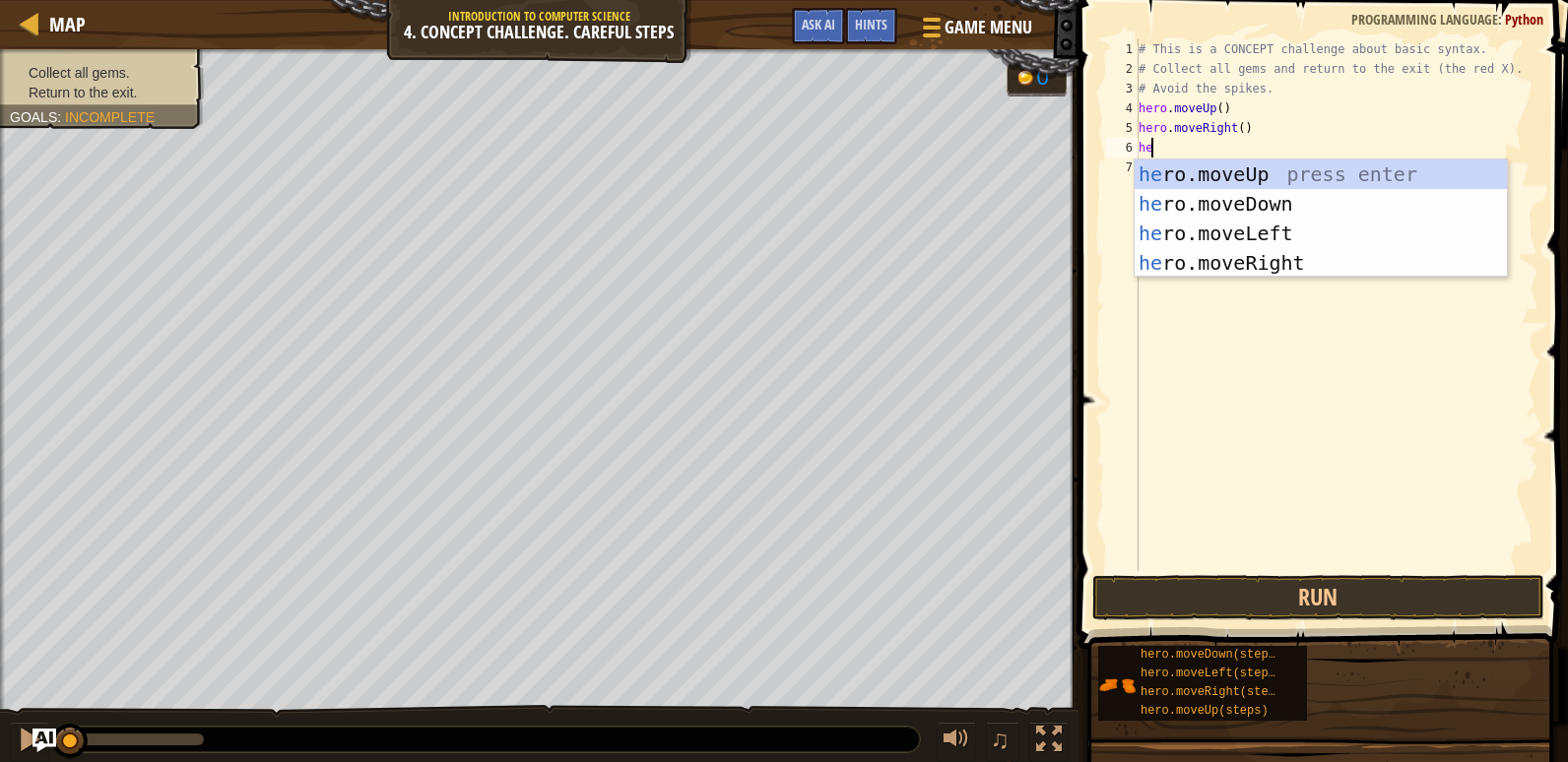
type textarea "hero"
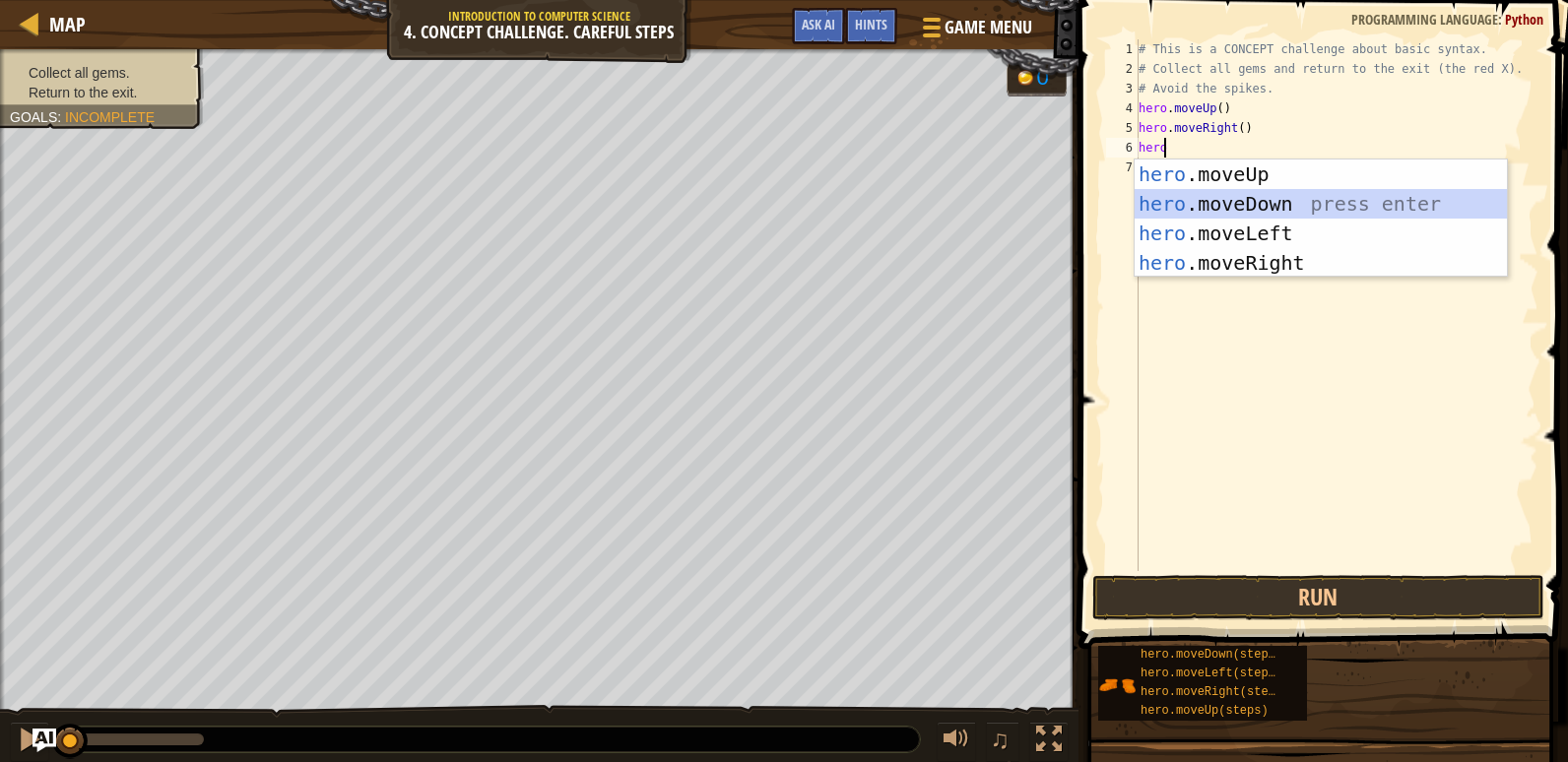
click at [1192, 201] on div "hero .moveUp press enter hero .moveDown press enter hero .moveLeft press enter …" at bounding box center [1320, 248] width 372 height 177
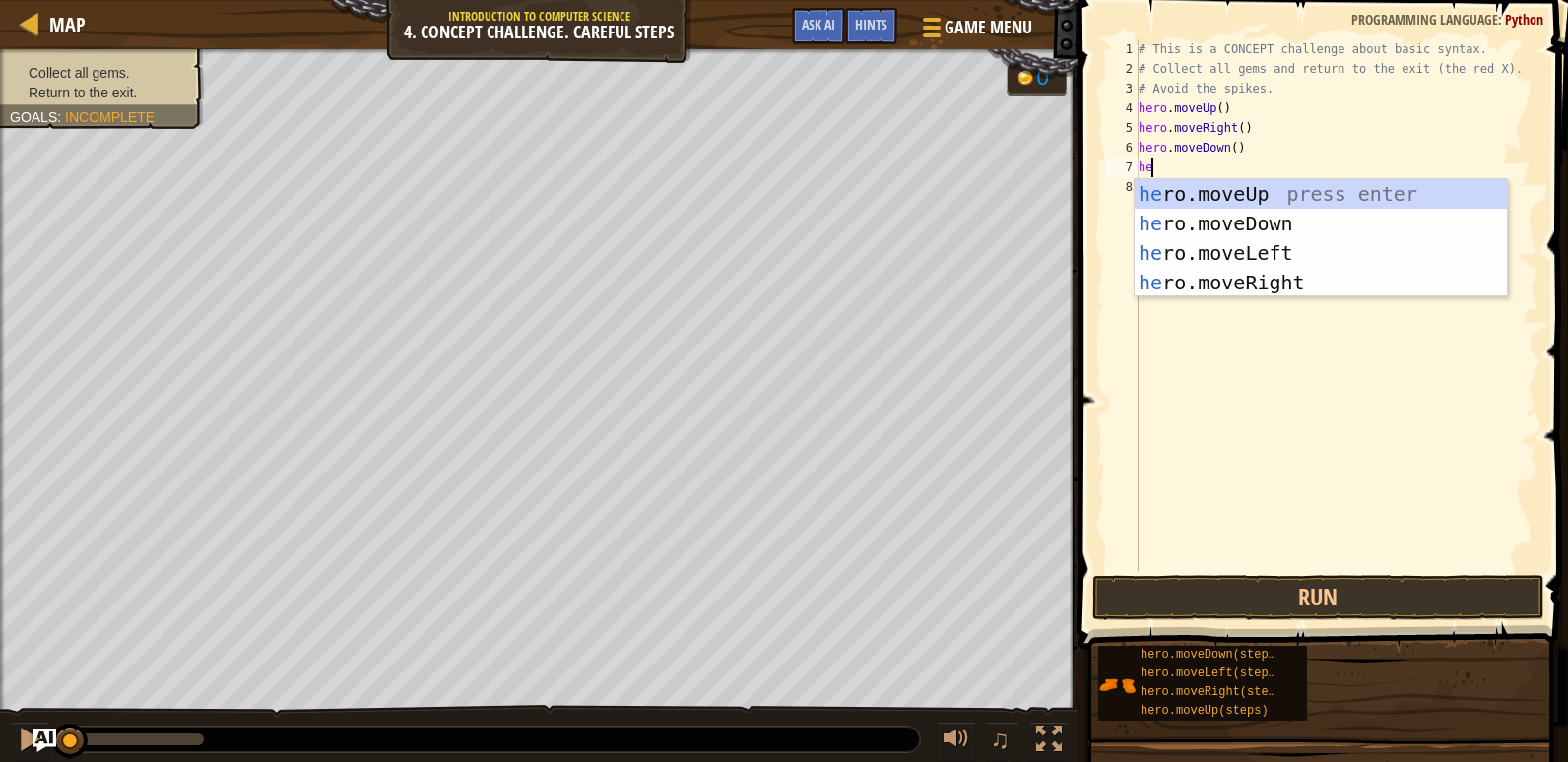
type textarea "hero"
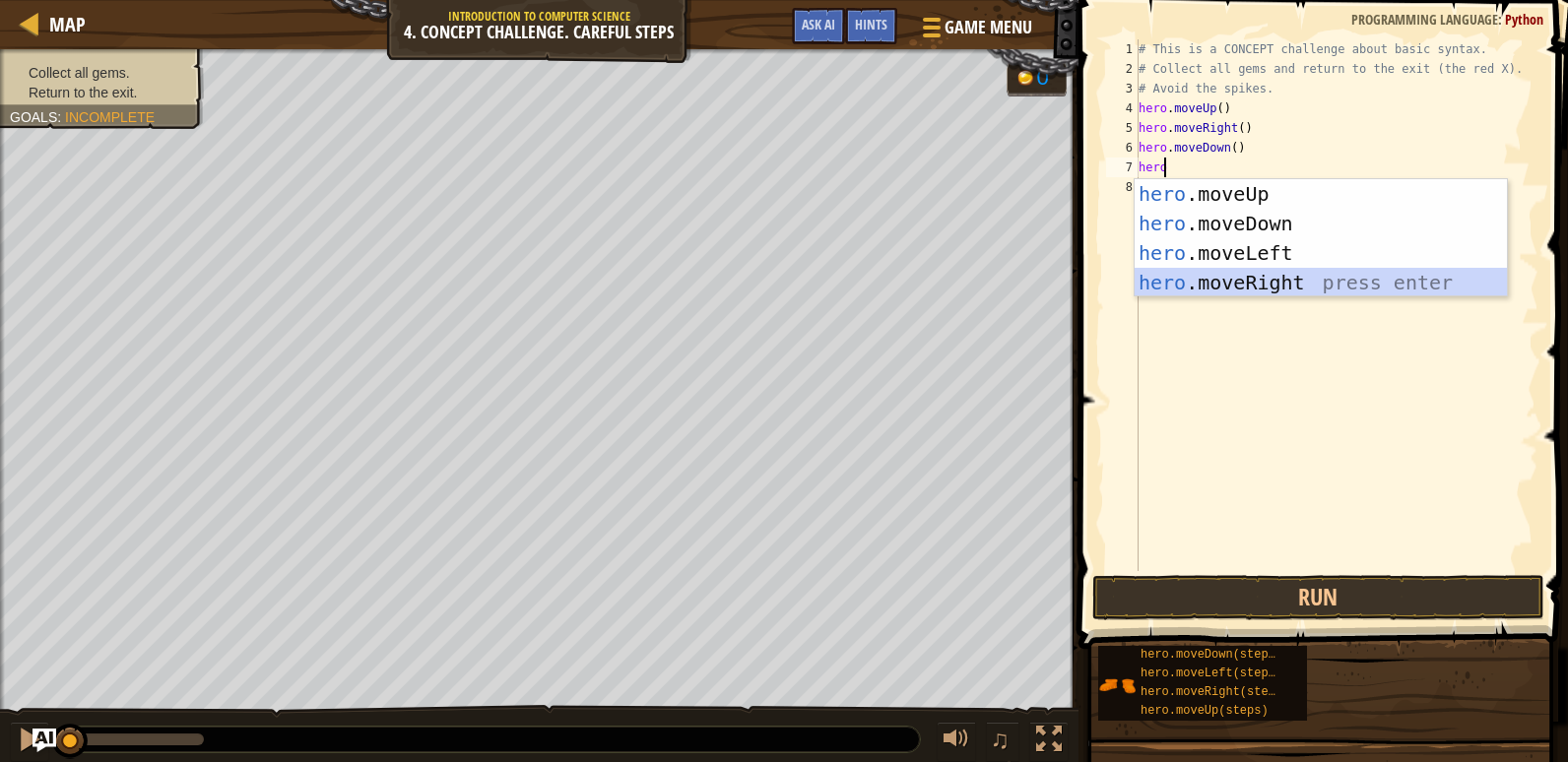
click at [1279, 273] on div "hero .moveUp press enter hero .moveDown press enter hero .moveLeft press enter …" at bounding box center [1320, 268] width 372 height 177
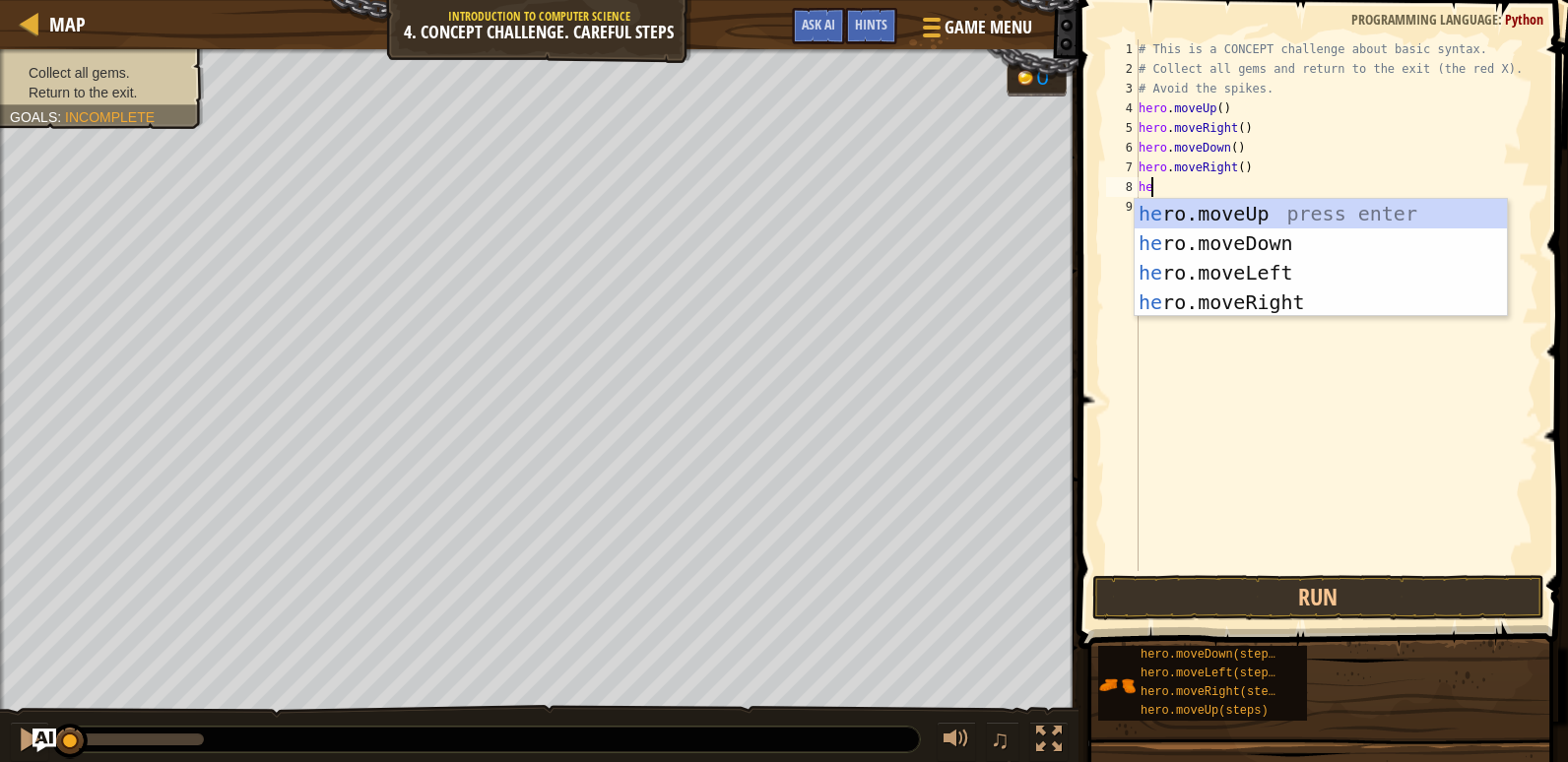
type textarea "her"
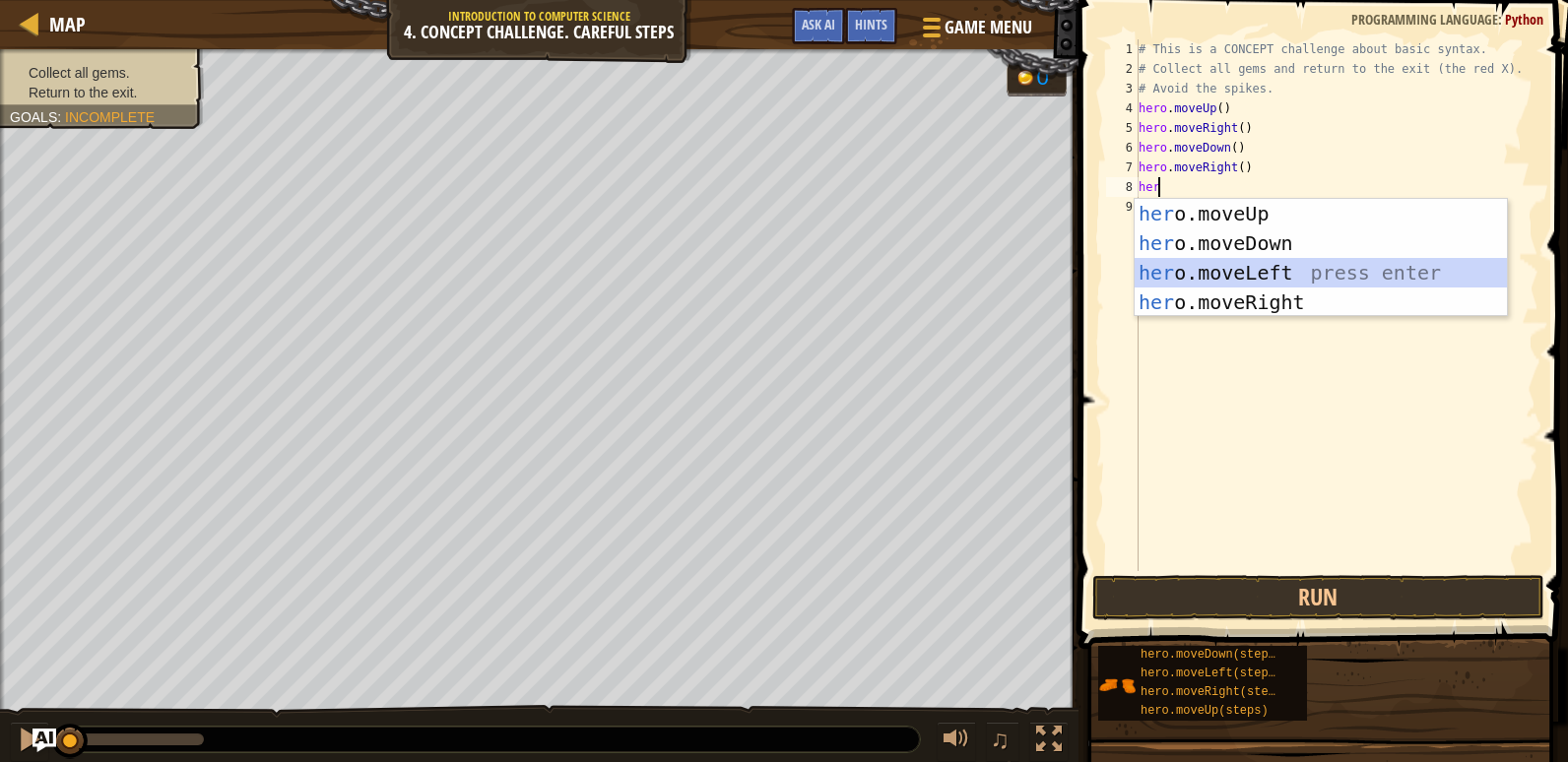
click at [1329, 271] on div "her o.moveUp press enter her o.moveDown press enter her o.moveLeft press enter …" at bounding box center [1320, 287] width 372 height 177
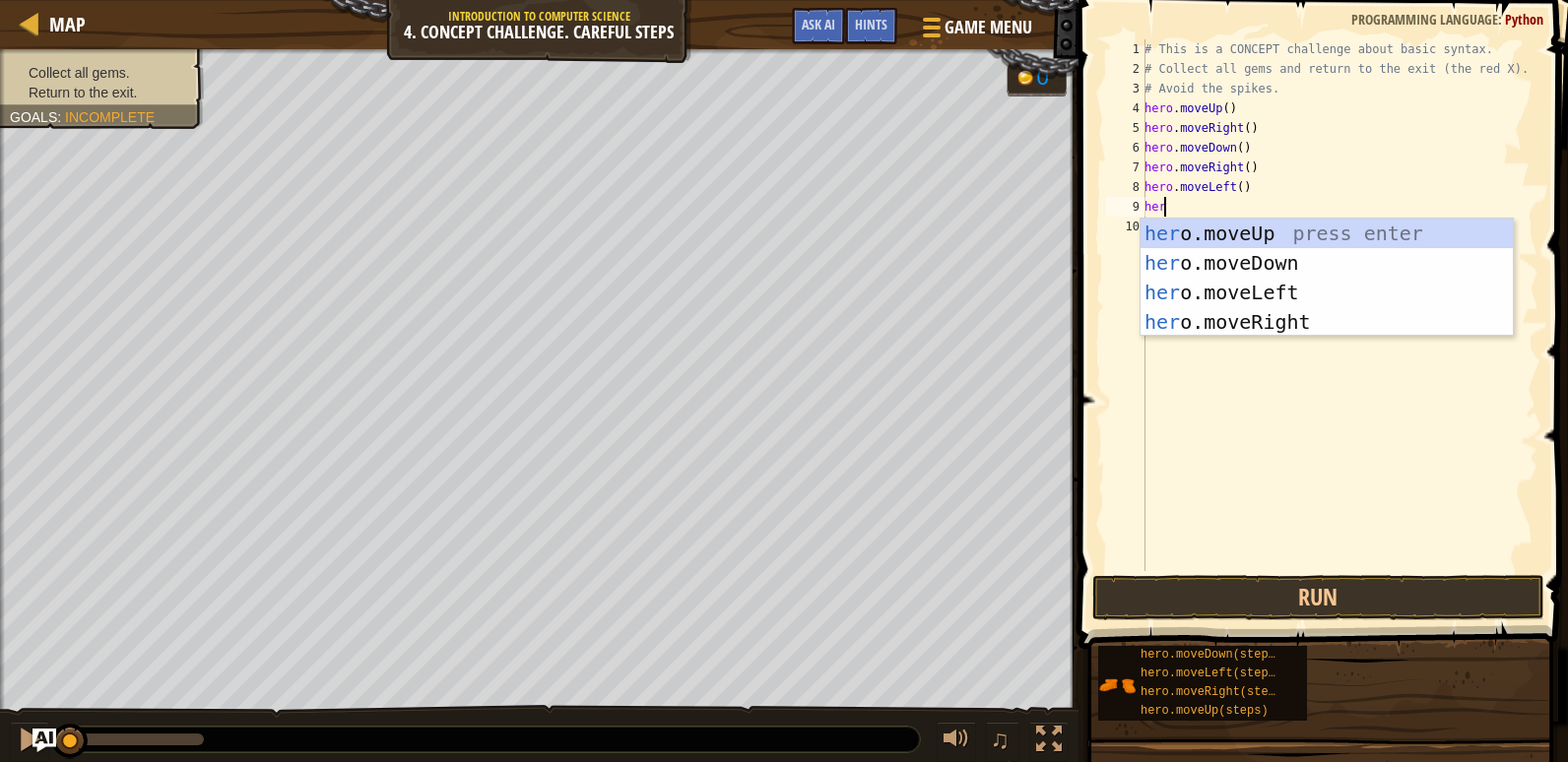
type textarea "hero"
click at [1203, 257] on div "hero .moveUp press enter hero .moveDown press enter hero .moveLeft press enter …" at bounding box center [1326, 307] width 372 height 177
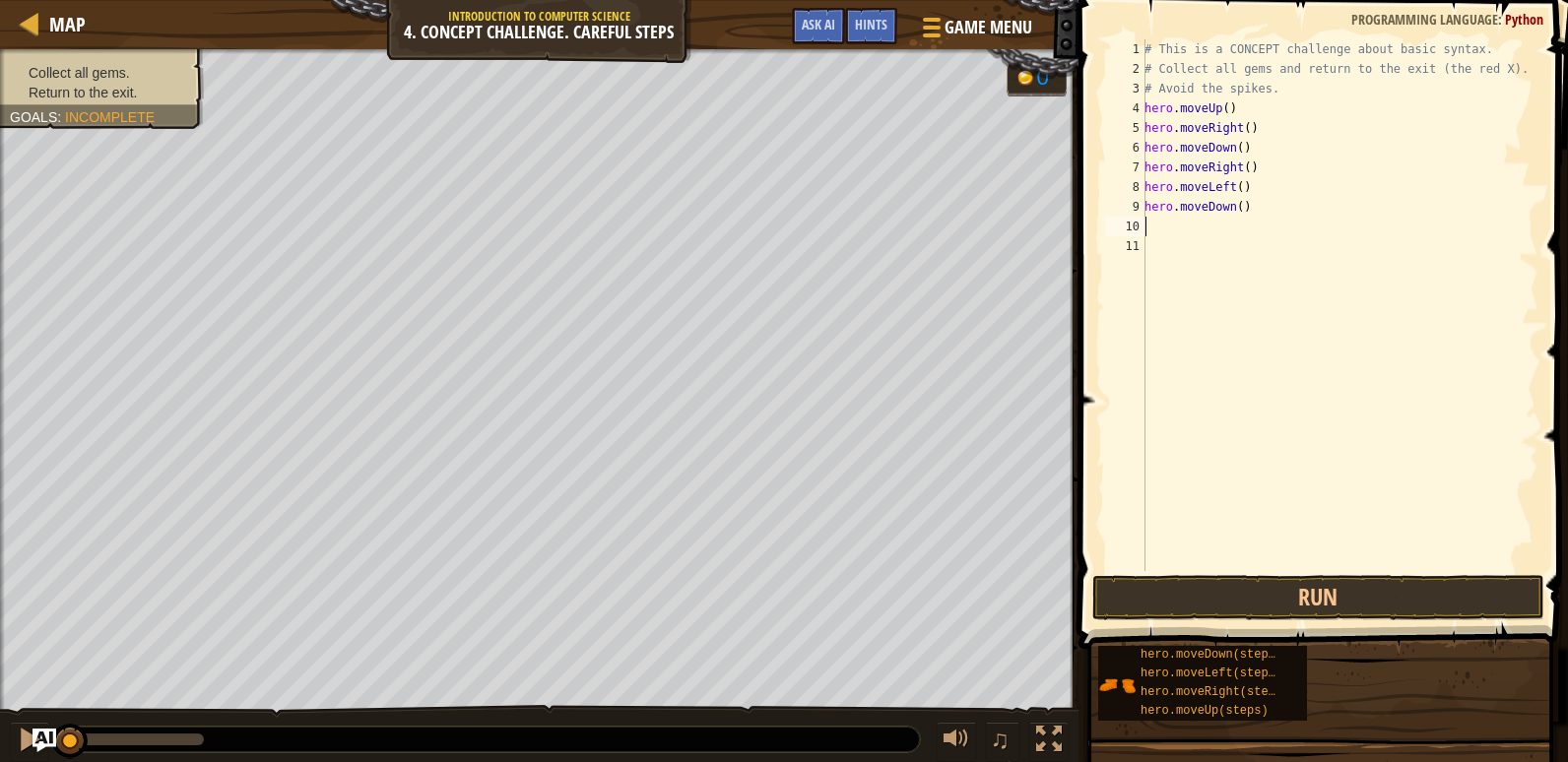
scroll to position [9, 0]
click at [1256, 607] on button "Run" at bounding box center [1318, 598] width 452 height 46
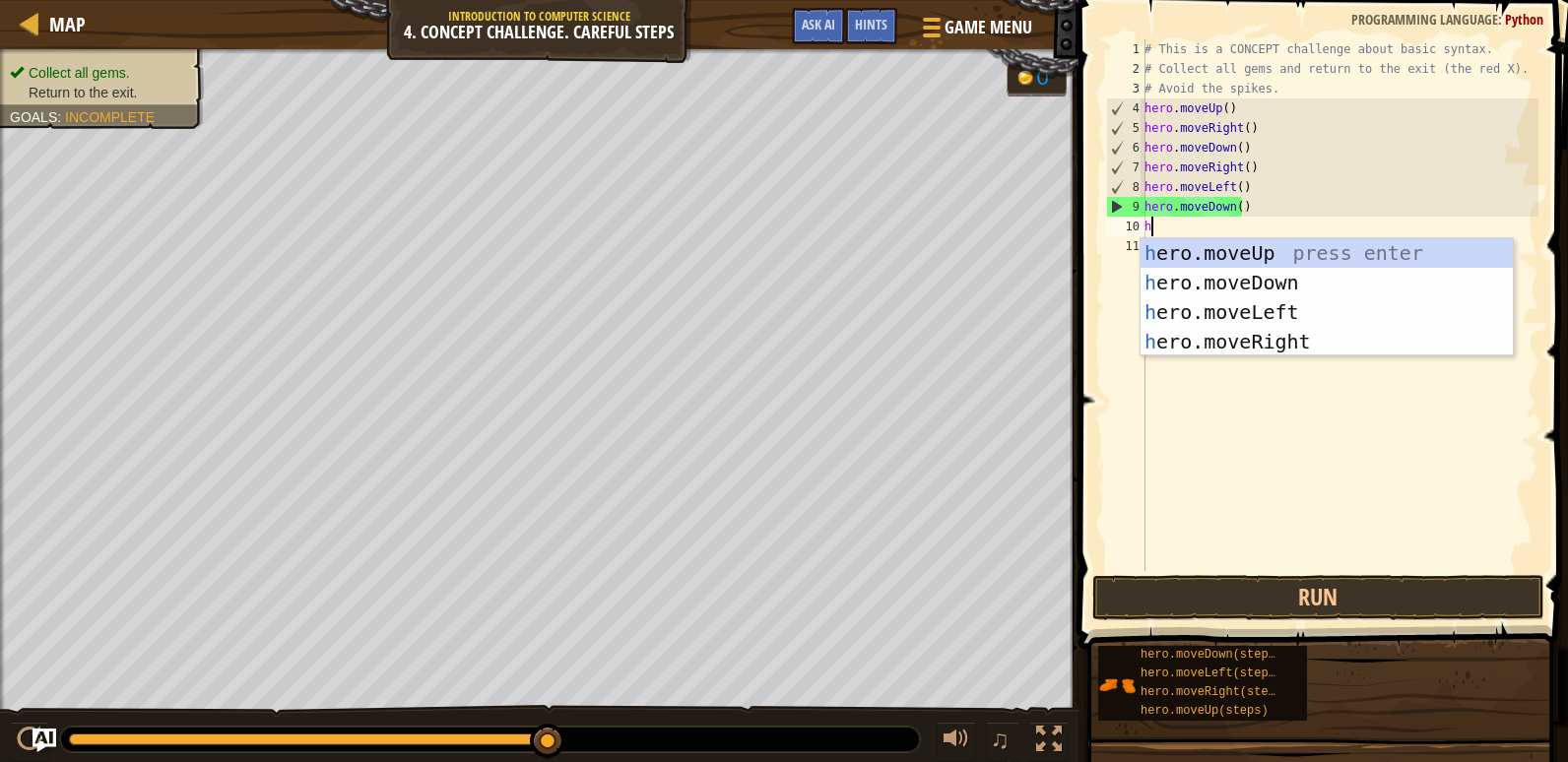
type textarea "her"
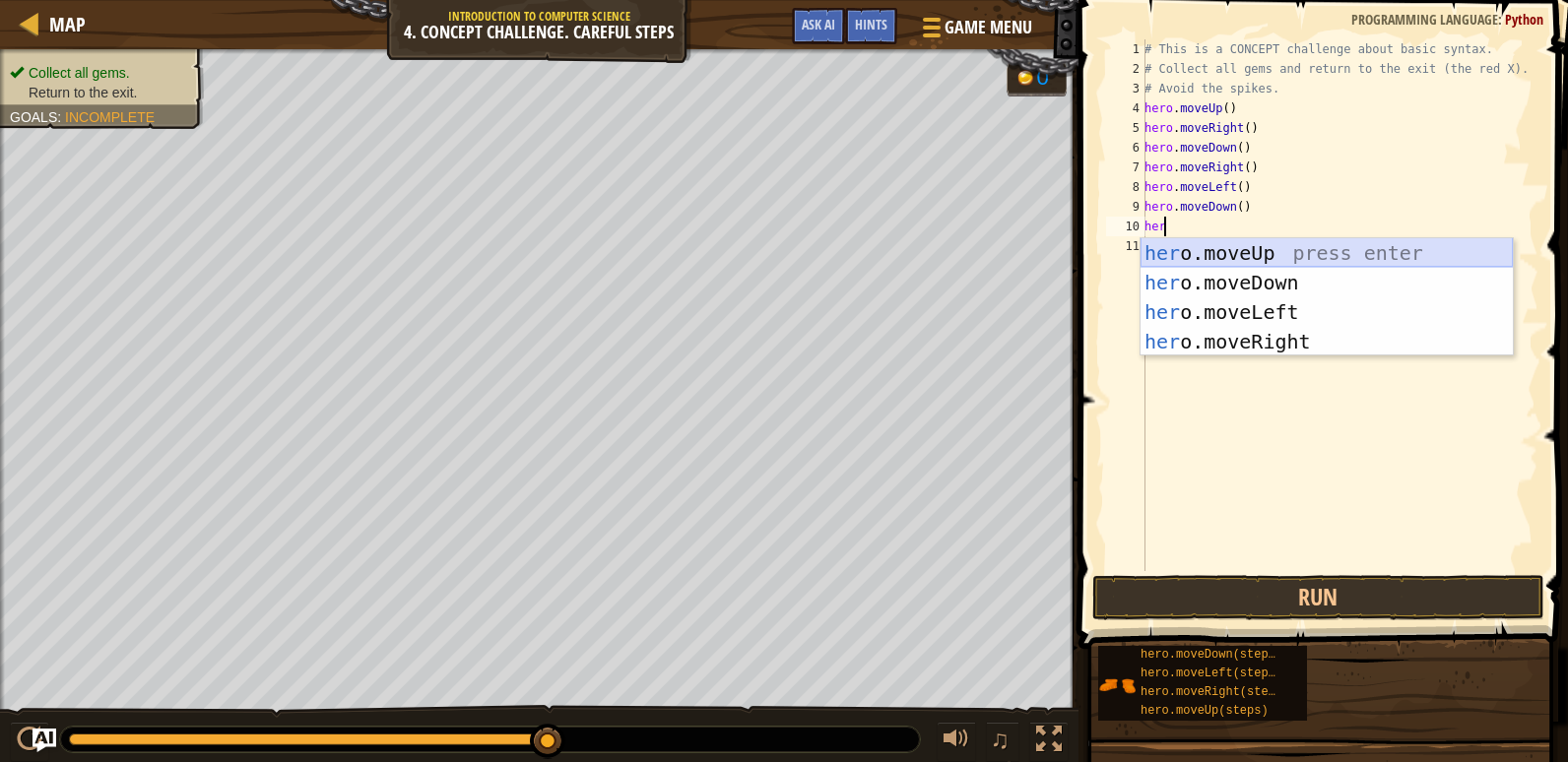
click at [1217, 253] on div "her o.moveUp press enter her o.moveDown press enter her o.moveLeft press enter …" at bounding box center [1326, 327] width 372 height 177
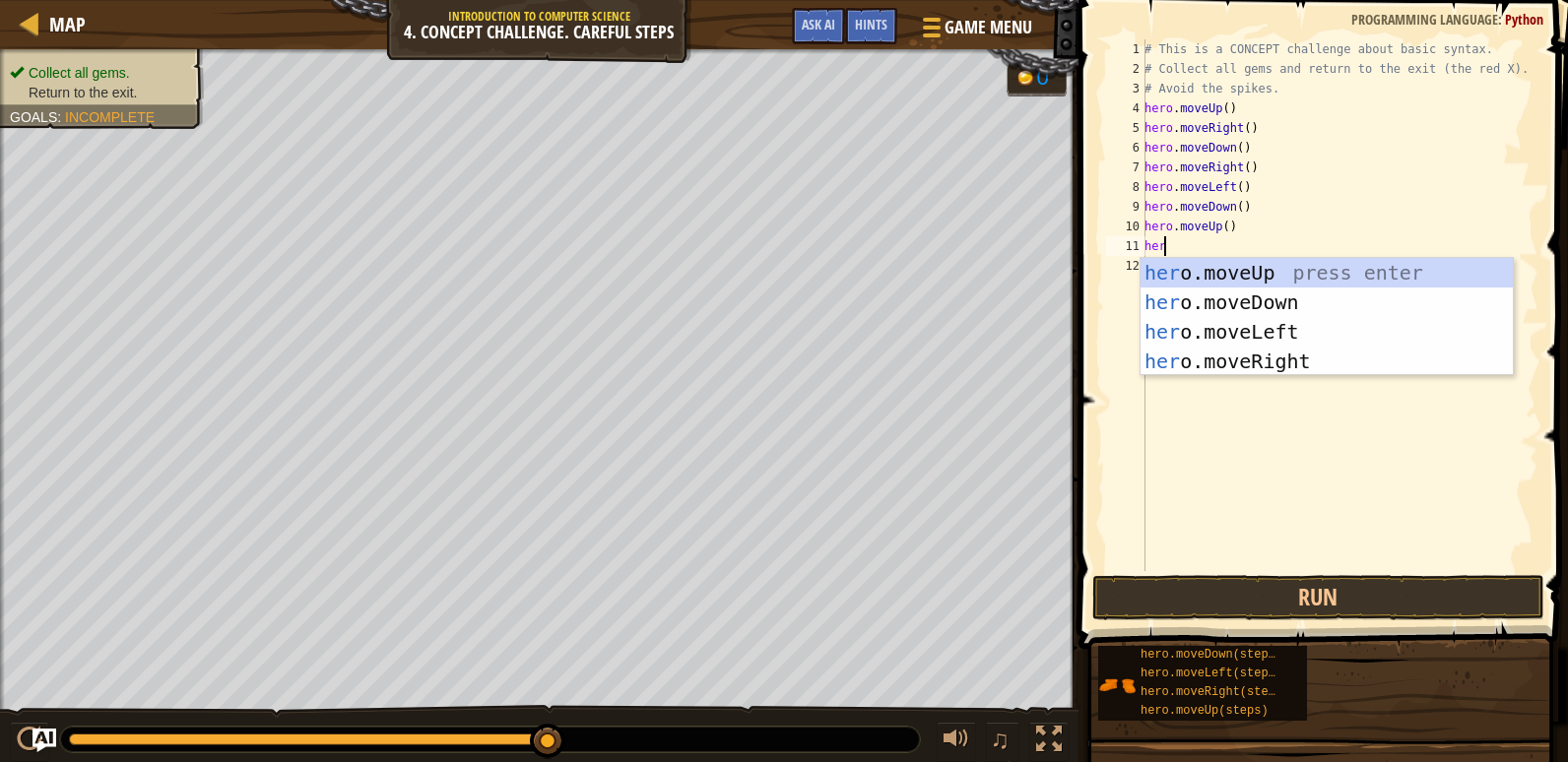
type textarea "hero"
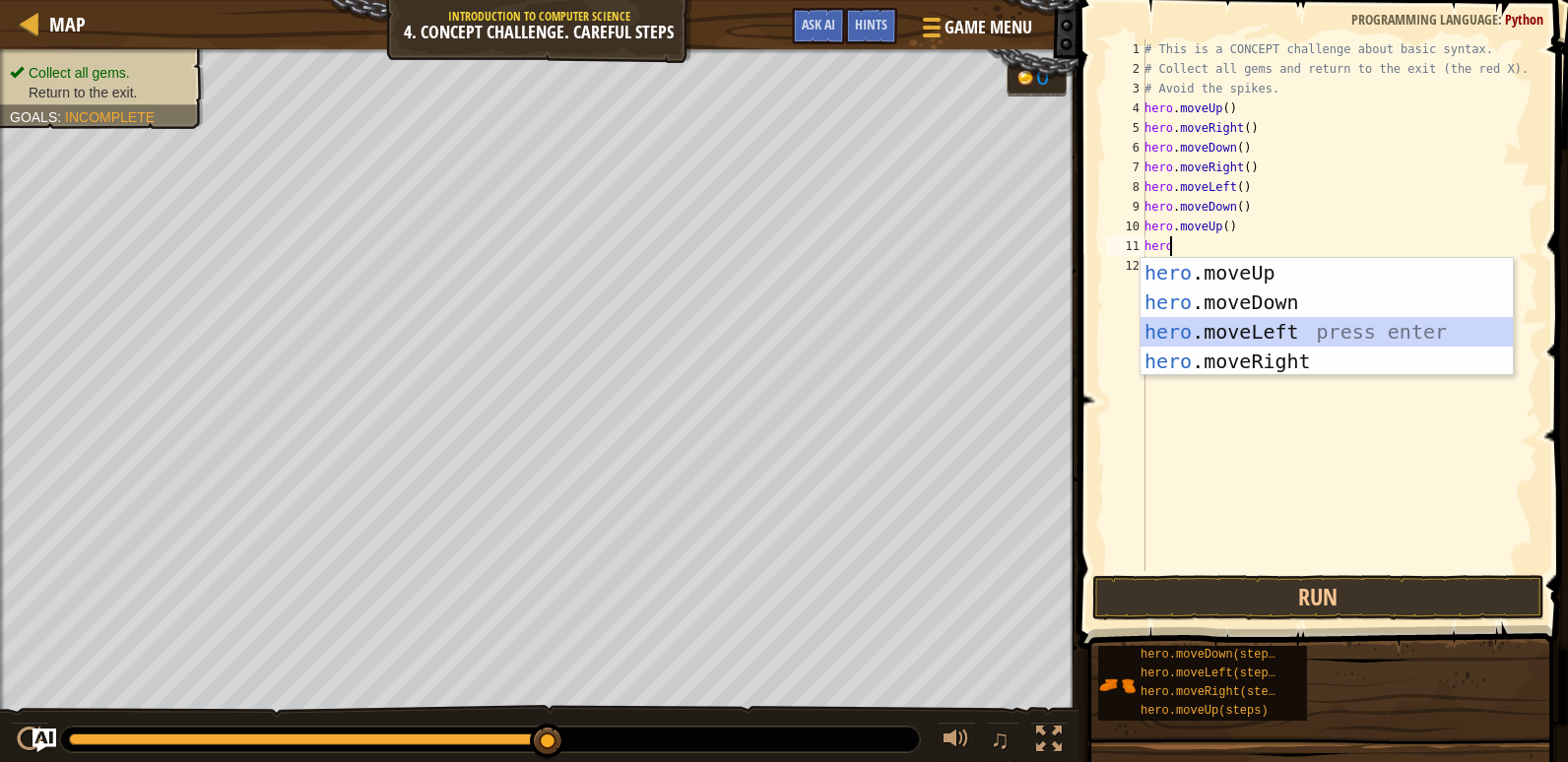
click at [1249, 318] on div "hero .moveUp press enter hero .moveDown press enter hero .moveLeft press enter …" at bounding box center [1326, 346] width 372 height 177
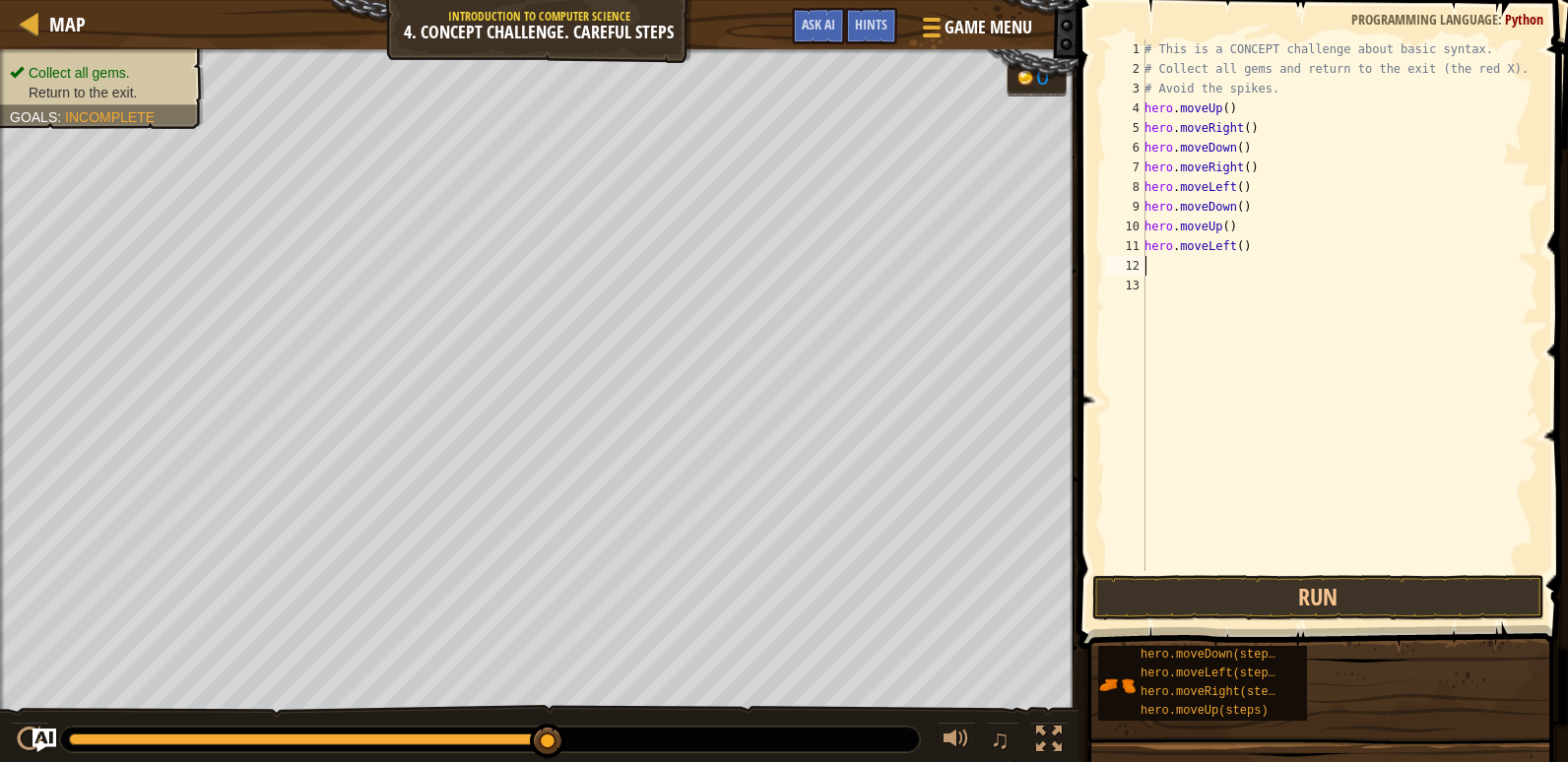
scroll to position [9, 0]
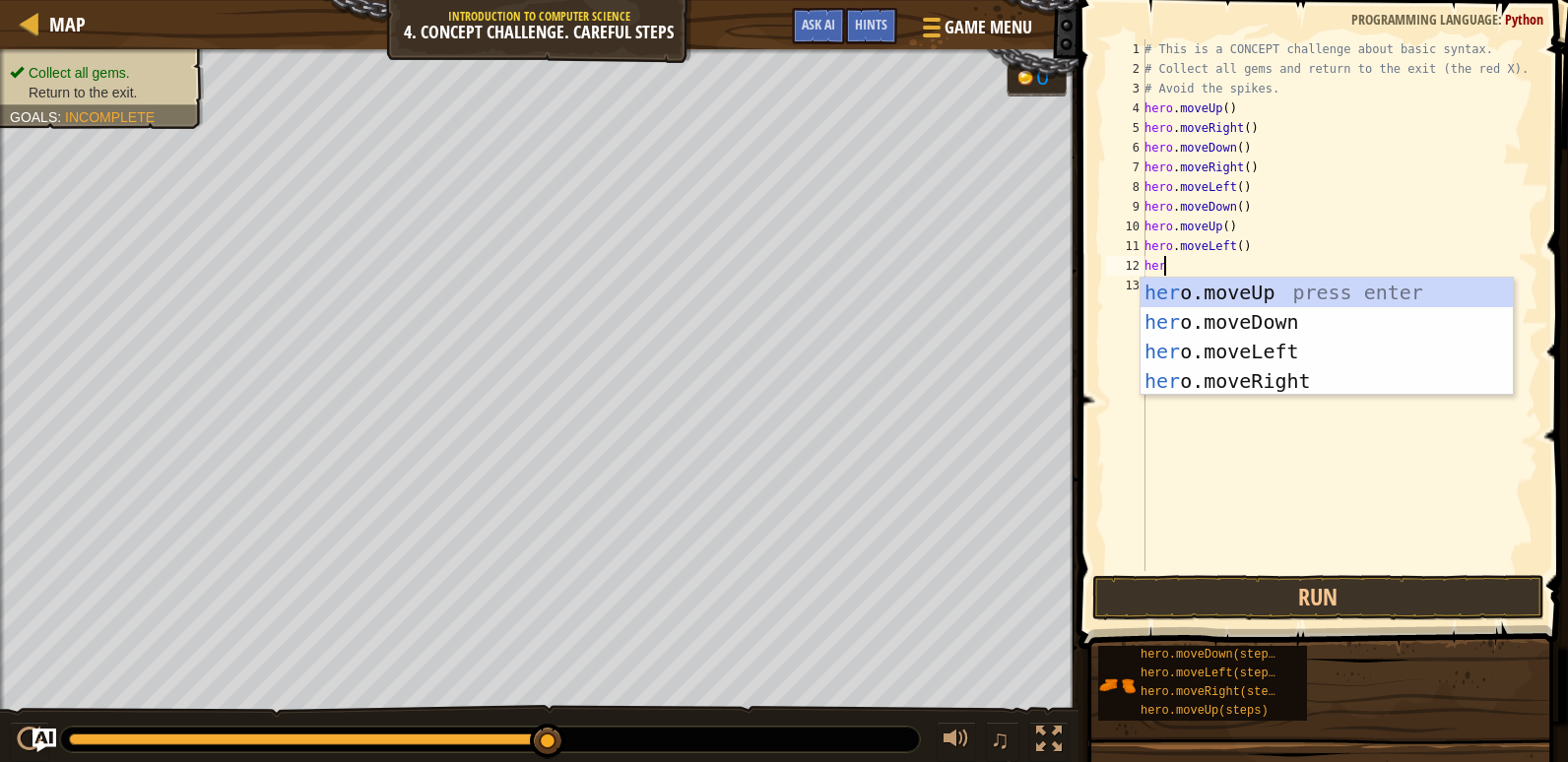
type textarea "hero"
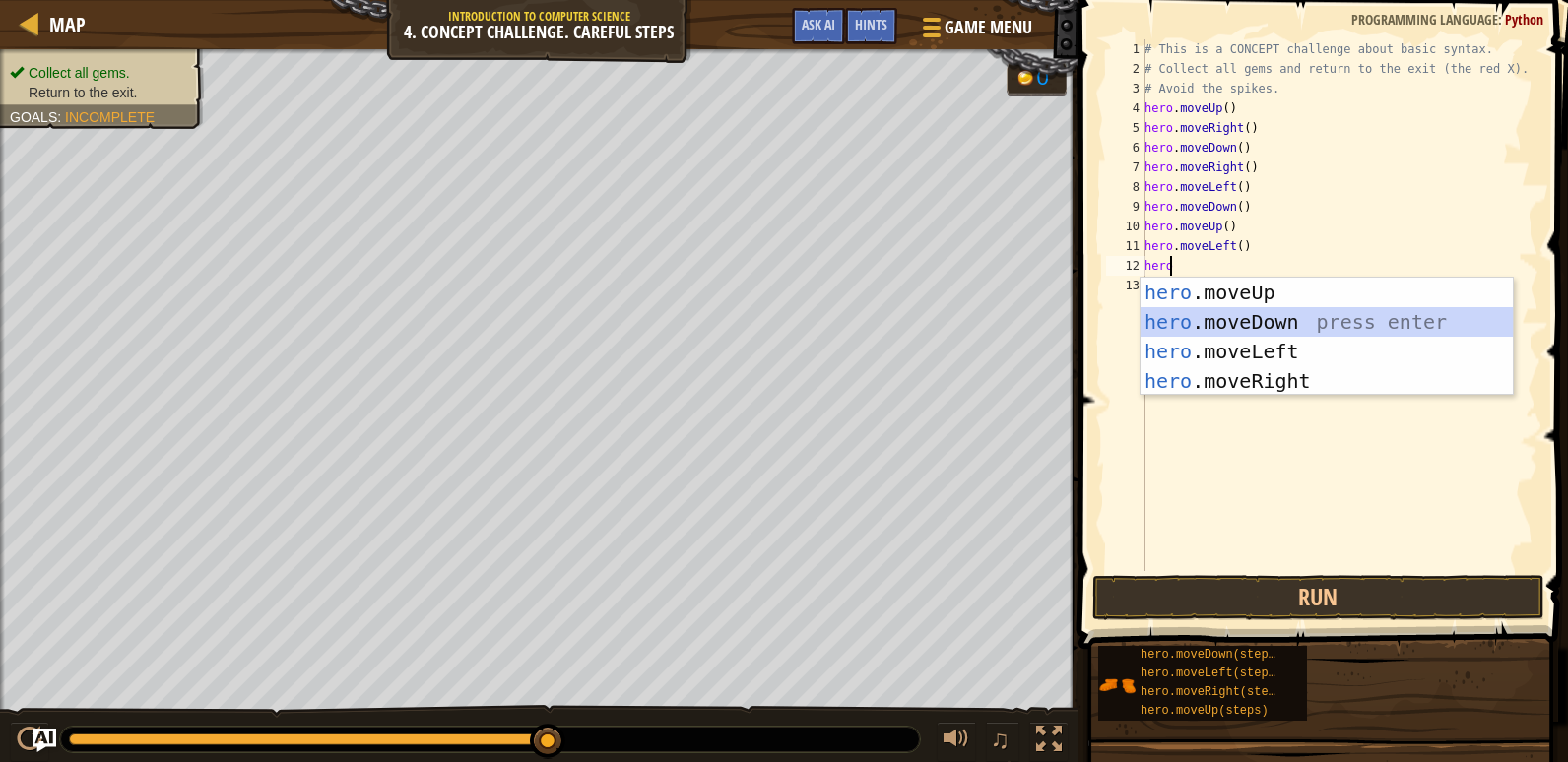
click at [1256, 314] on div "hero .moveUp press enter hero .moveDown press enter hero .moveLeft press enter …" at bounding box center [1326, 366] width 372 height 177
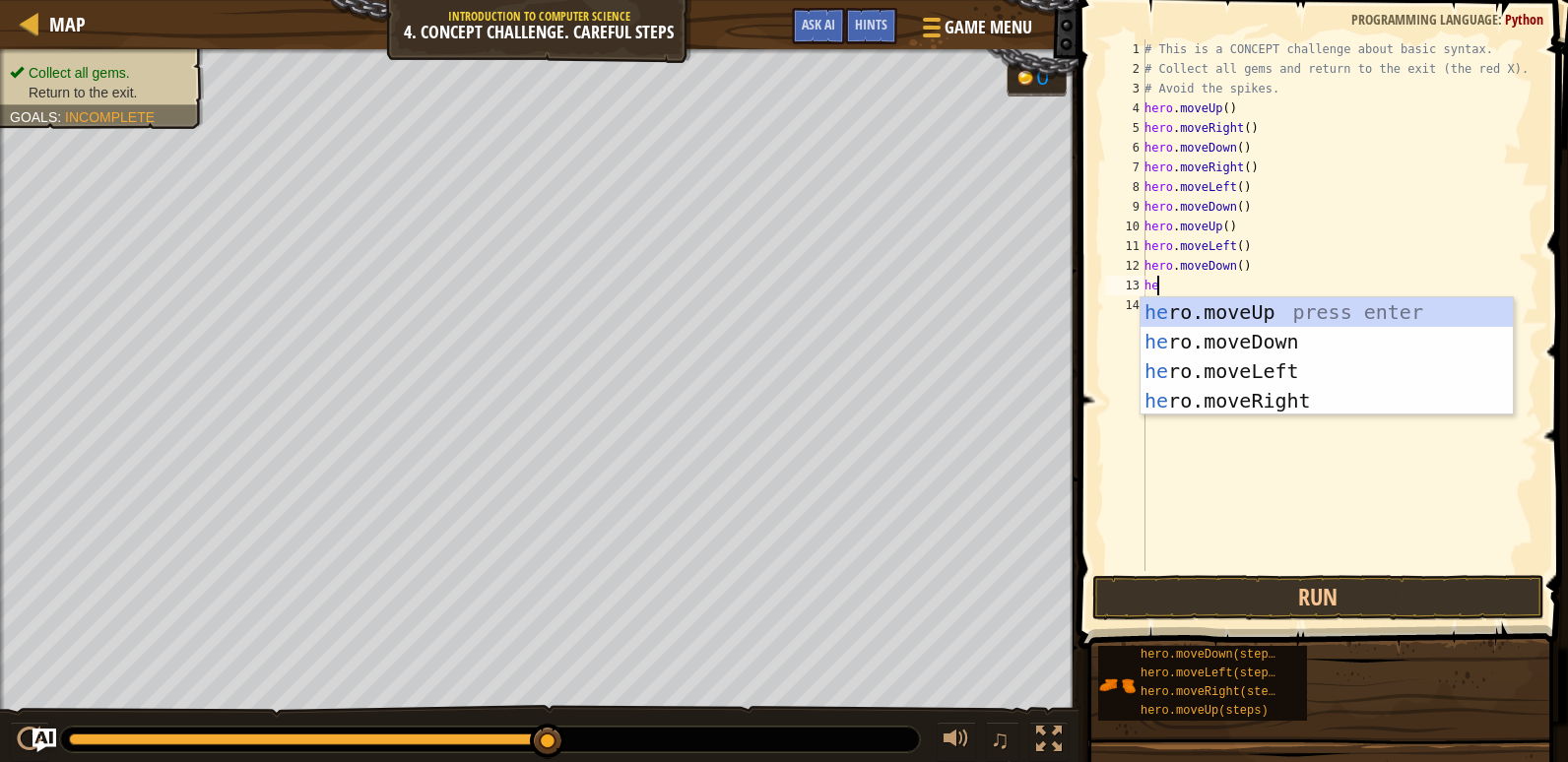
type textarea "hero"
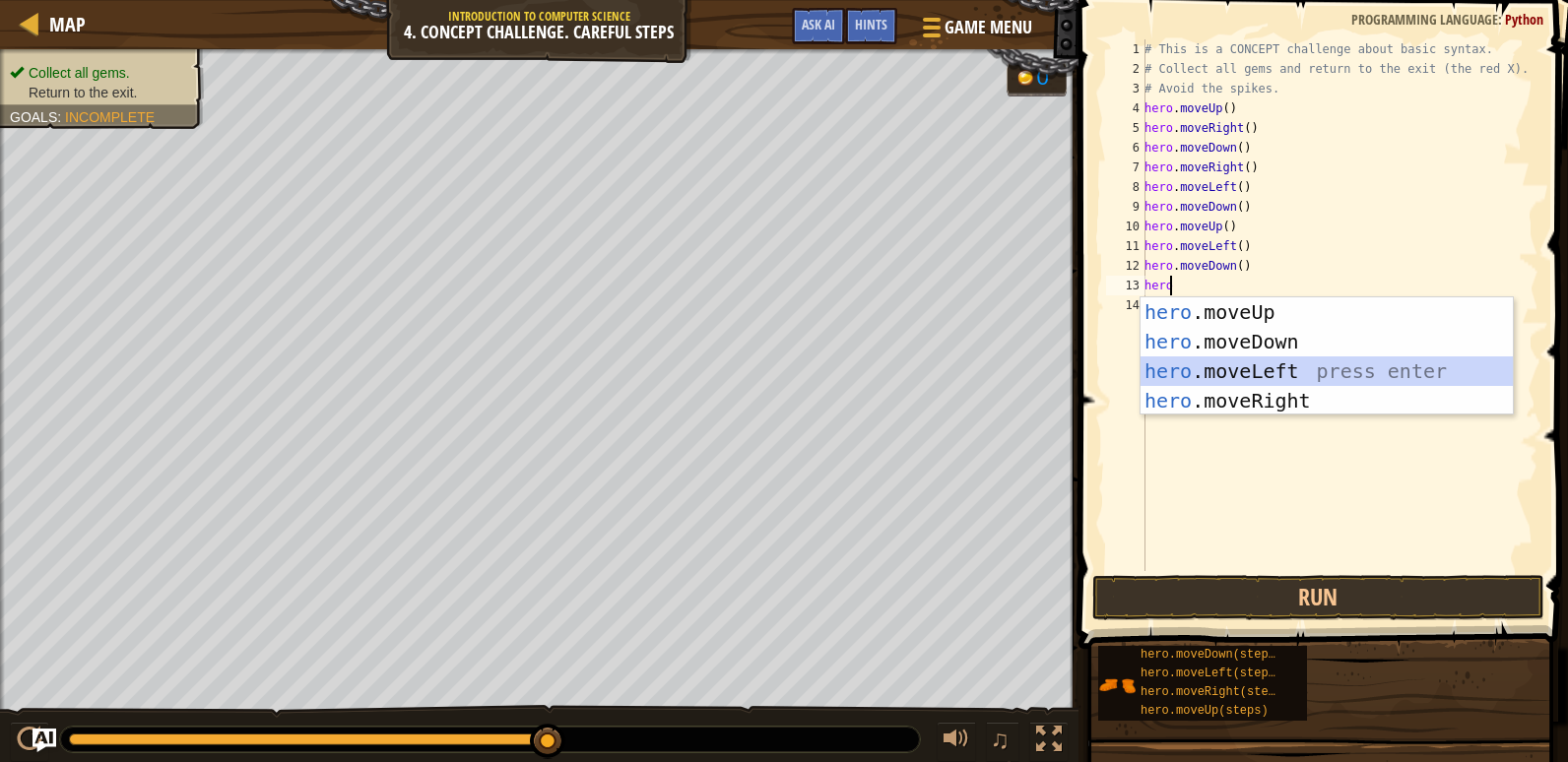
click at [1263, 362] on div "hero .moveUp press enter hero .moveDown press enter hero .moveLeft press enter …" at bounding box center [1326, 386] width 372 height 177
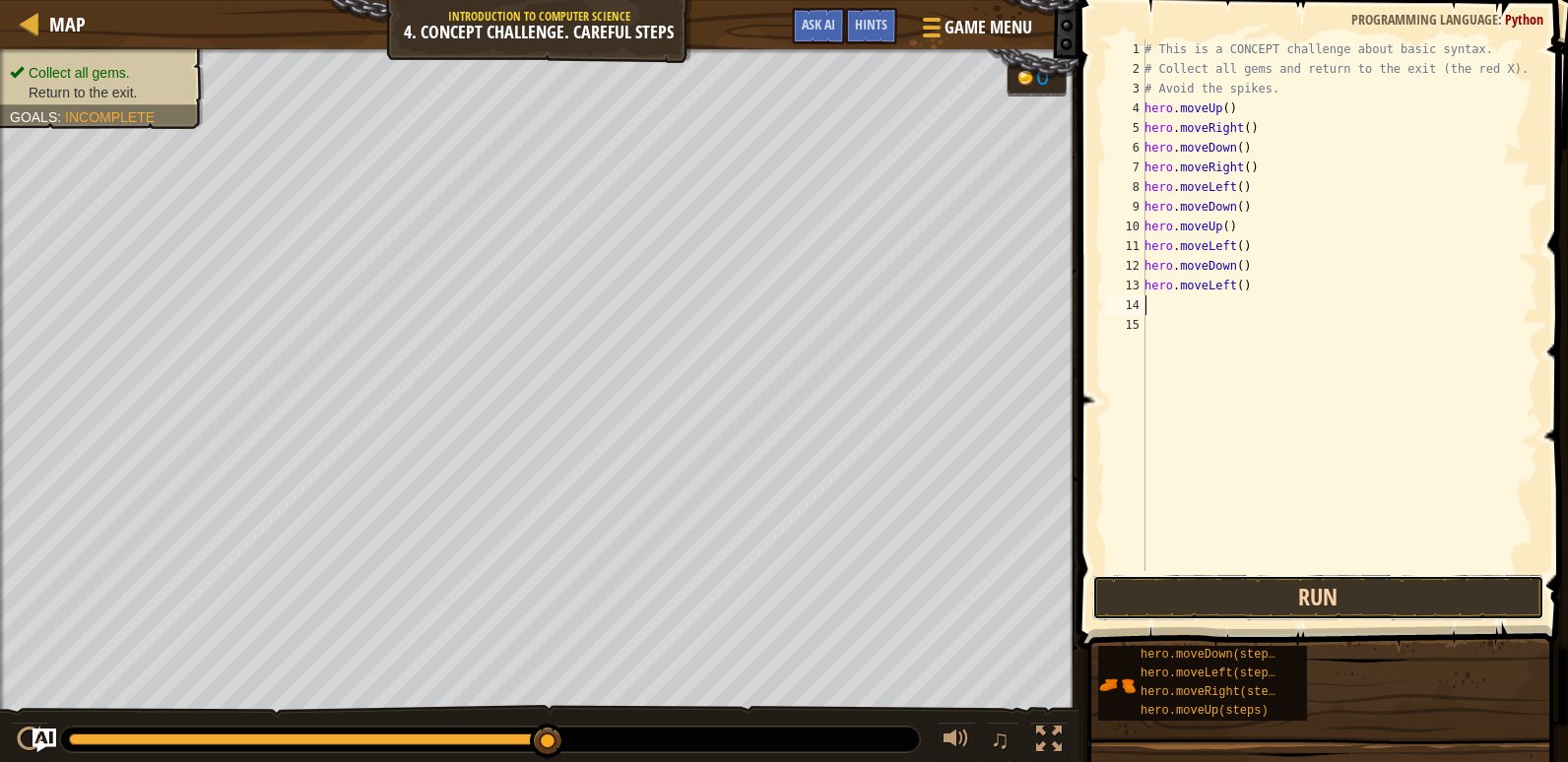
click at [1359, 605] on button "Run" at bounding box center [1318, 598] width 452 height 46
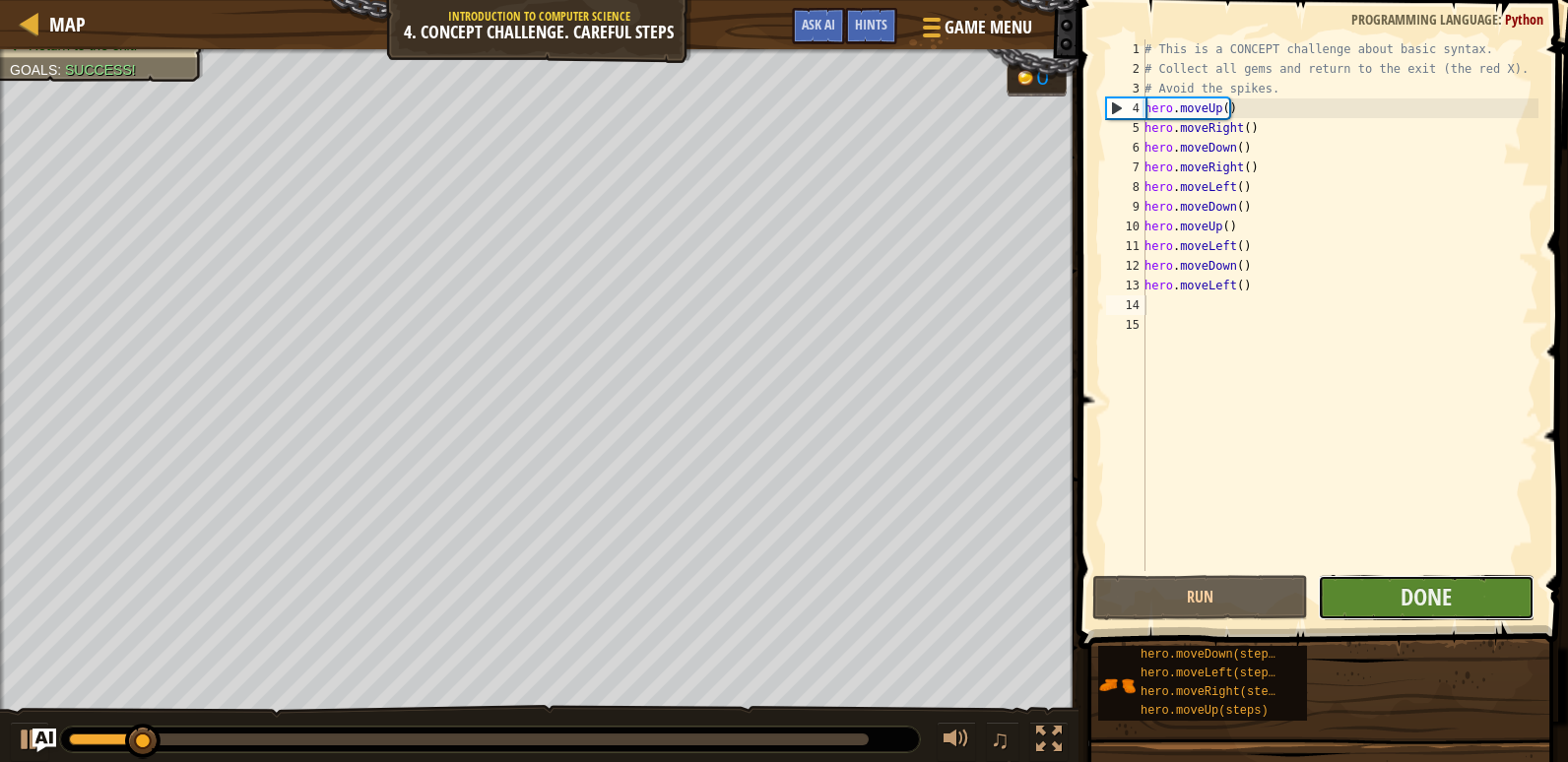
click at [1349, 605] on button "Done" at bounding box center [1425, 598] width 216 height 46
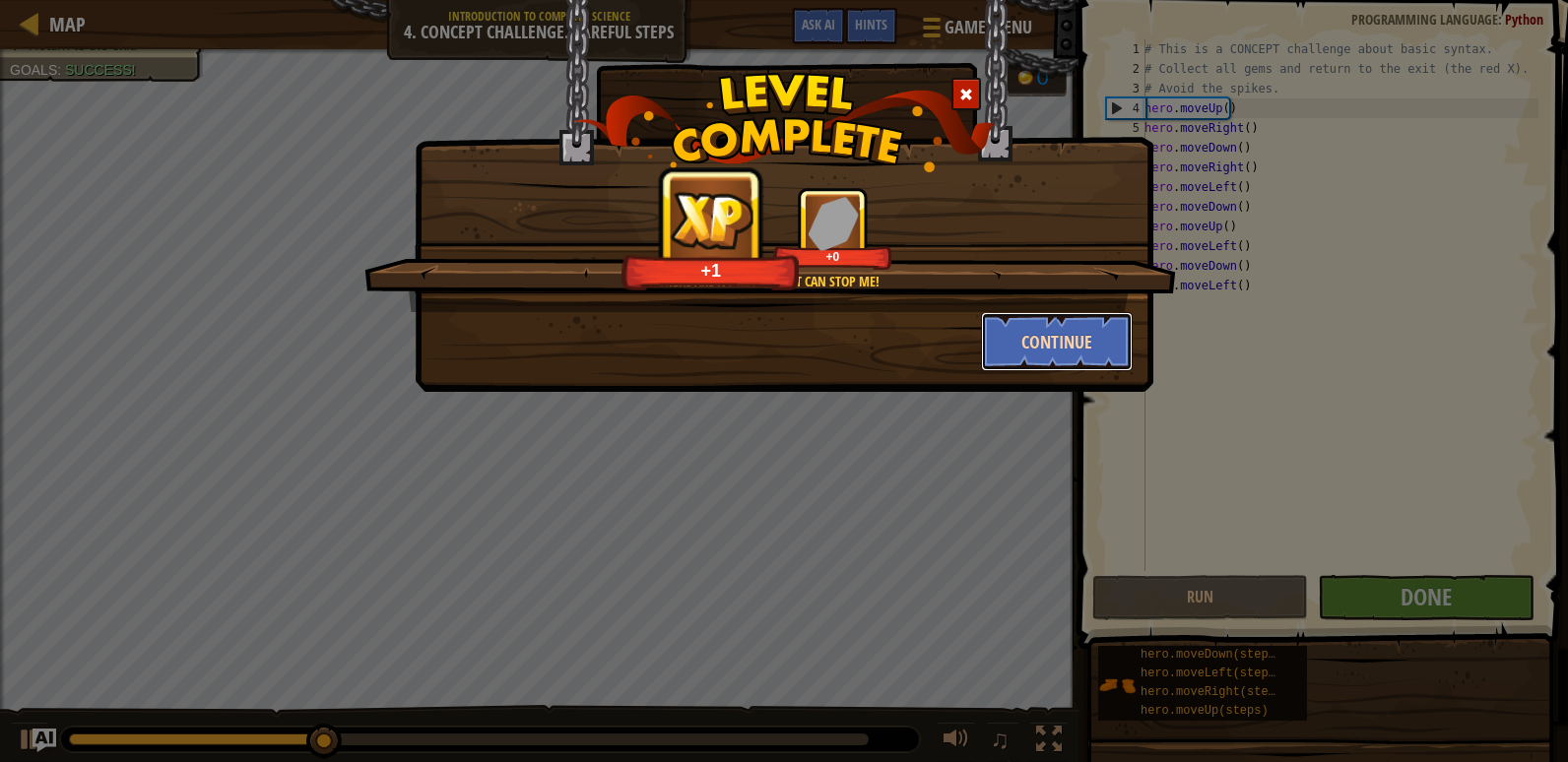
click at [1014, 334] on button "Continue" at bounding box center [1057, 341] width 152 height 59
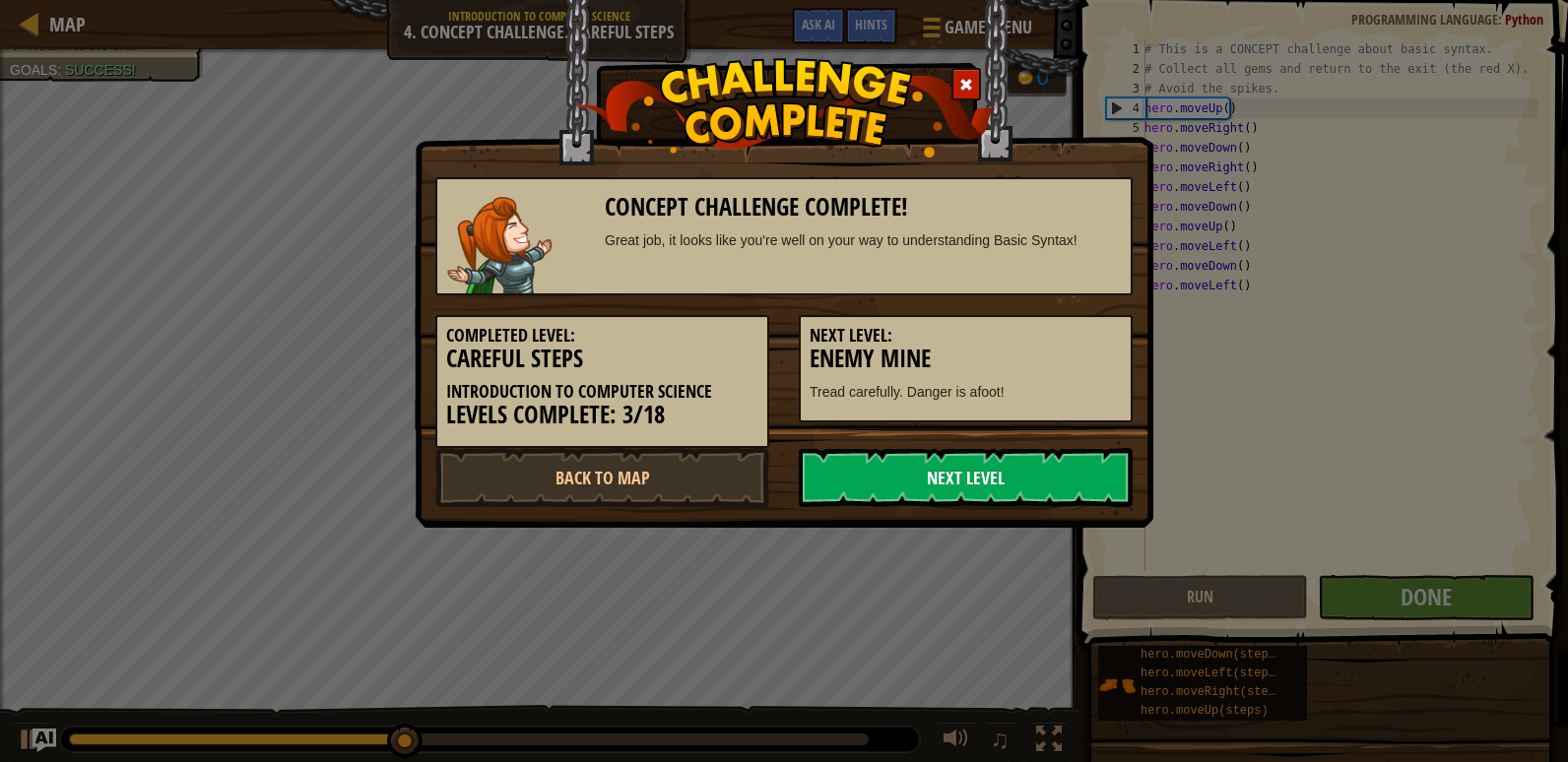
click at [1070, 474] on link "Next Level" at bounding box center [966, 476] width 334 height 59
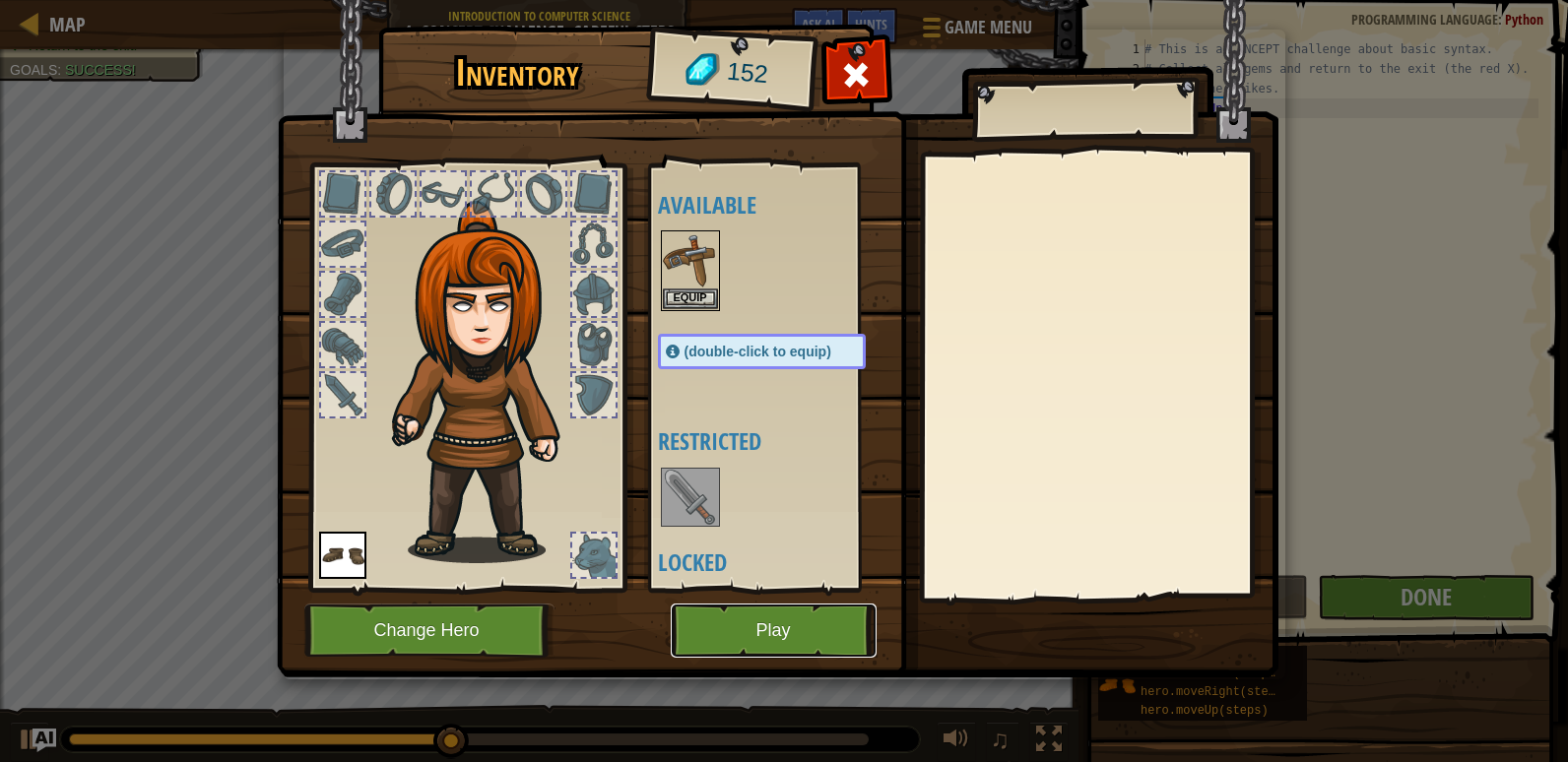
click at [839, 629] on button "Play" at bounding box center [773, 631] width 206 height 54
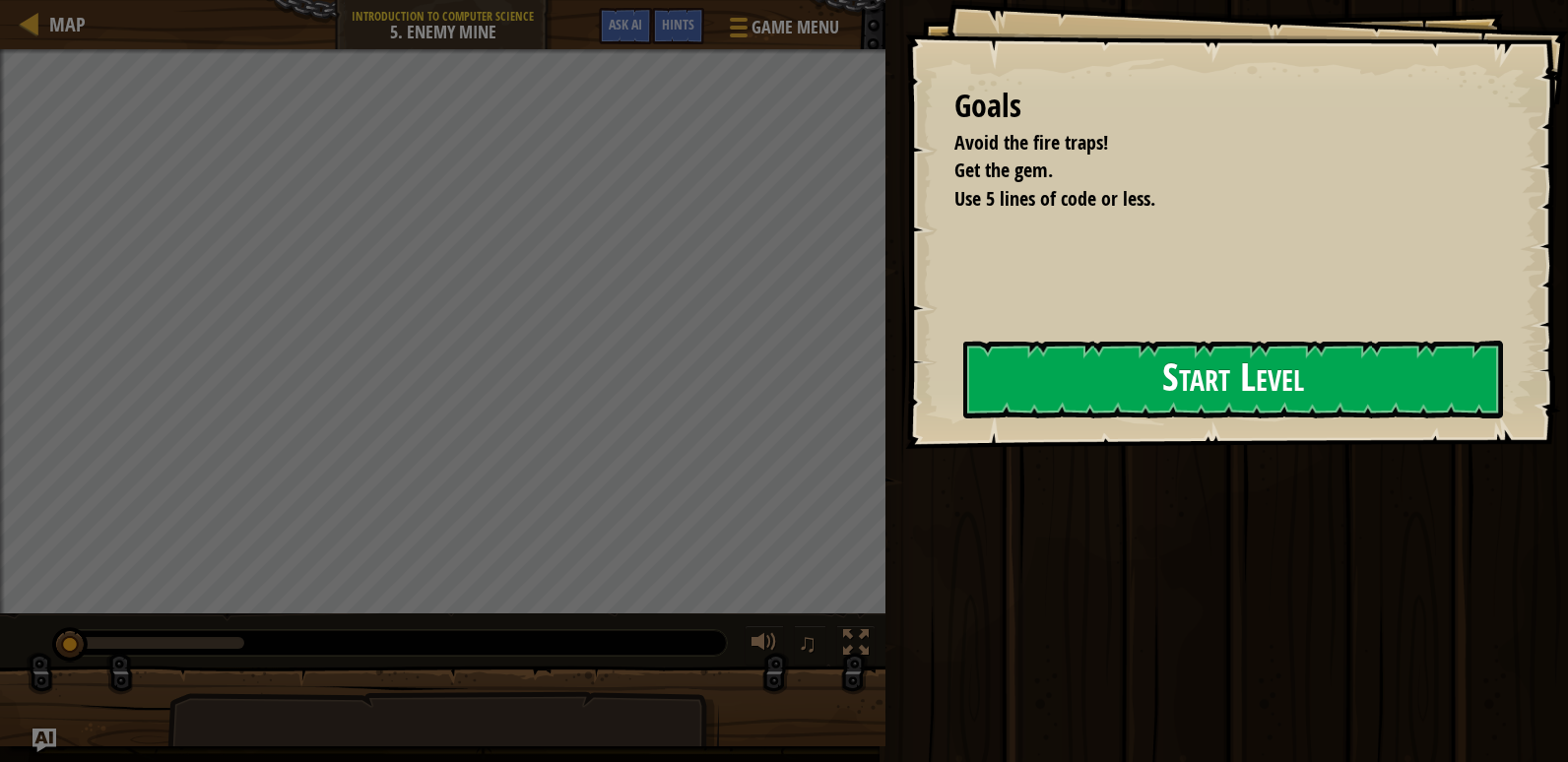
click at [1029, 375] on button "Start Level" at bounding box center [1233, 379] width 539 height 78
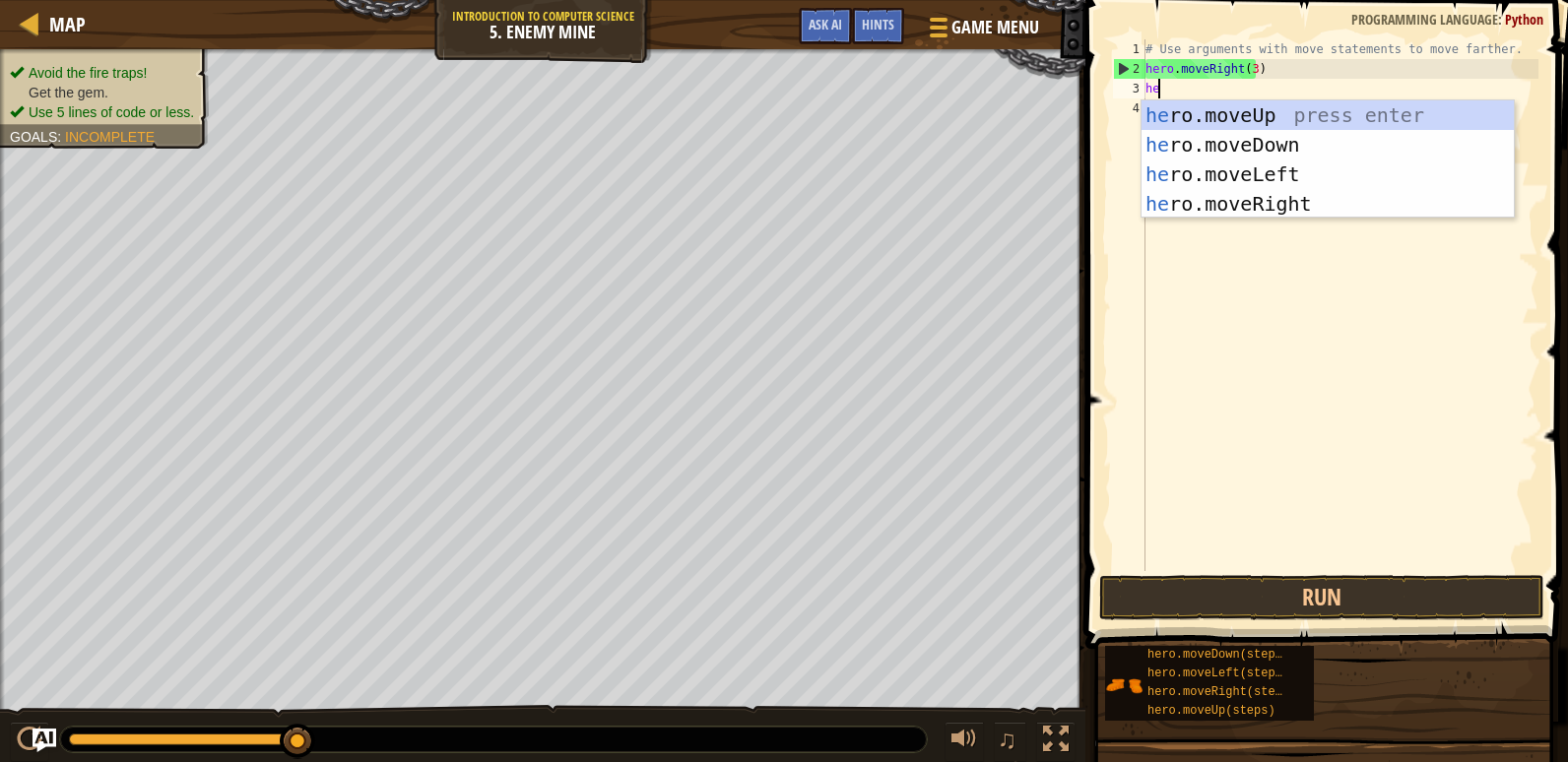
scroll to position [9, 1]
type textarea "hero"
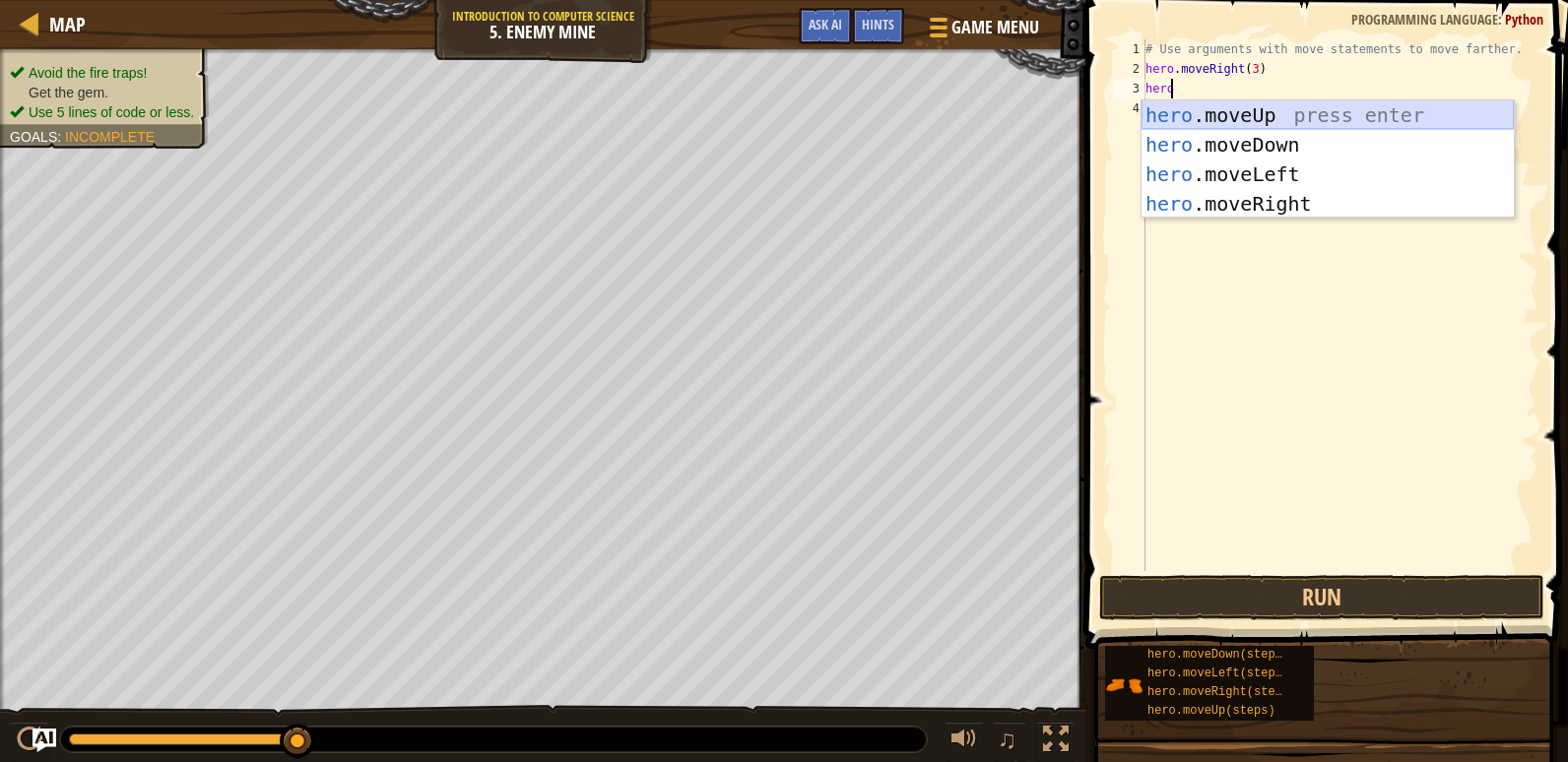
click at [1216, 116] on div "hero .moveUp press enter hero .moveDown press enter hero .moveLeft press enter …" at bounding box center [1327, 189] width 372 height 177
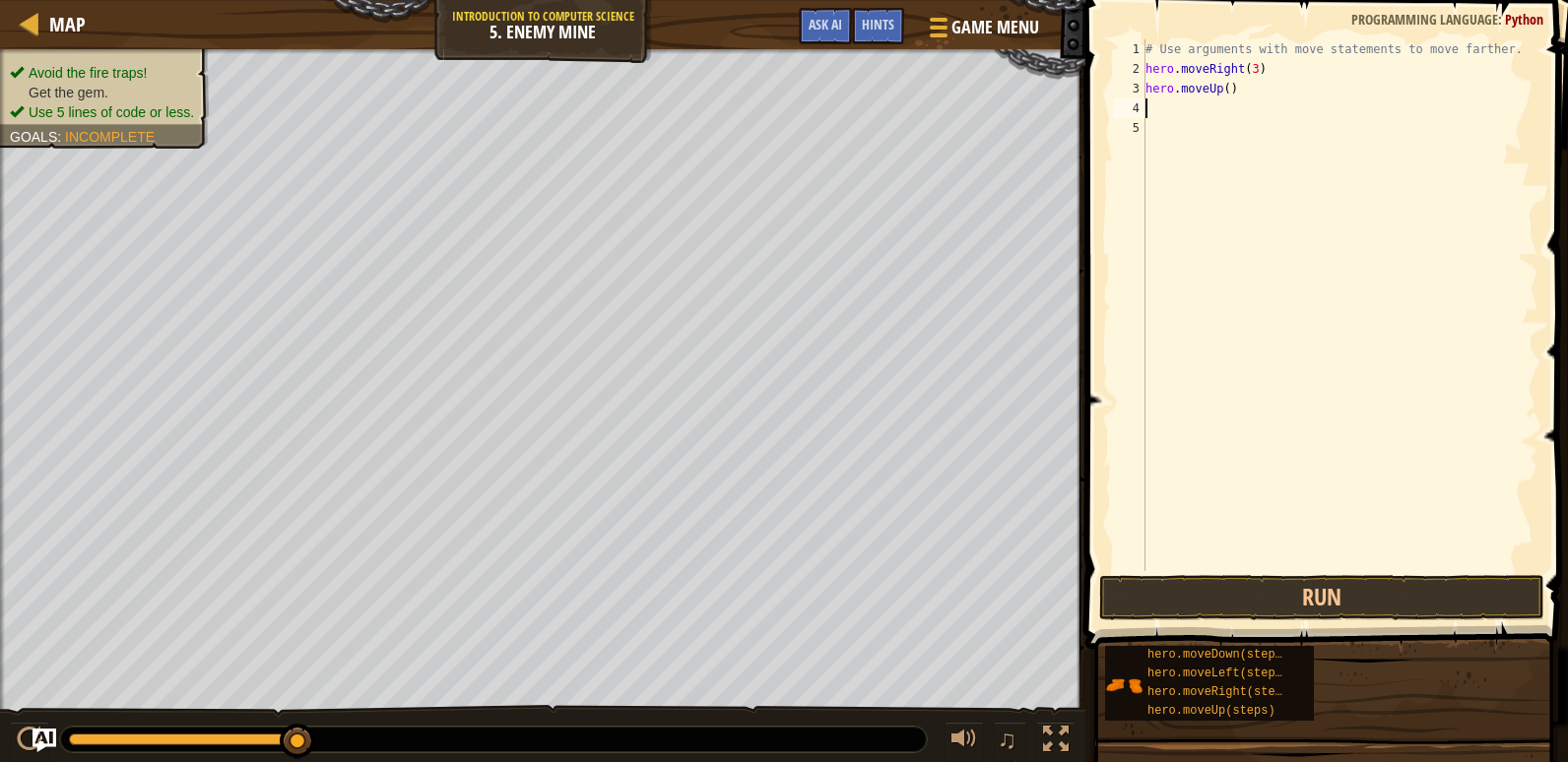
scroll to position [9, 0]
click at [1220, 83] on div "# Use arguments with move statements to move farther. hero . moveRight ( 3 ) he…" at bounding box center [1339, 325] width 397 height 571
click at [1223, 90] on div "# Use arguments with move statements to move farther. hero . moveRight ( 3 ) he…" at bounding box center [1339, 325] width 397 height 571
type textarea "hero.moveUp(1)"
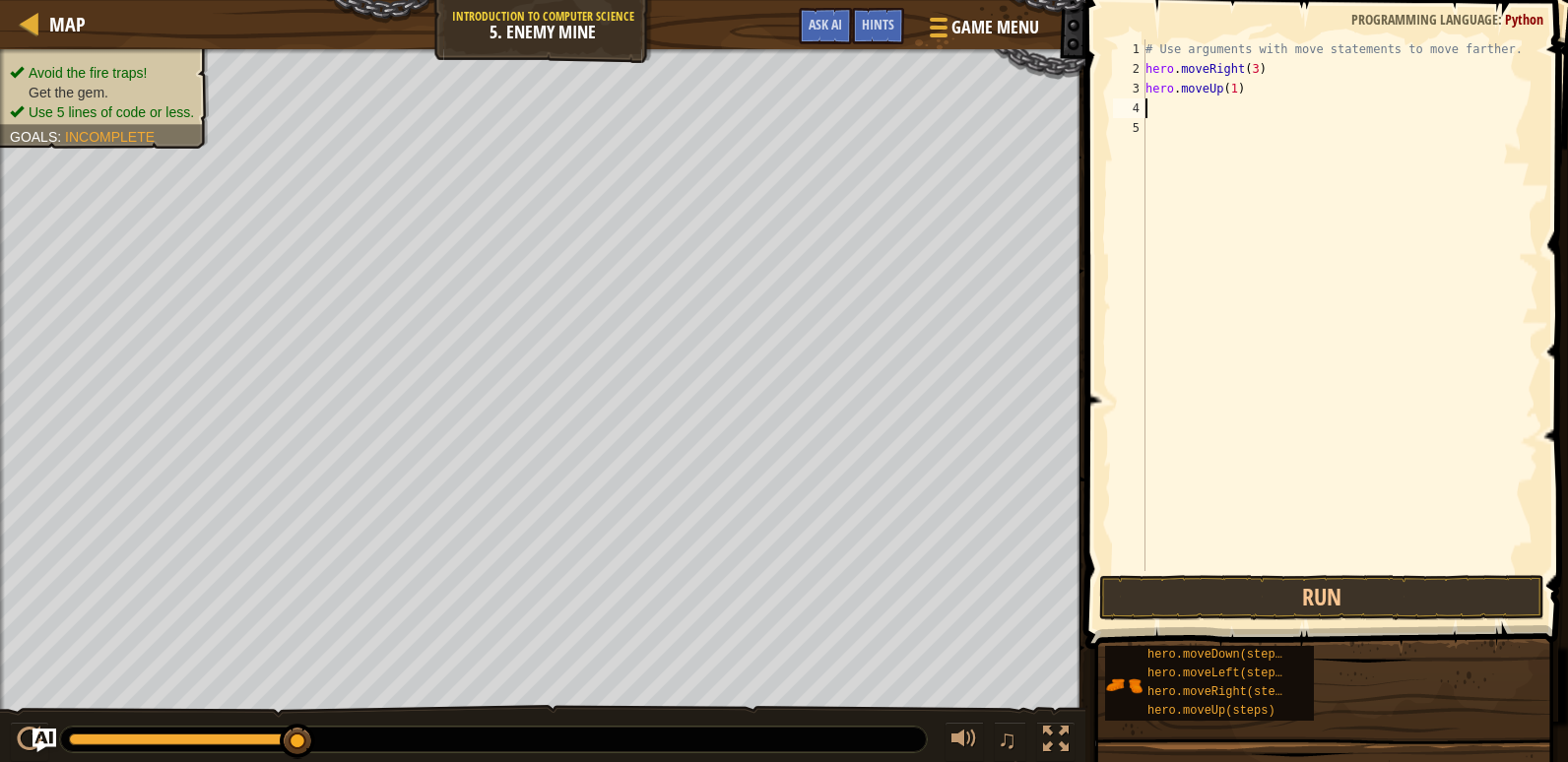
click at [1224, 102] on div "# Use arguments with move statements to move farther. hero . moveRight ( 3 ) he…" at bounding box center [1339, 325] width 397 height 571
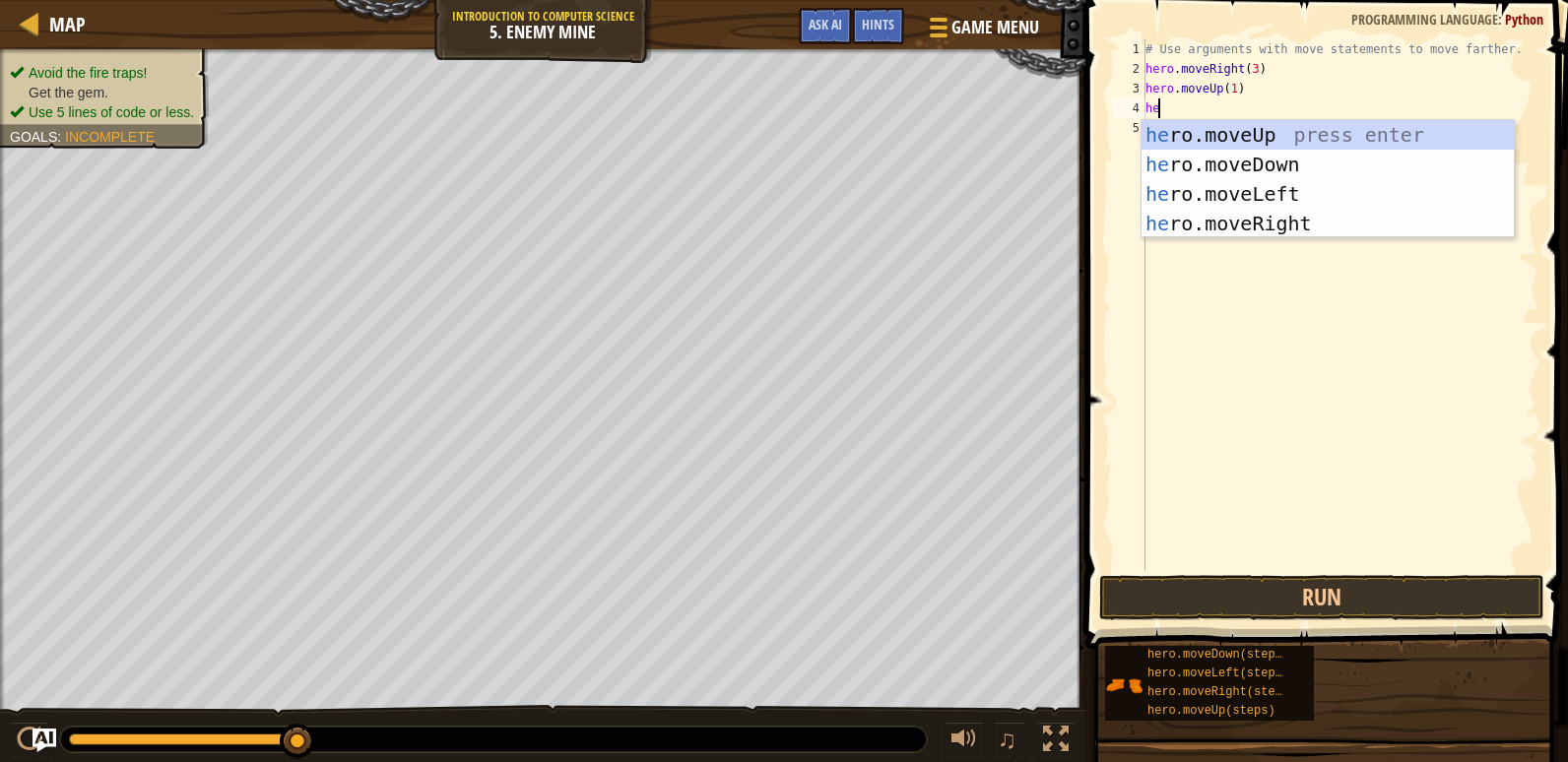
scroll to position [9, 1]
type textarea "hero"
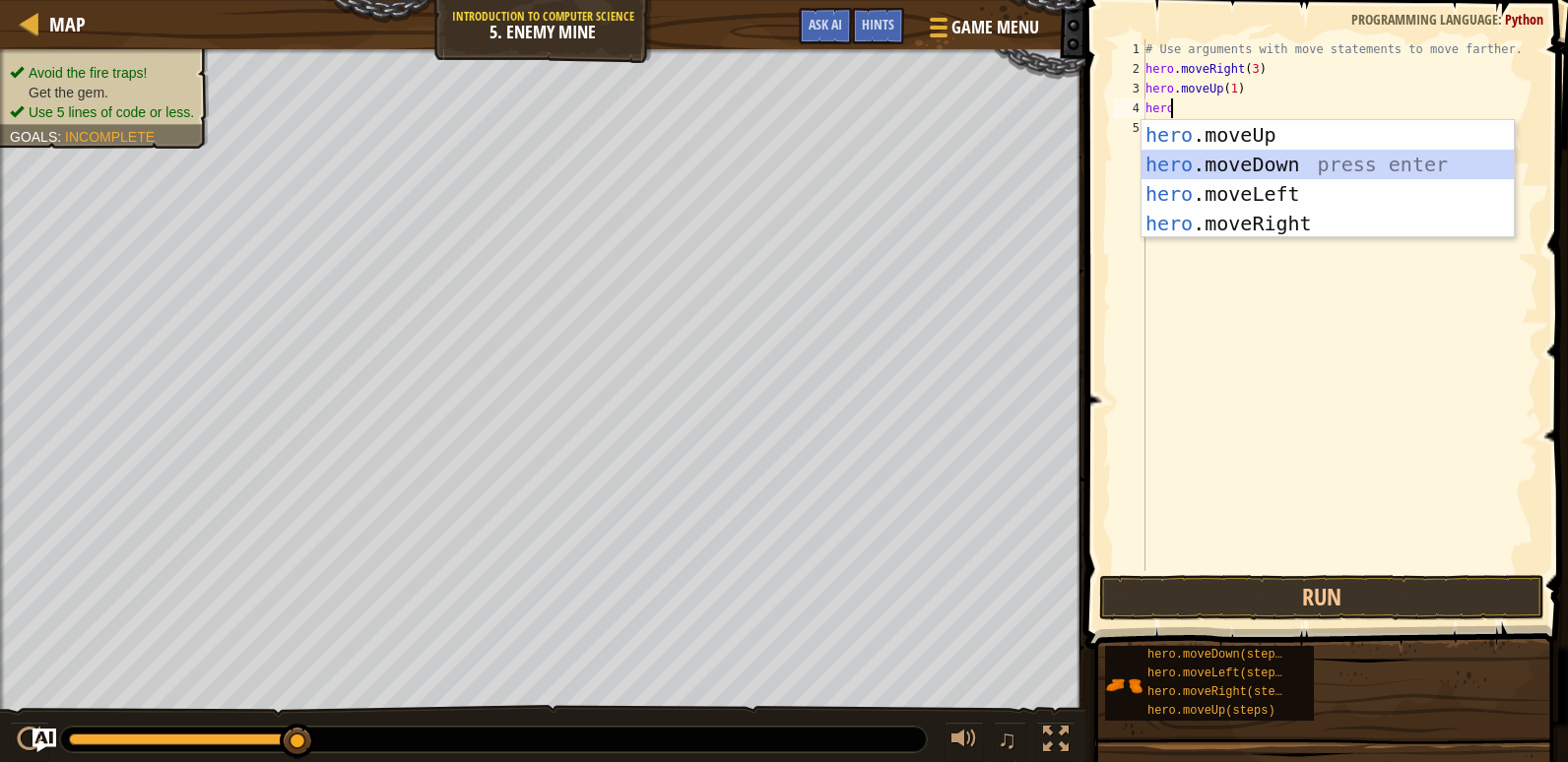
click at [1297, 161] on div "hero .moveUp press enter hero .moveDown press enter hero .moveLeft press enter …" at bounding box center [1327, 209] width 372 height 177
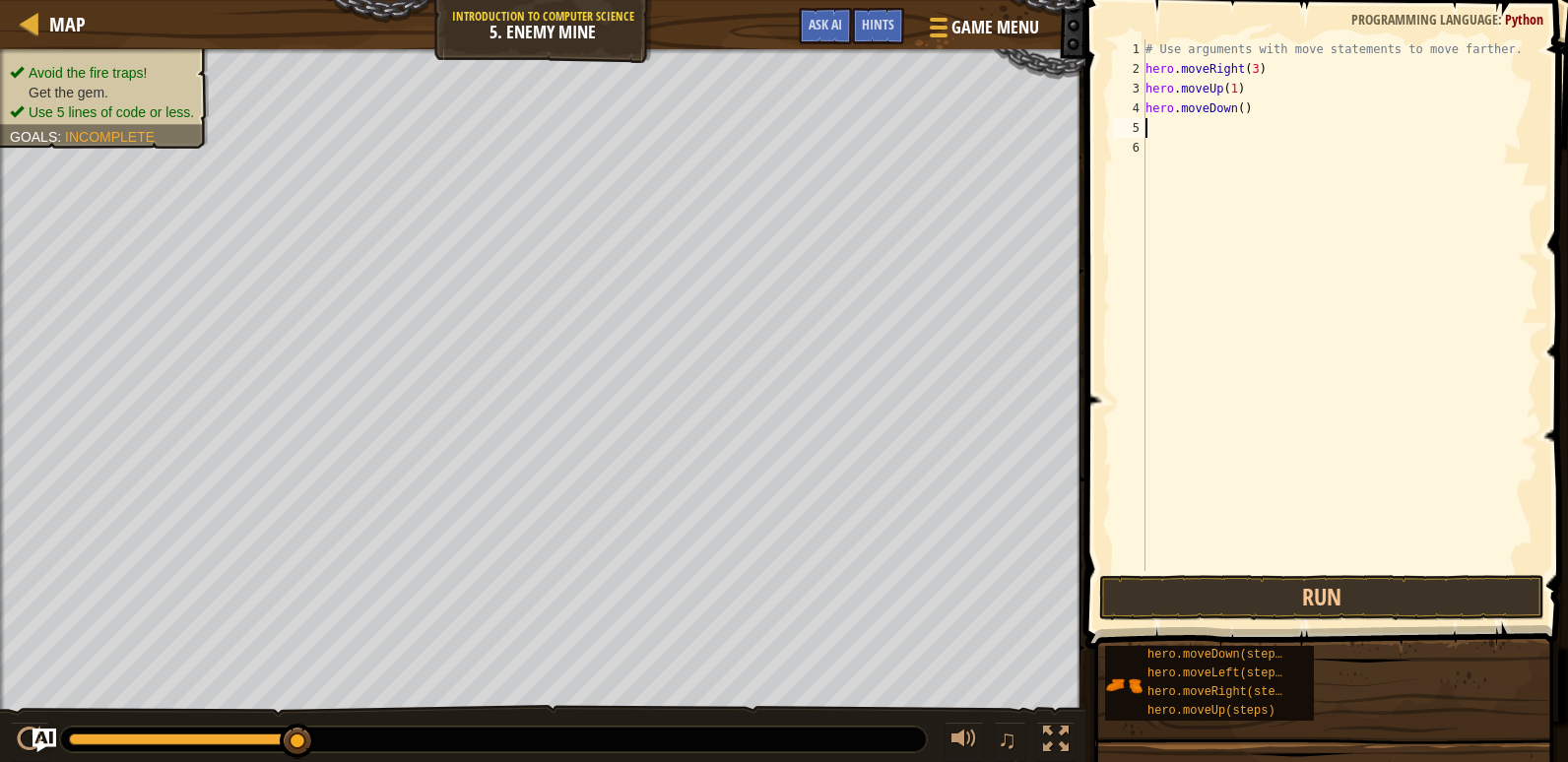
click at [1231, 105] on div "# Use arguments with move statements to move farther. hero . moveRight ( 3 ) he…" at bounding box center [1339, 325] width 397 height 571
click at [1240, 105] on div "# Use arguments with move statements to move farther. hero . moveRight ( 3 ) he…" at bounding box center [1339, 325] width 397 height 571
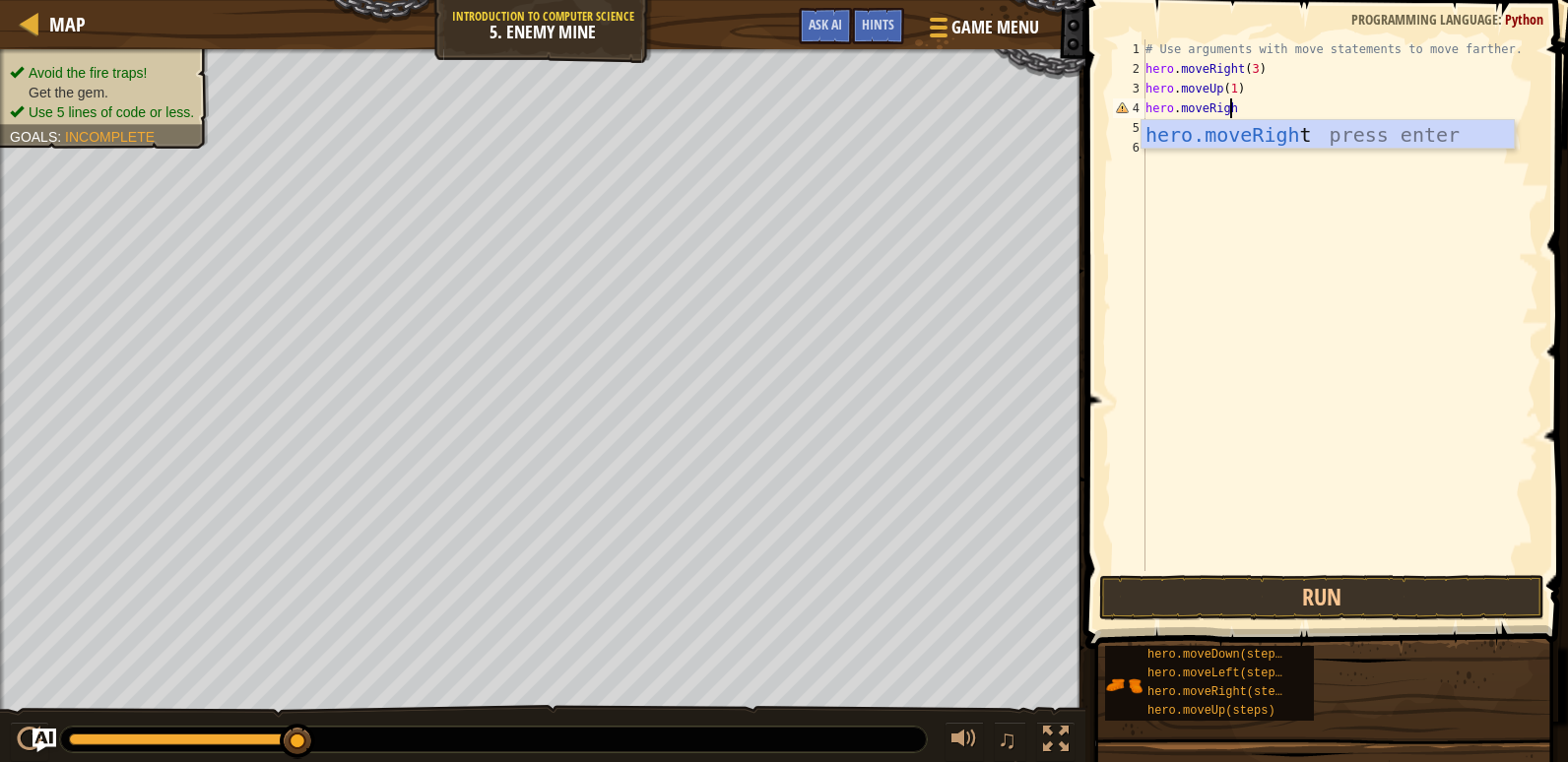
type textarea "hero.moveRight"
click at [1248, 129] on div "hero.moveRight press enter" at bounding box center [1327, 164] width 372 height 89
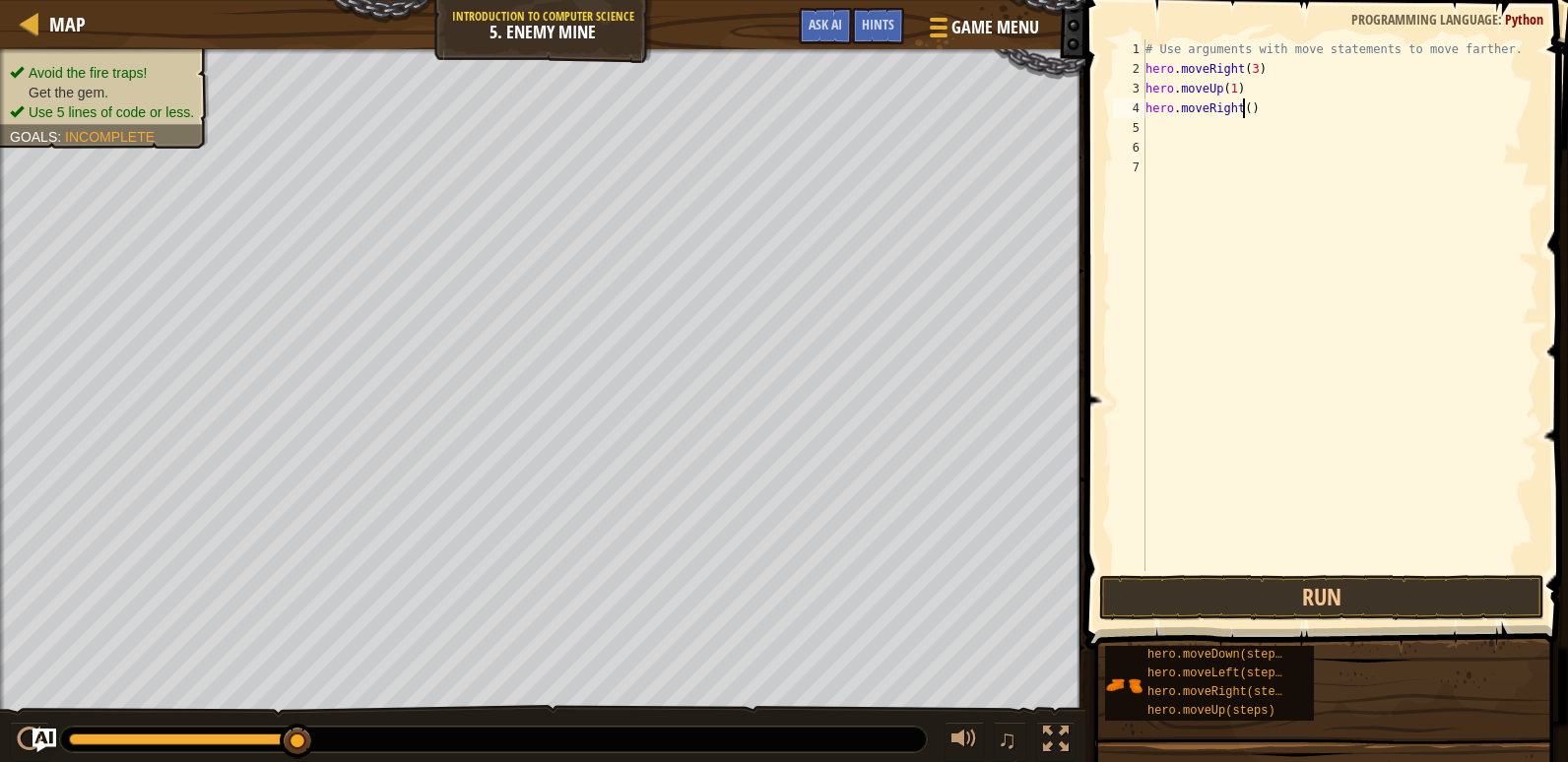
click at [1242, 106] on div "# Use arguments with move statements to move farther. hero . moveRight ( 3 ) he…" at bounding box center [1339, 325] width 397 height 571
type textarea "hero.moveRight(1)"
click at [1194, 136] on div "# Use arguments with move statements to move farther. hero . moveRight ( 3 ) he…" at bounding box center [1339, 325] width 397 height 571
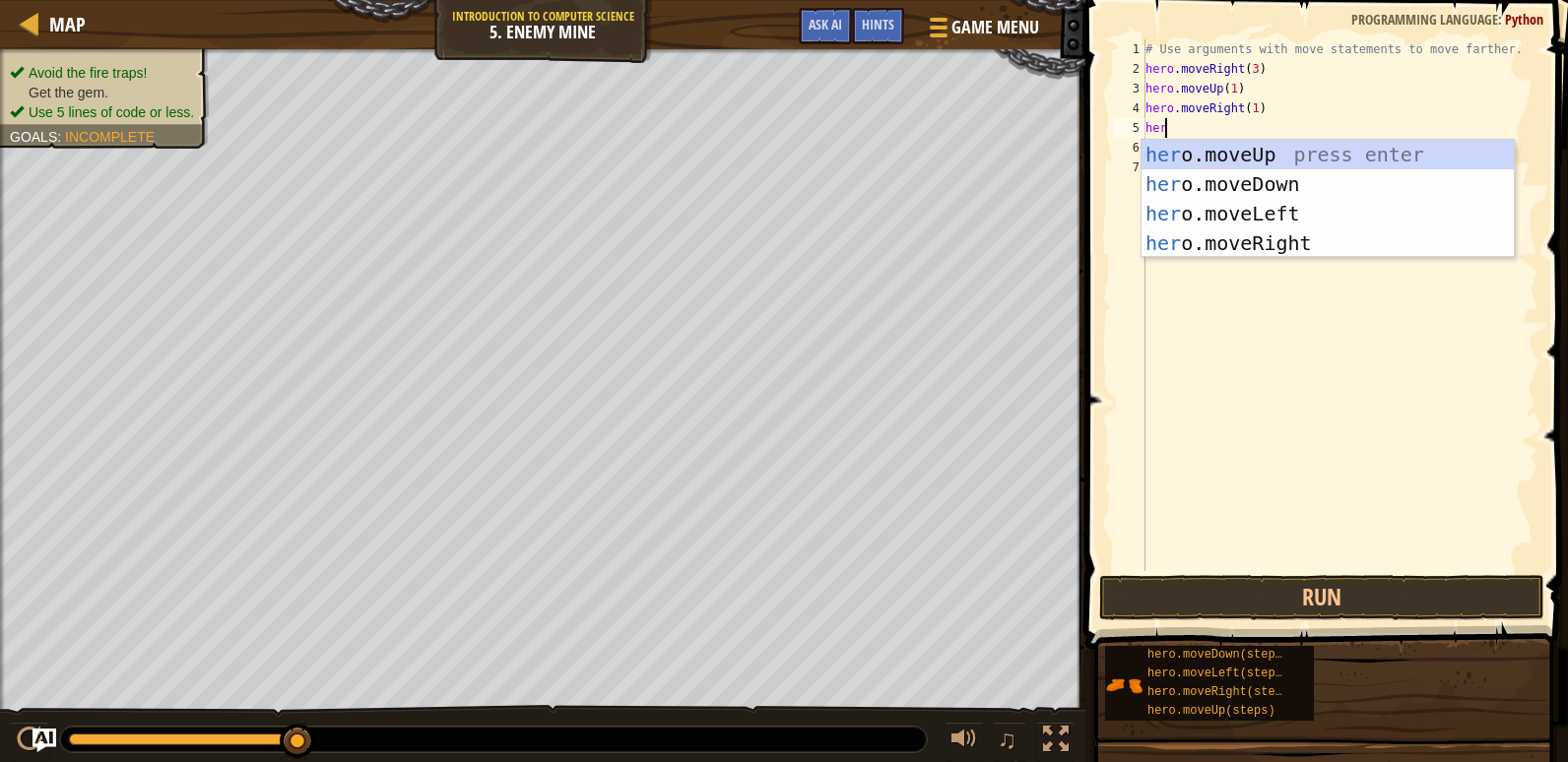
scroll to position [9, 1]
type textarea "hero"
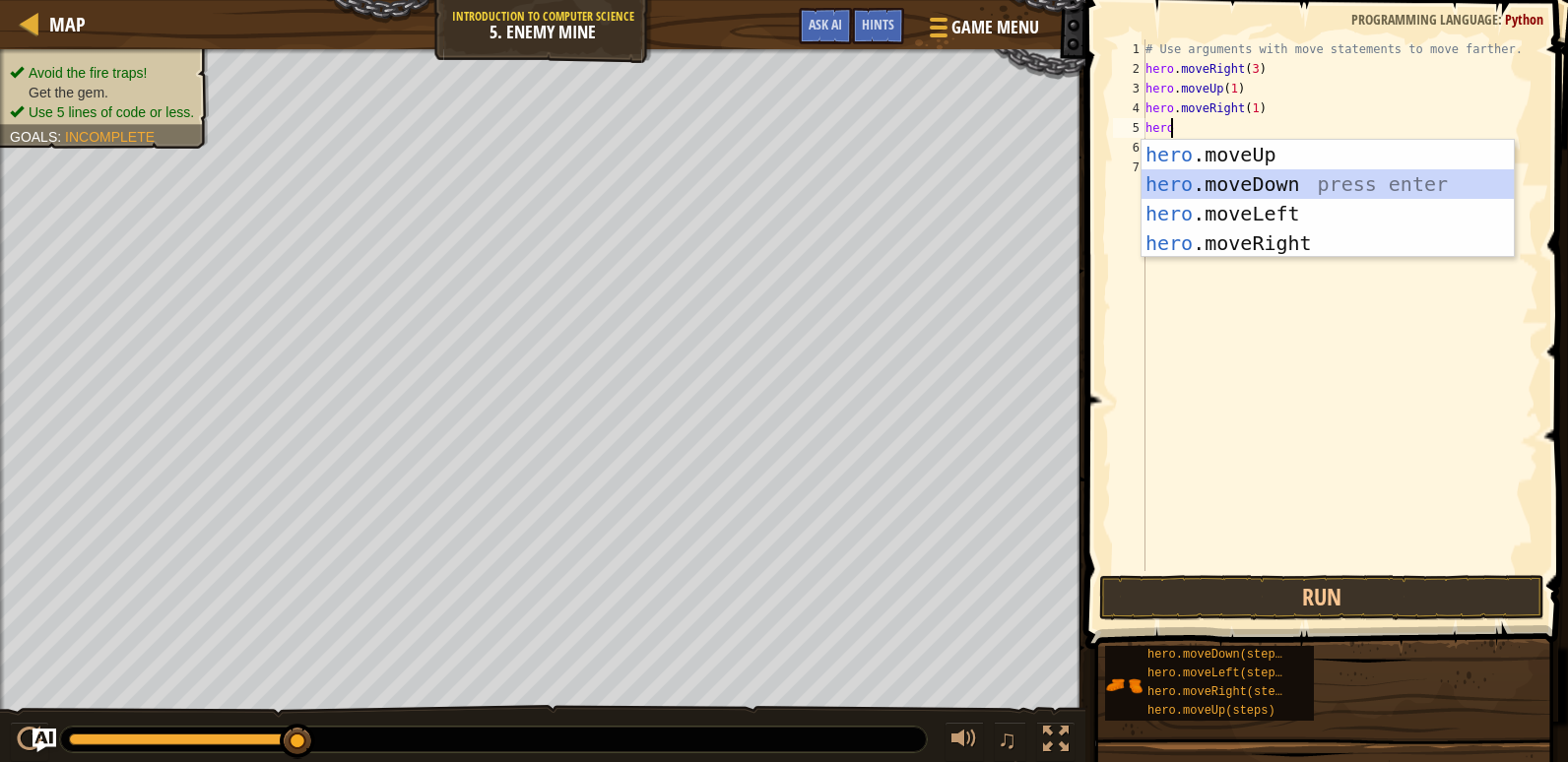
click at [1251, 192] on div "hero .moveUp press enter hero .moveDown press enter hero .moveLeft press enter …" at bounding box center [1327, 229] width 372 height 177
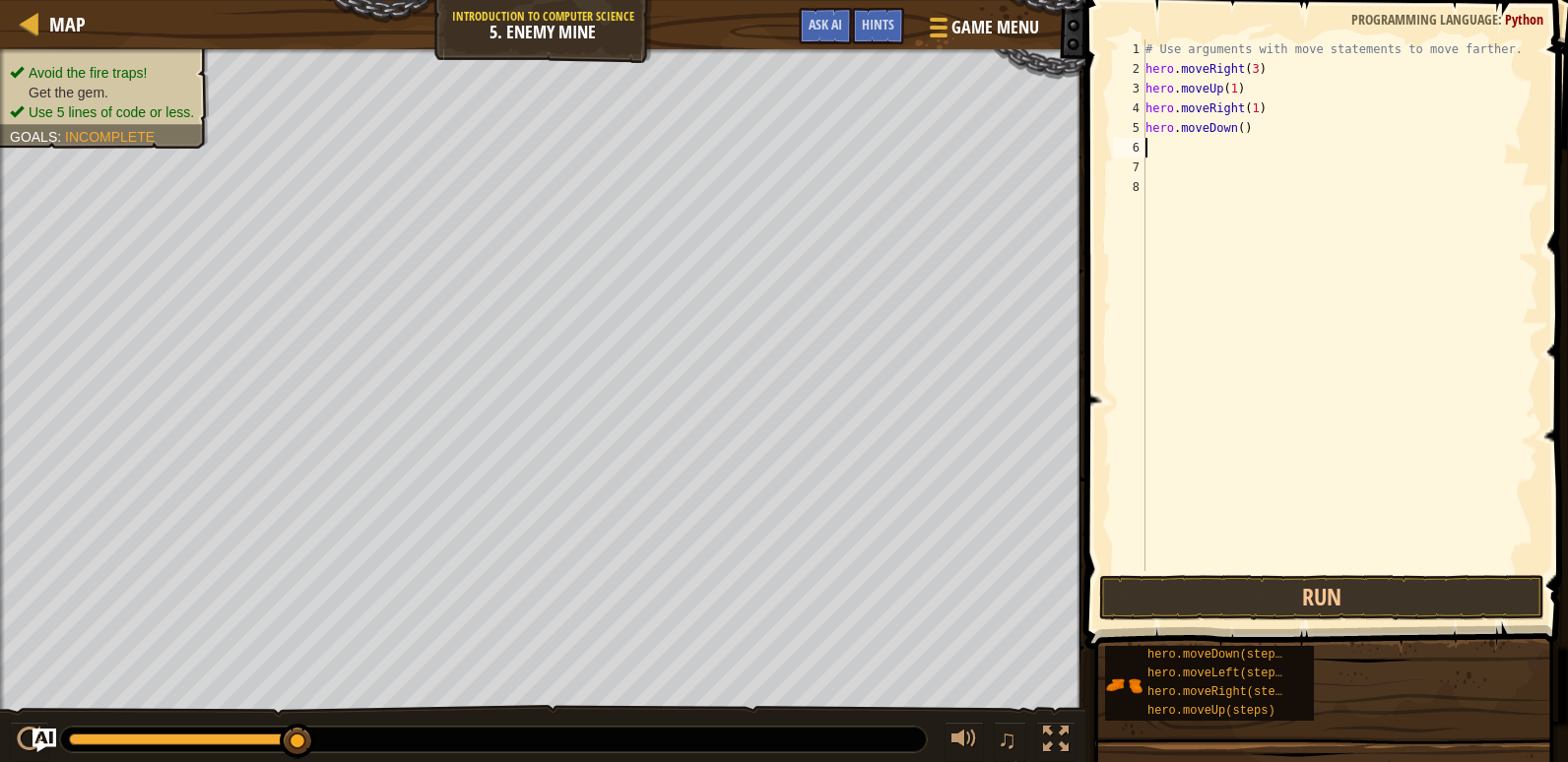
scroll to position [9, 0]
click at [1236, 129] on div "# Use arguments with move statements to move farther. hero . moveRight ( 3 ) he…" at bounding box center [1339, 325] width 397 height 571
type textarea "hero.moveDown(4)"
click at [1197, 158] on div "# Use arguments with move statements to move farther. hero . moveRight ( 3 ) he…" at bounding box center [1339, 325] width 397 height 571
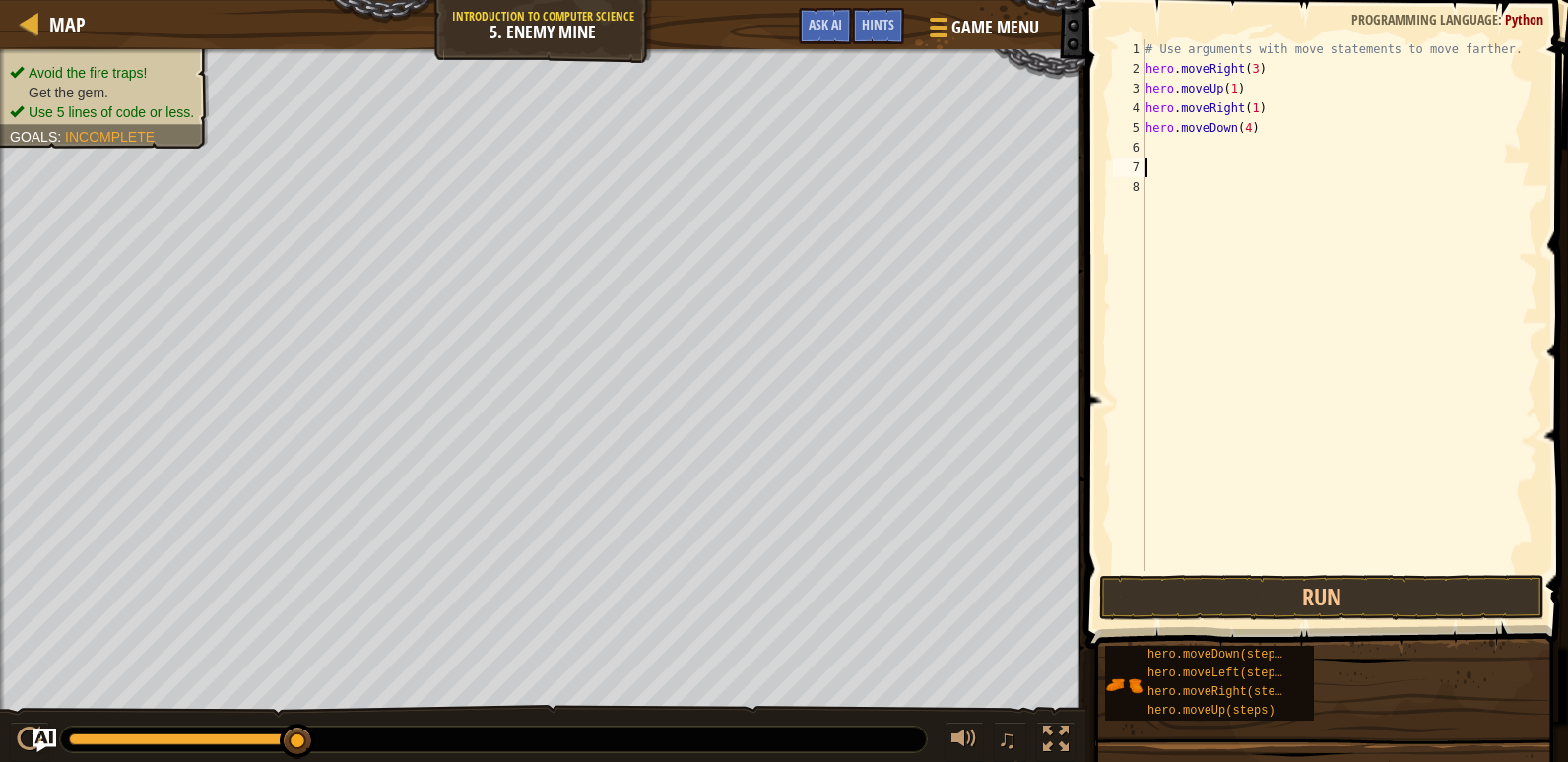
scroll to position [9, 0]
click at [1190, 144] on div "# Use arguments with move statements to move farther. hero . moveRight ( 3 ) he…" at bounding box center [1339, 325] width 397 height 571
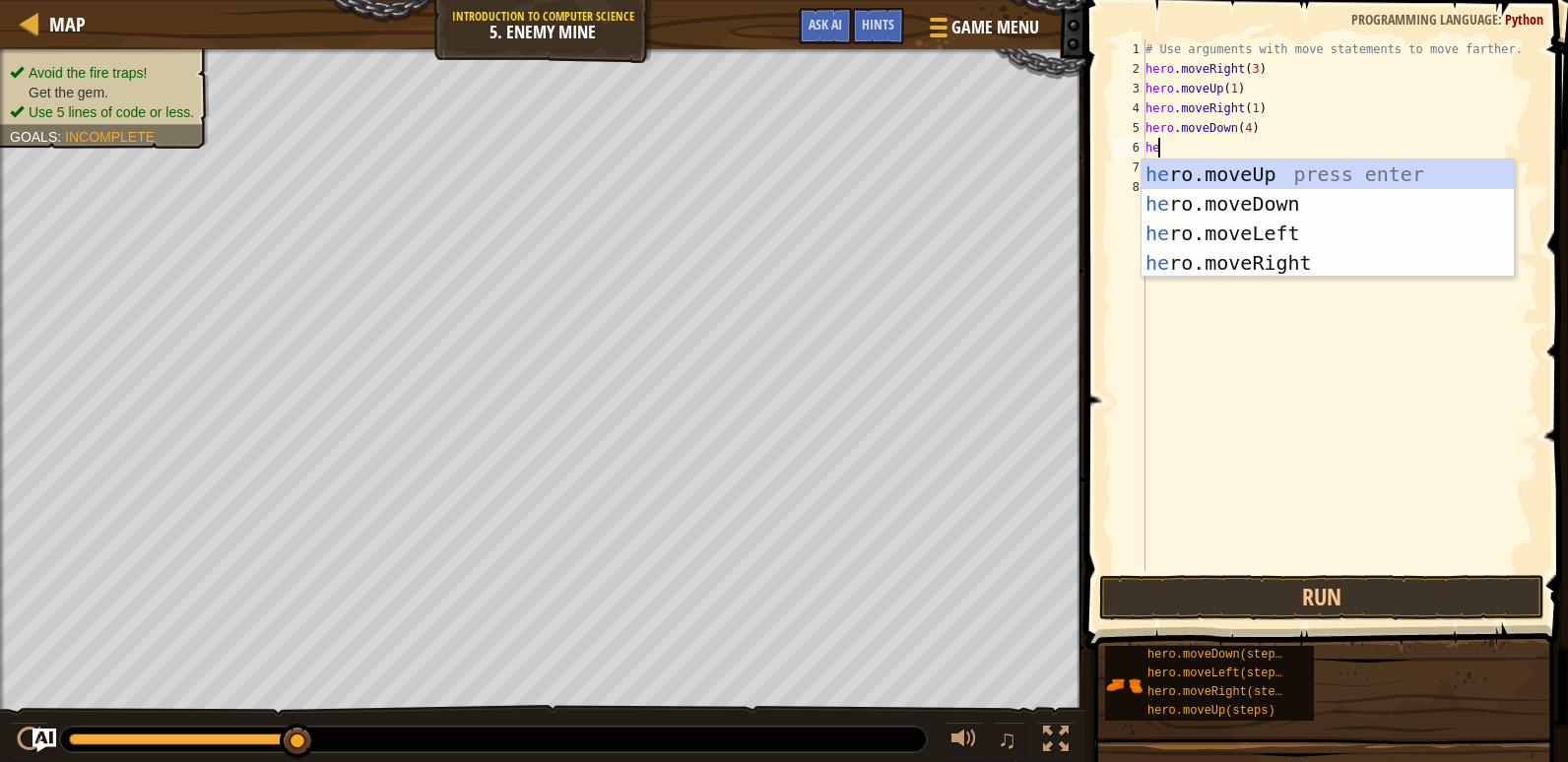
scroll to position [9, 1]
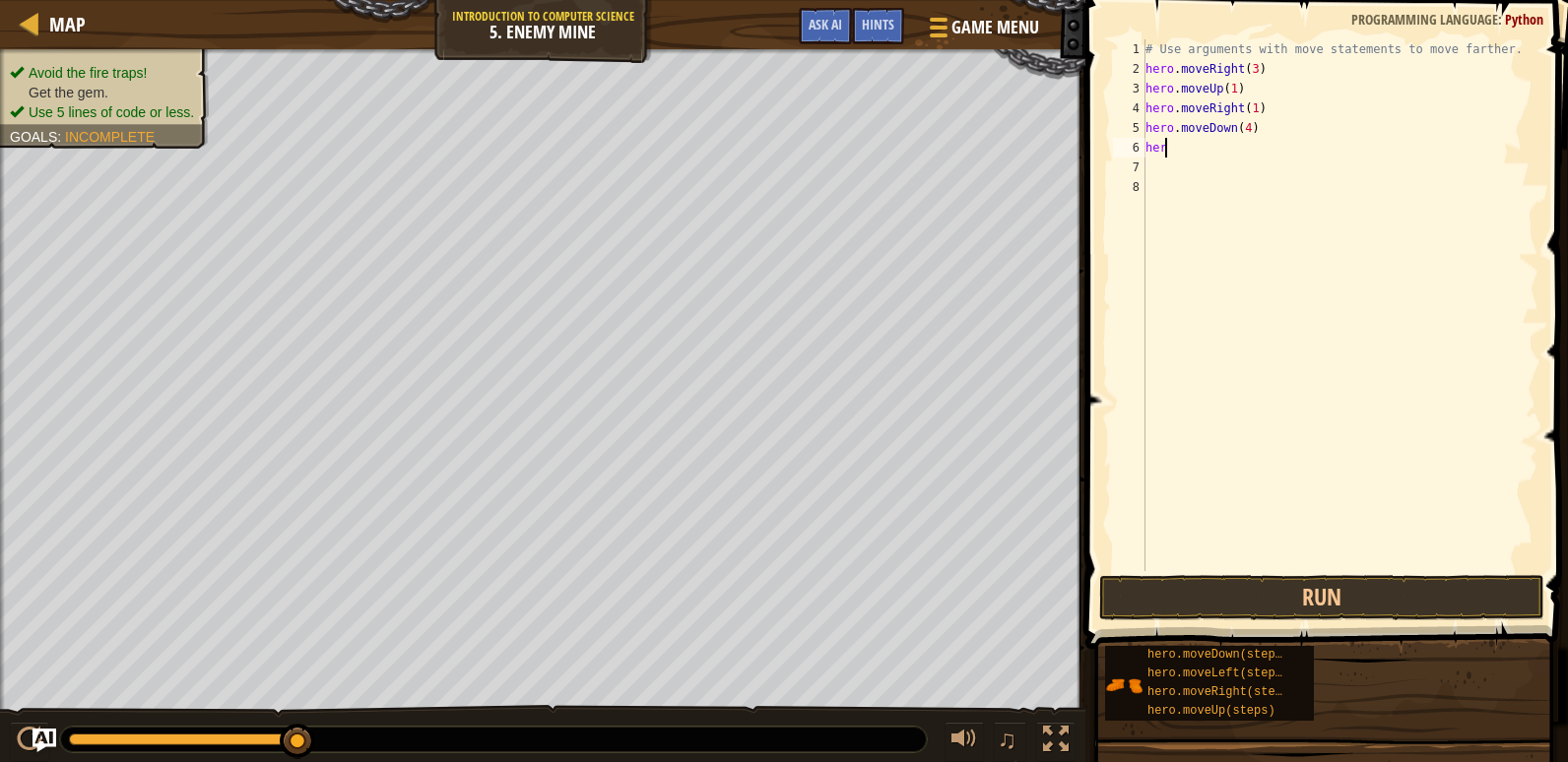
type textarea "hero"
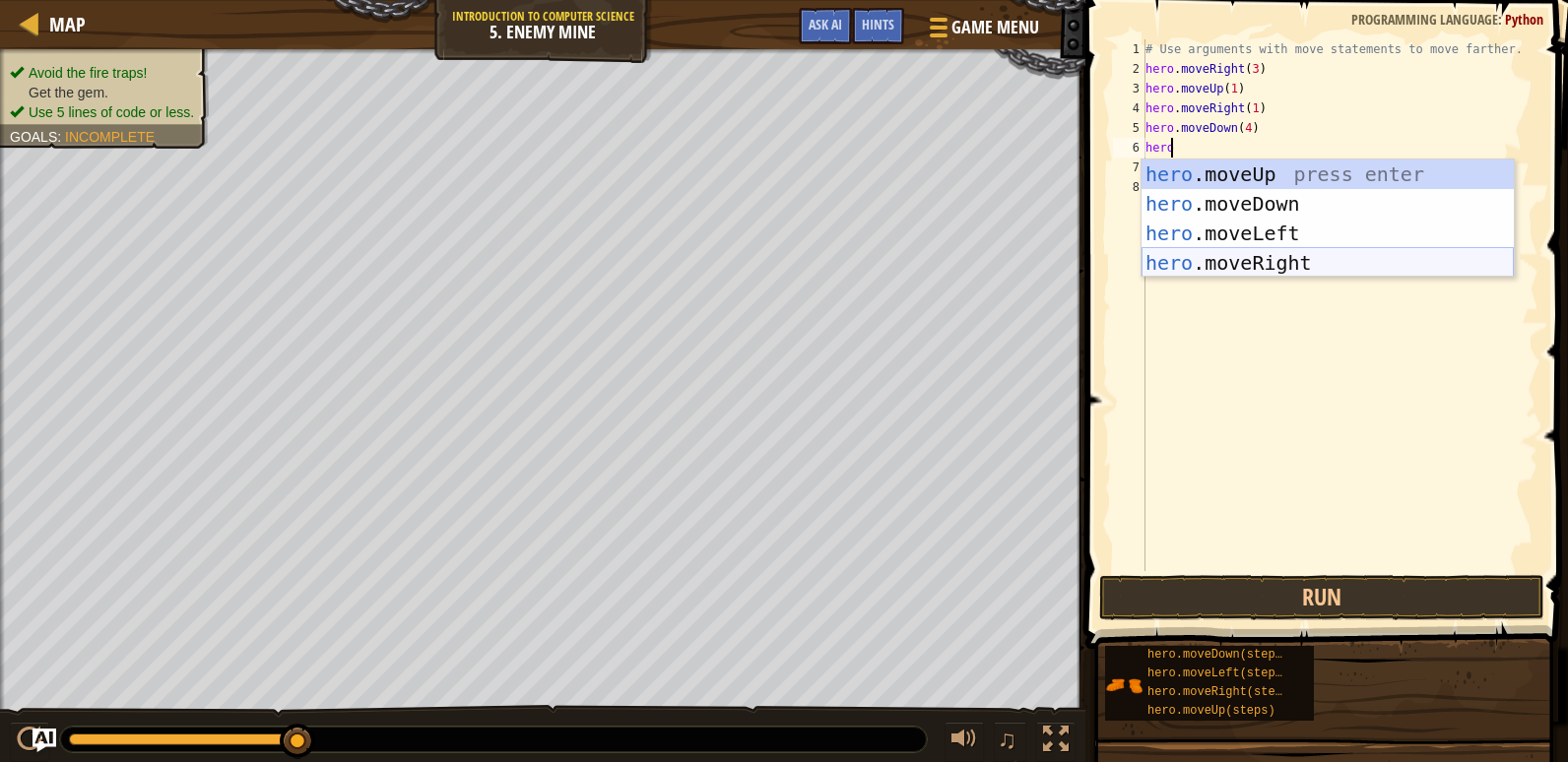
click at [1291, 273] on div "hero .moveUp press enter hero .moveDown press enter hero .moveLeft press enter …" at bounding box center [1327, 248] width 372 height 177
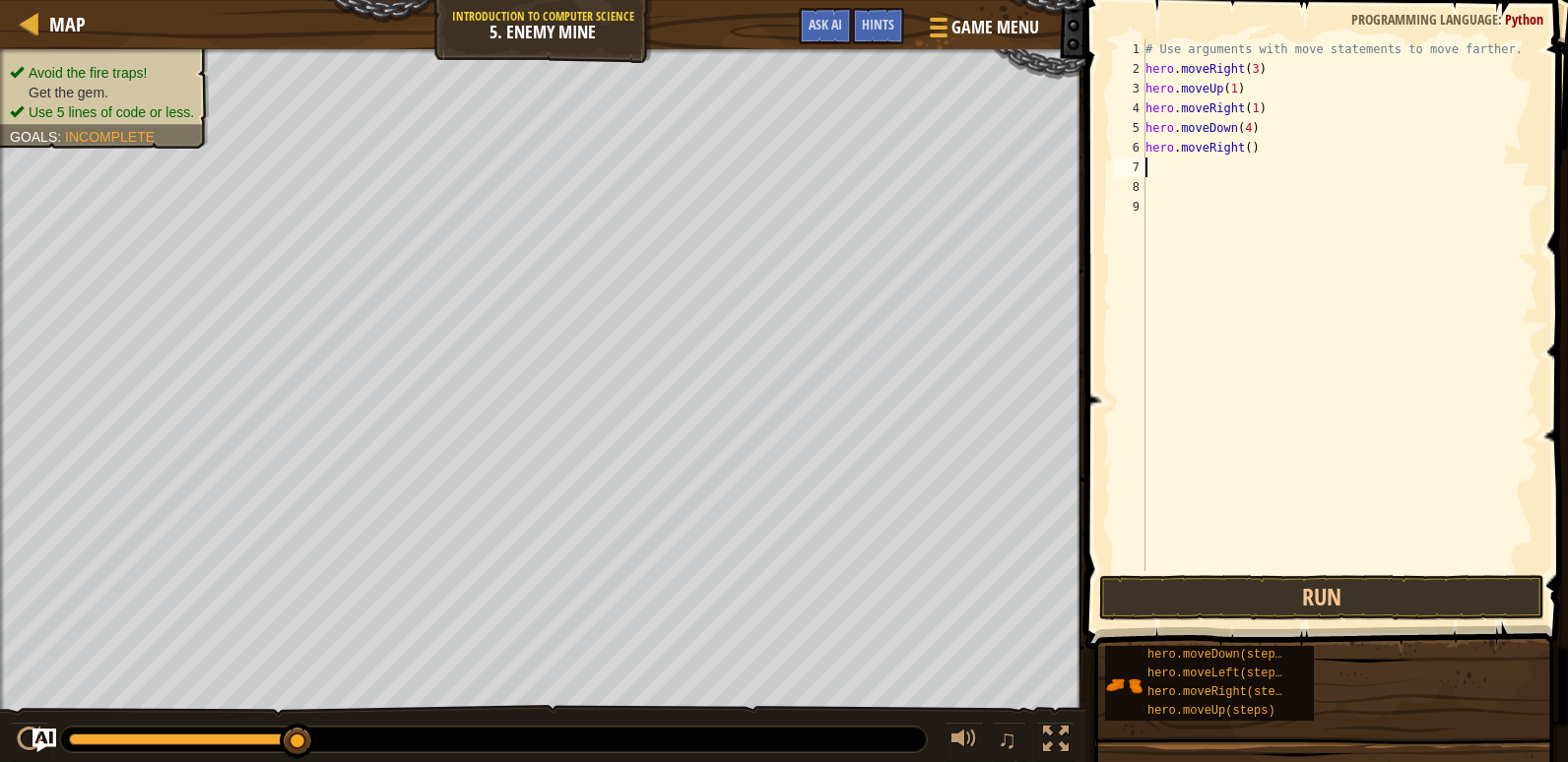
scroll to position [9, 0]
click at [1246, 151] on div "# Use arguments with move statements to move farther. hero . moveRight ( 3 ) he…" at bounding box center [1339, 325] width 397 height 571
click at [1303, 596] on button "Run" at bounding box center [1321, 598] width 445 height 46
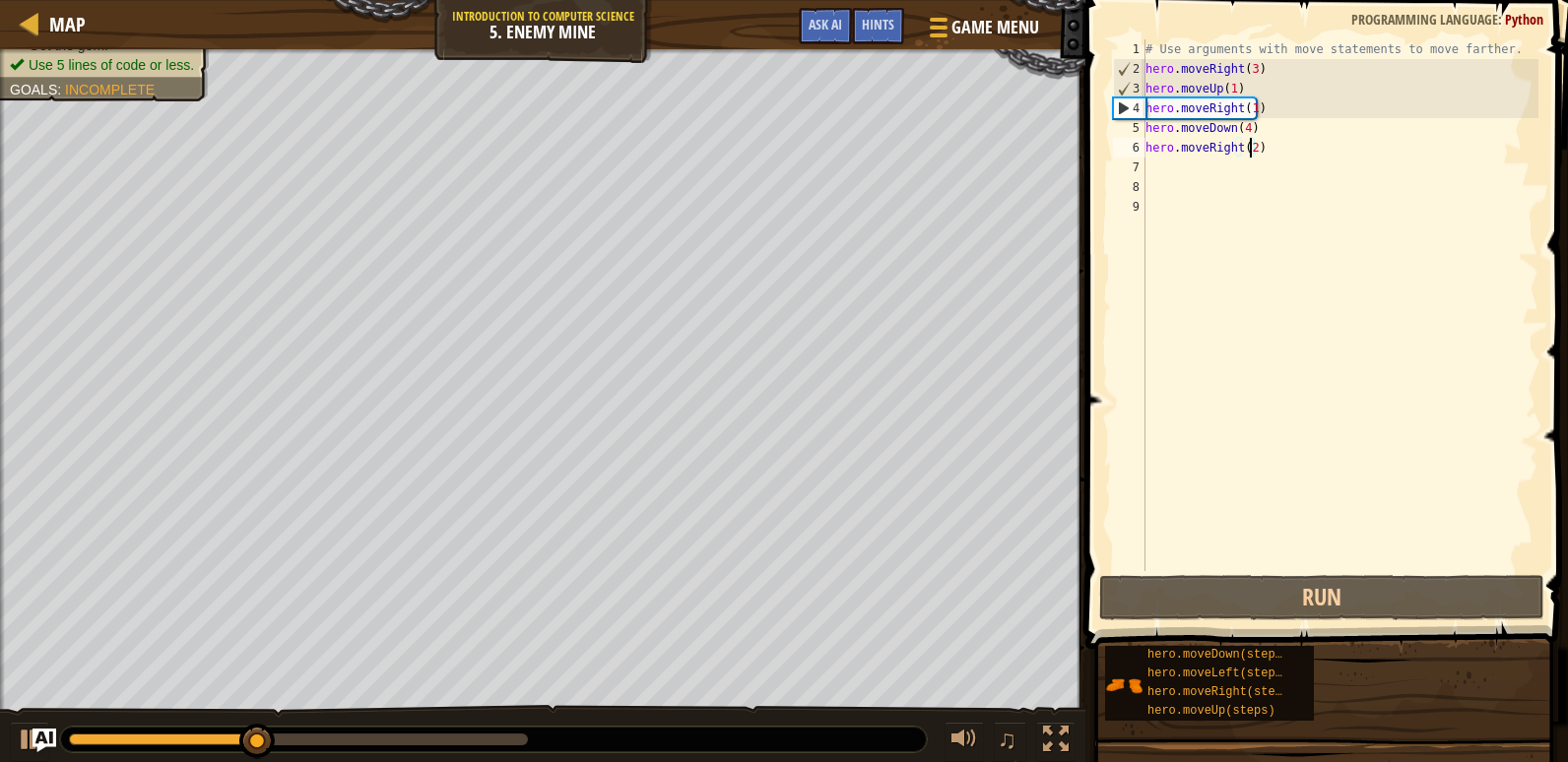
click at [1261, 154] on div "# Use arguments with move statements to move farther. hero . moveRight ( 3 ) he…" at bounding box center [1339, 325] width 397 height 571
click at [1261, 154] on div "# Use arguments with move statements to move farther. hero . moveRight ( 3 ) he…" at bounding box center [1339, 305] width 397 height 531
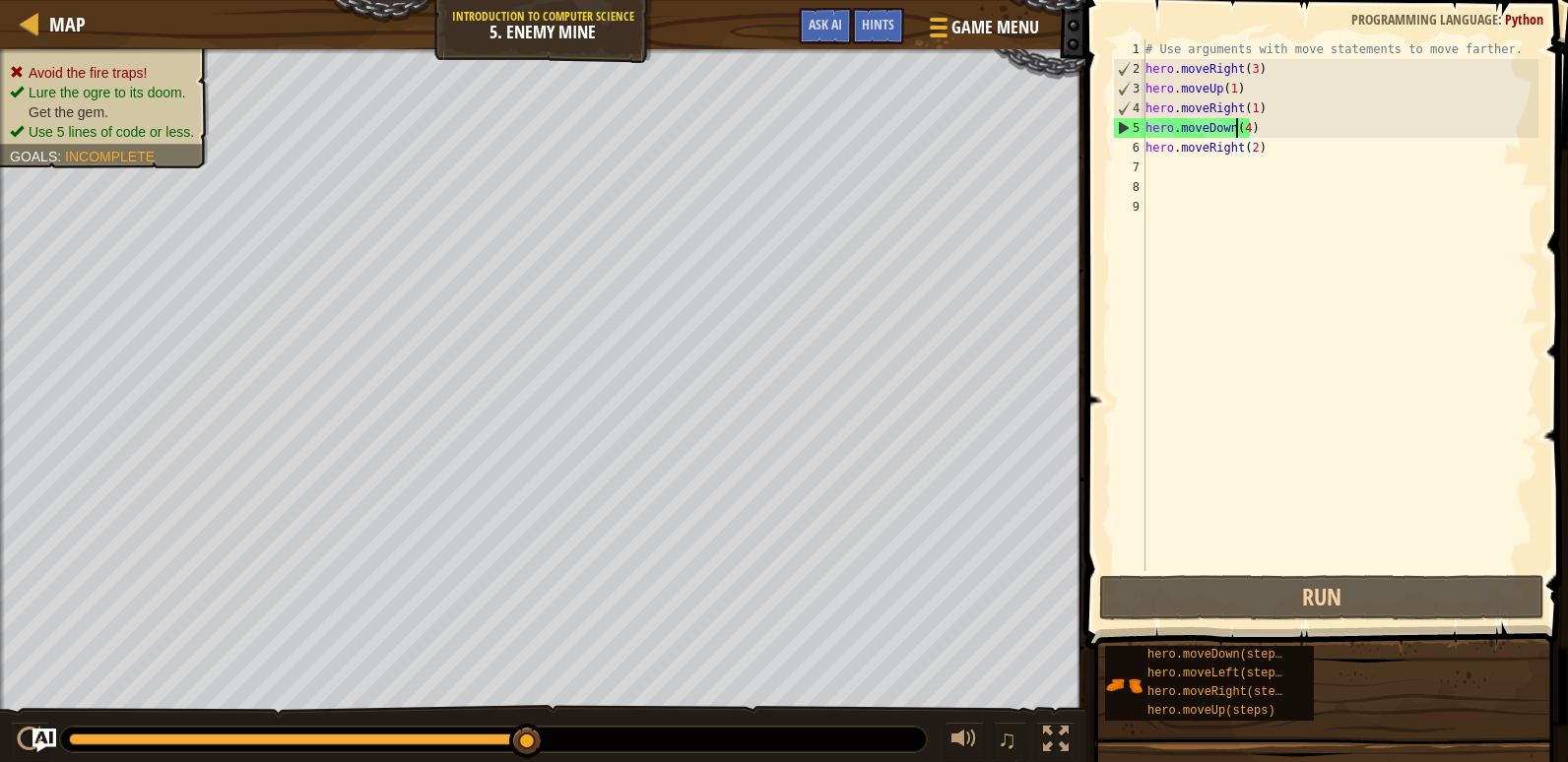
click at [1239, 128] on div "# Use arguments with move statements to move farther. hero . moveRight ( 3 ) he…" at bounding box center [1339, 325] width 397 height 571
click at [1242, 126] on div "# Use arguments with move statements to move farther. hero . moveRight ( 3 ) he…" at bounding box center [1339, 325] width 397 height 571
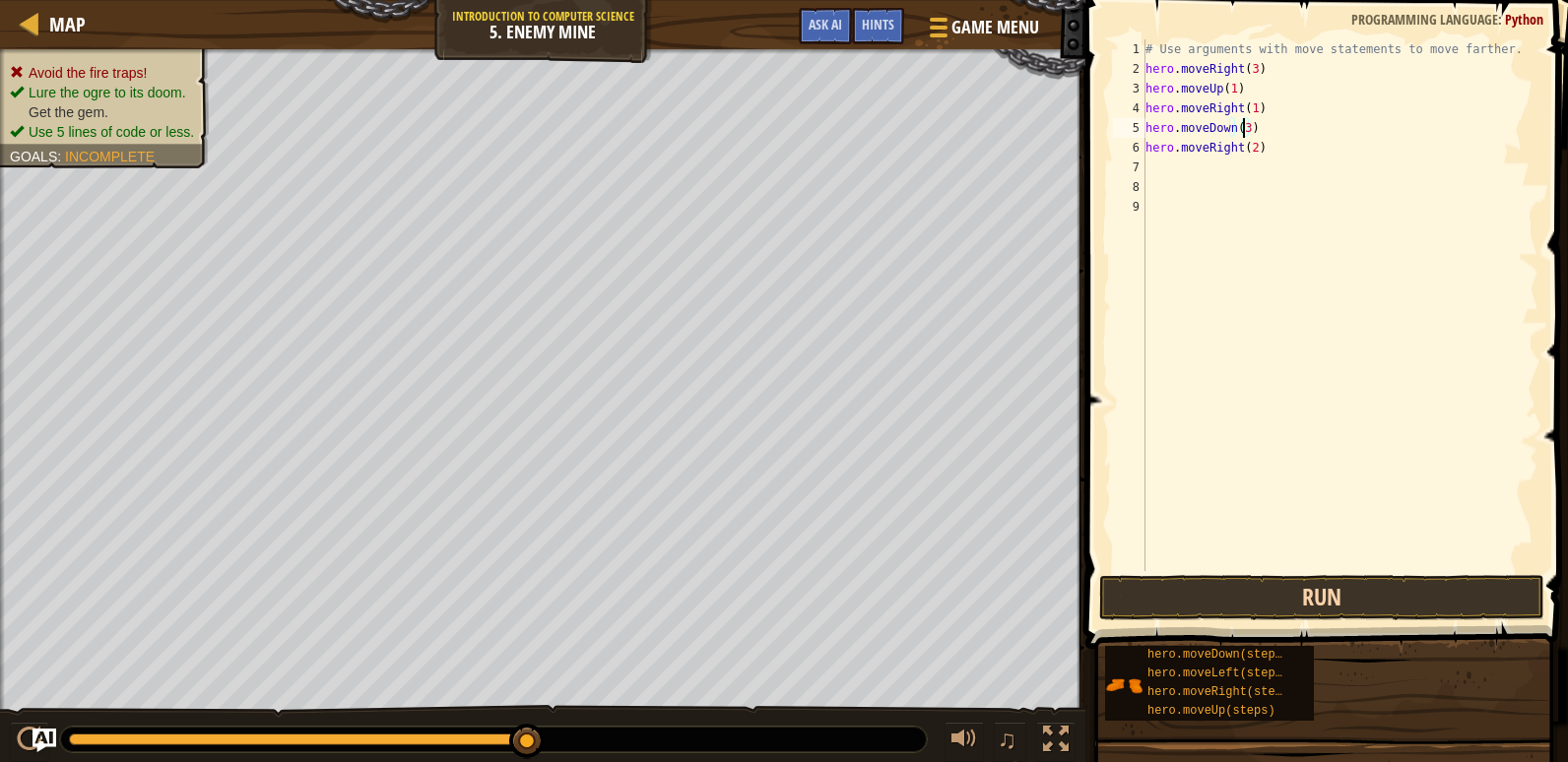
type textarea "hero.moveDown(3)"
click at [1308, 598] on button "Run" at bounding box center [1321, 598] width 445 height 46
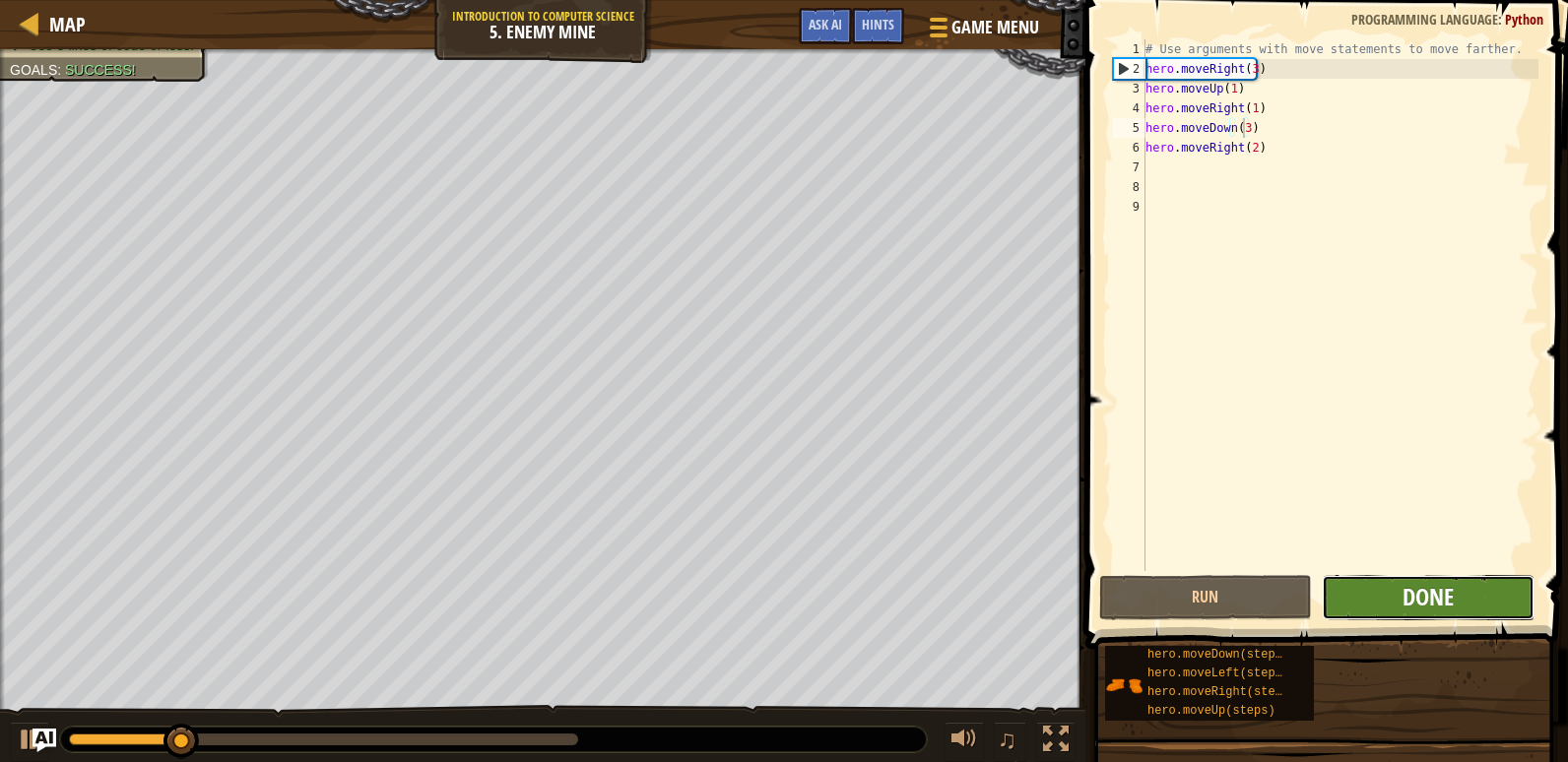
click at [1412, 602] on span "Done" at bounding box center [1427, 597] width 51 height 32
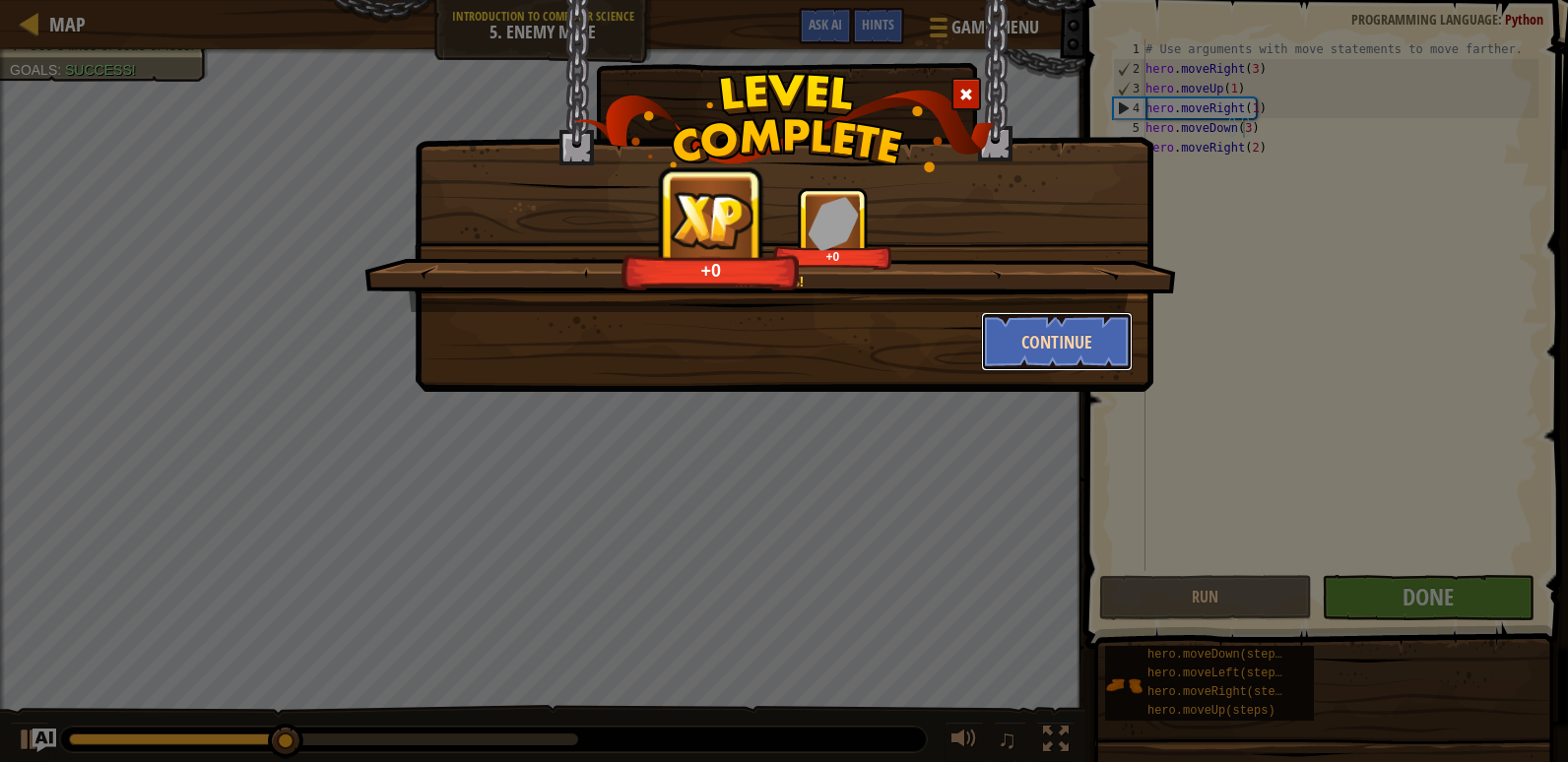
click at [1042, 362] on button "Continue" at bounding box center [1057, 341] width 152 height 59
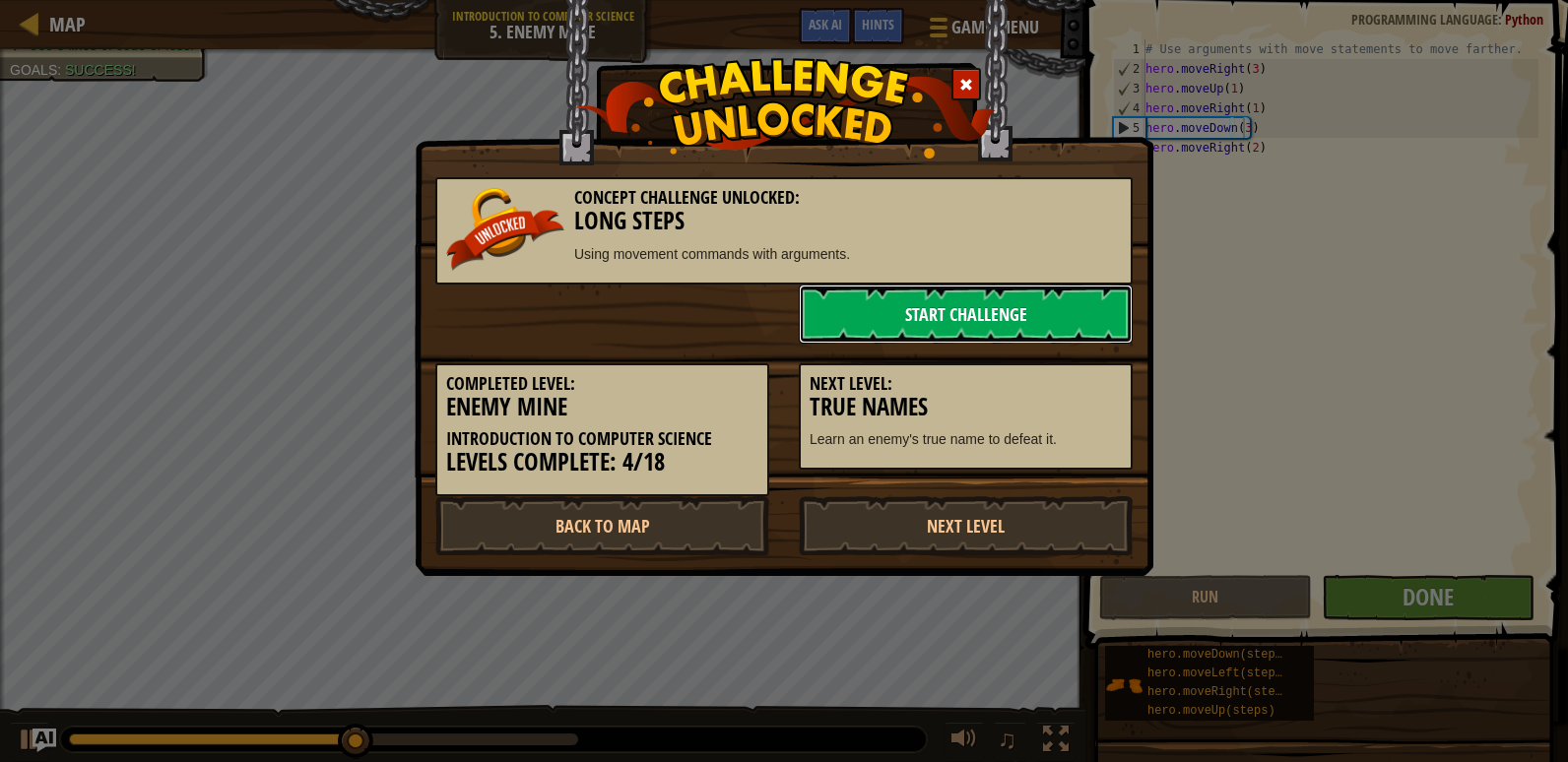
click at [1021, 324] on link "Start Challenge" at bounding box center [966, 313] width 334 height 59
